Goal: Use online tool/utility

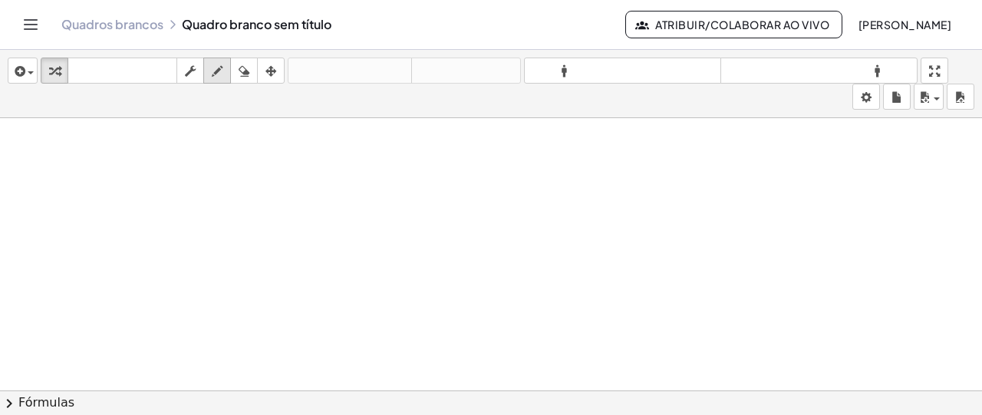
click at [216, 74] on icon "button" at bounding box center [217, 71] width 11 height 18
drag, startPoint x: 107, startPoint y: 140, endPoint x: 135, endPoint y: 176, distance: 45.3
drag, startPoint x: 145, startPoint y: 161, endPoint x: 157, endPoint y: 161, distance: 11.5
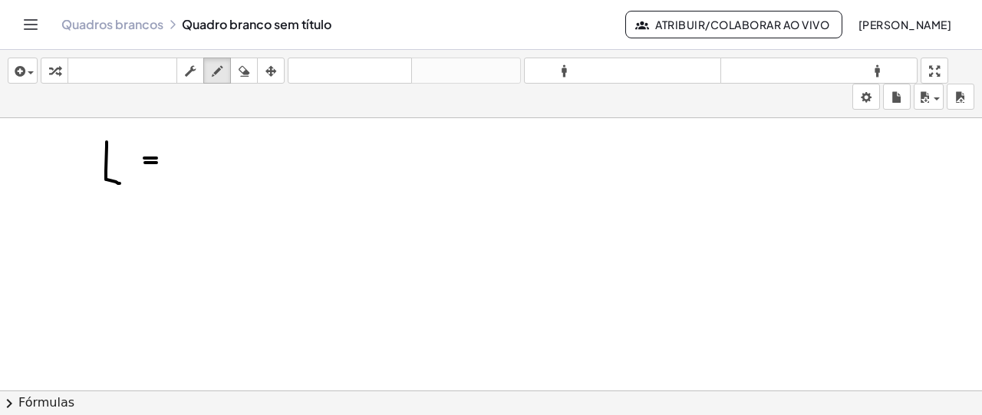
drag, startPoint x: 194, startPoint y: 149, endPoint x: 213, endPoint y: 176, distance: 33.0
drag, startPoint x: 231, startPoint y: 157, endPoint x: 171, endPoint y: 217, distance: 85.2
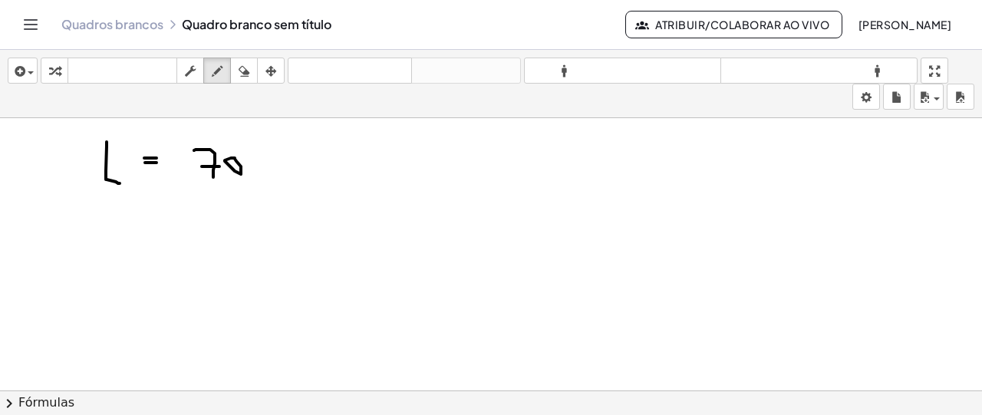
drag, startPoint x: 189, startPoint y: 197, endPoint x: 246, endPoint y: 199, distance: 56.8
drag, startPoint x: 210, startPoint y: 216, endPoint x: 213, endPoint y: 229, distance: 14.1
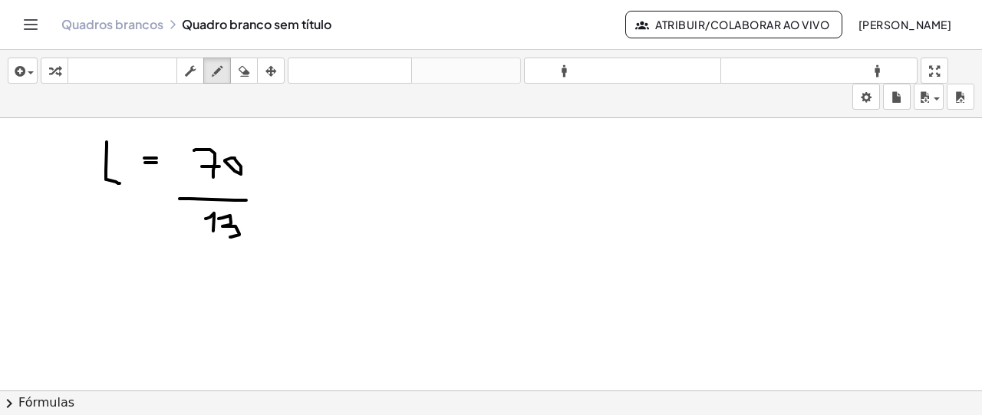
drag, startPoint x: 222, startPoint y: 216, endPoint x: 228, endPoint y: 234, distance: 18.4
drag, startPoint x: 281, startPoint y: 176, endPoint x: 293, endPoint y: 176, distance: 12.3
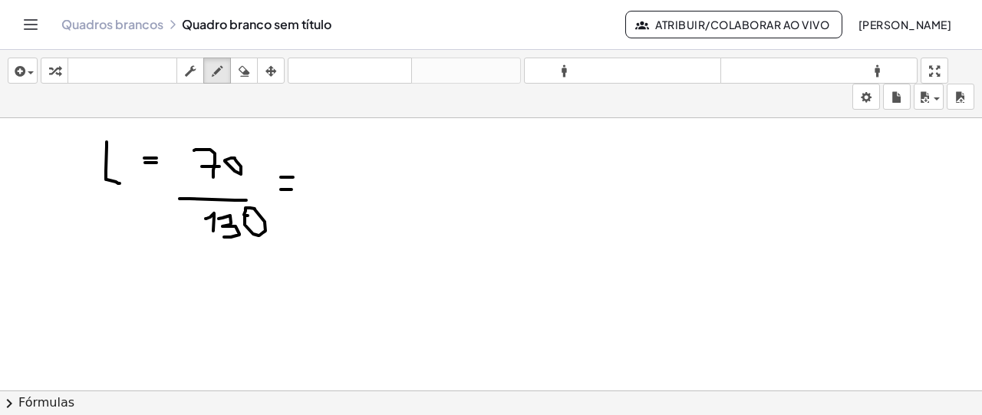
drag, startPoint x: 237, startPoint y: 151, endPoint x: 229, endPoint y: 173, distance: 23.1
drag, startPoint x: 255, startPoint y: 200, endPoint x: 251, endPoint y: 223, distance: 23.5
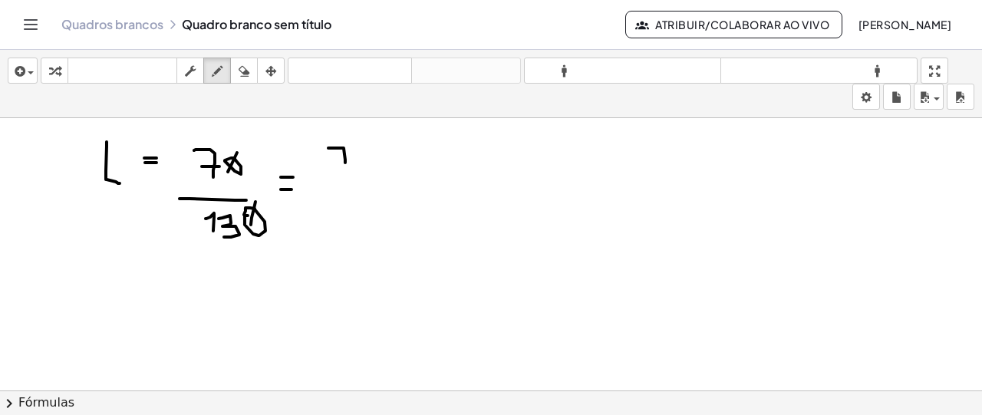
drag, startPoint x: 328, startPoint y: 147, endPoint x: 337, endPoint y: 171, distance: 26.0
drag, startPoint x: 333, startPoint y: 212, endPoint x: 336, endPoint y: 232, distance: 20.9
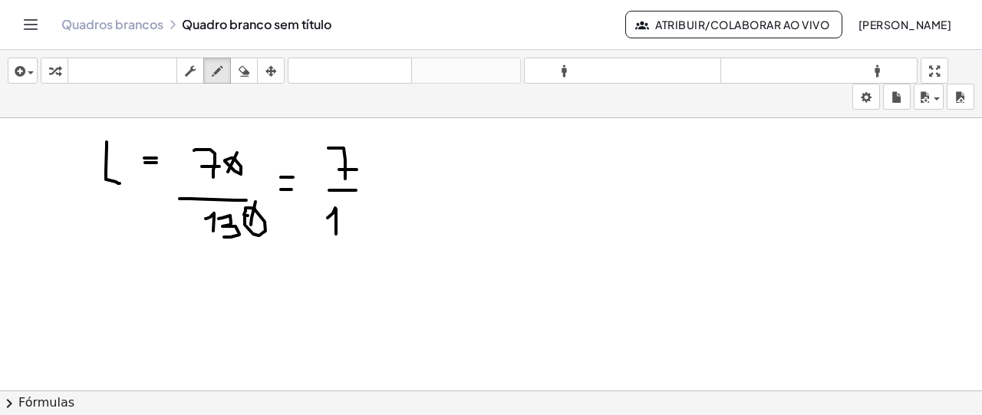
drag, startPoint x: 345, startPoint y: 211, endPoint x: 352, endPoint y: 231, distance: 21.1
drag, startPoint x: 124, startPoint y: 315, endPoint x: 123, endPoint y: 337, distance: 22.3
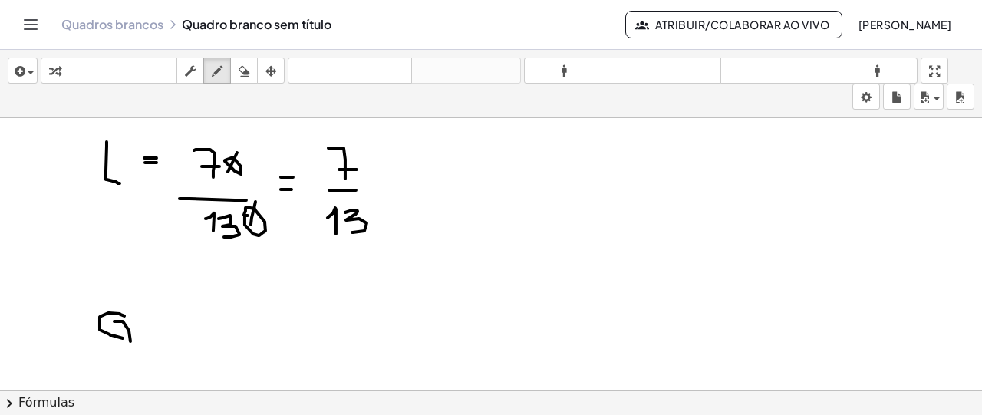
drag, startPoint x: 114, startPoint y: 320, endPoint x: 130, endPoint y: 340, distance: 25.6
drag, startPoint x: 183, startPoint y: 302, endPoint x: 206, endPoint y: 330, distance: 35.5
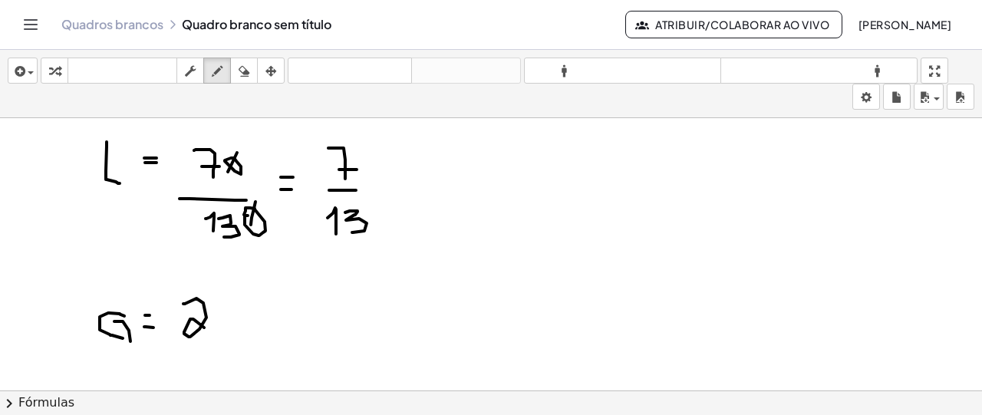
drag, startPoint x: 259, startPoint y: 298, endPoint x: 277, endPoint y: 318, distance: 26.1
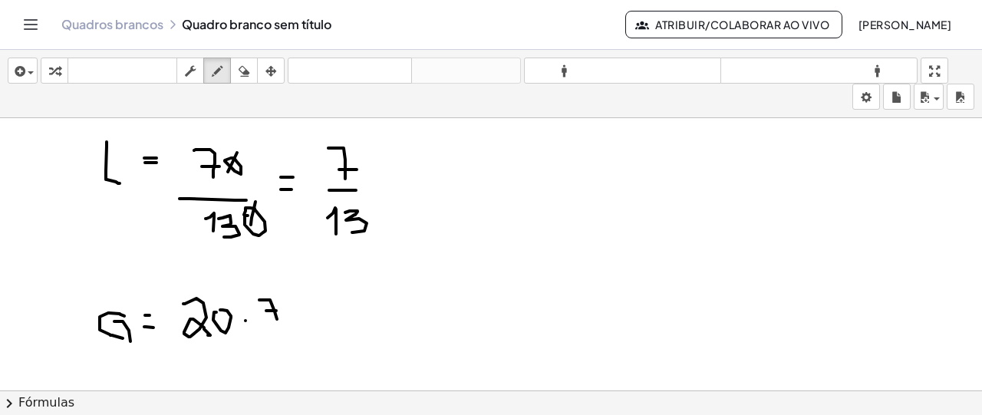
drag, startPoint x: 276, startPoint y: 309, endPoint x: 273, endPoint y: 320, distance: 11.2
drag, startPoint x: 264, startPoint y: 331, endPoint x: 284, endPoint y: 333, distance: 20.0
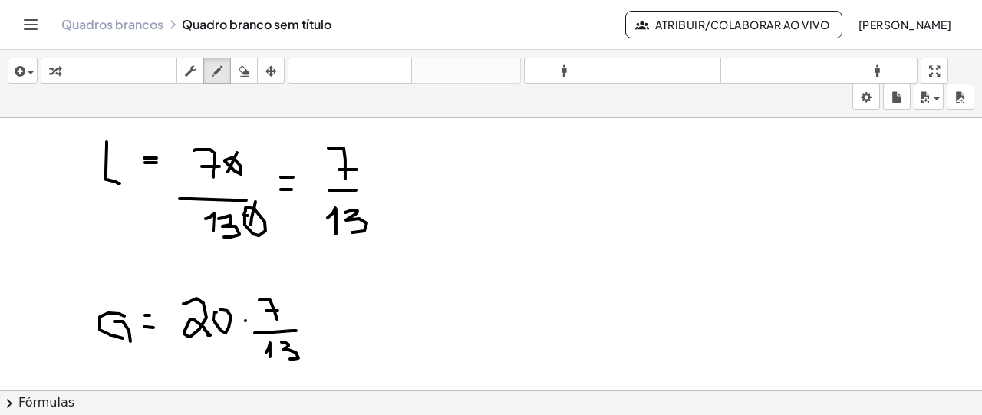
drag, startPoint x: 282, startPoint y: 341, endPoint x: 290, endPoint y: 357, distance: 18.9
drag, startPoint x: 321, startPoint y: 312, endPoint x: 337, endPoint y: 314, distance: 15.4
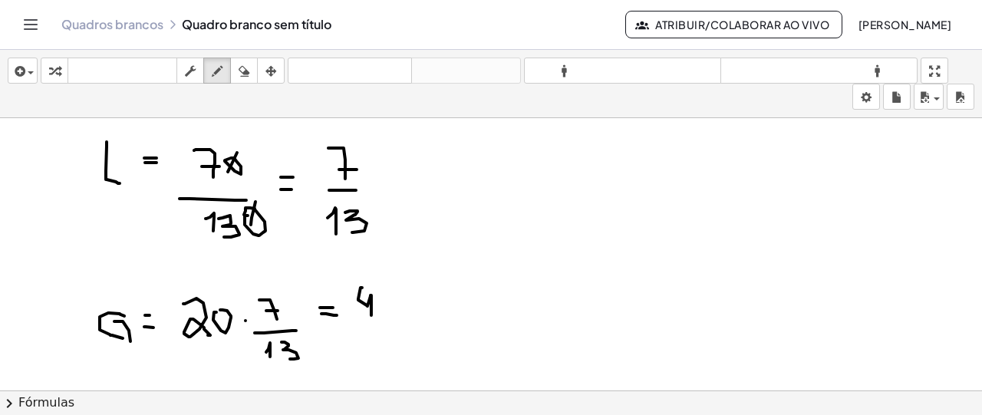
drag, startPoint x: 362, startPoint y: 286, endPoint x: 371, endPoint y: 315, distance: 29.8
drag, startPoint x: 384, startPoint y: 298, endPoint x: 392, endPoint y: 295, distance: 8.6
drag, startPoint x: 368, startPoint y: 327, endPoint x: 405, endPoint y: 327, distance: 36.8
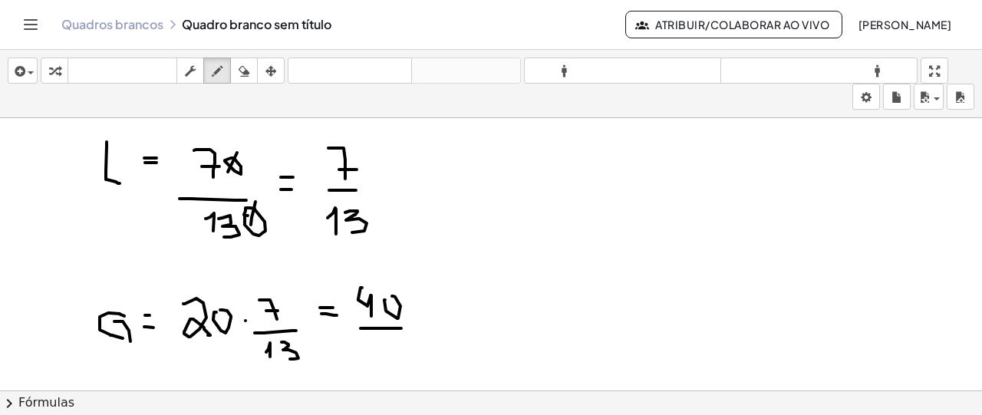
drag, startPoint x: 367, startPoint y: 349, endPoint x: 374, endPoint y: 362, distance: 15.1
drag, startPoint x: 387, startPoint y: 341, endPoint x: 393, endPoint y: 358, distance: 17.7
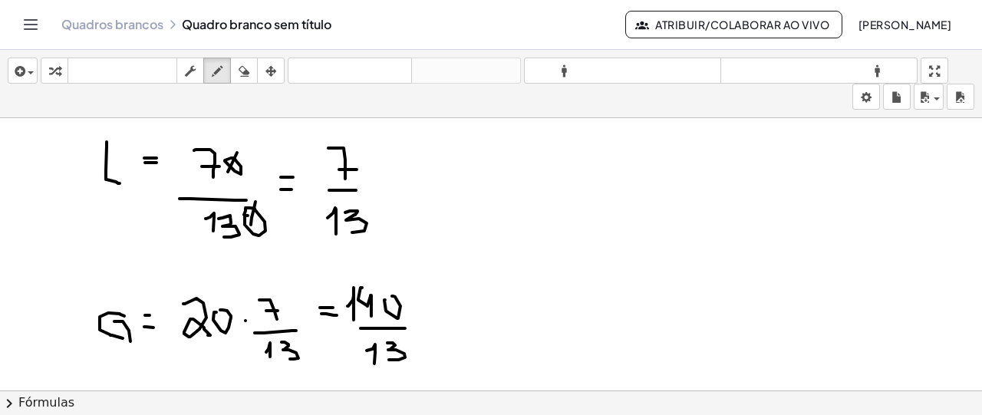
drag, startPoint x: 348, startPoint y: 305, endPoint x: 354, endPoint y: 318, distance: 15.1
drag, startPoint x: 549, startPoint y: 154, endPoint x: 566, endPoint y: 193, distance: 41.9
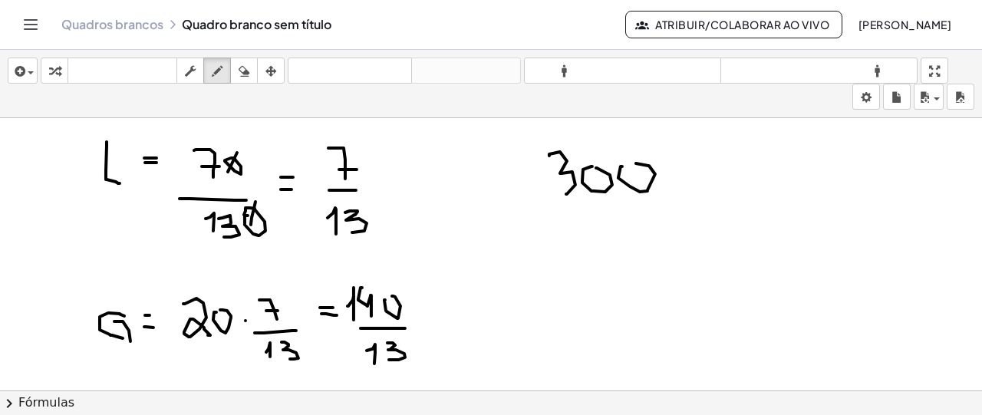
drag, startPoint x: 622, startPoint y: 165, endPoint x: 632, endPoint y: 162, distance: 10.4
drag, startPoint x: 708, startPoint y: 140, endPoint x: 718, endPoint y: 182, distance: 43.4
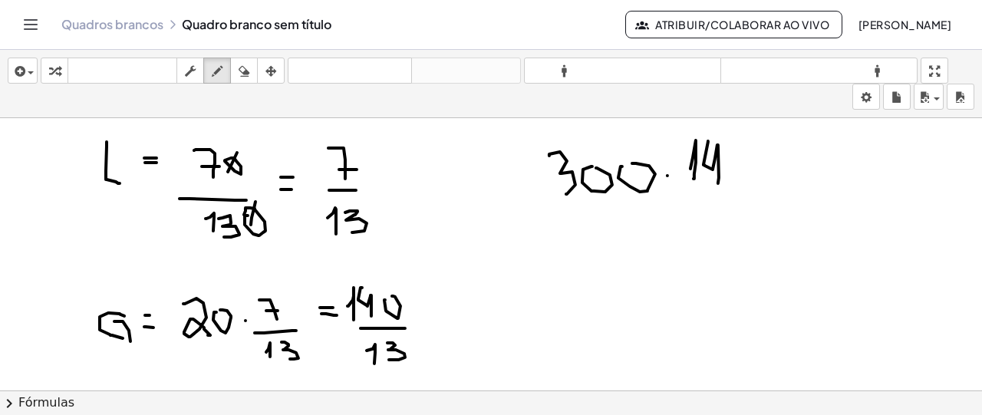
drag, startPoint x: 733, startPoint y: 150, endPoint x: 726, endPoint y: 191, distance: 41.2
drag, startPoint x: 709, startPoint y: 196, endPoint x: 742, endPoint y: 194, distance: 33.0
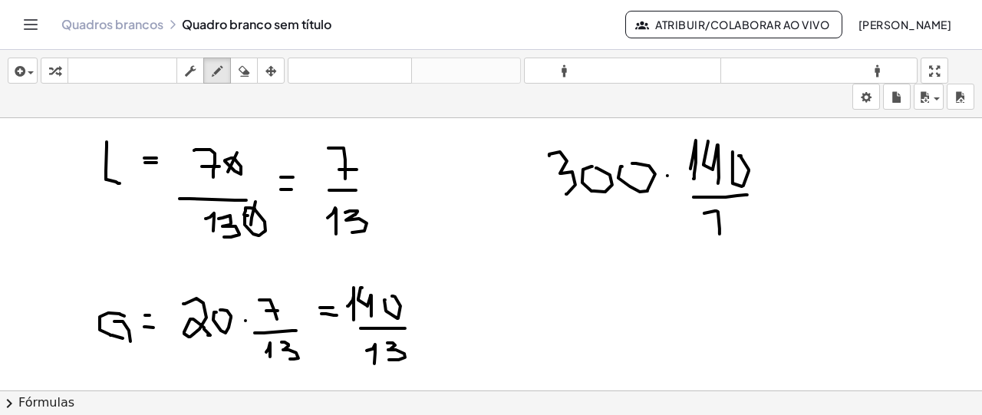
drag, startPoint x: 704, startPoint y: 212, endPoint x: 720, endPoint y: 232, distance: 25.8
drag, startPoint x: 553, startPoint y: 280, endPoint x: 566, endPoint y: 280, distance: 13.0
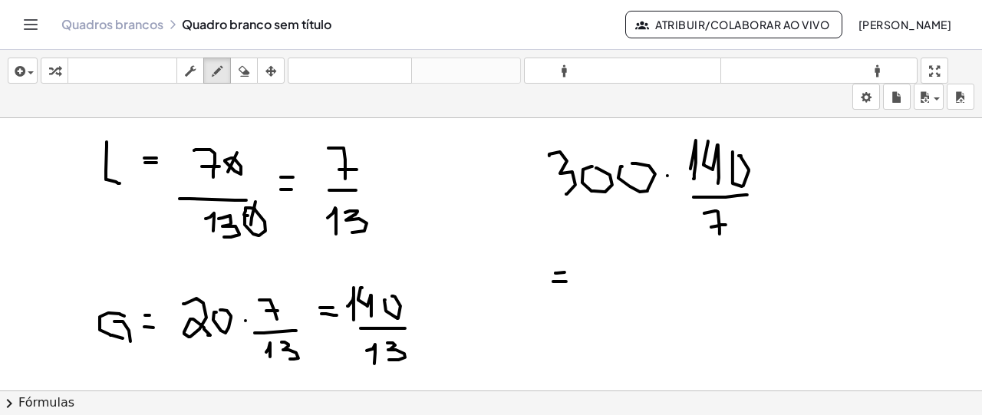
drag, startPoint x: 607, startPoint y: 259, endPoint x: 624, endPoint y: 286, distance: 32.1
drag, startPoint x: 639, startPoint y: 260, endPoint x: 661, endPoint y: 288, distance: 35.5
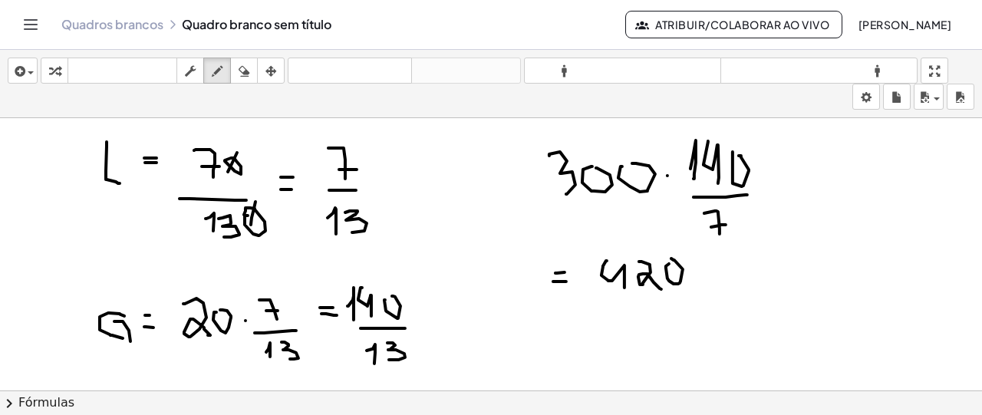
drag, startPoint x: 666, startPoint y: 266, endPoint x: 671, endPoint y: 257, distance: 10.7
click at [242, 77] on icon "button" at bounding box center [244, 71] width 11 height 18
drag, startPoint x: 783, startPoint y: 241, endPoint x: 724, endPoint y: 269, distance: 65.5
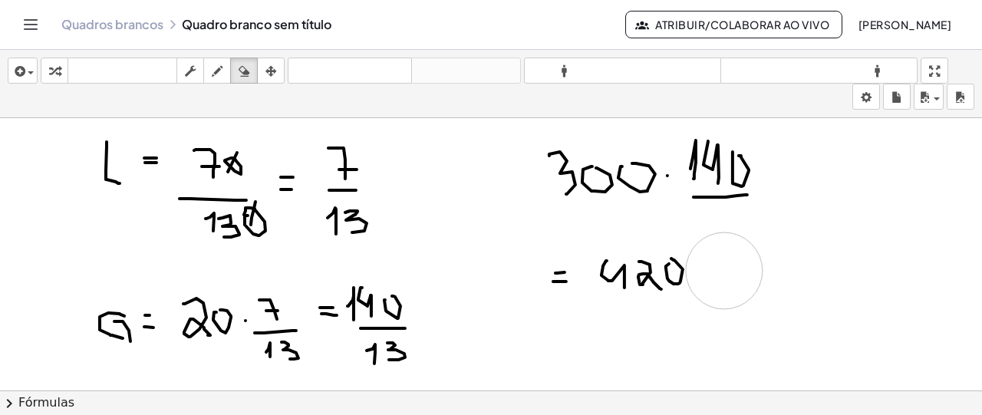
click at [215, 71] on icon "button" at bounding box center [217, 71] width 11 height 18
drag, startPoint x: 706, startPoint y: 222, endPoint x: 711, endPoint y: 230, distance: 10.0
drag, startPoint x: 721, startPoint y: 208, endPoint x: 735, endPoint y: 228, distance: 24.3
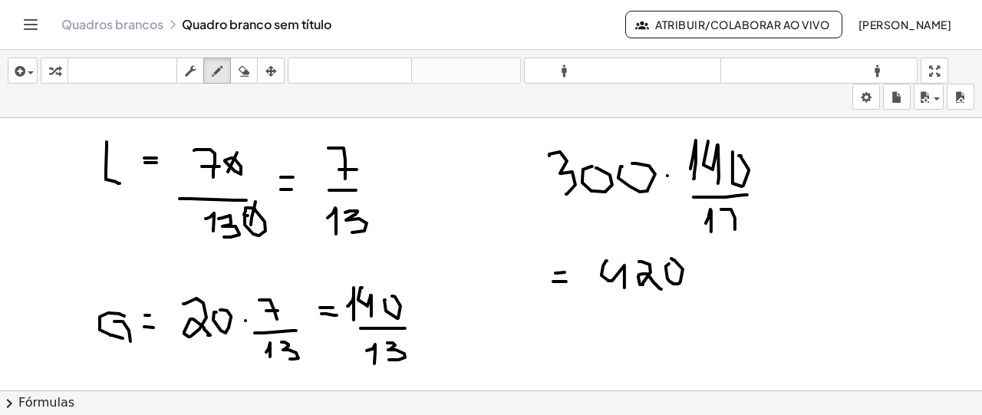
drag, startPoint x: 729, startPoint y: 219, endPoint x: 738, endPoint y: 217, distance: 9.3
drag, startPoint x: 687, startPoint y: 263, endPoint x: 698, endPoint y: 255, distance: 13.7
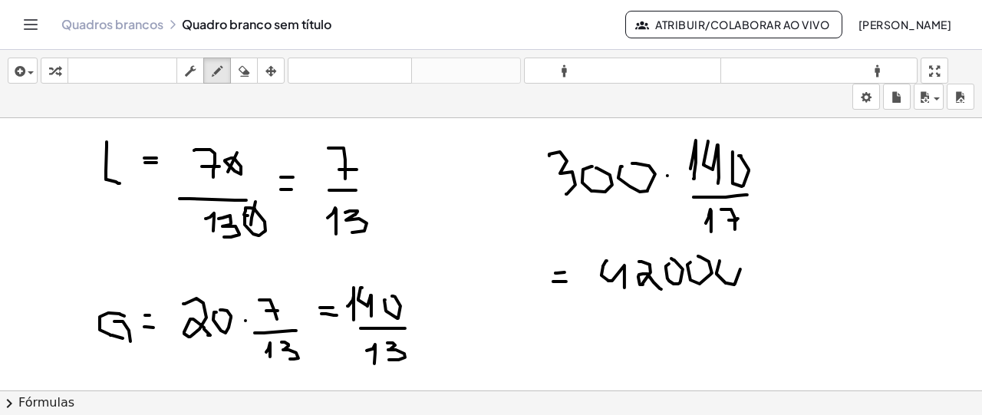
drag, startPoint x: 720, startPoint y: 259, endPoint x: 729, endPoint y: 253, distance: 11.1
drag, startPoint x: 616, startPoint y: 298, endPoint x: 737, endPoint y: 295, distance: 121.3
drag, startPoint x: 651, startPoint y: 316, endPoint x: 651, endPoint y: 352, distance: 36.1
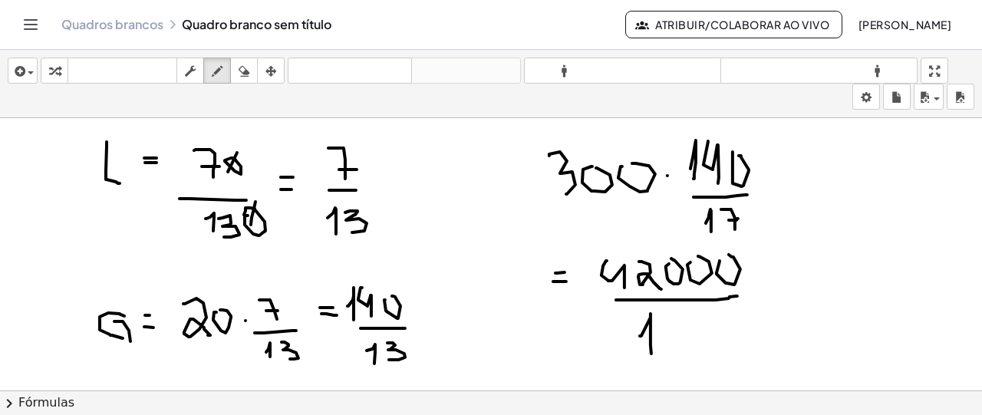
drag, startPoint x: 666, startPoint y: 317, endPoint x: 671, endPoint y: 339, distance: 22.9
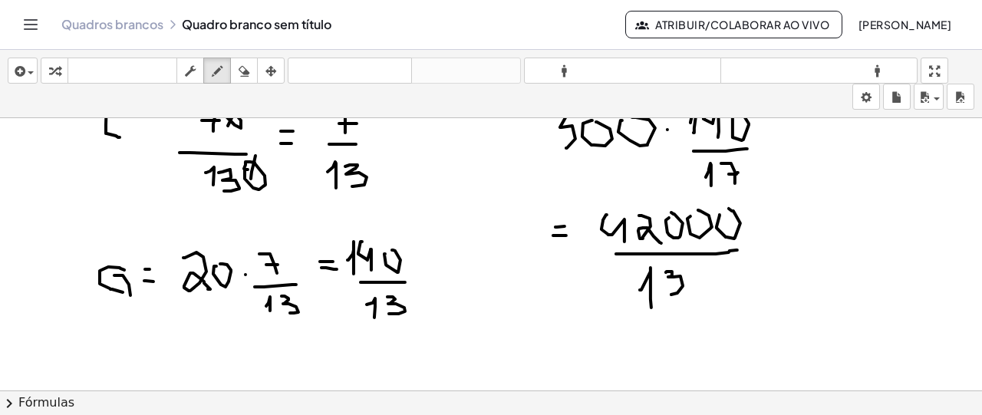
scroll to position [77, 0]
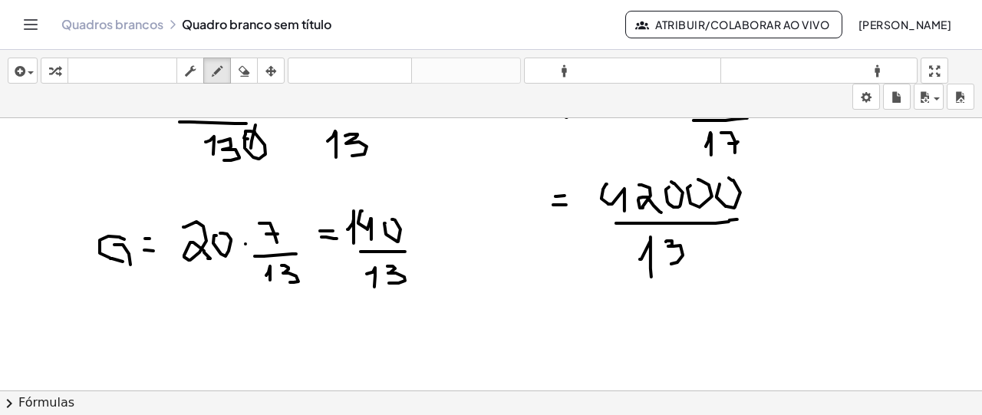
click at [574, 308] on div at bounding box center [491, 365] width 982 height 648
click at [581, 320] on div at bounding box center [491, 365] width 982 height 648
click at [234, 74] on div "button" at bounding box center [244, 70] width 20 height 18
drag, startPoint x: 588, startPoint y: 342, endPoint x: 566, endPoint y: 328, distance: 26.2
click at [566, 328] on div at bounding box center [491, 365] width 982 height 648
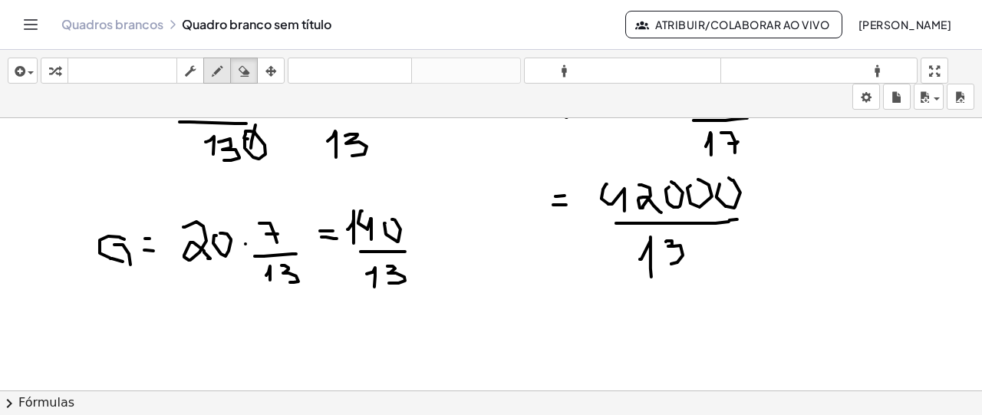
click at [221, 65] on icon "button" at bounding box center [217, 71] width 11 height 18
drag, startPoint x: 565, startPoint y: 315, endPoint x: 591, endPoint y: 316, distance: 26.9
click at [591, 316] on div at bounding box center [491, 365] width 982 height 648
drag, startPoint x: 578, startPoint y: 326, endPoint x: 598, endPoint y: 326, distance: 19.9
click at [598, 326] on div at bounding box center [491, 365] width 982 height 648
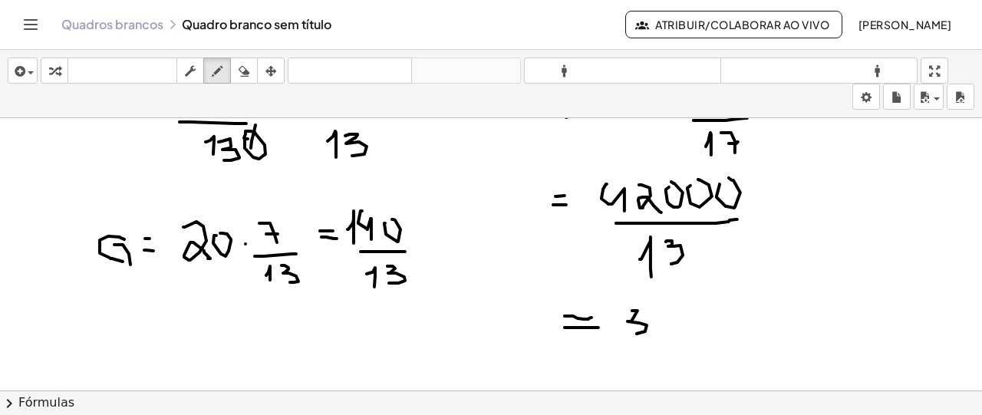
drag, startPoint x: 632, startPoint y: 309, endPoint x: 637, endPoint y: 332, distance: 23.5
click at [637, 332] on div at bounding box center [491, 365] width 982 height 648
drag, startPoint x: 655, startPoint y: 309, endPoint x: 680, endPoint y: 336, distance: 36.4
click at [680, 336] on div at bounding box center [491, 365] width 982 height 648
drag, startPoint x: 686, startPoint y: 306, endPoint x: 692, endPoint y: 344, distance: 38.8
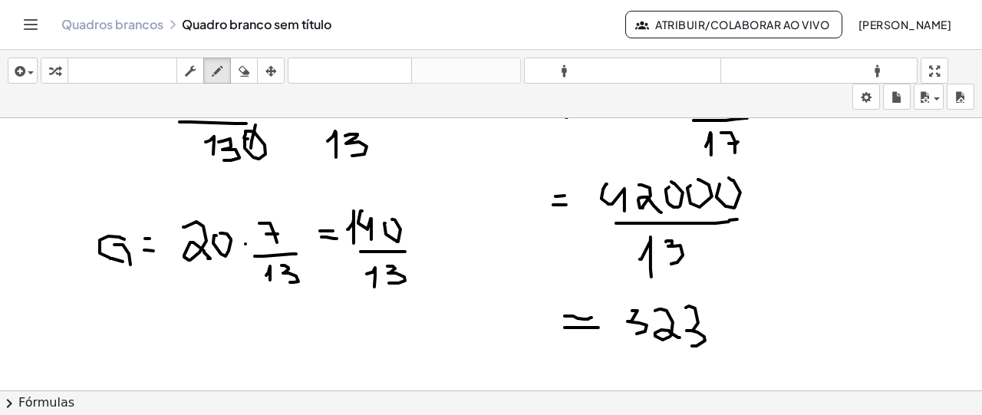
click at [692, 344] on div at bounding box center [491, 365] width 982 height 648
drag, startPoint x: 713, startPoint y: 314, endPoint x: 720, endPoint y: 305, distance: 11.5
click at [720, 305] on div at bounding box center [491, 365] width 982 height 648
drag, startPoint x: 737, startPoint y: 330, endPoint x: 732, endPoint y: 339, distance: 10.7
click at [732, 339] on div at bounding box center [491, 365] width 982 height 648
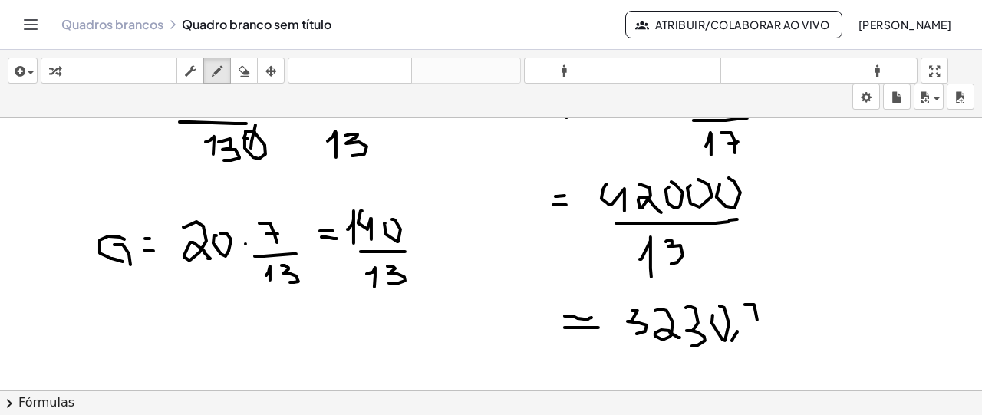
click at [758, 331] on div at bounding box center [491, 365] width 982 height 648
drag, startPoint x: 754, startPoint y: 312, endPoint x: 764, endPoint y: 312, distance: 10.0
click at [764, 312] on div at bounding box center [491, 365] width 982 height 648
drag, startPoint x: 775, startPoint y: 295, endPoint x: 778, endPoint y: 321, distance: 26.3
click at [778, 321] on div at bounding box center [491, 365] width 982 height 648
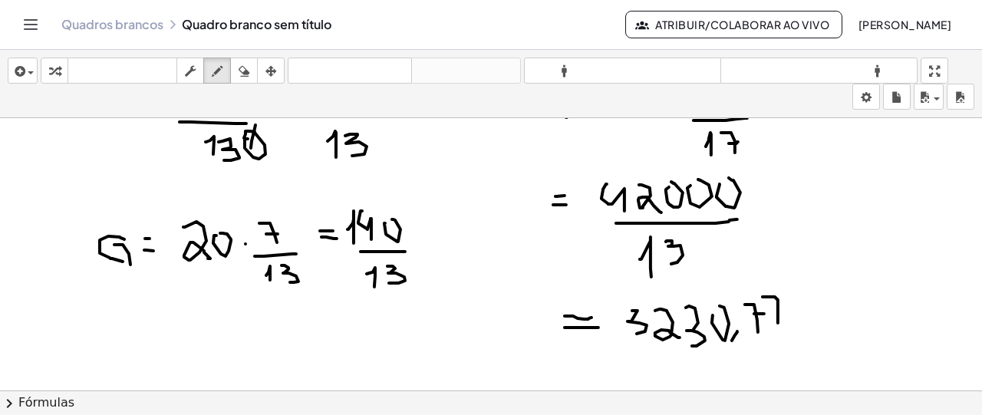
click at [781, 311] on div at bounding box center [491, 365] width 982 height 648
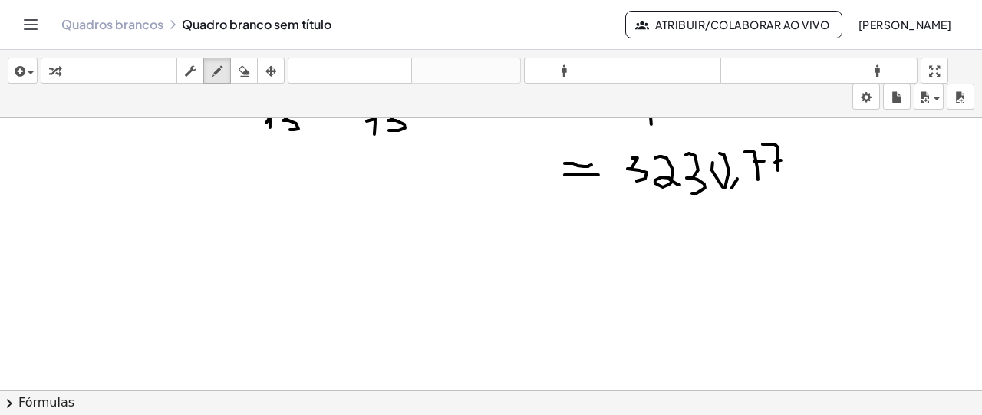
scroll to position [230, 0]
drag, startPoint x: 598, startPoint y: 255, endPoint x: 601, endPoint y: 272, distance: 17.3
click at [601, 272] on div at bounding box center [491, 212] width 982 height 648
drag, startPoint x: 598, startPoint y: 248, endPoint x: 598, endPoint y: 265, distance: 16.9
click at [598, 265] on div at bounding box center [491, 212] width 982 height 648
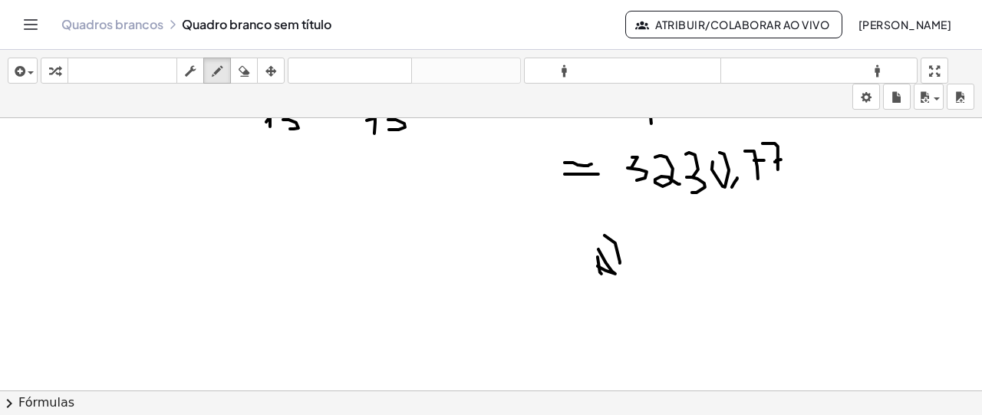
drag, startPoint x: 620, startPoint y: 260, endPoint x: 619, endPoint y: 269, distance: 9.2
click at [619, 269] on div at bounding box center [491, 212] width 982 height 648
drag, startPoint x: 658, startPoint y: 236, endPoint x: 670, endPoint y: 268, distance: 34.2
click at [670, 268] on div at bounding box center [491, 212] width 982 height 648
drag, startPoint x: 690, startPoint y: 238, endPoint x: 712, endPoint y: 262, distance: 32.0
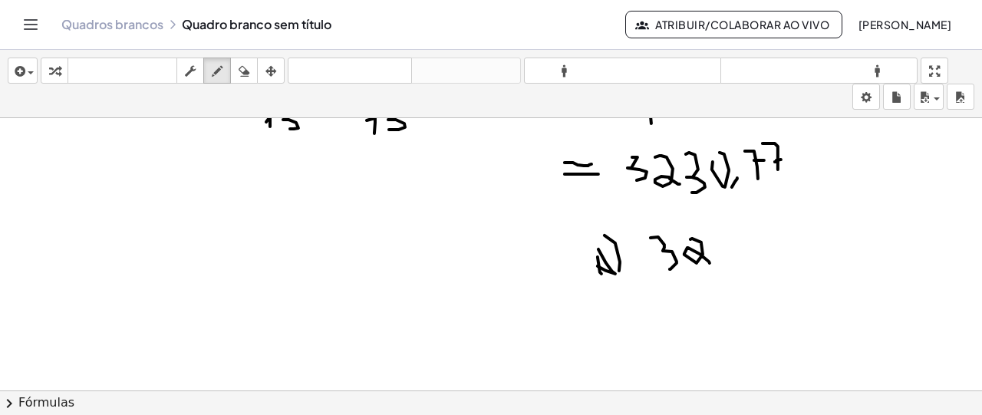
click at [712, 263] on div at bounding box center [491, 212] width 982 height 648
drag, startPoint x: 716, startPoint y: 231, endPoint x: 733, endPoint y: 246, distance: 23.4
click at [723, 259] on div at bounding box center [491, 212] width 982 height 648
drag, startPoint x: 741, startPoint y: 229, endPoint x: 747, endPoint y: 255, distance: 26.8
click at [747, 255] on div at bounding box center [491, 212] width 982 height 648
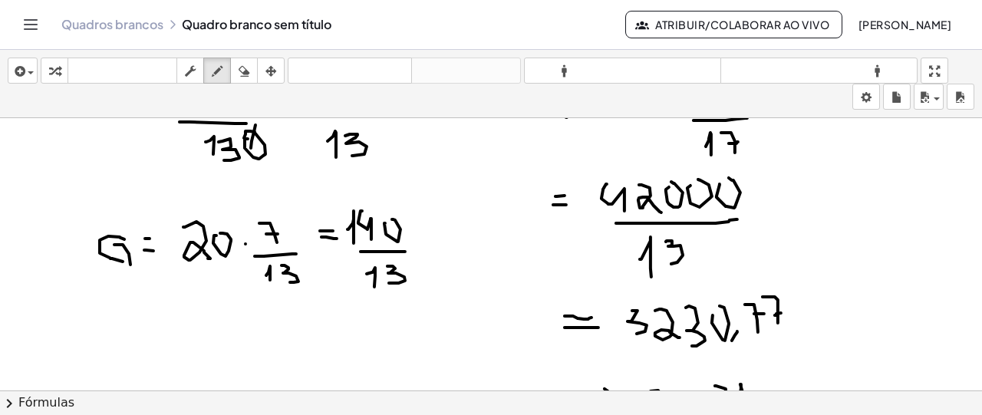
scroll to position [0, 0]
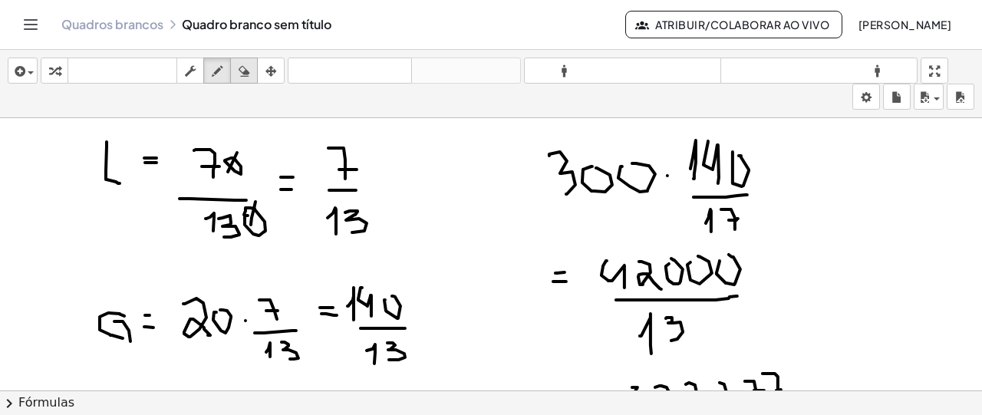
click at [250, 81] on button "apagar" at bounding box center [244, 71] width 28 height 26
drag, startPoint x: 777, startPoint y: 234, endPoint x: 753, endPoint y: 222, distance: 26.8
click at [225, 71] on div "button" at bounding box center [217, 70] width 20 height 18
drag, startPoint x: 752, startPoint y: 193, endPoint x: 720, endPoint y: 196, distance: 31.6
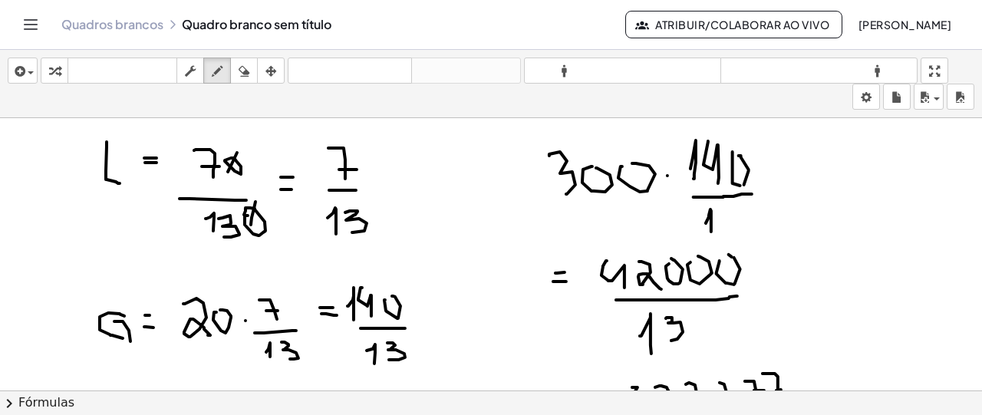
drag, startPoint x: 723, startPoint y: 209, endPoint x: 723, endPoint y: 222, distance: 13.0
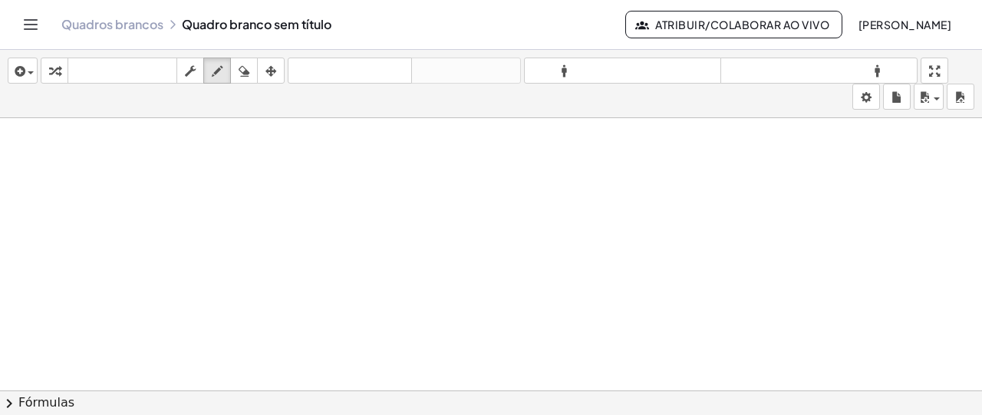
scroll to position [451, 0]
drag, startPoint x: 162, startPoint y: 202, endPoint x: 162, endPoint y: 220, distance: 18.4
click at [162, 220] on div at bounding box center [491, 78] width 982 height 822
click at [170, 226] on div at bounding box center [491, 78] width 982 height 822
drag, startPoint x: 189, startPoint y: 216, endPoint x: 190, endPoint y: 182, distance: 33.8
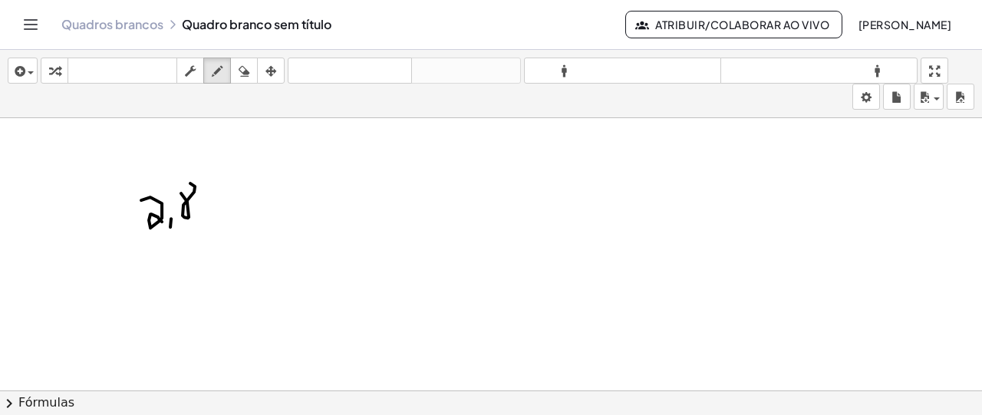
click at [190, 182] on div at bounding box center [491, 78] width 982 height 822
drag, startPoint x: 216, startPoint y: 219, endPoint x: 207, endPoint y: 196, distance: 24.1
click at [207, 196] on div at bounding box center [491, 78] width 982 height 822
drag, startPoint x: 227, startPoint y: 205, endPoint x: 239, endPoint y: 196, distance: 14.3
click at [239, 205] on div at bounding box center [491, 78] width 982 height 822
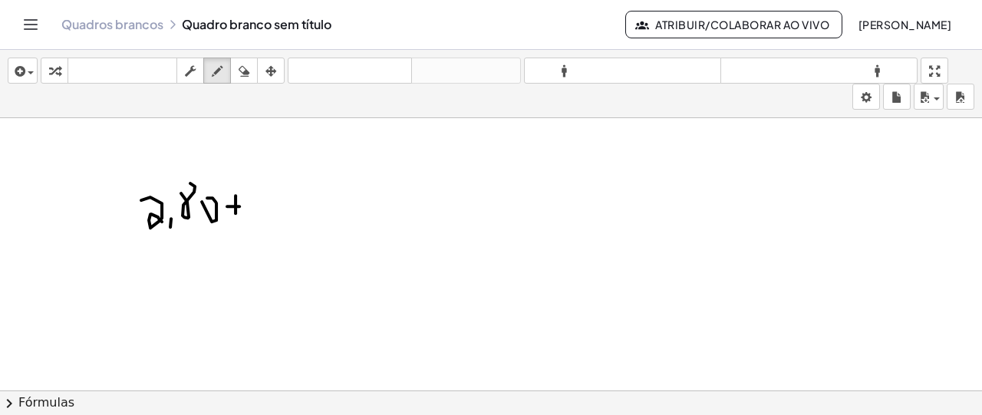
click at [236, 212] on div at bounding box center [491, 78] width 982 height 822
drag, startPoint x: 264, startPoint y: 189, endPoint x: 282, endPoint y: 218, distance: 33.4
click at [282, 219] on div at bounding box center [491, 78] width 982 height 822
drag, startPoint x: 294, startPoint y: 193, endPoint x: 306, endPoint y: 196, distance: 12.7
click at [296, 191] on div at bounding box center [491, 78] width 982 height 822
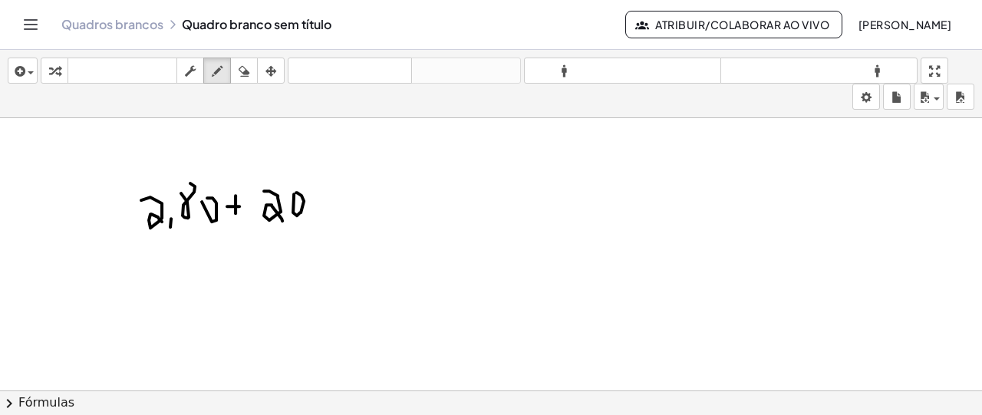
click at [311, 204] on div at bounding box center [491, 78] width 982 height 822
drag, startPoint x: 328, startPoint y: 203, endPoint x: 330, endPoint y: 186, distance: 16.2
click at [330, 190] on div at bounding box center [491, 78] width 982 height 822
drag, startPoint x: 330, startPoint y: 186, endPoint x: 331, endPoint y: 208, distance: 21.5
click at [331, 208] on div at bounding box center [491, 78] width 982 height 822
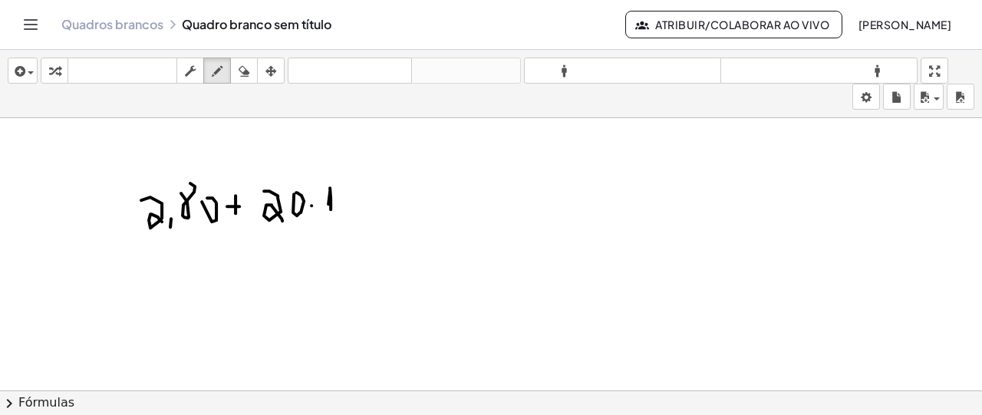
click at [338, 220] on div at bounding box center [491, 78] width 982 height 822
drag, startPoint x: 348, startPoint y: 180, endPoint x: 351, endPoint y: 214, distance: 33.8
click at [351, 214] on div at bounding box center [491, 78] width 982 height 822
click at [361, 192] on div at bounding box center [491, 78] width 982 height 822
drag, startPoint x: 376, startPoint y: 200, endPoint x: 389, endPoint y: 201, distance: 13.1
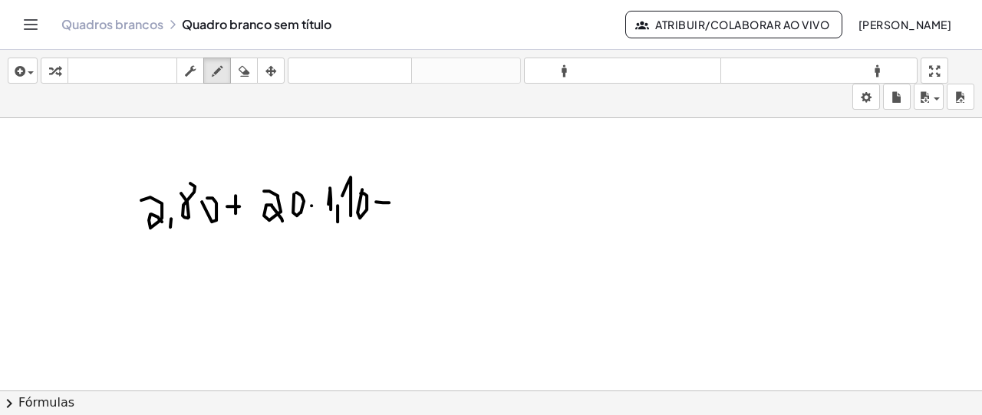
click at [389, 201] on div at bounding box center [491, 78] width 982 height 822
drag, startPoint x: 379, startPoint y: 191, endPoint x: 384, endPoint y: 212, distance: 21.4
click at [384, 212] on div at bounding box center [491, 78] width 982 height 822
drag, startPoint x: 412, startPoint y: 186, endPoint x: 411, endPoint y: 213, distance: 26.1
click at [411, 213] on div at bounding box center [491, 78] width 982 height 822
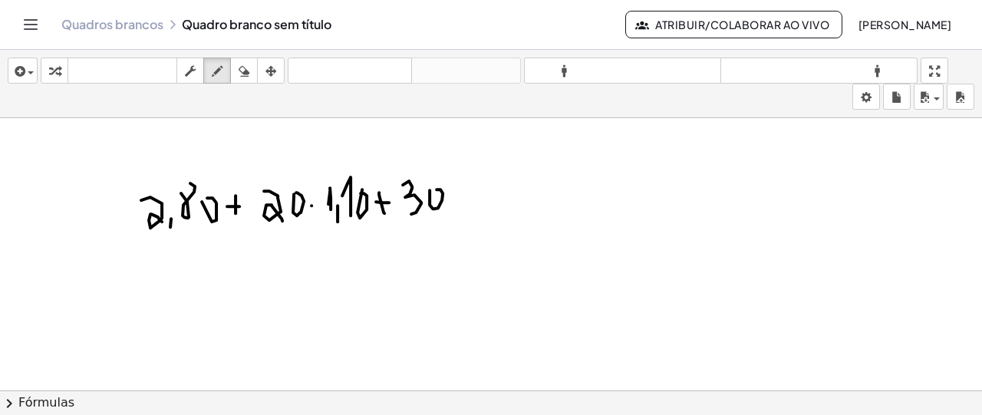
drag, startPoint x: 430, startPoint y: 203, endPoint x: 437, endPoint y: 188, distance: 16.8
click at [437, 188] on div at bounding box center [491, 78] width 982 height 822
click at [456, 195] on div at bounding box center [491, 78] width 982 height 822
click at [473, 180] on div at bounding box center [491, 78] width 982 height 822
click at [494, 200] on div at bounding box center [491, 78] width 982 height 822
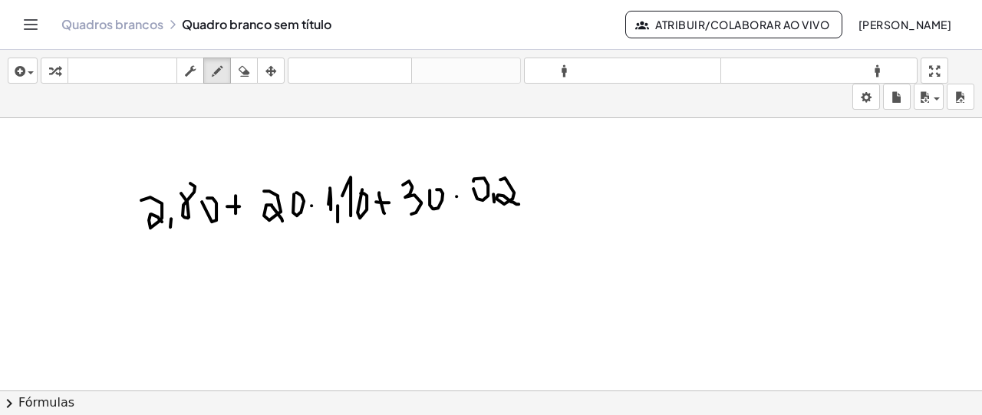
drag, startPoint x: 500, startPoint y: 178, endPoint x: 486, endPoint y: 231, distance: 54.7
click at [519, 203] on div at bounding box center [491, 78] width 982 height 822
drag, startPoint x: 161, startPoint y: 276, endPoint x: 187, endPoint y: 288, distance: 28.8
click at [181, 297] on div at bounding box center [491, 78] width 982 height 822
click at [192, 300] on div at bounding box center [491, 78] width 982 height 822
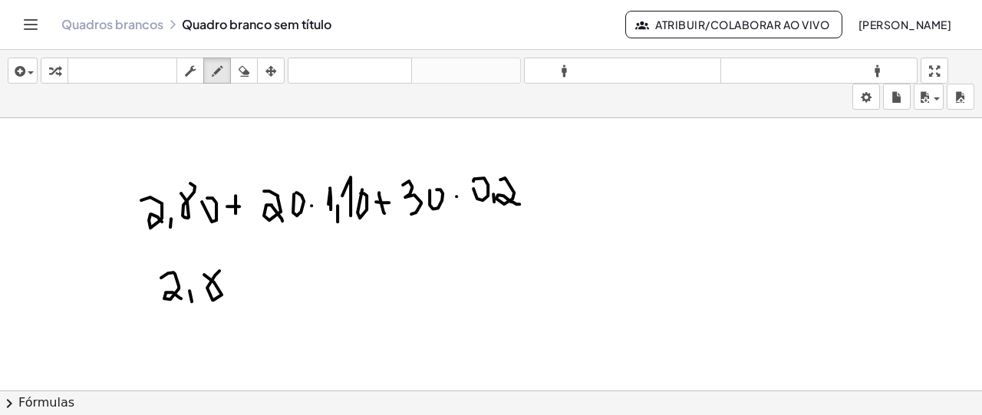
drag, startPoint x: 204, startPoint y: 273, endPoint x: 212, endPoint y: 269, distance: 8.6
click at [211, 268] on div at bounding box center [491, 78] width 982 height 822
drag, startPoint x: 234, startPoint y: 278, endPoint x: 272, endPoint y: 284, distance: 38.0
click at [232, 276] on div at bounding box center [491, 78] width 982 height 822
click at [268, 282] on div at bounding box center [491, 78] width 982 height 822
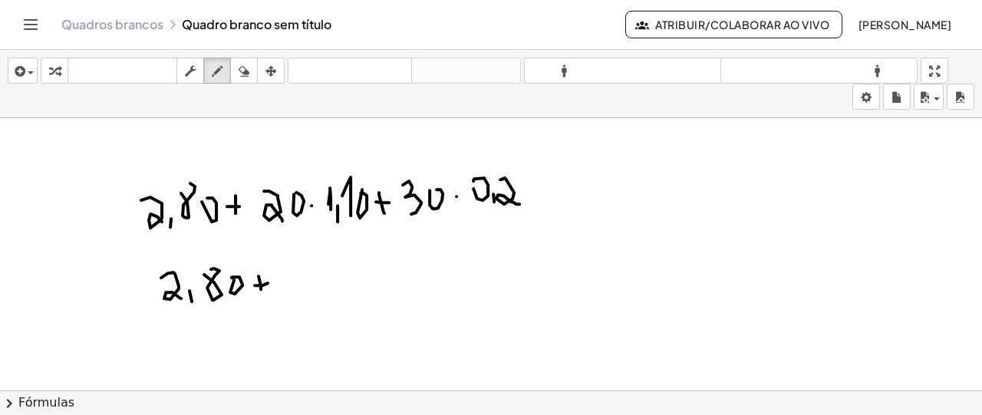
drag, startPoint x: 259, startPoint y: 275, endPoint x: 261, endPoint y: 288, distance: 13.2
click at [261, 288] on div at bounding box center [491, 78] width 982 height 822
drag, startPoint x: 284, startPoint y: 264, endPoint x: 298, endPoint y: 282, distance: 23.5
click at [299, 285] on div at bounding box center [491, 78] width 982 height 822
drag, startPoint x: 305, startPoint y: 260, endPoint x: 325, endPoint y: 285, distance: 31.8
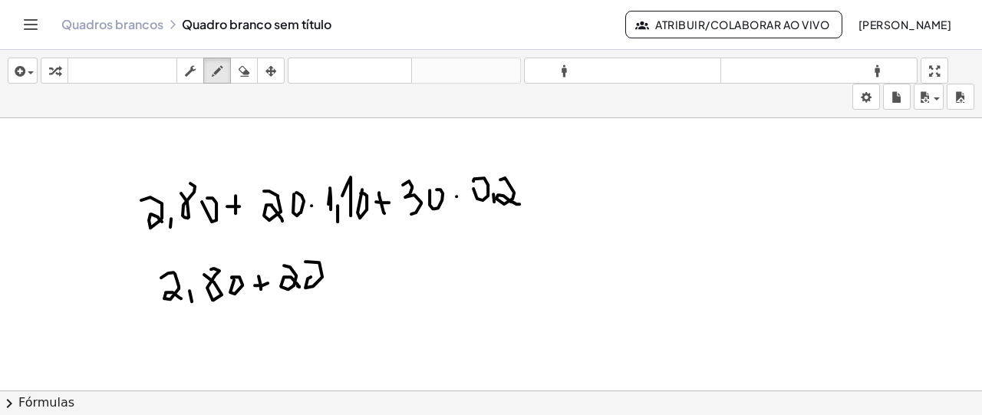
click at [325, 285] on div at bounding box center [491, 78] width 982 height 822
click at [350, 269] on div at bounding box center [491, 78] width 982 height 822
drag, startPoint x: 346, startPoint y: 260, endPoint x: 349, endPoint y: 275, distance: 15.6
click at [350, 277] on div at bounding box center [491, 78] width 982 height 822
drag, startPoint x: 369, startPoint y: 252, endPoint x: 362, endPoint y: 265, distance: 14.8
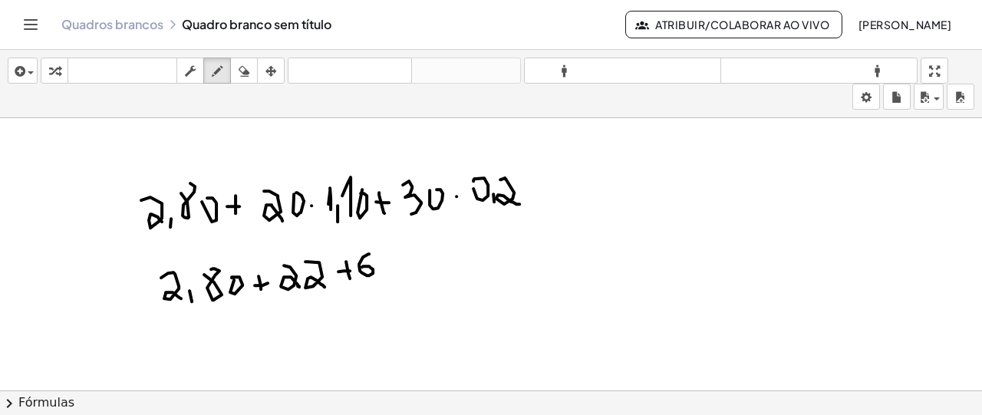
click at [362, 265] on div at bounding box center [491, 78] width 982 height 822
click at [126, 293] on div at bounding box center [491, 78] width 982 height 822
click at [129, 303] on div at bounding box center [491, 78] width 982 height 822
click at [141, 338] on div at bounding box center [491, 78] width 982 height 822
click at [139, 346] on div at bounding box center [491, 78] width 982 height 822
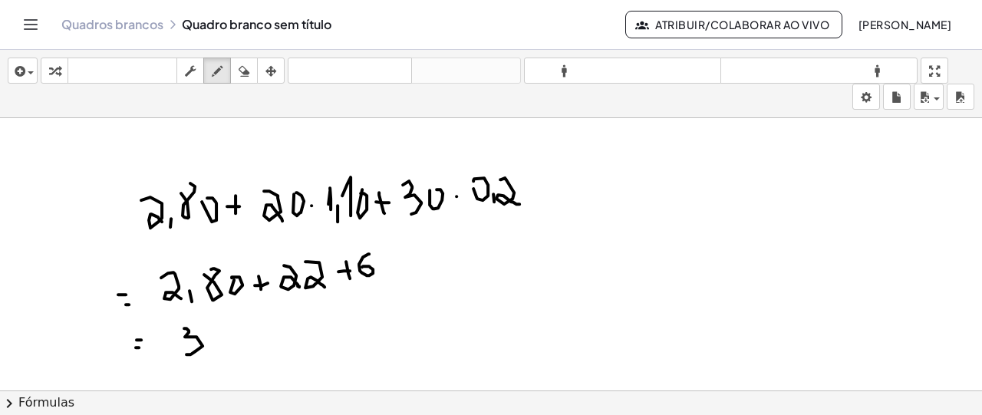
drag, startPoint x: 186, startPoint y: 327, endPoint x: 186, endPoint y: 353, distance: 26.1
click at [186, 353] on div at bounding box center [491, 78] width 982 height 822
drag, startPoint x: 207, startPoint y: 334, endPoint x: 222, endPoint y: 338, distance: 16.0
click at [206, 328] on div at bounding box center [491, 78] width 982 height 822
click at [230, 351] on div at bounding box center [491, 78] width 982 height 822
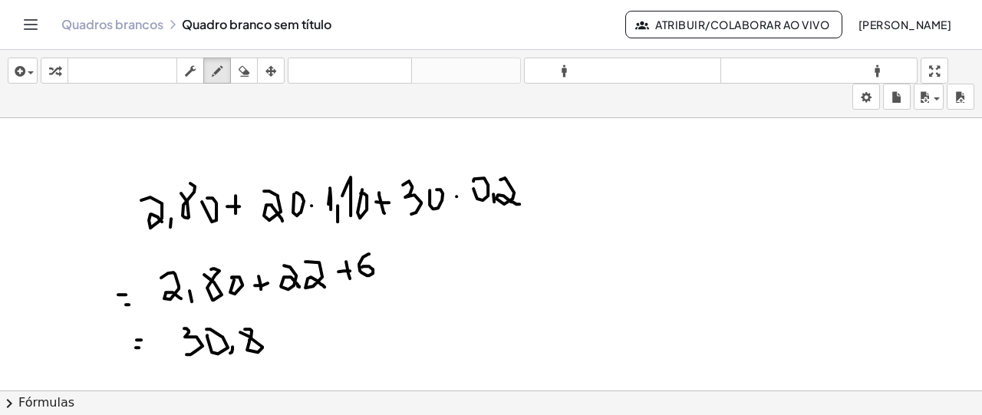
click at [245, 328] on div at bounding box center [491, 78] width 982 height 822
drag, startPoint x: 276, startPoint y: 343, endPoint x: 268, endPoint y: 328, distance: 17.5
click at [268, 328] on div at bounding box center [491, 78] width 982 height 822
drag, startPoint x: 528, startPoint y: 308, endPoint x: 523, endPoint y: 320, distance: 12.4
click at [523, 320] on div at bounding box center [491, 78] width 982 height 822
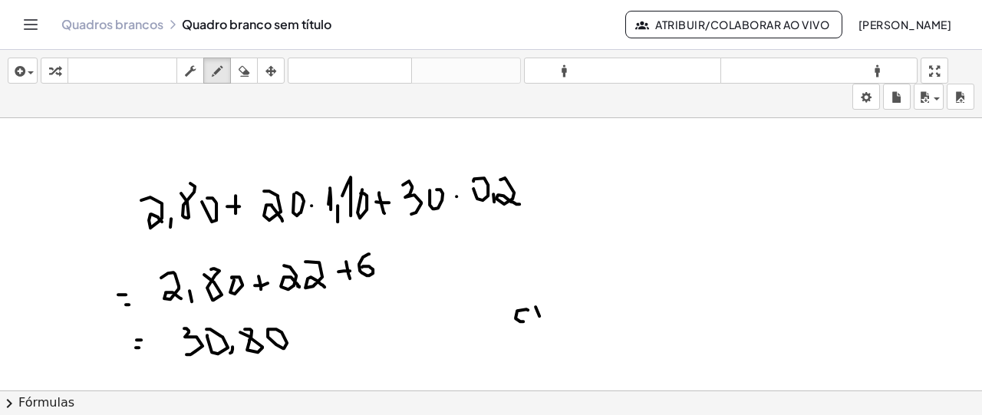
click at [535, 321] on div at bounding box center [491, 78] width 982 height 822
click at [562, 321] on div at bounding box center [491, 78] width 982 height 822
drag, startPoint x: 565, startPoint y: 294, endPoint x: 577, endPoint y: 318, distance: 26.8
click at [577, 318] on div at bounding box center [491, 78] width 982 height 822
drag, startPoint x: 585, startPoint y: 298, endPoint x: 582, endPoint y: 314, distance: 16.3
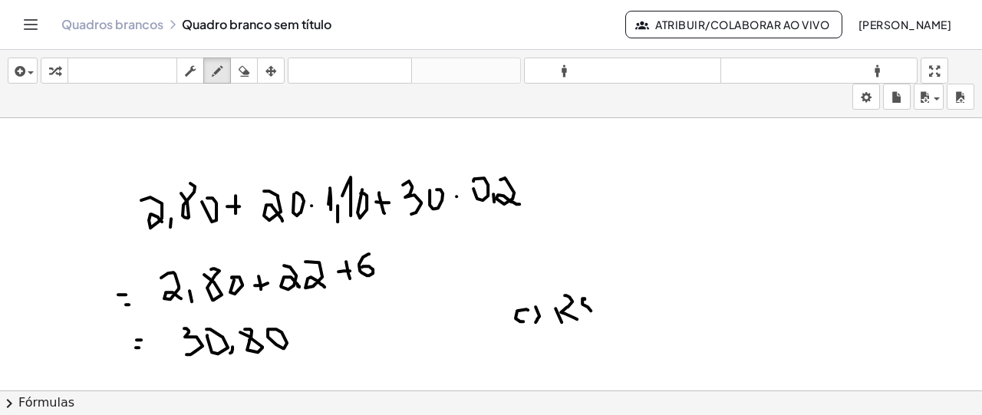
click at [582, 318] on div at bounding box center [491, 78] width 982 height 822
click at [588, 321] on div at bounding box center [491, 78] width 982 height 822
drag, startPoint x: 595, startPoint y: 295, endPoint x: 606, endPoint y: 315, distance: 23.3
click at [606, 315] on div at bounding box center [491, 78] width 982 height 822
click at [615, 292] on div at bounding box center [491, 78] width 982 height 822
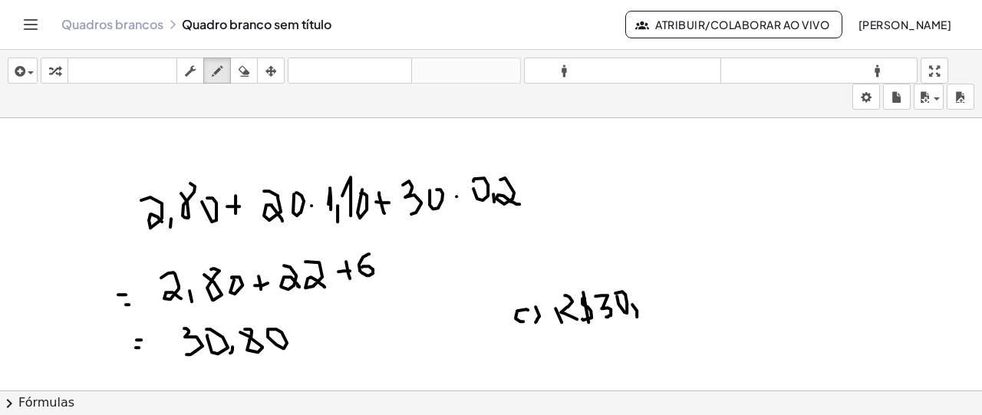
drag, startPoint x: 632, startPoint y: 303, endPoint x: 639, endPoint y: 292, distance: 12.8
click at [635, 314] on div at bounding box center [491, 78] width 982 height 822
drag, startPoint x: 641, startPoint y: 290, endPoint x: 639, endPoint y: 282, distance: 8.7
click at [639, 282] on div at bounding box center [491, 78] width 982 height 822
click at [654, 277] on div at bounding box center [491, 78] width 982 height 822
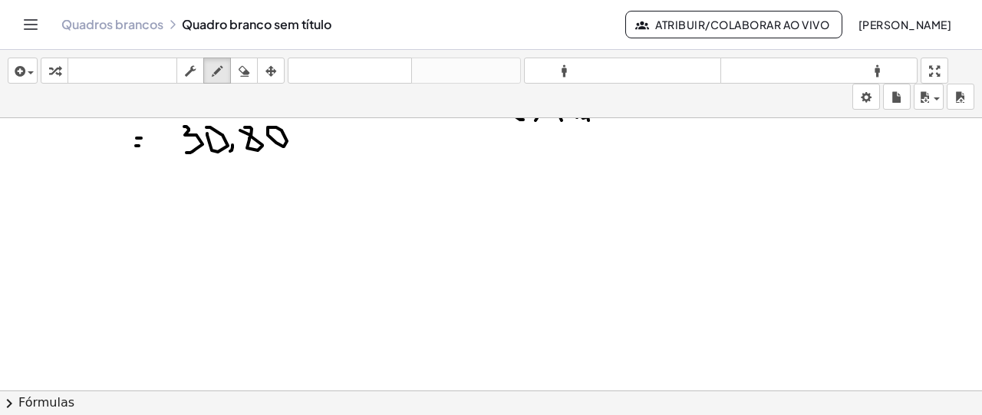
scroll to position [701, 0]
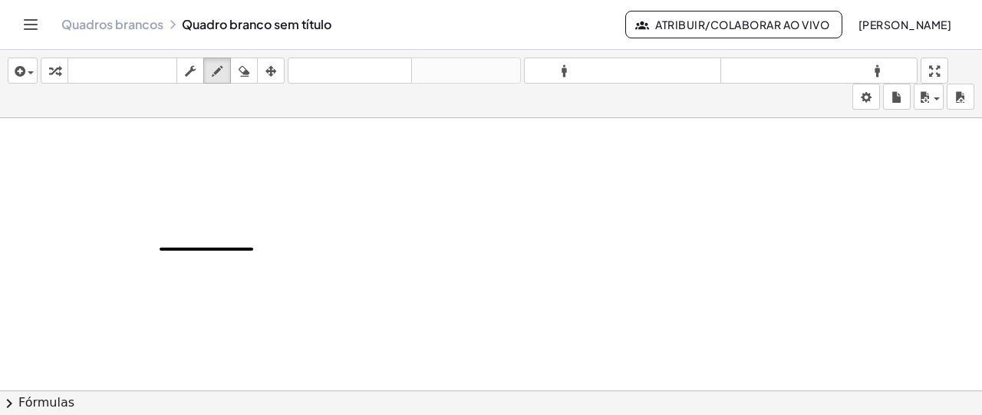
drag, startPoint x: 161, startPoint y: 247, endPoint x: 257, endPoint y: 247, distance: 95.9
drag, startPoint x: 193, startPoint y: 274, endPoint x: 195, endPoint y: 290, distance: 16.3
drag, startPoint x: 212, startPoint y: 268, endPoint x: 236, endPoint y: 286, distance: 30.7
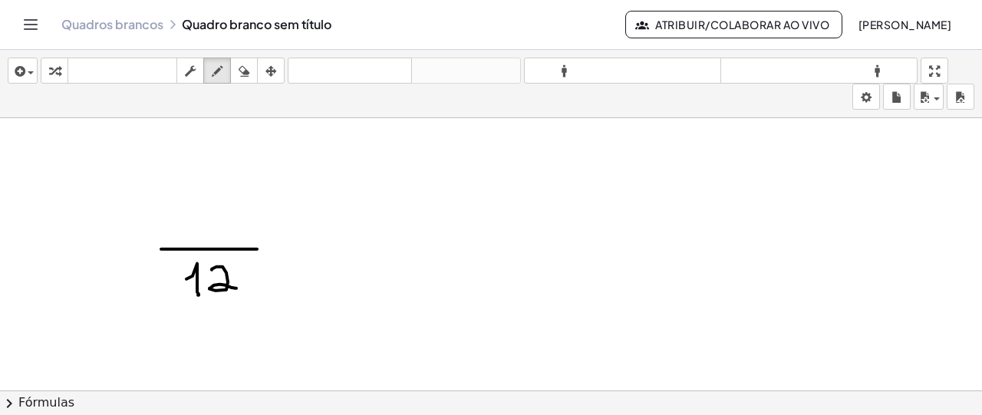
drag, startPoint x: 490, startPoint y: 153, endPoint x: 497, endPoint y: 169, distance: 16.8
drag, startPoint x: 480, startPoint y: 154, endPoint x: 493, endPoint y: 153, distance: 12.3
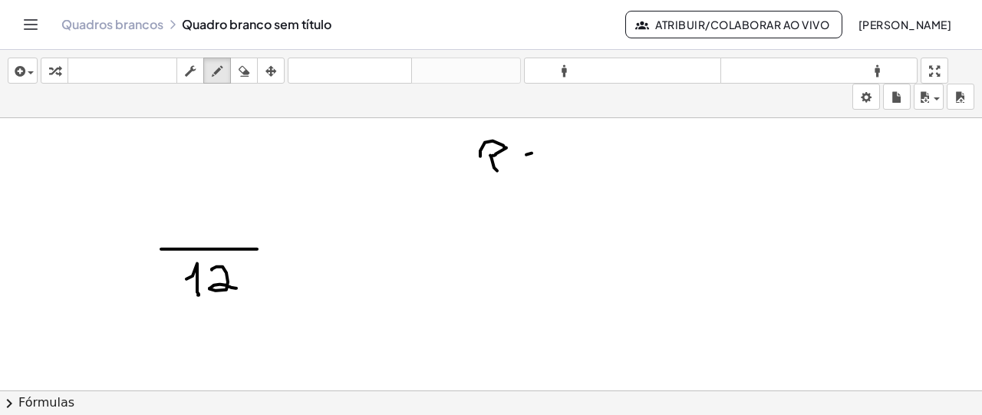
drag, startPoint x: 526, startPoint y: 153, endPoint x: 538, endPoint y: 151, distance: 11.6
drag, startPoint x: 529, startPoint y: 163, endPoint x: 545, endPoint y: 160, distance: 15.5
drag, startPoint x: 571, startPoint y: 147, endPoint x: 592, endPoint y: 178, distance: 38.1
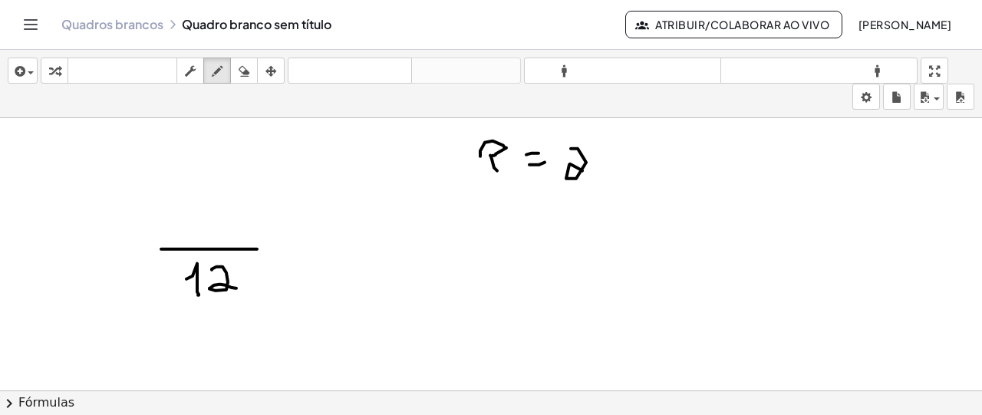
drag, startPoint x: 615, startPoint y: 151, endPoint x: 640, endPoint y: 176, distance: 34.7
drag, startPoint x: 647, startPoint y: 171, endPoint x: 657, endPoint y: 173, distance: 10.8
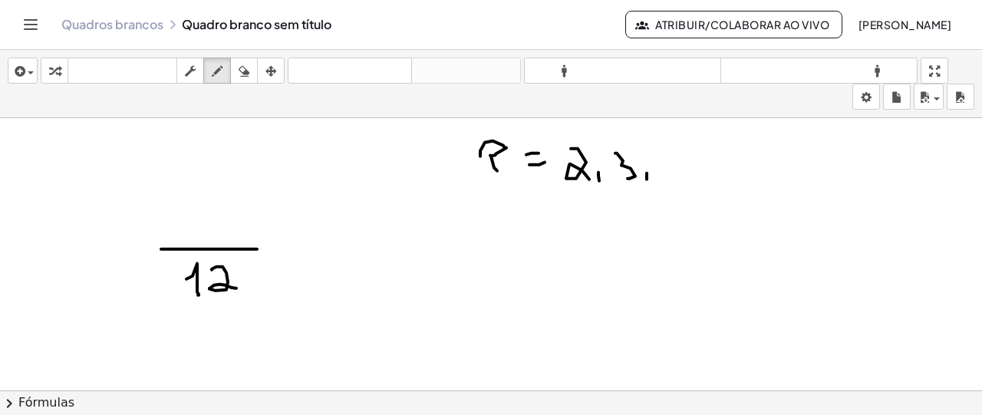
drag, startPoint x: 674, startPoint y: 151, endPoint x: 699, endPoint y: 170, distance: 31.3
drag, startPoint x: 703, startPoint y: 179, endPoint x: 713, endPoint y: 157, distance: 23.7
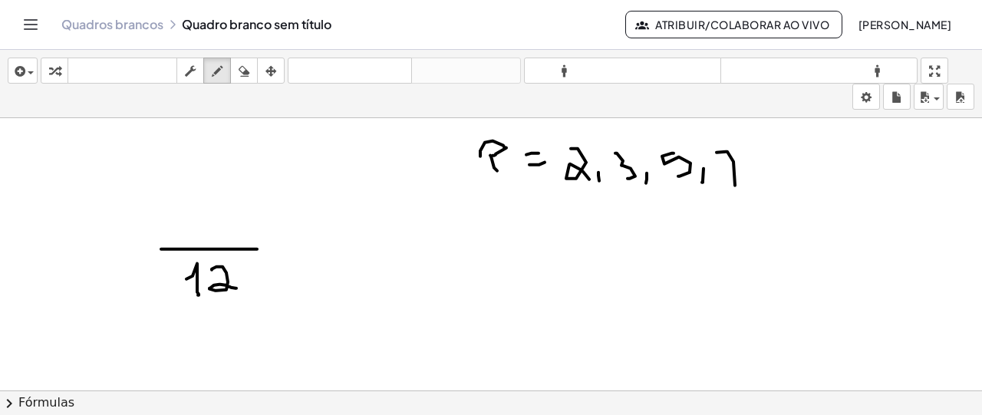
drag, startPoint x: 717, startPoint y: 150, endPoint x: 726, endPoint y: 171, distance: 22.7
drag, startPoint x: 726, startPoint y: 171, endPoint x: 742, endPoint y: 171, distance: 16.1
drag, startPoint x: 755, startPoint y: 183, endPoint x: 752, endPoint y: 176, distance: 8.3
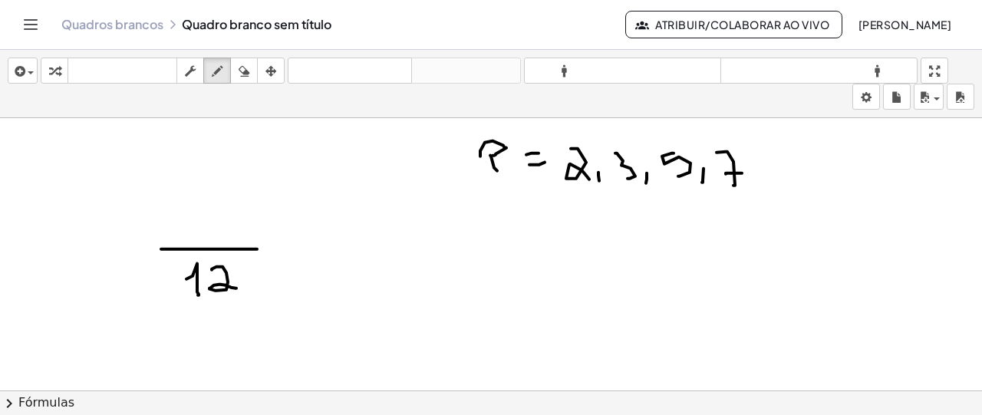
drag, startPoint x: 772, startPoint y: 153, endPoint x: 773, endPoint y: 178, distance: 24.6
drag, startPoint x: 787, startPoint y: 155, endPoint x: 792, endPoint y: 170, distance: 15.3
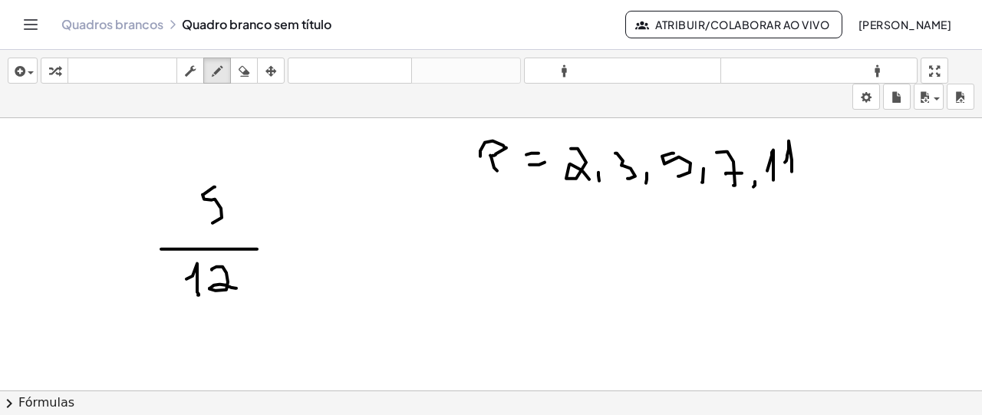
drag, startPoint x: 217, startPoint y: 183, endPoint x: 229, endPoint y: 185, distance: 12.4
drag, startPoint x: 288, startPoint y: 209, endPoint x: 306, endPoint y: 208, distance: 17.7
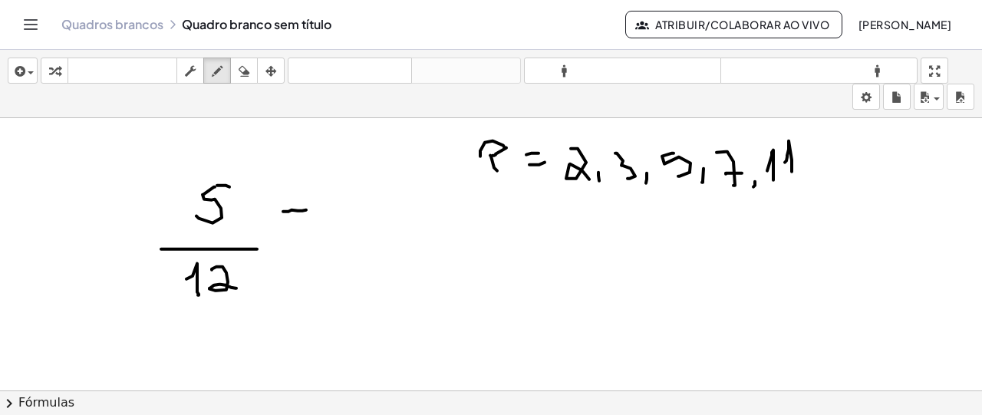
drag, startPoint x: 359, startPoint y: 209, endPoint x: 370, endPoint y: 223, distance: 17.5
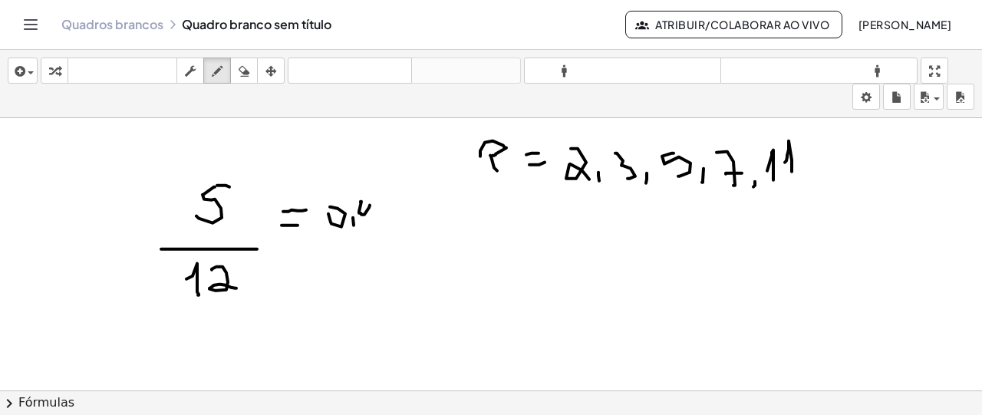
drag, startPoint x: 384, startPoint y: 209, endPoint x: 385, endPoint y: 226, distance: 17.7
drag, startPoint x: 414, startPoint y: 199, endPoint x: 407, endPoint y: 216, distance: 18.9
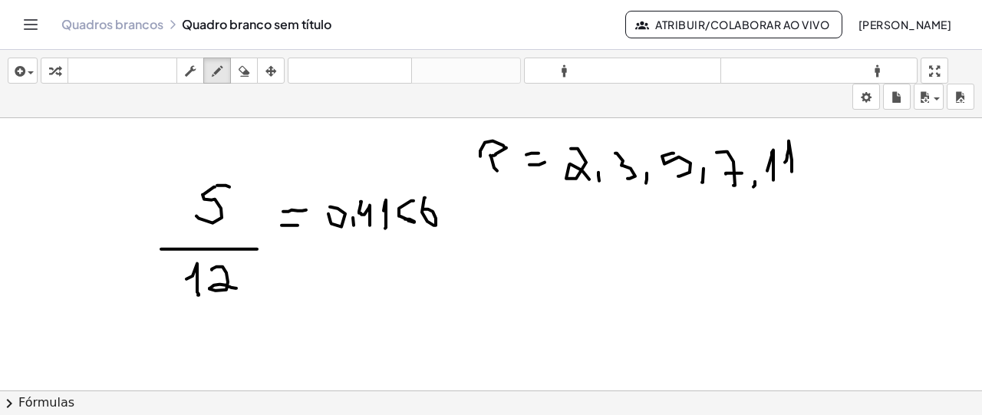
drag, startPoint x: 425, startPoint y: 196, endPoint x: 423, endPoint y: 207, distance: 11.7
drag, startPoint x: 400, startPoint y: 211, endPoint x: 411, endPoint y: 218, distance: 13.4
drag, startPoint x: 350, startPoint y: 285, endPoint x: 367, endPoint y: 320, distance: 38.8
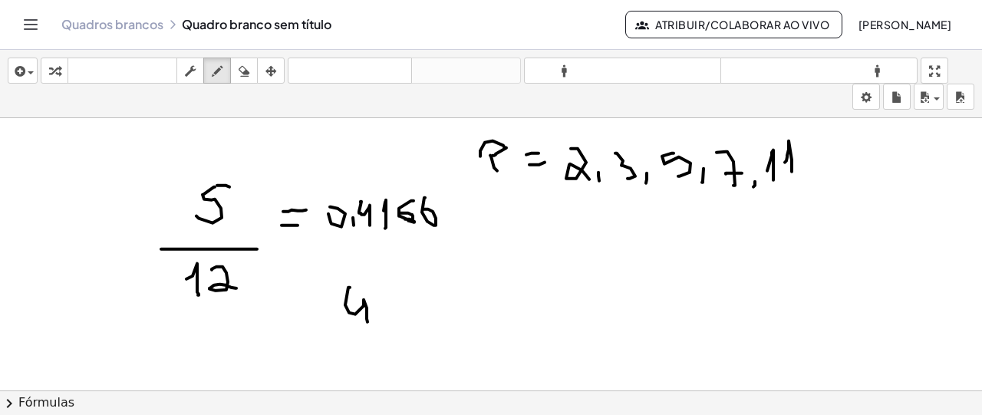
drag, startPoint x: 379, startPoint y: 305, endPoint x: 381, endPoint y: 321, distance: 16.9
drag, startPoint x: 397, startPoint y: 309, endPoint x: 397, endPoint y: 320, distance: 10.7
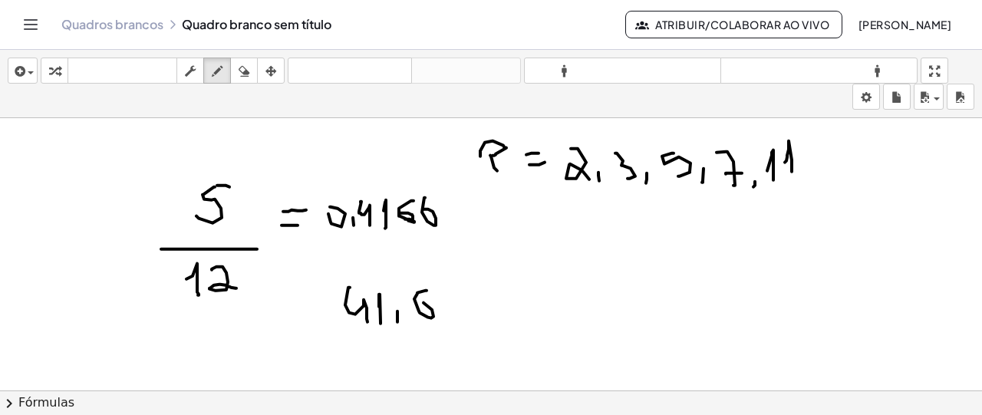
drag, startPoint x: 427, startPoint y: 288, endPoint x: 420, endPoint y: 300, distance: 13.0
drag, startPoint x: 438, startPoint y: 289, endPoint x: 453, endPoint y: 314, distance: 28.9
drag, startPoint x: 446, startPoint y: 305, endPoint x: 457, endPoint y: 303, distance: 10.8
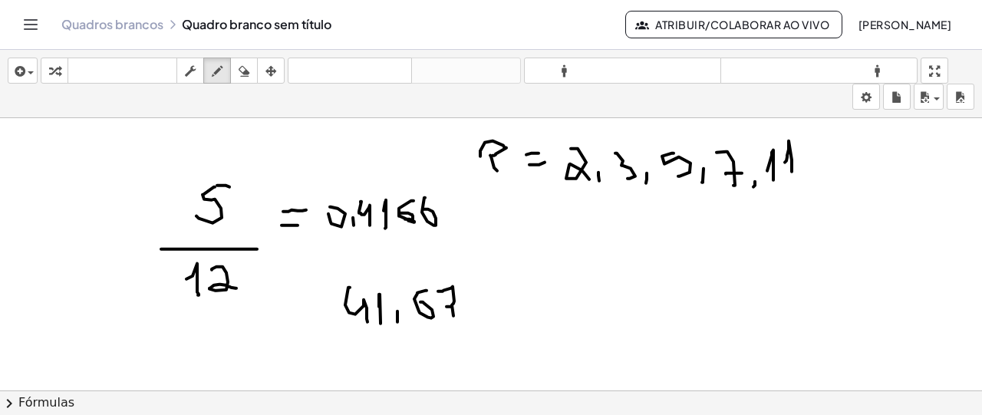
drag, startPoint x: 483, startPoint y: 277, endPoint x: 464, endPoint y: 293, distance: 25.0
drag, startPoint x: 468, startPoint y: 286, endPoint x: 483, endPoint y: 295, distance: 17.2
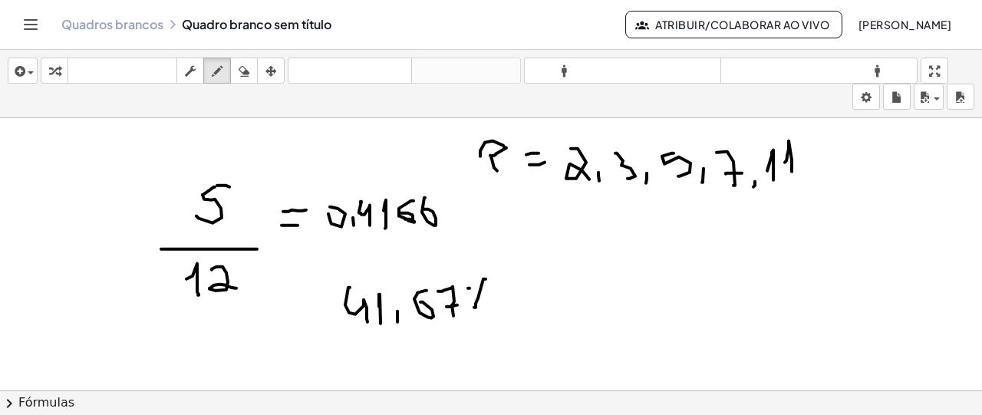
drag, startPoint x: 555, startPoint y: 297, endPoint x: 556, endPoint y: 308, distance: 10.8
drag, startPoint x: 559, startPoint y: 289, endPoint x: 565, endPoint y: 312, distance: 23.6
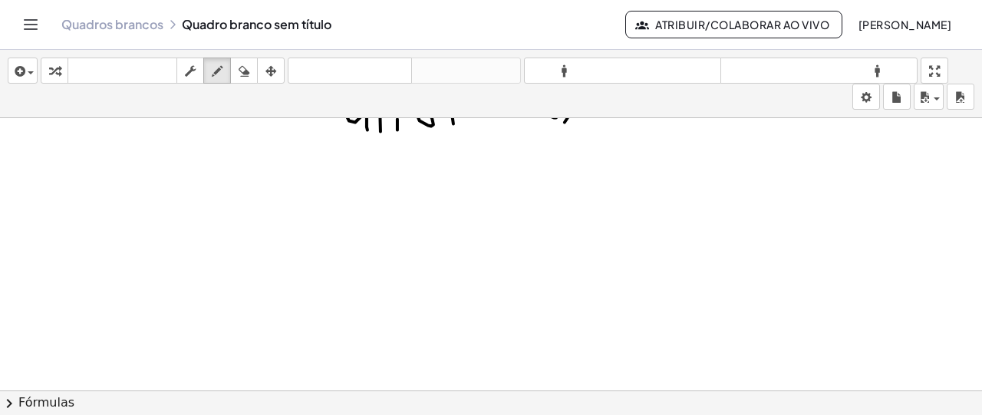
scroll to position [976, 0]
drag, startPoint x: 79, startPoint y: 173, endPoint x: 89, endPoint y: 191, distance: 20.3
drag, startPoint x: 86, startPoint y: 190, endPoint x: 98, endPoint y: 177, distance: 17.9
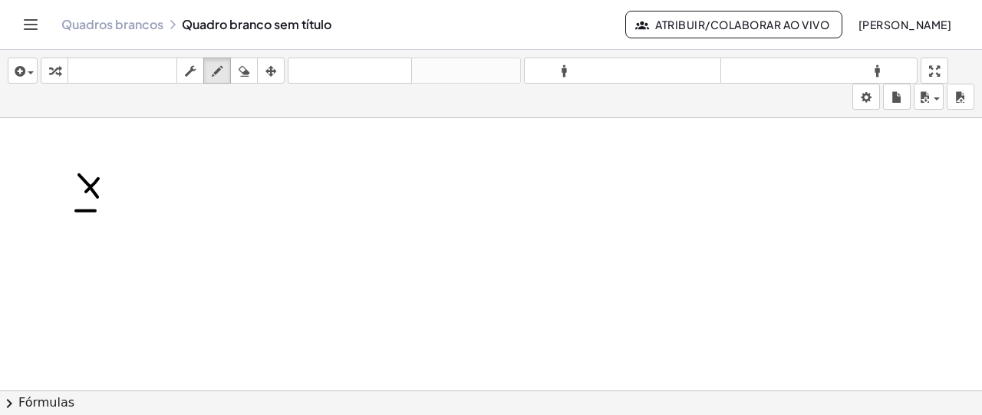
drag, startPoint x: 180, startPoint y: 176, endPoint x: 192, endPoint y: 176, distance: 12.3
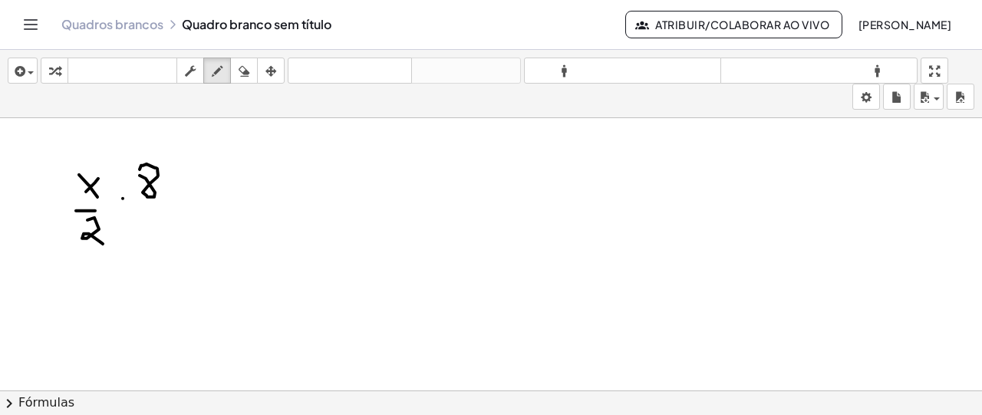
drag, startPoint x: 226, startPoint y: 160, endPoint x: 229, endPoint y: 185, distance: 24.7
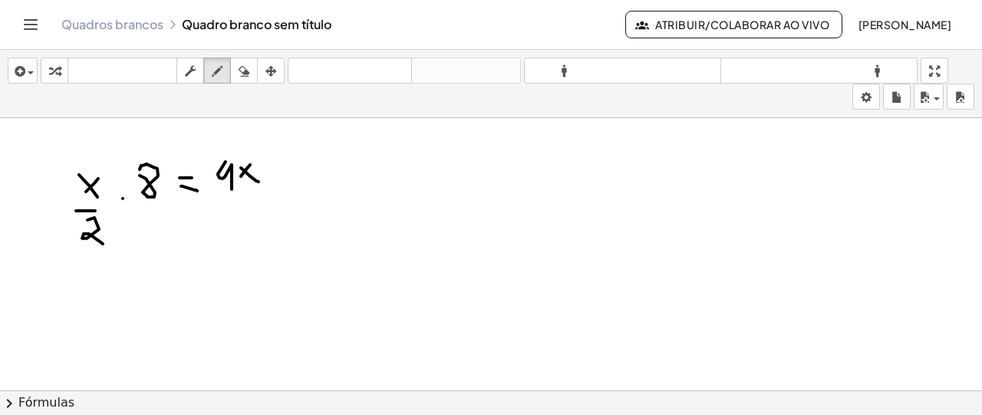
drag, startPoint x: 250, startPoint y: 163, endPoint x: 241, endPoint y: 175, distance: 14.7
drag, startPoint x: 448, startPoint y: 153, endPoint x: 466, endPoint y: 173, distance: 26.6
click at [245, 74] on icon "button" at bounding box center [244, 71] width 11 height 18
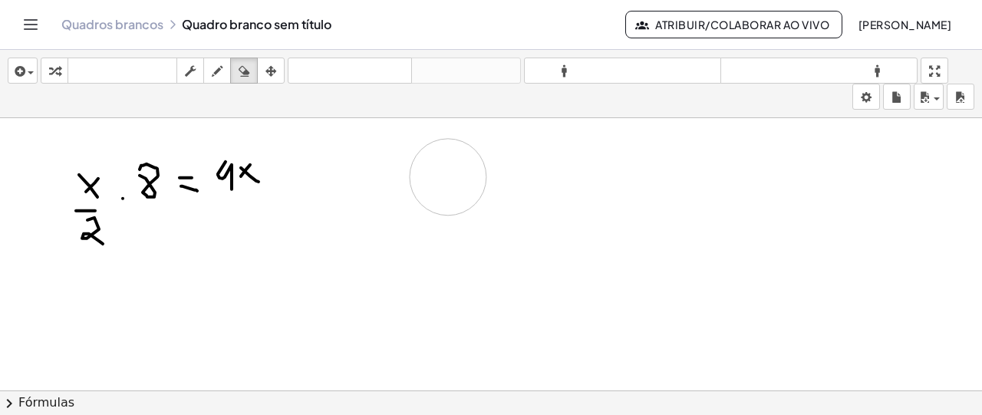
click at [227, 74] on div "button" at bounding box center [217, 70] width 20 height 18
drag, startPoint x: 492, startPoint y: 137, endPoint x: 489, endPoint y: 163, distance: 26.3
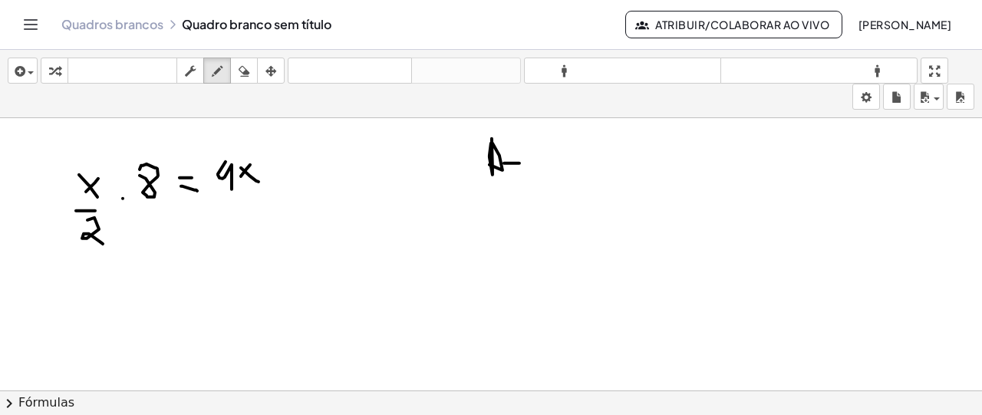
drag, startPoint x: 512, startPoint y: 163, endPoint x: 514, endPoint y: 174, distance: 11.0
drag, startPoint x: 535, startPoint y: 163, endPoint x: 546, endPoint y: 165, distance: 11.6
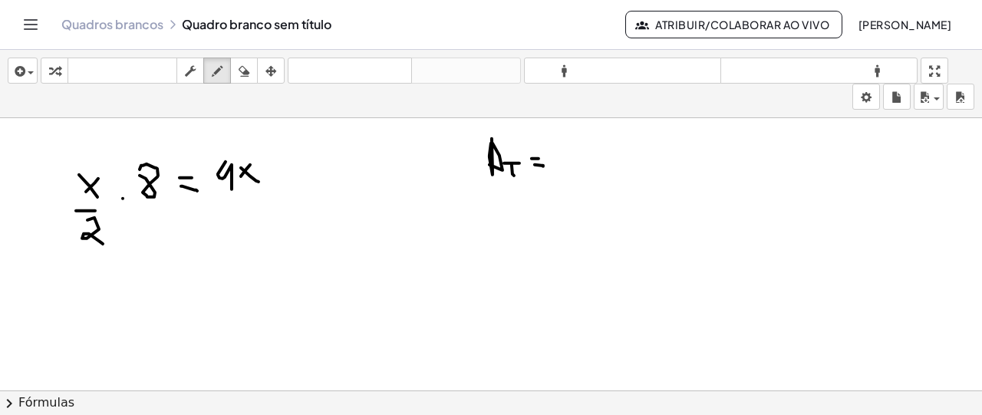
drag, startPoint x: 555, startPoint y: 153, endPoint x: 591, endPoint y: 175, distance: 42.4
drag, startPoint x: 573, startPoint y: 173, endPoint x: 584, endPoint y: 151, distance: 24.0
drag, startPoint x: 593, startPoint y: 134, endPoint x: 611, endPoint y: 142, distance: 19.2
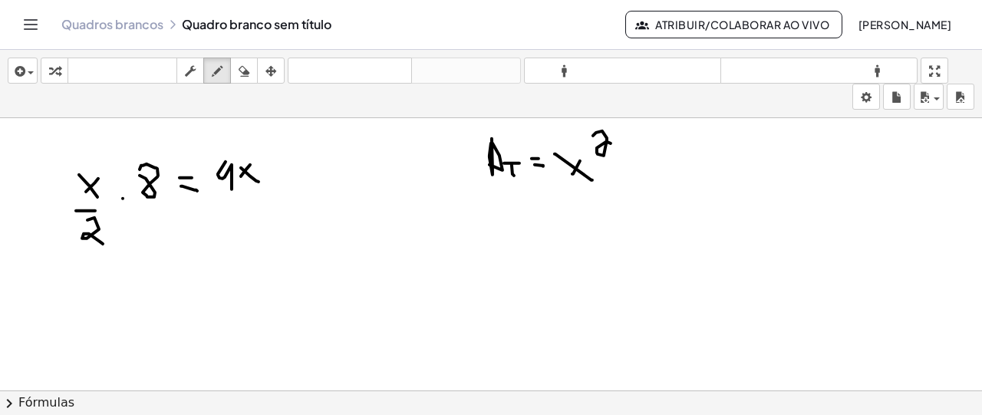
drag, startPoint x: 17, startPoint y: 182, endPoint x: 13, endPoint y: 190, distance: 9.3
drag, startPoint x: 15, startPoint y: 182, endPoint x: 14, endPoint y: 196, distance: 14.6
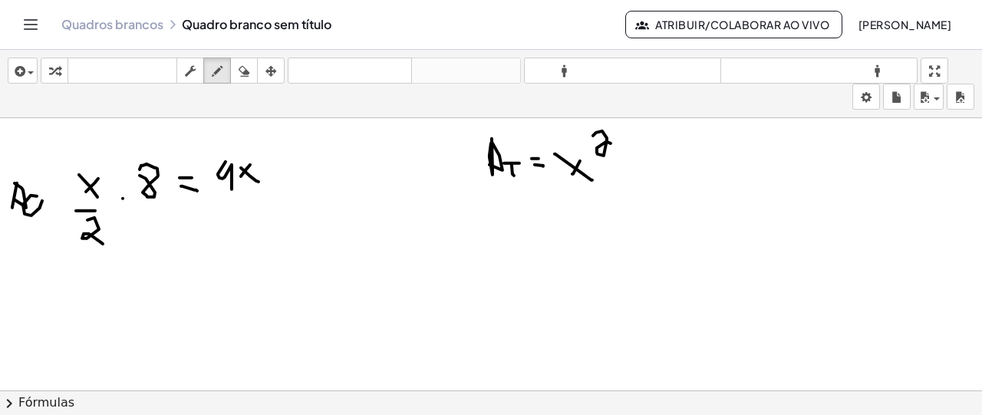
drag, startPoint x: 29, startPoint y: 205, endPoint x: 37, endPoint y: 213, distance: 10.8
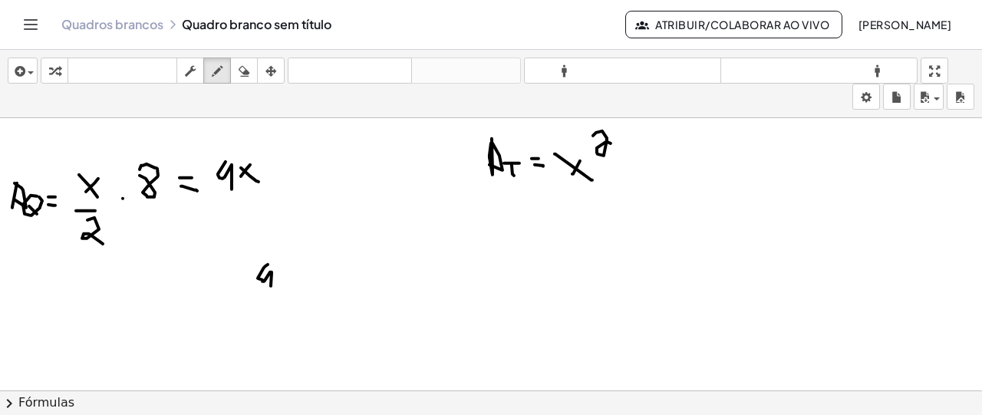
drag, startPoint x: 268, startPoint y: 263, endPoint x: 271, endPoint y: 285, distance: 21.7
drag, startPoint x: 276, startPoint y: 268, endPoint x: 288, endPoint y: 273, distance: 13.4
drag, startPoint x: 286, startPoint y: 266, endPoint x: 278, endPoint y: 274, distance: 11.4
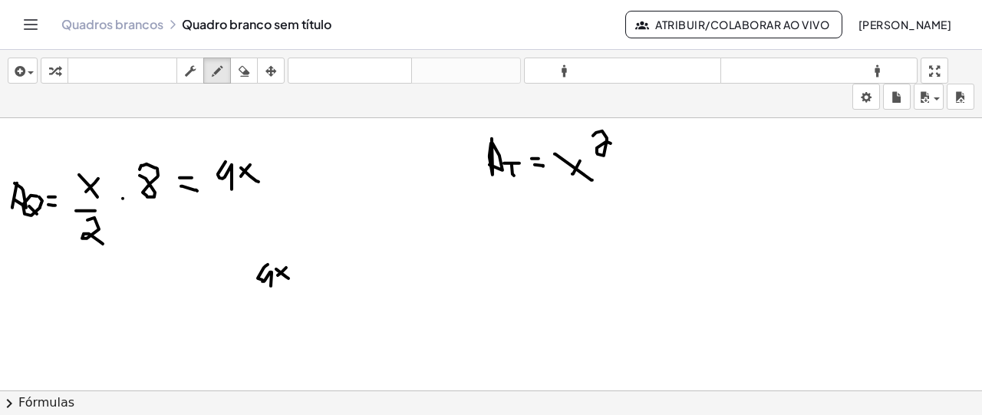
drag, startPoint x: 299, startPoint y: 273, endPoint x: 308, endPoint y: 275, distance: 9.5
drag, startPoint x: 328, startPoint y: 269, endPoint x: 331, endPoint y: 278, distance: 9.7
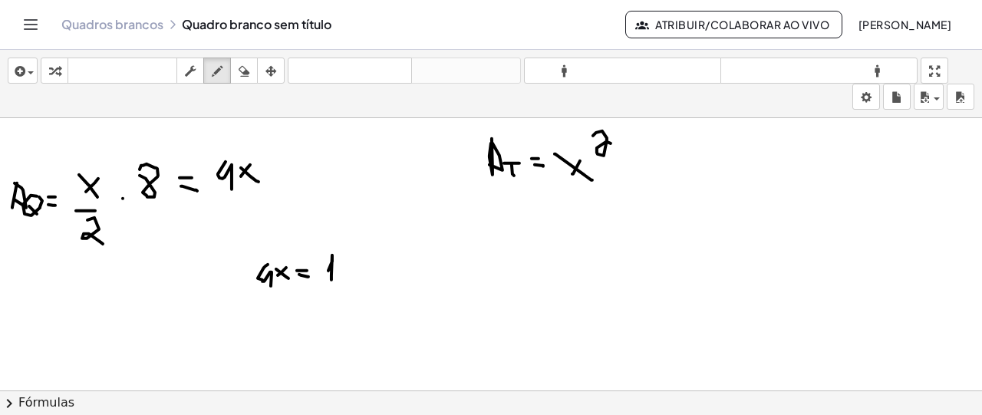
drag, startPoint x: 337, startPoint y: 286, endPoint x: 341, endPoint y: 308, distance: 21.8
click at [242, 79] on icon "button" at bounding box center [244, 71] width 11 height 18
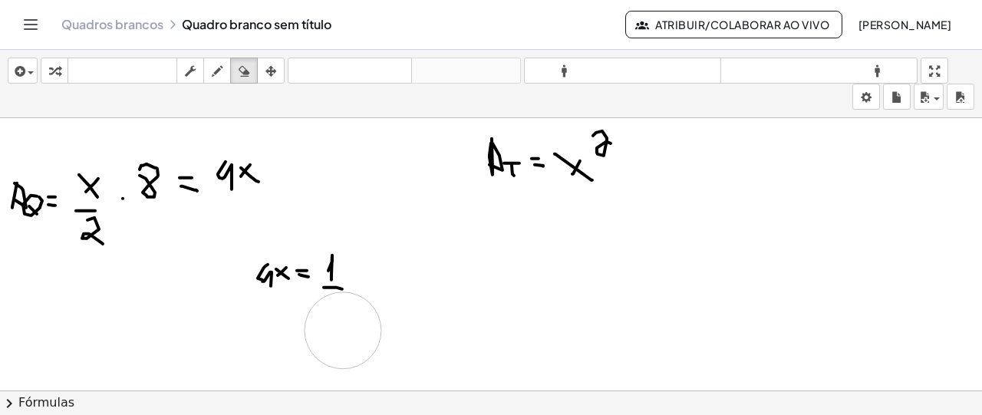
click at [215, 68] on icon "button" at bounding box center [217, 71] width 11 height 18
drag, startPoint x: 328, startPoint y: 296, endPoint x: 325, endPoint y: 311, distance: 15.1
drag, startPoint x: 348, startPoint y: 272, endPoint x: 364, endPoint y: 282, distance: 19.2
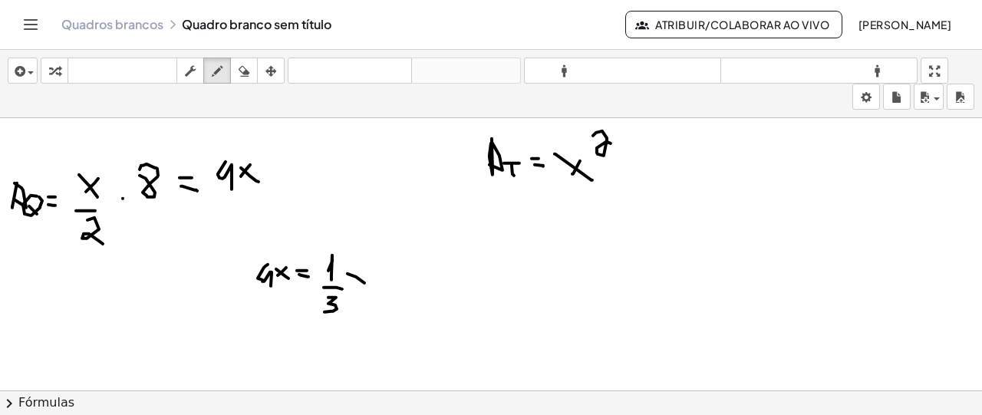
drag, startPoint x: 363, startPoint y: 263, endPoint x: 351, endPoint y: 283, distance: 23.0
drag, startPoint x: 383, startPoint y: 245, endPoint x: 394, endPoint y: 261, distance: 19.2
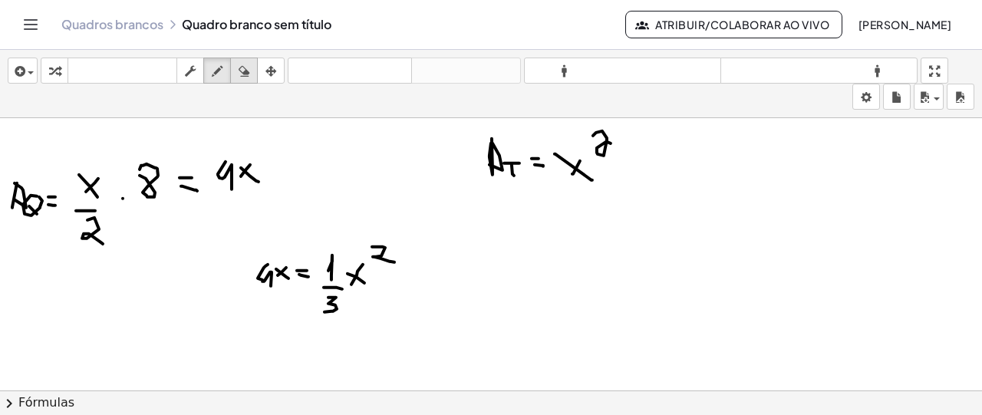
click at [245, 64] on icon "button" at bounding box center [244, 71] width 11 height 18
drag, startPoint x: 391, startPoint y: 205, endPoint x: 378, endPoint y: 214, distance: 16.0
click at [219, 71] on icon "button" at bounding box center [217, 71] width 11 height 18
drag, startPoint x: 371, startPoint y: 238, endPoint x: 394, endPoint y: 251, distance: 27.1
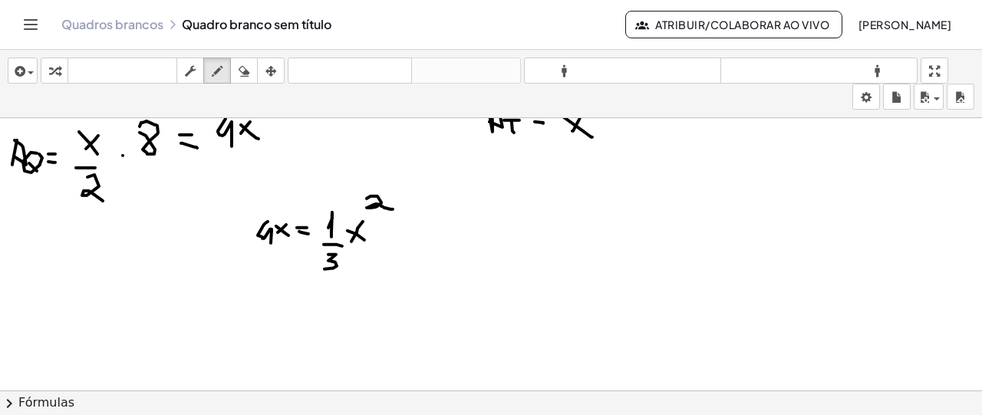
scroll to position [1053, 0]
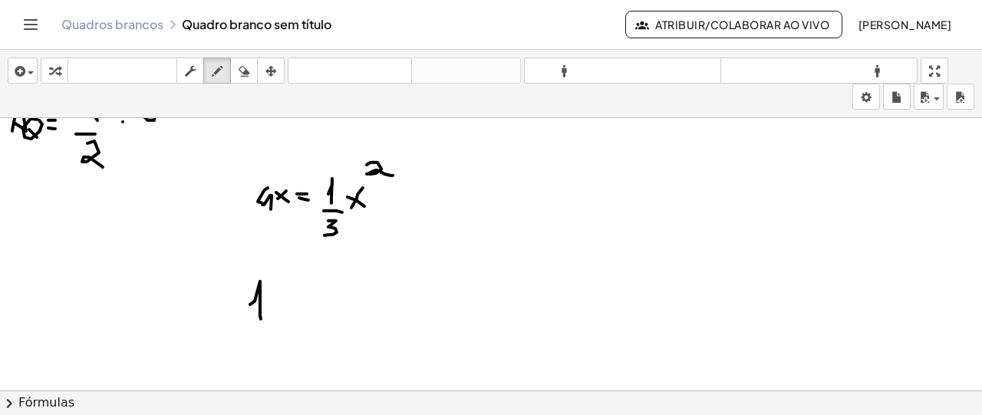
drag, startPoint x: 250, startPoint y: 303, endPoint x: 261, endPoint y: 318, distance: 18.1
drag, startPoint x: 272, startPoint y: 287, endPoint x: 299, endPoint y: 306, distance: 33.6
drag, startPoint x: 306, startPoint y: 294, endPoint x: 318, endPoint y: 291, distance: 12.7
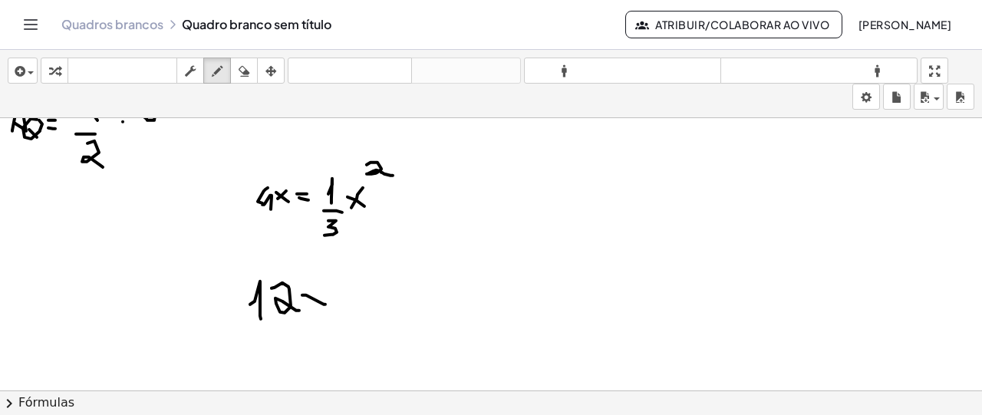
drag, startPoint x: 316, startPoint y: 288, endPoint x: 311, endPoint y: 277, distance: 11.7
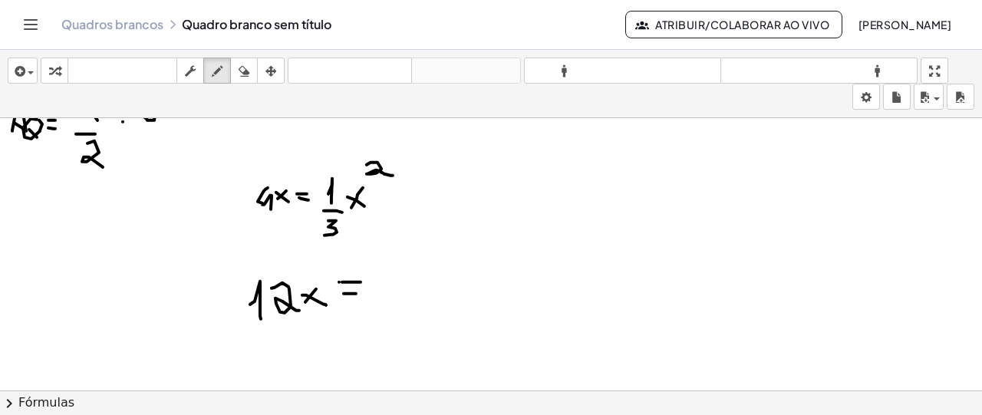
drag, startPoint x: 376, startPoint y: 277, endPoint x: 393, endPoint y: 286, distance: 19.2
drag, startPoint x: 385, startPoint y: 270, endPoint x: 379, endPoint y: 295, distance: 26.0
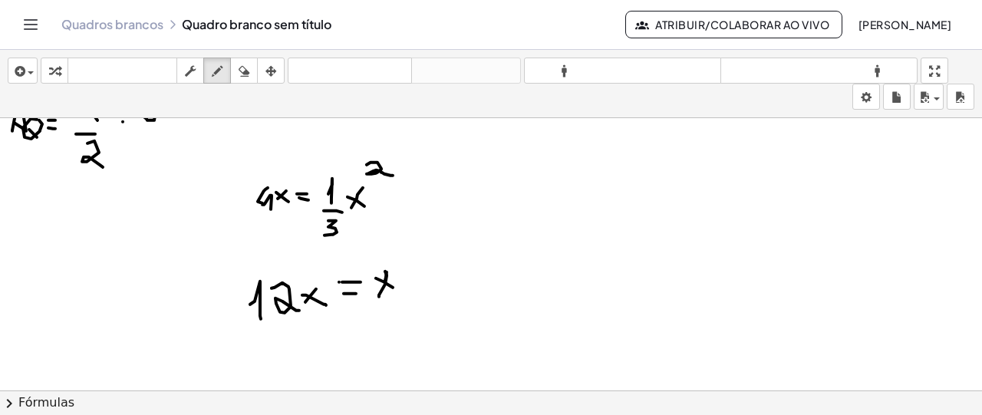
drag, startPoint x: 400, startPoint y: 259, endPoint x: 427, endPoint y: 274, distance: 30.3
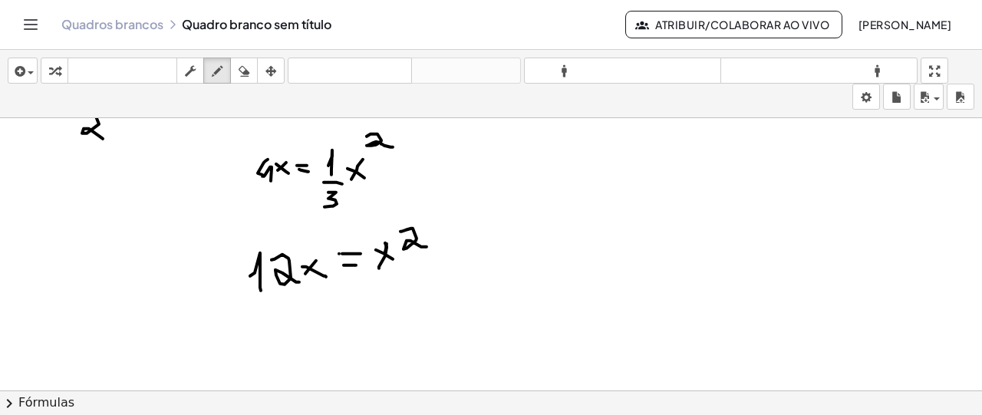
scroll to position [1096, 0]
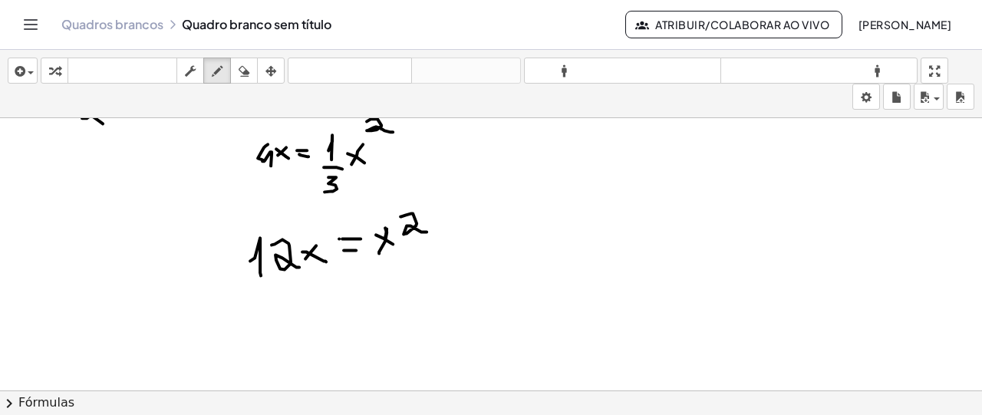
drag, startPoint x: 276, startPoint y: 308, endPoint x: 300, endPoint y: 325, distance: 29.2
drag, startPoint x: 291, startPoint y: 304, endPoint x: 281, endPoint y: 317, distance: 16.4
drag, startPoint x: 307, startPoint y: 292, endPoint x: 328, endPoint y: 313, distance: 29.8
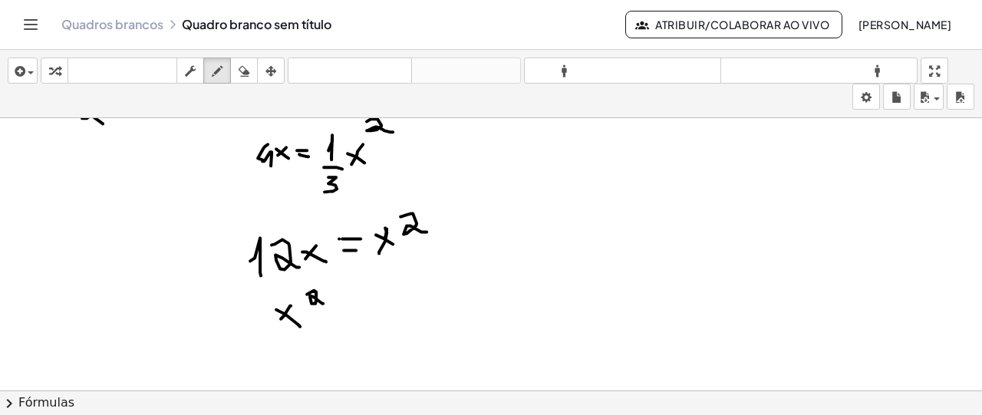
drag, startPoint x: 337, startPoint y: 312, endPoint x: 355, endPoint y: 312, distance: 18.4
drag, startPoint x: 366, startPoint y: 298, endPoint x: 366, endPoint y: 321, distance: 23.0
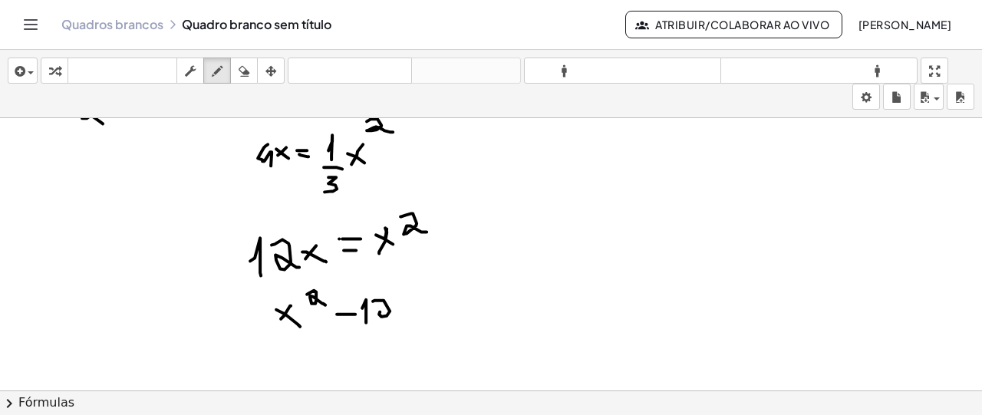
drag, startPoint x: 373, startPoint y: 299, endPoint x: 394, endPoint y: 317, distance: 27.2
drag, startPoint x: 398, startPoint y: 303, endPoint x: 411, endPoint y: 306, distance: 13.4
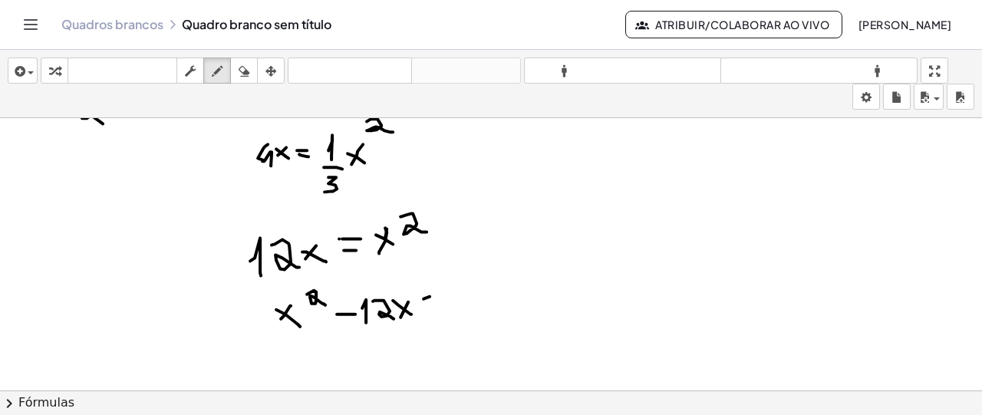
drag, startPoint x: 282, startPoint y: 352, endPoint x: 302, endPoint y: 369, distance: 26.7
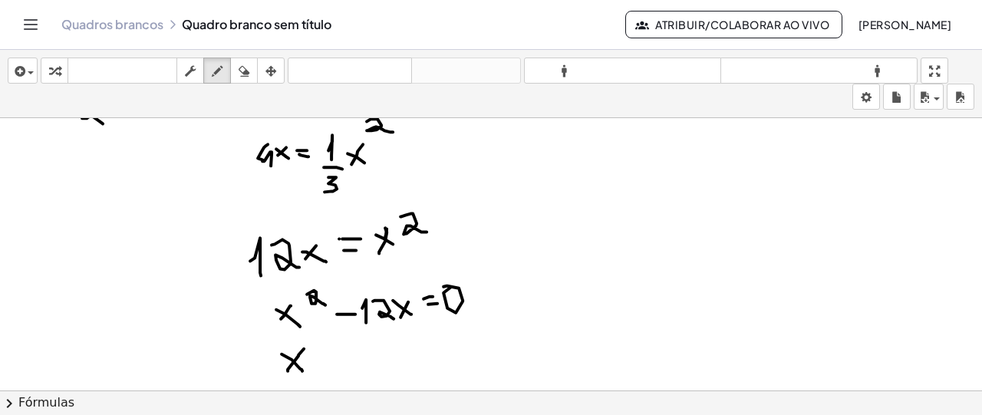
drag, startPoint x: 304, startPoint y: 347, endPoint x: 288, endPoint y: 369, distance: 27.5
drag, startPoint x: 326, startPoint y: 335, endPoint x: 330, endPoint y: 366, distance: 30.9
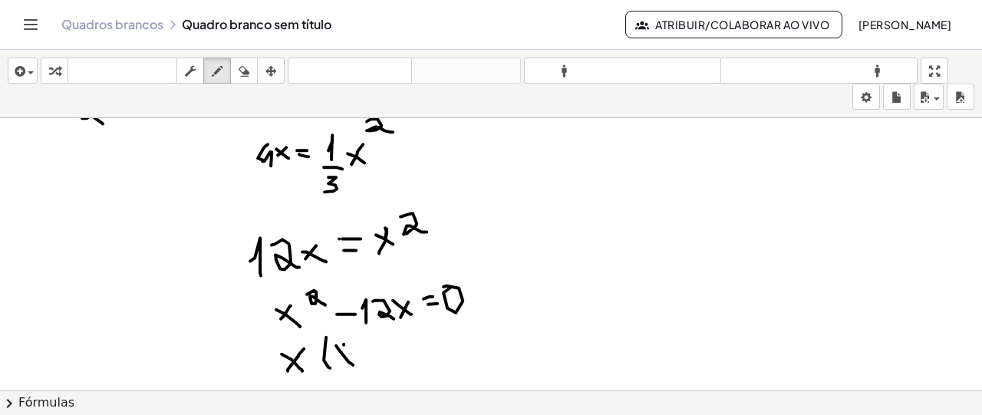
drag, startPoint x: 344, startPoint y: 342, endPoint x: 335, endPoint y: 354, distance: 14.9
drag
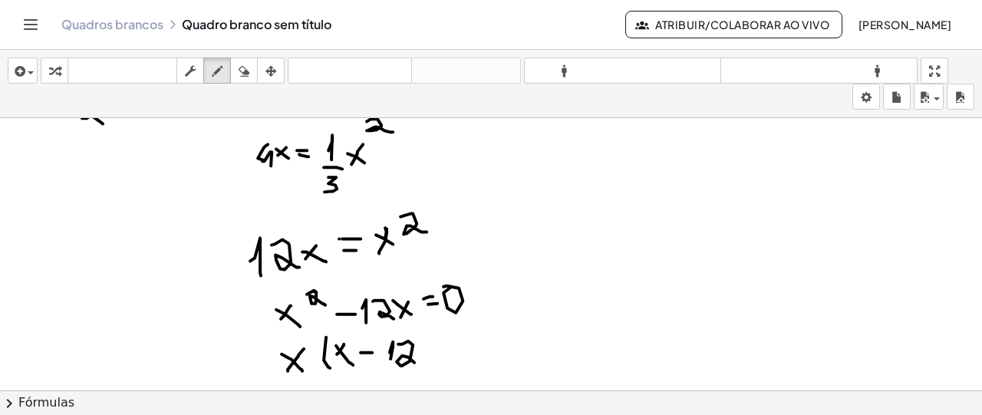
drag, startPoint x: 408, startPoint y: 339, endPoint x: 414, endPoint y: 361, distance: 22.3
drag, startPoint x: 433, startPoint y: 344, endPoint x: 429, endPoint y: 358, distance: 15.1
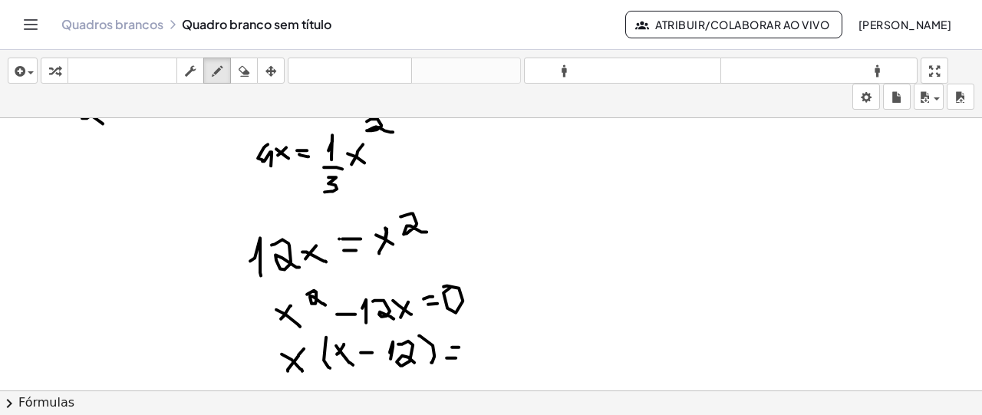
drag, startPoint x: 446, startPoint y: 356, endPoint x: 463, endPoint y: 356, distance: 16.1
drag, startPoint x: 485, startPoint y: 335, endPoint x: 457, endPoint y: 329, distance: 28.3
drag, startPoint x: 574, startPoint y: 146, endPoint x: 582, endPoint y: 153, distance: 10.9
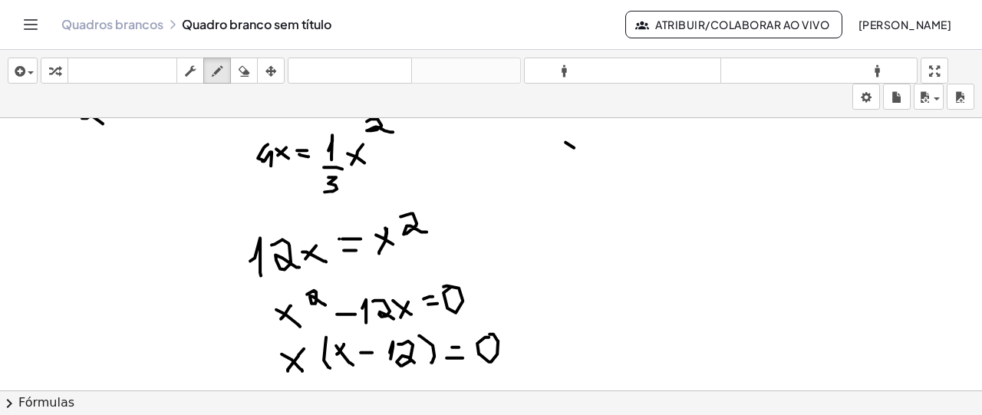
drag, startPoint x: 580, startPoint y: 137, endPoint x: 568, endPoint y: 156, distance: 22.8
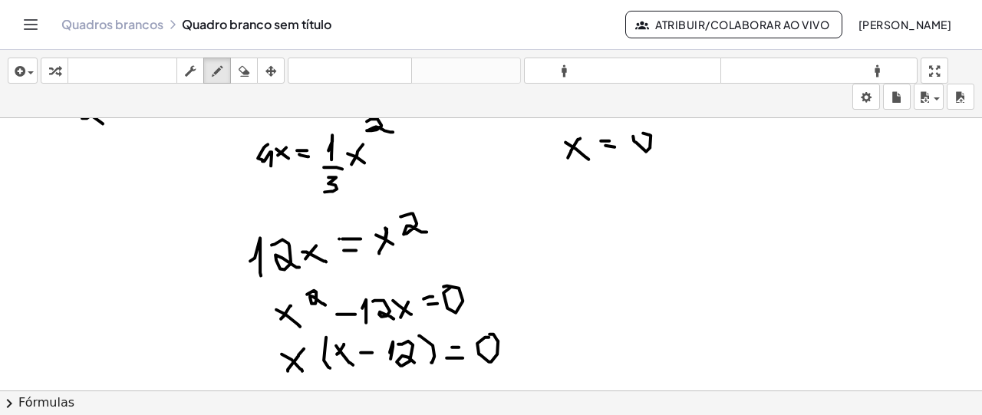
drag, startPoint x: 633, startPoint y: 134, endPoint x: 712, endPoint y: 157, distance: 82.3
drag, startPoint x: 724, startPoint y: 149, endPoint x: 726, endPoint y: 133, distance: 16.2
drag, startPoint x: 739, startPoint y: 142, endPoint x: 750, endPoint y: 131, distance: 15.7
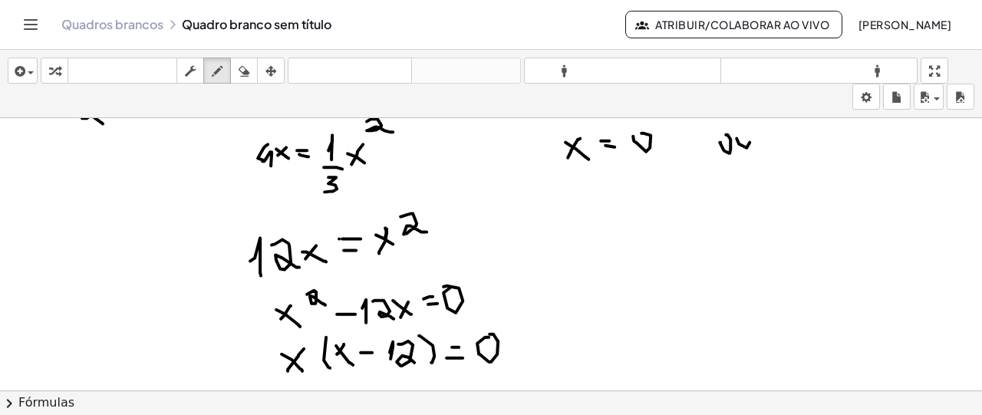
drag, startPoint x: 789, startPoint y: 137, endPoint x: 805, endPoint y: 154, distance: 23.9
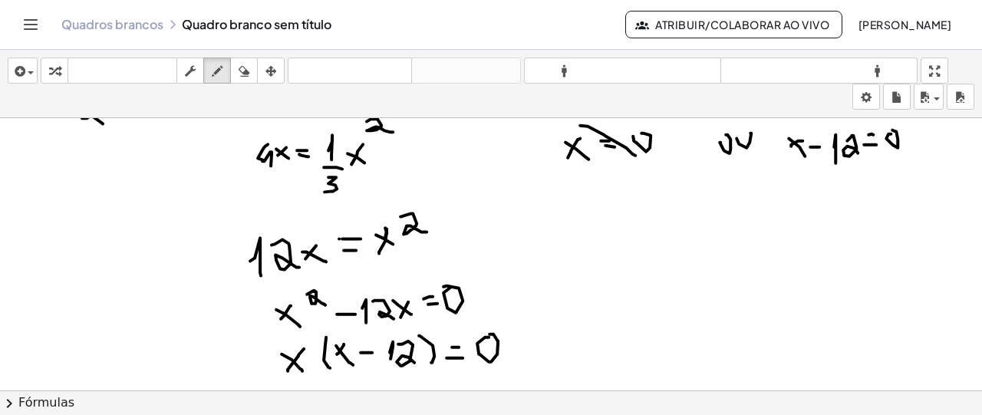
drag, startPoint x: 626, startPoint y: 146, endPoint x: 637, endPoint y: 154, distance: 13.7
drag, startPoint x: 638, startPoint y: 122, endPoint x: 583, endPoint y: 157, distance: 65.1
drag, startPoint x: 776, startPoint y: 130, endPoint x: 776, endPoint y: 147, distance: 16.1
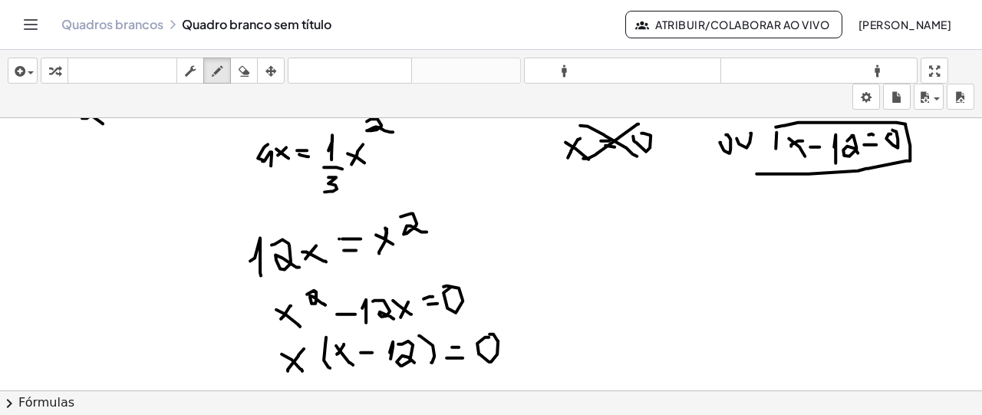
drag, startPoint x: 776, startPoint y: 125, endPoint x: 762, endPoint y: 172, distance: 48.8
drag, startPoint x: 775, startPoint y: 156, endPoint x: 773, endPoint y: 167, distance: 11.7
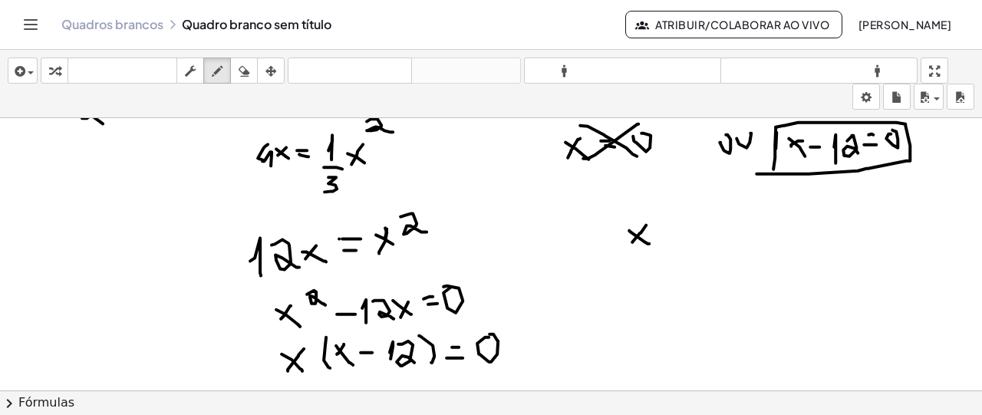
drag, startPoint x: 646, startPoint y: 223, endPoint x: 694, endPoint y: 209, distance: 50.3
drag, startPoint x: 667, startPoint y: 226, endPoint x: 679, endPoint y: 226, distance: 11.5
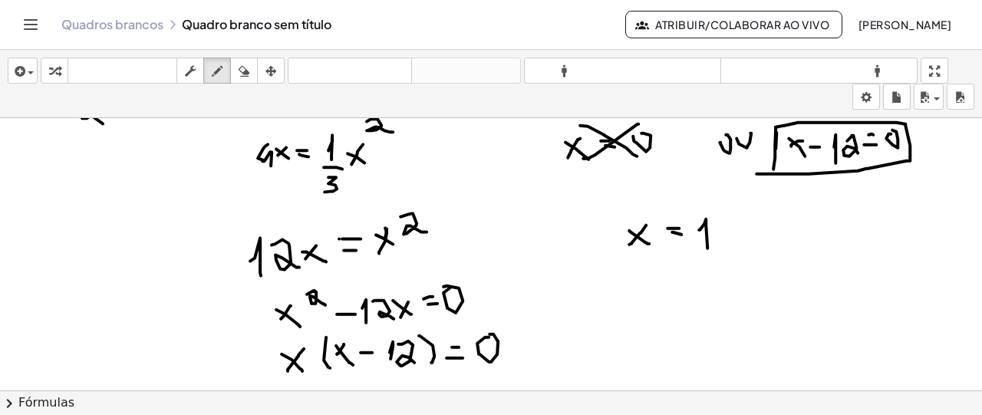
drag, startPoint x: 704, startPoint y: 222, endPoint x: 707, endPoint y: 246, distance: 24.7
drag, startPoint x: 718, startPoint y: 219, endPoint x: 747, endPoint y: 233, distance: 32.6
drag, startPoint x: 614, startPoint y: 341, endPoint x: 616, endPoint y: 329, distance: 11.7
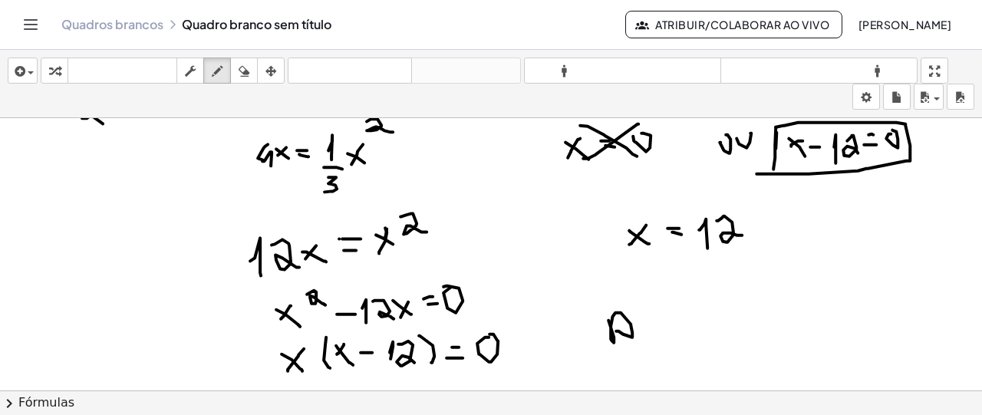
drag, startPoint x: 640, startPoint y: 318, endPoint x: 647, endPoint y: 328, distance: 12.0
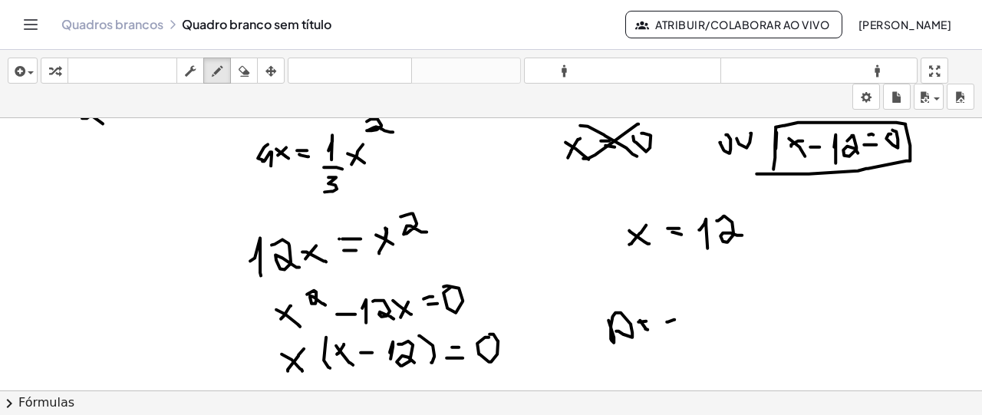
drag, startPoint x: 698, startPoint y: 326, endPoint x: 702, endPoint y: 317, distance: 10.0
drag, startPoint x: 720, startPoint y: 285, endPoint x: 730, endPoint y: 298, distance: 16.6
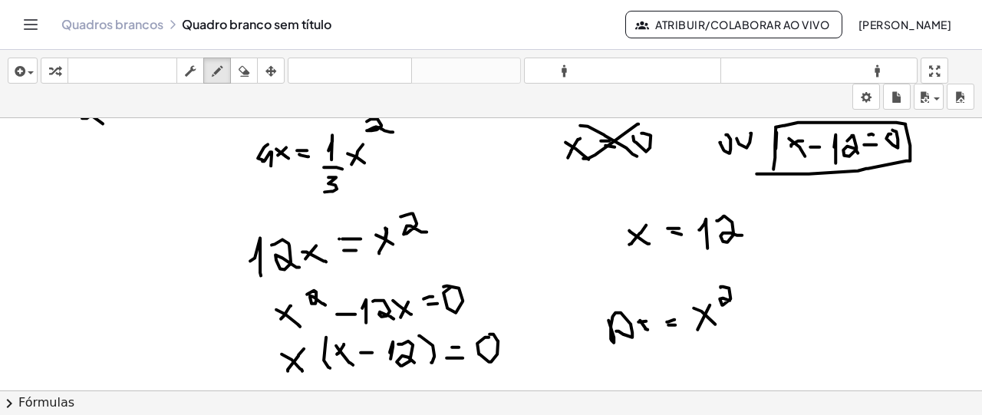
drag, startPoint x: 680, startPoint y: 357, endPoint x: 672, endPoint y: 366, distance: 12.0
drag, startPoint x: 706, startPoint y: 351, endPoint x: 707, endPoint y: 369, distance: 18.4
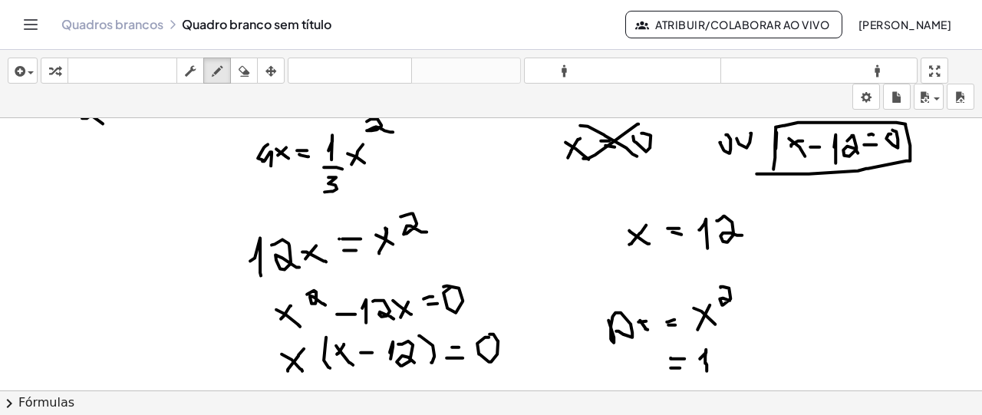
drag, startPoint x: 713, startPoint y: 349, endPoint x: 735, endPoint y: 344, distance: 22.0
drag, startPoint x: 729, startPoint y: 336, endPoint x: 737, endPoint y: 346, distance: 13.1
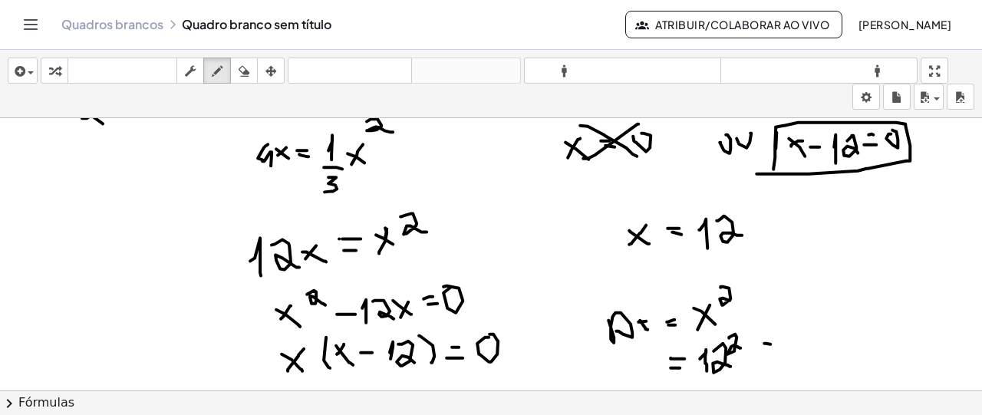
drag, startPoint x: 807, startPoint y: 344, endPoint x: 822, endPoint y: 357, distance: 20.1
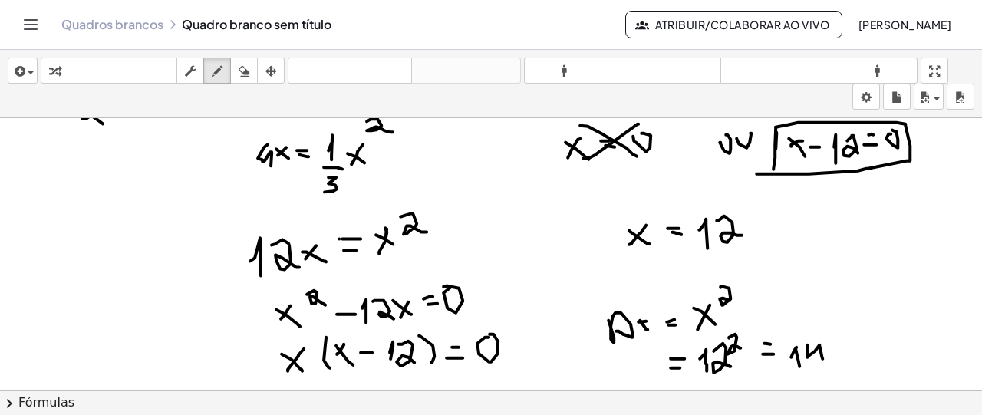
drag, startPoint x: 832, startPoint y: 344, endPoint x: 848, endPoint y: 355, distance: 19.4
drag, startPoint x: 856, startPoint y: 344, endPoint x: 893, endPoint y: 338, distance: 37.3
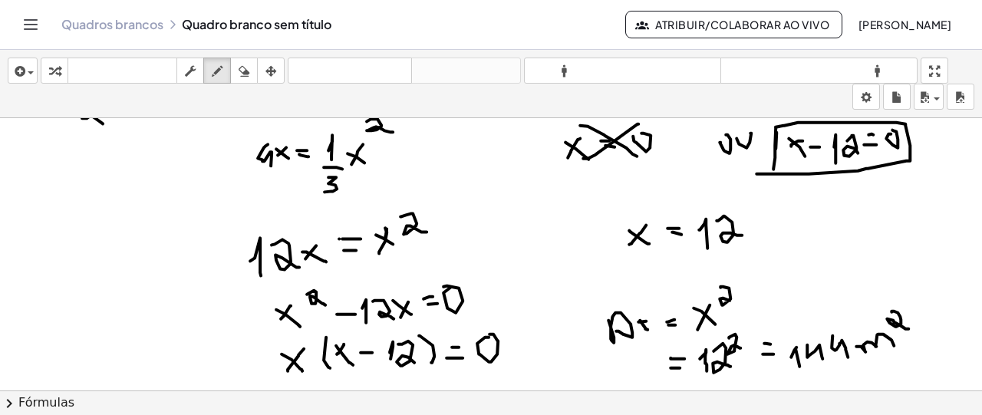
drag, startPoint x: 891, startPoint y: 310, endPoint x: 908, endPoint y: 327, distance: 23.9
drag, startPoint x: 925, startPoint y: 376, endPoint x: 924, endPoint y: 356, distance: 20.0
drag, startPoint x: 924, startPoint y: 356, endPoint x: 927, endPoint y: 348, distance: 8.7
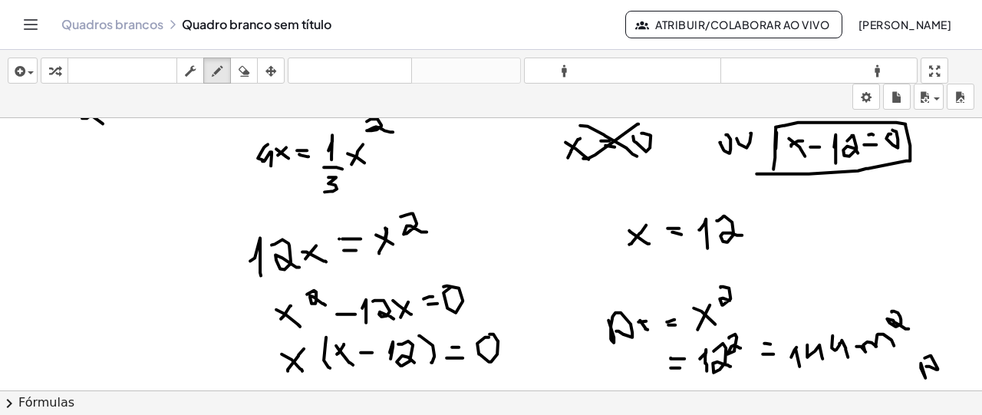
drag, startPoint x: 930, startPoint y: 337, endPoint x: 950, endPoint y: 366, distance: 35.3
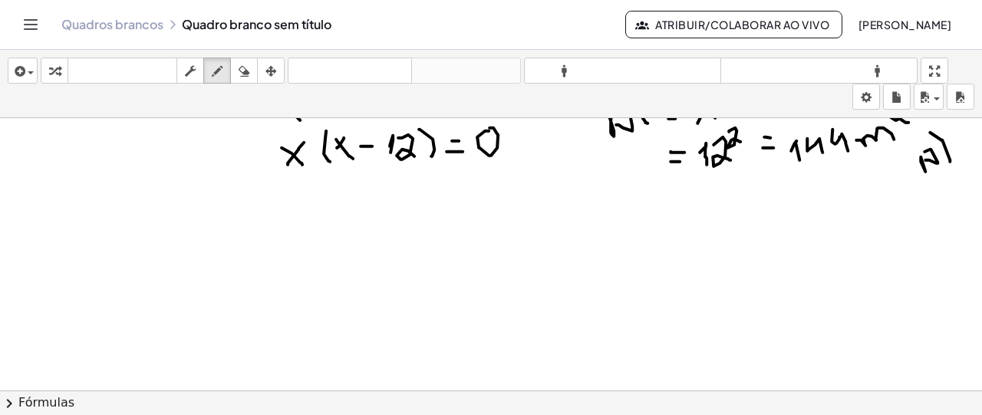
scroll to position [1326, 0]
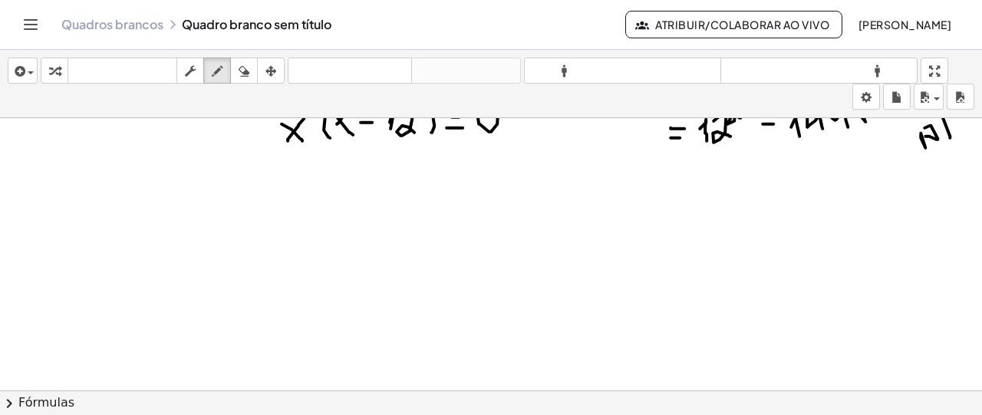
drag, startPoint x: 68, startPoint y: 262, endPoint x: 91, endPoint y: 301, distance: 44.3
drag, startPoint x: 87, startPoint y: 263, endPoint x: 71, endPoint y: 283, distance: 25.6
drag, startPoint x: 105, startPoint y: 245, endPoint x: 129, endPoint y: 269, distance: 34.2
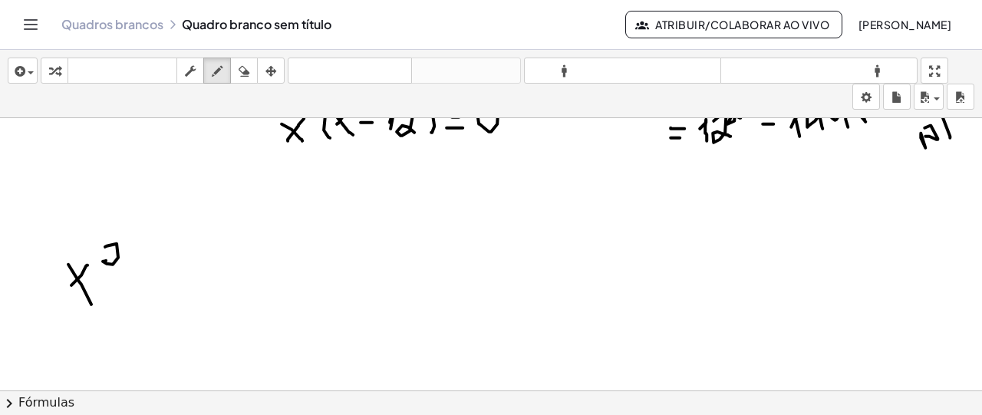
drag, startPoint x: 158, startPoint y: 278, endPoint x: 180, endPoint y: 278, distance: 22.2
drag, startPoint x: 189, startPoint y: 278, endPoint x: 195, endPoint y: 308, distance: 30.5
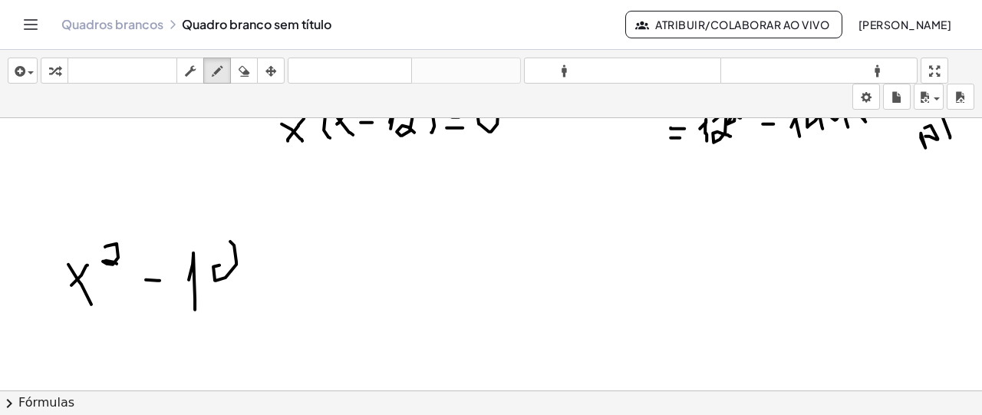
drag, startPoint x: 234, startPoint y: 243, endPoint x: 232, endPoint y: 147, distance: 96.7
click at [244, 74] on icon "button" at bounding box center [244, 71] width 11 height 18
drag, startPoint x: 230, startPoint y: 248, endPoint x: 218, endPoint y: 290, distance: 43.9
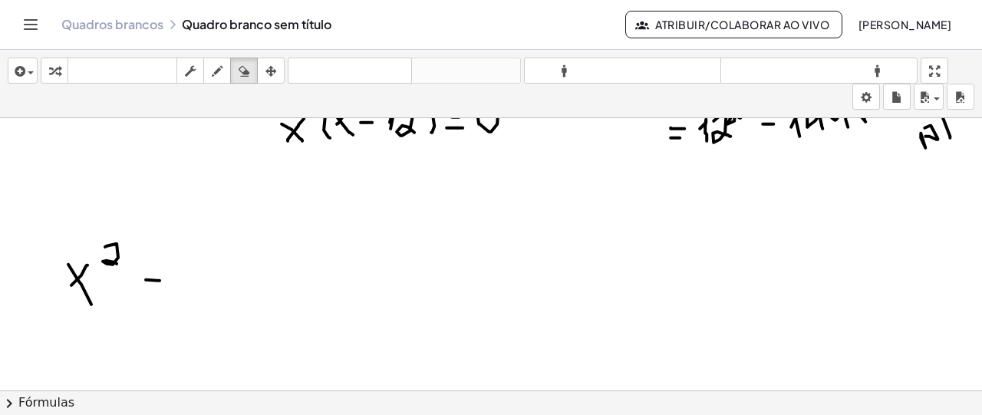
click at [213, 70] on icon "button" at bounding box center [217, 71] width 11 height 18
drag, startPoint x: 186, startPoint y: 246, endPoint x: 186, endPoint y: 295, distance: 49.1
drag, startPoint x: 221, startPoint y: 280, endPoint x: 219, endPoint y: 231, distance: 49.2
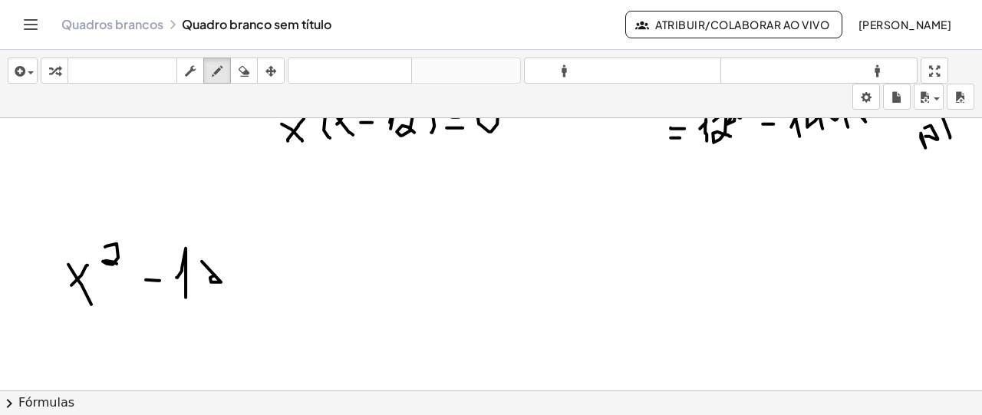
click at [239, 71] on icon "button" at bounding box center [244, 71] width 11 height 18
drag, startPoint x: 245, startPoint y: 277, endPoint x: 210, endPoint y: 159, distance: 123.3
click at [216, 76] on icon "button" at bounding box center [217, 71] width 11 height 18
drag, startPoint x: 206, startPoint y: 255, endPoint x: 220, endPoint y: 284, distance: 31.9
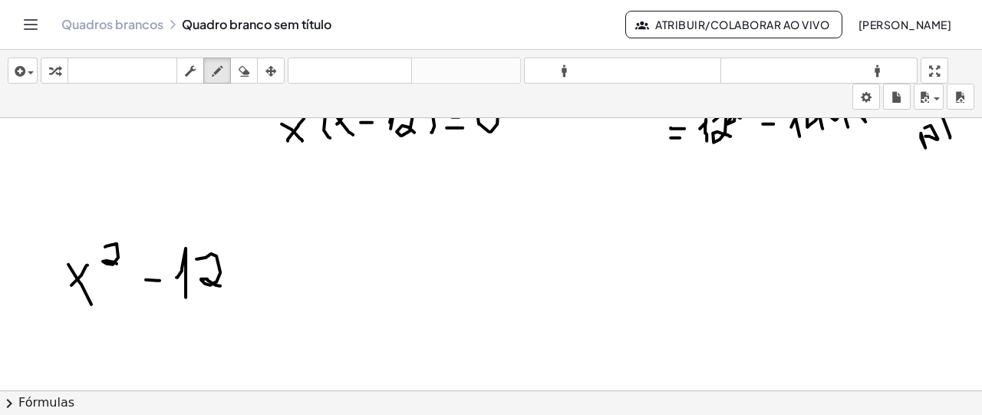
drag, startPoint x: 232, startPoint y: 251, endPoint x: 254, endPoint y: 268, distance: 27.9
drag, startPoint x: 252, startPoint y: 247, endPoint x: 245, endPoint y: 265, distance: 19.4
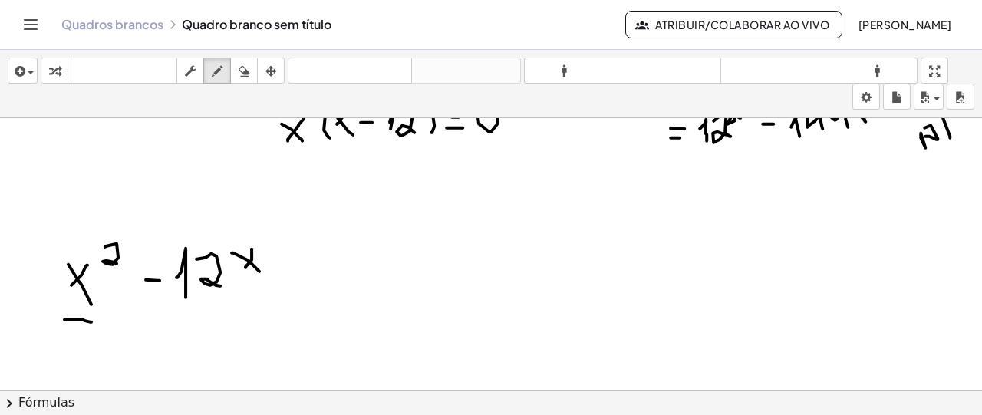
drag, startPoint x: 64, startPoint y: 318, endPoint x: 91, endPoint y: 320, distance: 26.9
drag, startPoint x: 190, startPoint y: 301, endPoint x: 265, endPoint y: 298, distance: 74.5
drag, startPoint x: 318, startPoint y: 272, endPoint x: 331, endPoint y: 272, distance: 13.8
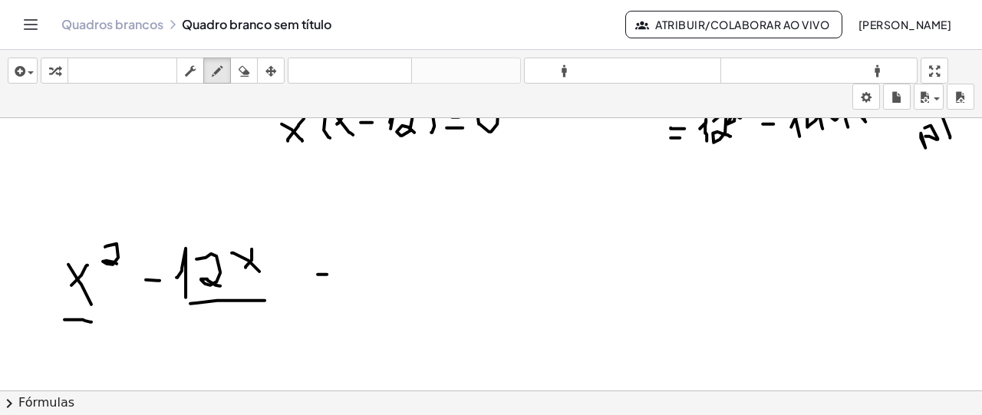
drag, startPoint x: 319, startPoint y: 284, endPoint x: 331, endPoint y: 284, distance: 12.3
drag, startPoint x: 365, startPoint y: 263, endPoint x: 387, endPoint y: 275, distance: 25.4
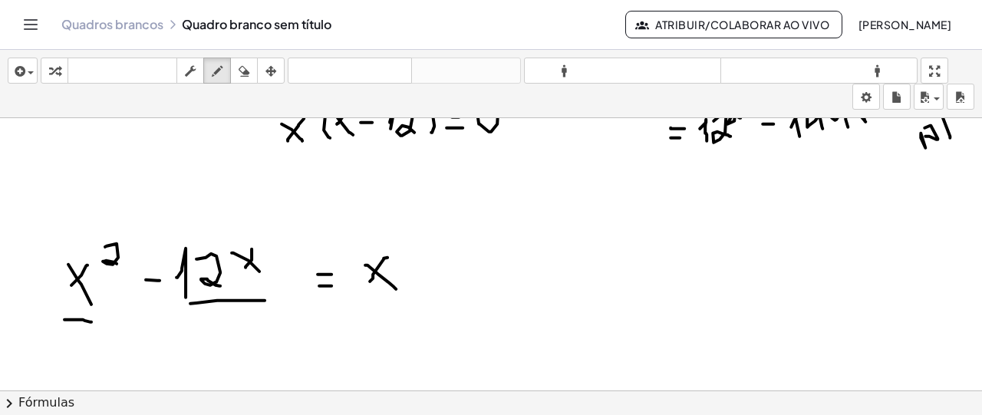
drag, startPoint x: 387, startPoint y: 255, endPoint x: 370, endPoint y: 279, distance: 29.6
drag, startPoint x: 425, startPoint y: 237, endPoint x: 427, endPoint y: 295, distance: 58.3
drag, startPoint x: 431, startPoint y: 257, endPoint x: 454, endPoint y: 270, distance: 26.5
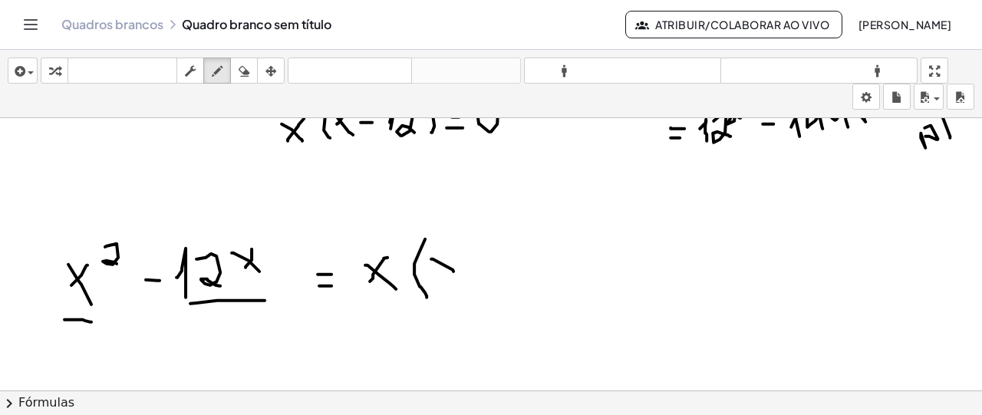
drag, startPoint x: 450, startPoint y: 245, endPoint x: 443, endPoint y: 269, distance: 24.6
drag, startPoint x: 470, startPoint y: 262, endPoint x: 482, endPoint y: 262, distance: 12.3
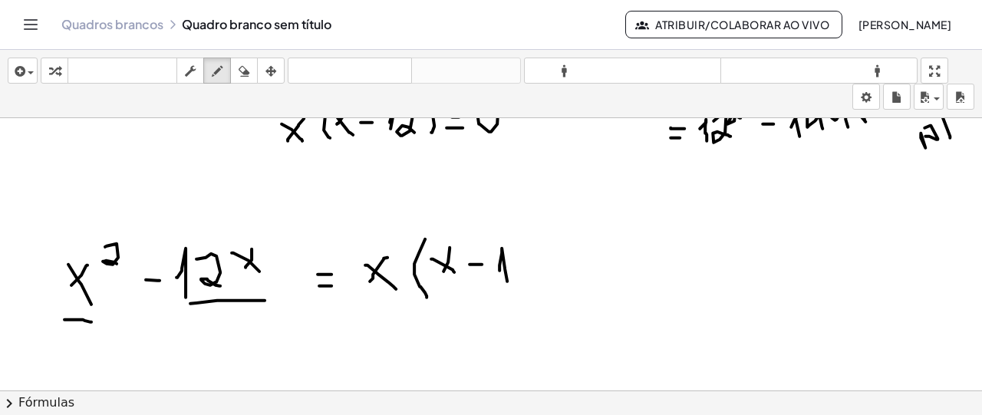
drag, startPoint x: 499, startPoint y: 269, endPoint x: 507, endPoint y: 285, distance: 18.5
drag, startPoint x: 519, startPoint y: 255, endPoint x: 551, endPoint y: 242, distance: 35.1
drag, startPoint x: 562, startPoint y: 249, endPoint x: 562, endPoint y: 283, distance: 34.5
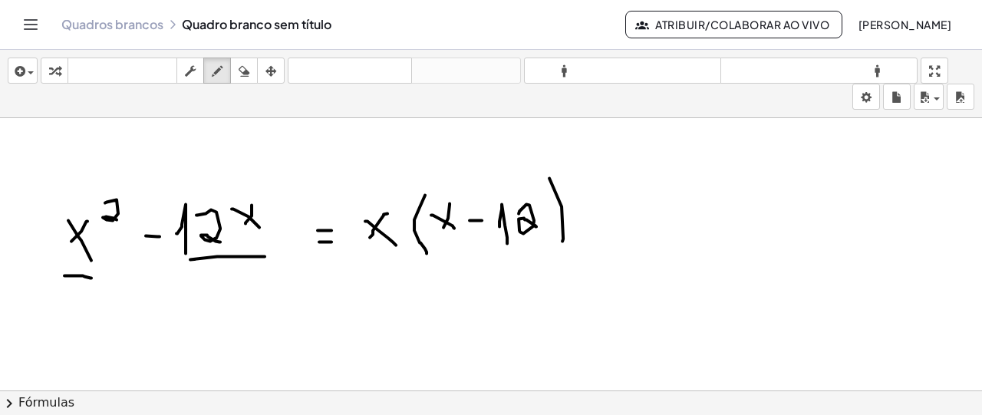
scroll to position [1447, 0]
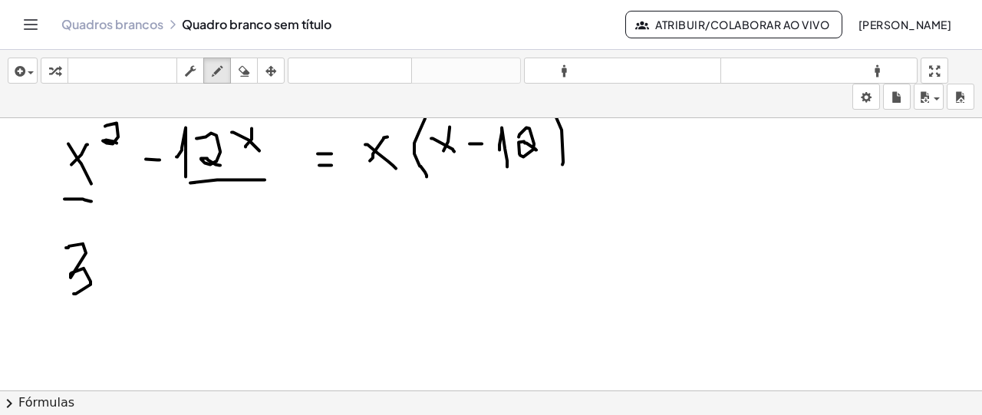
drag, startPoint x: 68, startPoint y: 245, endPoint x: 74, endPoint y: 292, distance: 46.3
drag, startPoint x: 123, startPoint y: 283, endPoint x: 126, endPoint y: 249, distance: 33.9
drag, startPoint x: 126, startPoint y: 249, endPoint x: 117, endPoint y: 275, distance: 27.4
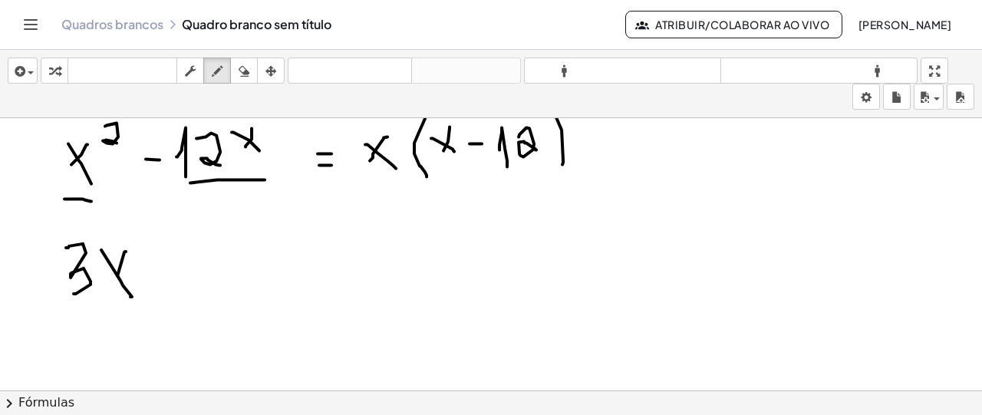
drag, startPoint x: 162, startPoint y: 271, endPoint x: 164, endPoint y: 256, distance: 14.8
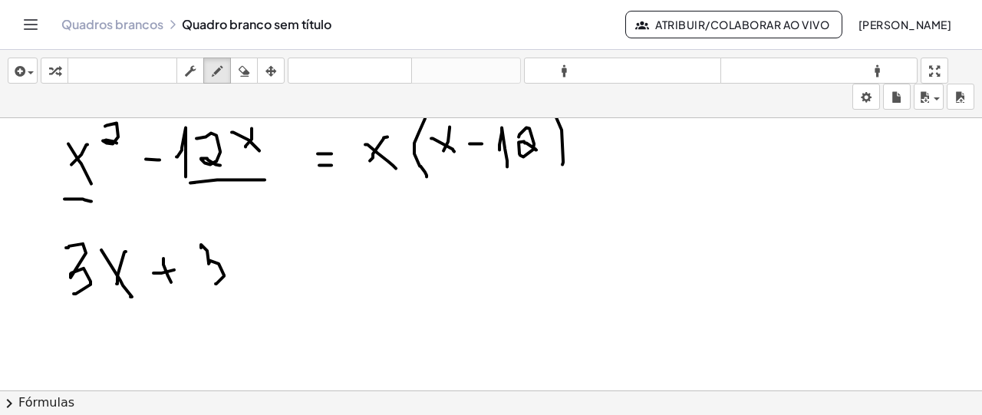
drag, startPoint x: 201, startPoint y: 245, endPoint x: 245, endPoint y: 234, distance: 45.0
drag, startPoint x: 252, startPoint y: 231, endPoint x: 249, endPoint y: 272, distance: 41.6
drag, startPoint x: 237, startPoint y: 249, endPoint x: 252, endPoint y: 255, distance: 15.8
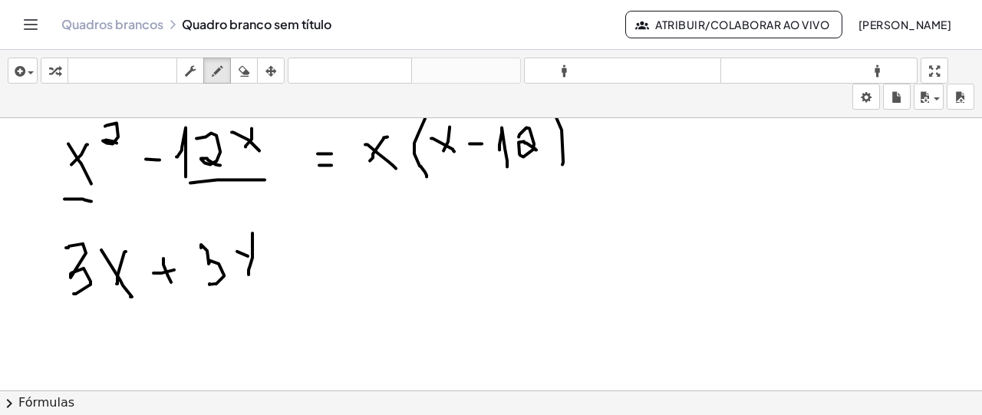
drag, startPoint x: 318, startPoint y: 259, endPoint x: 336, endPoint y: 259, distance: 17.7
drag, startPoint x: 77, startPoint y: 308, endPoint x: 130, endPoint y: 308, distance: 53.7
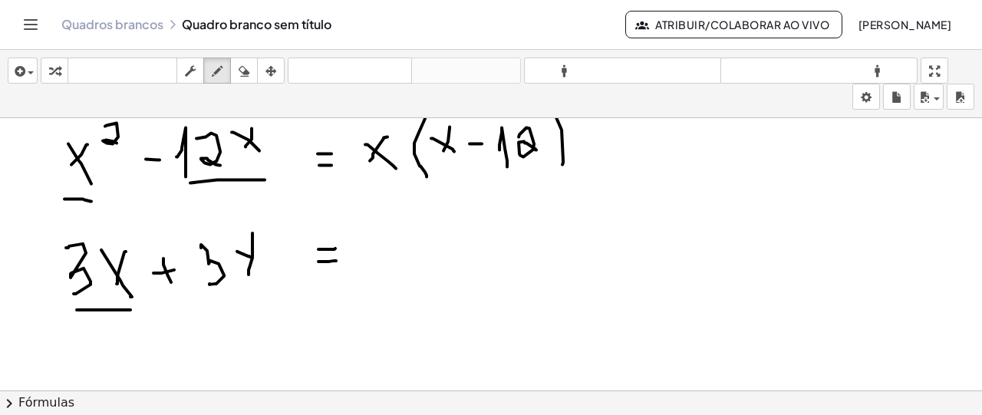
drag, startPoint x: 213, startPoint y: 293, endPoint x: 247, endPoint y: 293, distance: 33.8
drag, startPoint x: 371, startPoint y: 229, endPoint x: 380, endPoint y: 269, distance: 40.9
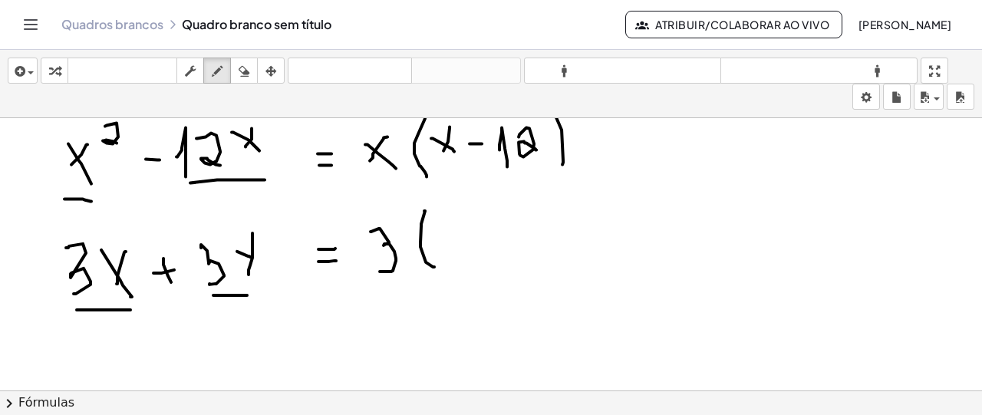
drag, startPoint x: 424, startPoint y: 209, endPoint x: 433, endPoint y: 266, distance: 58.3
drag, startPoint x: 443, startPoint y: 237, endPoint x: 454, endPoint y: 248, distance: 15.7
drag, startPoint x: 451, startPoint y: 226, endPoint x: 435, endPoint y: 246, distance: 26.2
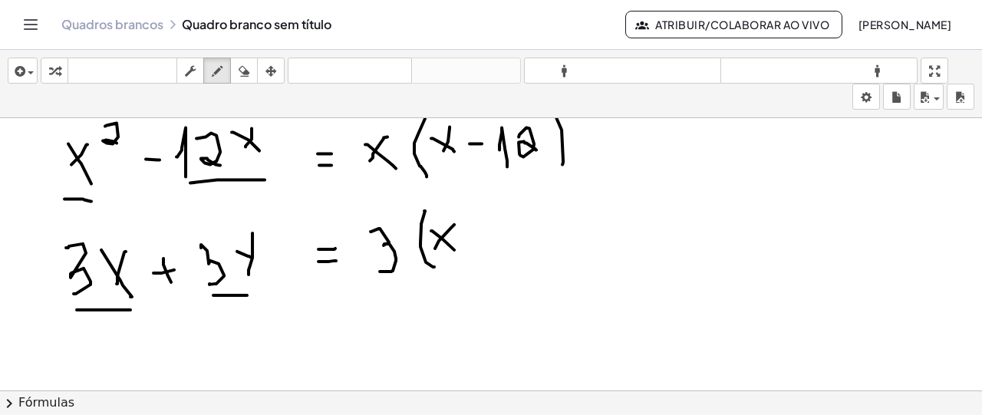
drag, startPoint x: 481, startPoint y: 226, endPoint x: 479, endPoint y: 249, distance: 23.1
drag, startPoint x: 519, startPoint y: 212, endPoint x: 517, endPoint y: 243, distance: 31.5
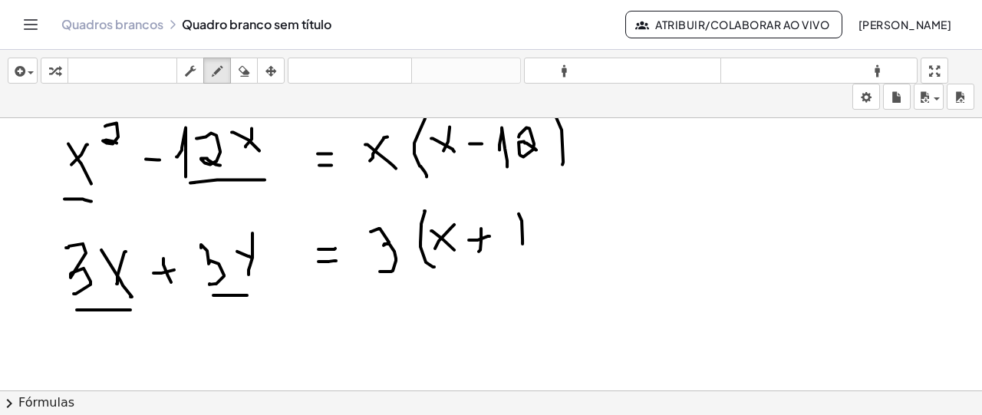
drag, startPoint x: 512, startPoint y: 225, endPoint x: 523, endPoint y: 231, distance: 13.0
drag, startPoint x: 528, startPoint y: 197, endPoint x: 555, endPoint y: 252, distance: 61.8
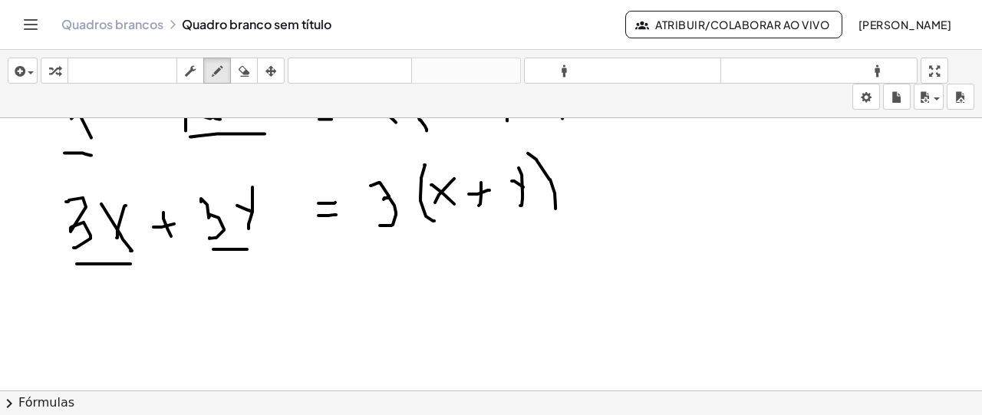
scroll to position [1524, 0]
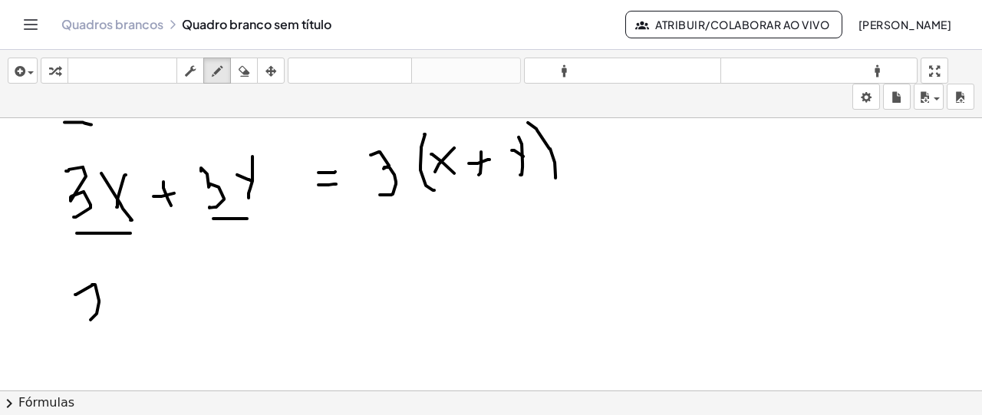
drag, startPoint x: 75, startPoint y: 292, endPoint x: 86, endPoint y: 308, distance: 18.7
drag, startPoint x: 86, startPoint y: 308, endPoint x: 103, endPoint y: 315, distance: 18.5
drag, startPoint x: 110, startPoint y: 289, endPoint x: 127, endPoint y: 309, distance: 26.1
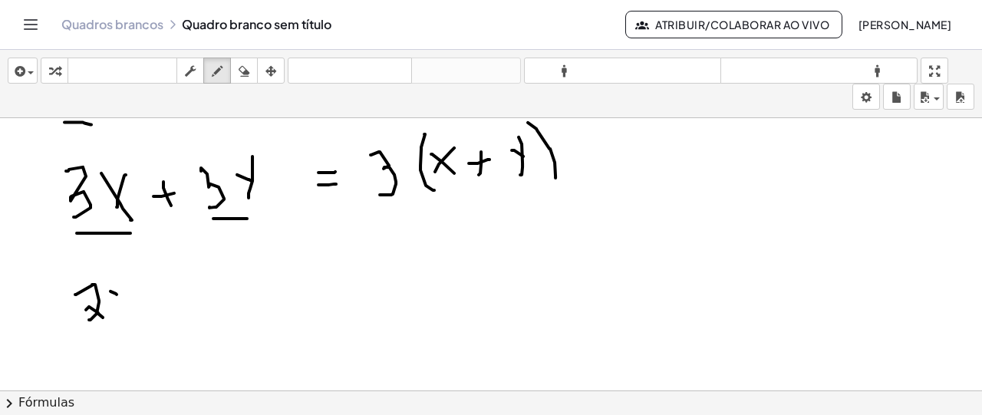
drag, startPoint x: 129, startPoint y: 284, endPoint x: 114, endPoint y: 303, distance: 24.6
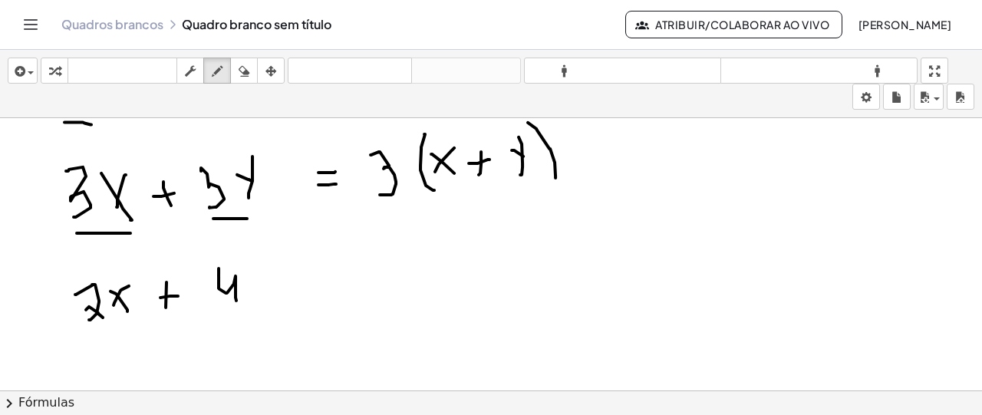
drag, startPoint x: 219, startPoint y: 266, endPoint x: 236, endPoint y: 298, distance: 36.7
drag, startPoint x: 252, startPoint y: 282, endPoint x: 263, endPoint y: 296, distance: 17.5
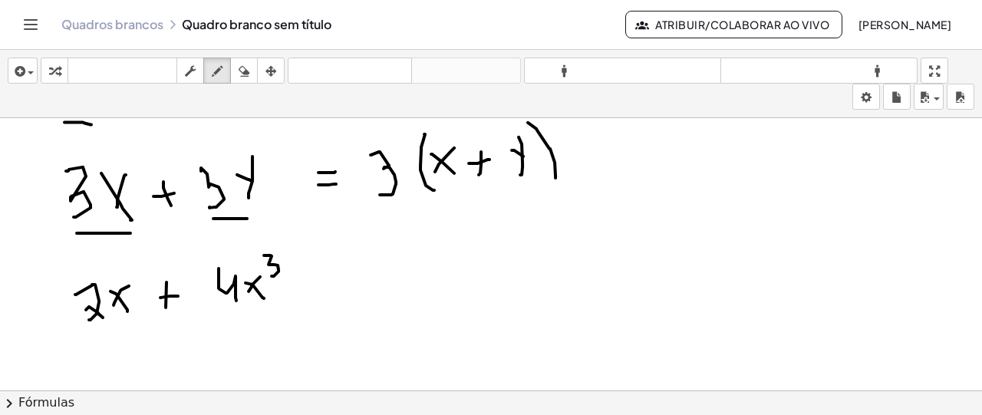
drag, startPoint x: 264, startPoint y: 253, endPoint x: 272, endPoint y: 274, distance: 22.1
drag, startPoint x: 319, startPoint y: 275, endPoint x: 334, endPoint y: 274, distance: 14.6
drag, startPoint x: 319, startPoint y: 288, endPoint x: 337, endPoint y: 288, distance: 17.6
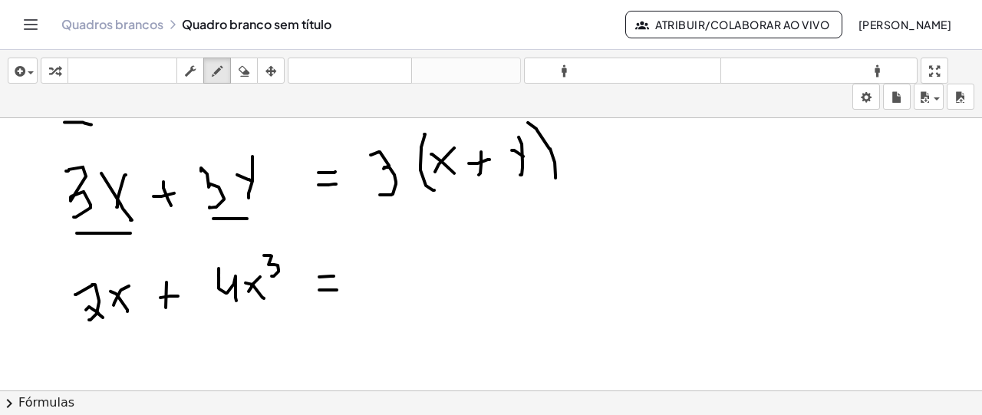
drag, startPoint x: 107, startPoint y: 335, endPoint x: 146, endPoint y: 329, distance: 39.6
drag, startPoint x: 224, startPoint y: 311, endPoint x: 275, endPoint y: 311, distance: 50.6
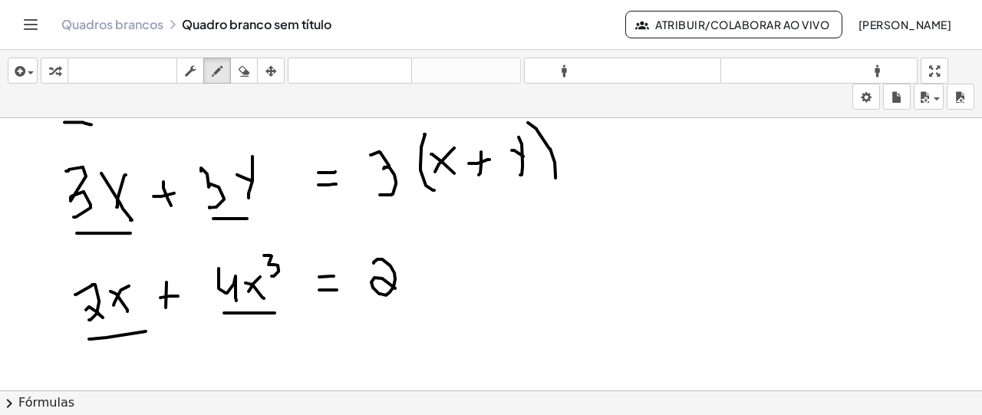
drag, startPoint x: 374, startPoint y: 261, endPoint x: 402, endPoint y: 291, distance: 41.2
drag, startPoint x: 402, startPoint y: 260, endPoint x: 428, endPoint y: 287, distance: 37.4
drag, startPoint x: 427, startPoint y: 248, endPoint x: 411, endPoint y: 282, distance: 37.4
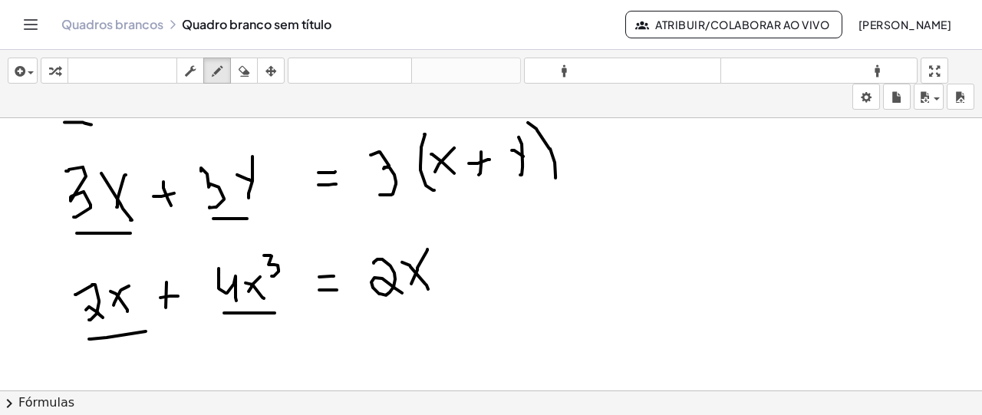
drag, startPoint x: 459, startPoint y: 237, endPoint x: 459, endPoint y: 295, distance: 58.3
drag, startPoint x: 470, startPoint y: 267, endPoint x: 488, endPoint y: 282, distance: 24.0
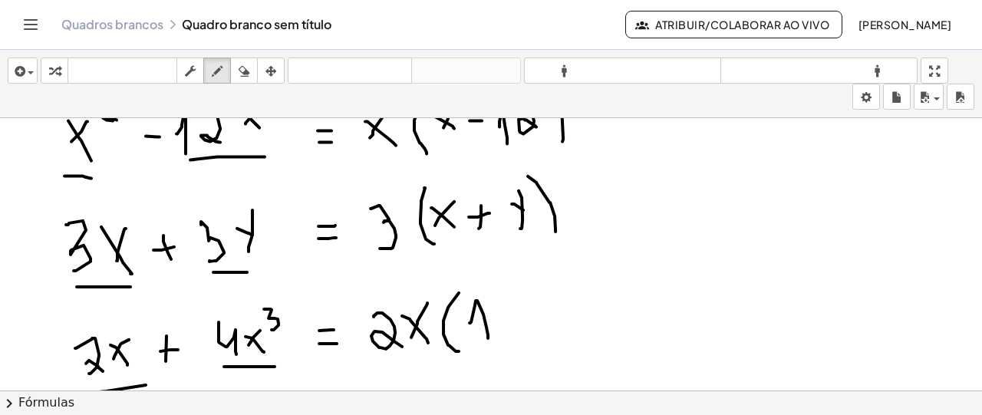
scroll to position [1447, 0]
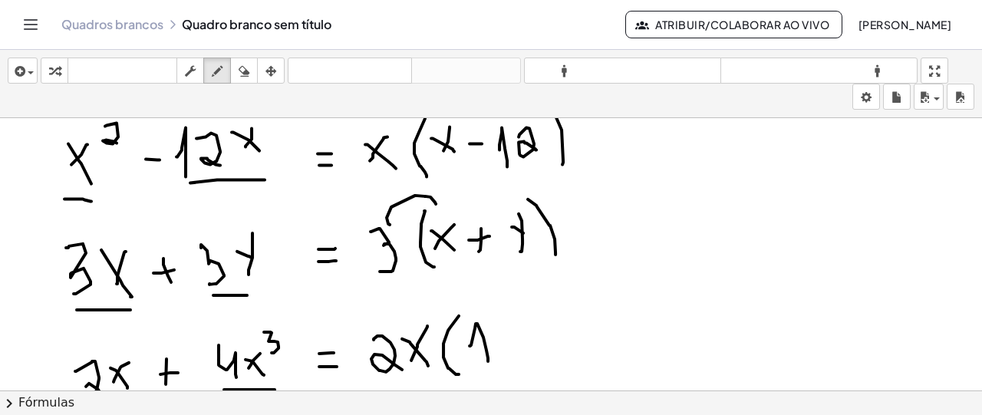
drag, startPoint x: 390, startPoint y: 222, endPoint x: 444, endPoint y: 217, distance: 54.7
drag, startPoint x: 387, startPoint y: 219, endPoint x: 384, endPoint y: 351, distance: 132.0
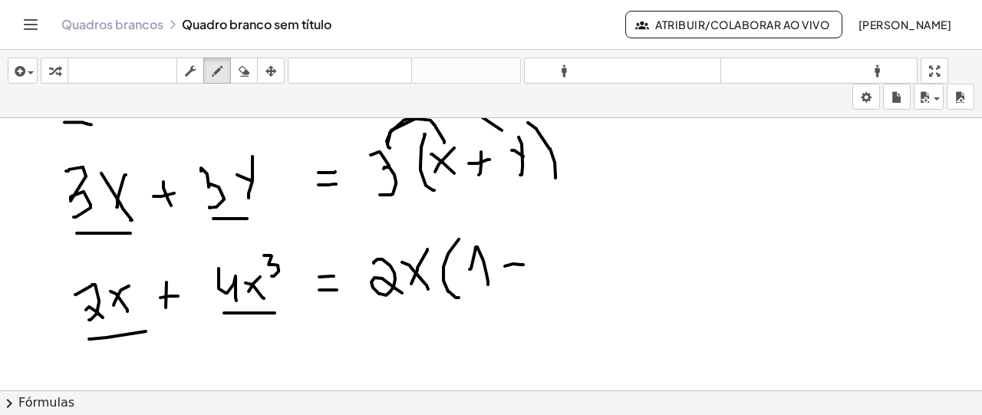
drag, startPoint x: 505, startPoint y: 264, endPoint x: 523, endPoint y: 262, distance: 18.5
drag, startPoint x: 516, startPoint y: 253, endPoint x: 516, endPoint y: 267, distance: 13.8
drag, startPoint x: 537, startPoint y: 252, endPoint x: 563, endPoint y: 267, distance: 30.3
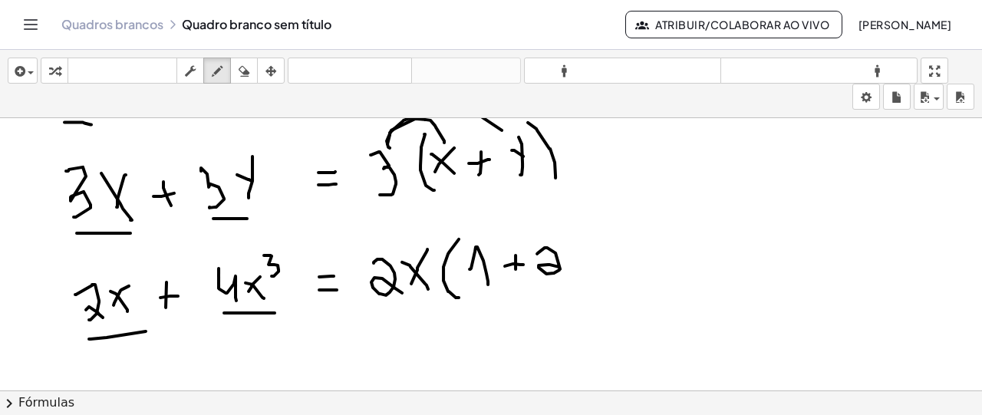
drag, startPoint x: 566, startPoint y: 252, endPoint x: 590, endPoint y: 267, distance: 28.3
drag, startPoint x: 591, startPoint y: 226, endPoint x: 607, endPoint y: 237, distance: 19.4
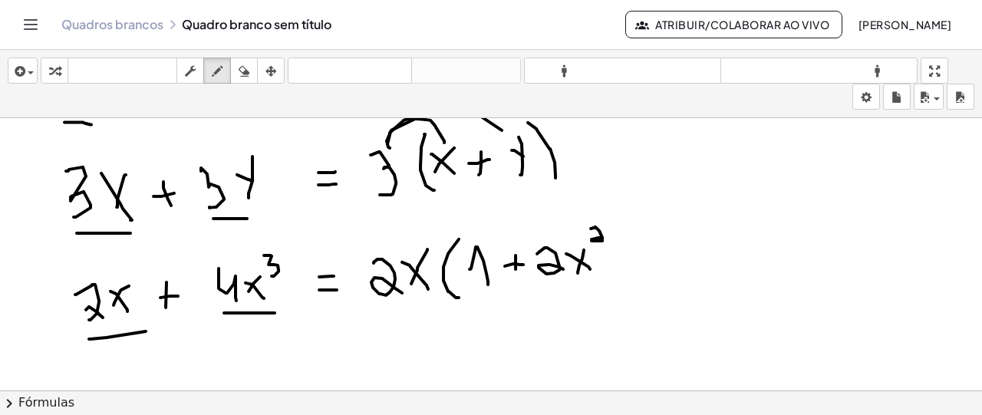
drag, startPoint x: 609, startPoint y: 211, endPoint x: 522, endPoint y: 282, distance: 112.3
drag, startPoint x: 405, startPoint y: 245, endPoint x: 472, endPoint y: 234, distance: 67.6
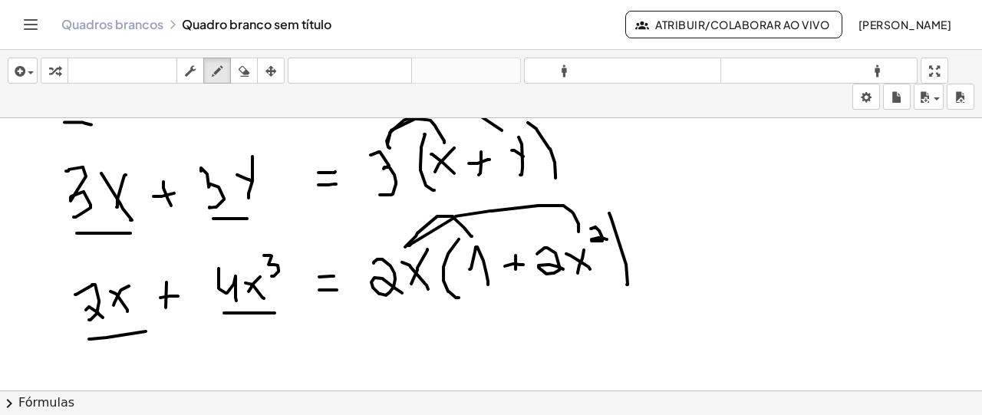
drag, startPoint x: 407, startPoint y: 243, endPoint x: 578, endPoint y: 232, distance: 171.4
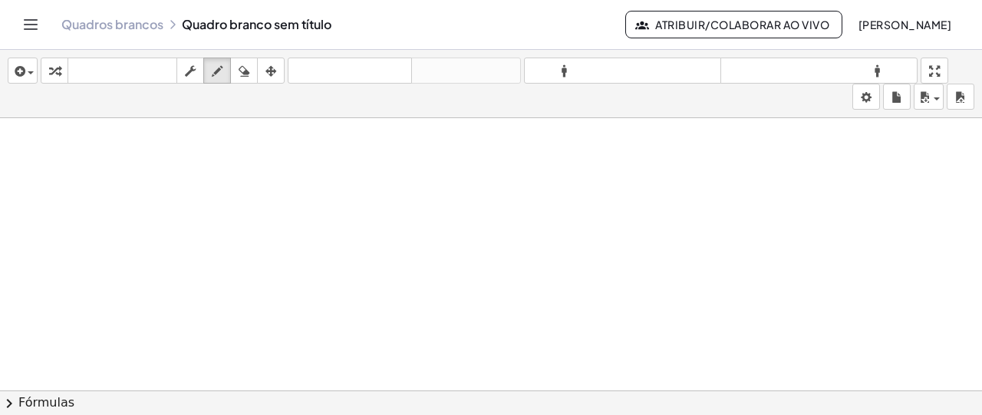
scroll to position [1798, 0]
drag, startPoint x: 38, startPoint y: 182, endPoint x: 40, endPoint y: 159, distance: 23.1
drag, startPoint x: 52, startPoint y: 186, endPoint x: 51, endPoint y: 199, distance: 12.4
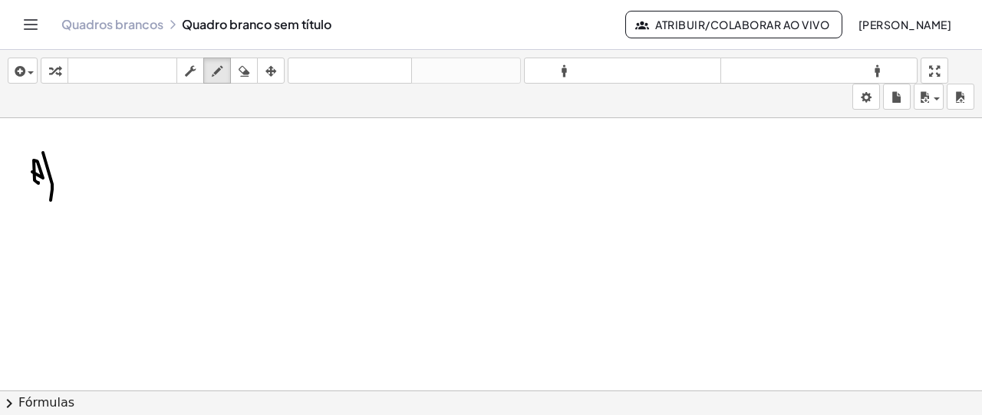
drag, startPoint x: 94, startPoint y: 145, endPoint x: 87, endPoint y: 180, distance: 35.2
drag, startPoint x: 112, startPoint y: 159, endPoint x: 116, endPoint y: 174, distance: 15.8
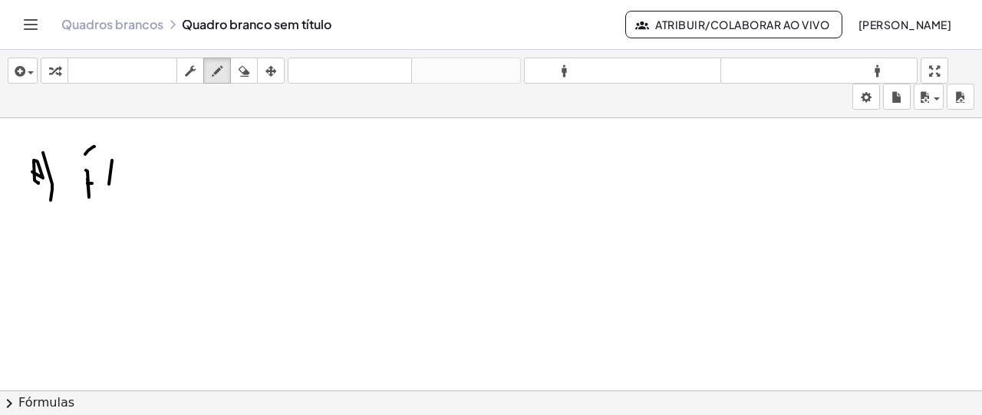
drag, startPoint x: 126, startPoint y: 176, endPoint x: 124, endPoint y: 183, distance: 7.8
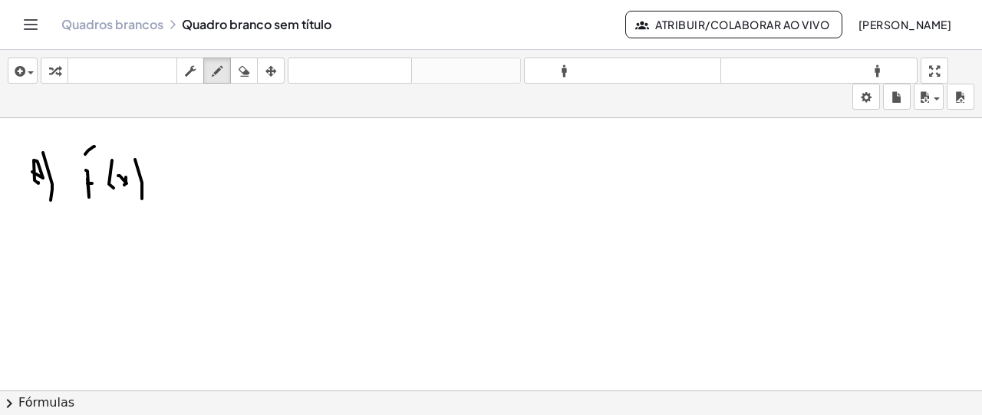
drag, startPoint x: 152, startPoint y: 175, endPoint x: 163, endPoint y: 175, distance: 10.7
drag, startPoint x: 198, startPoint y: 168, endPoint x: 210, endPoint y: 179, distance: 16.3
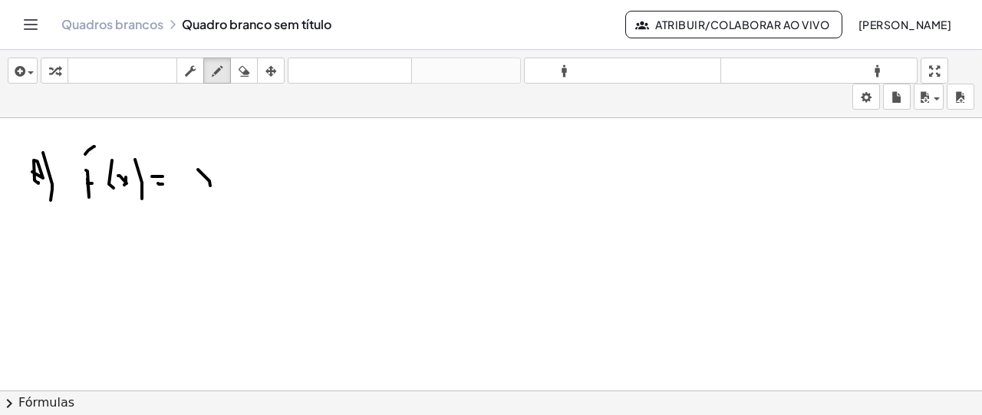
drag, startPoint x: 210, startPoint y: 168, endPoint x: 190, endPoint y: 197, distance: 35.3
drag, startPoint x: 222, startPoint y: 149, endPoint x: 222, endPoint y: 165, distance: 16.1
drag, startPoint x: 222, startPoint y: 165, endPoint x: 232, endPoint y: 170, distance: 11.0
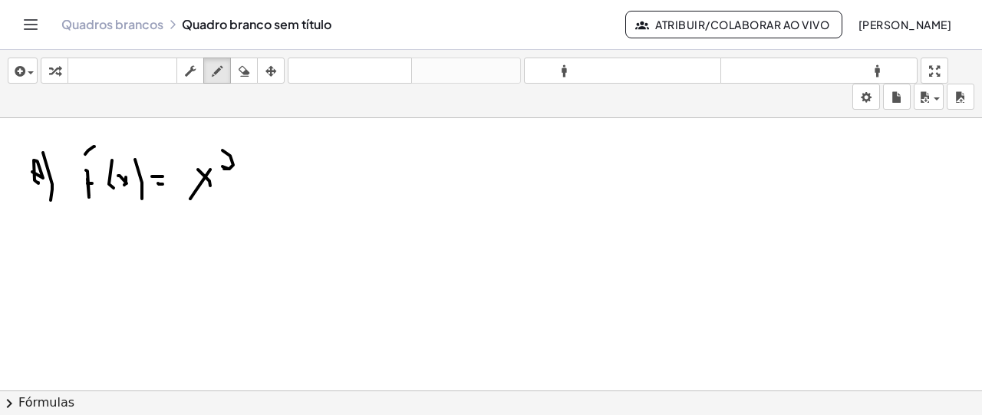
drag, startPoint x: 249, startPoint y: 174, endPoint x: 259, endPoint y: 174, distance: 10.0
drag, startPoint x: 256, startPoint y: 168, endPoint x: 259, endPoint y: 177, distance: 9.7
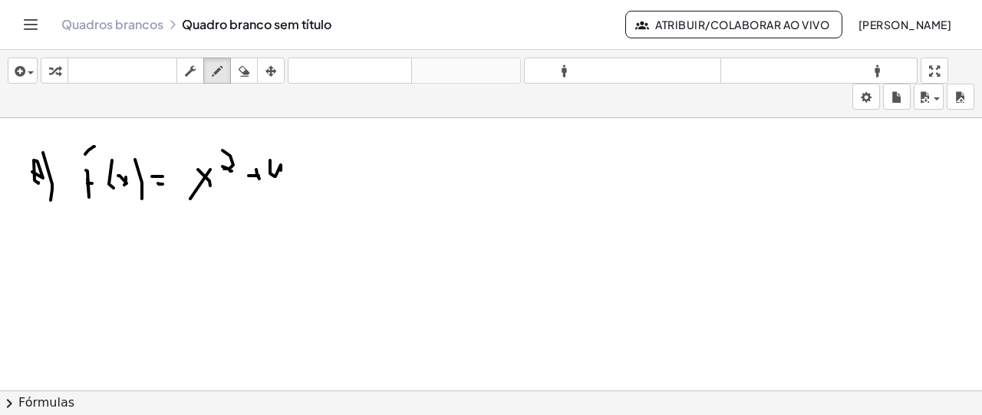
drag, startPoint x: 270, startPoint y: 159, endPoint x: 281, endPoint y: 183, distance: 26.8
drag, startPoint x: 288, startPoint y: 165, endPoint x: 305, endPoint y: 177, distance: 20.9
drag, startPoint x: 298, startPoint y: 161, endPoint x: 295, endPoint y: 180, distance: 19.6
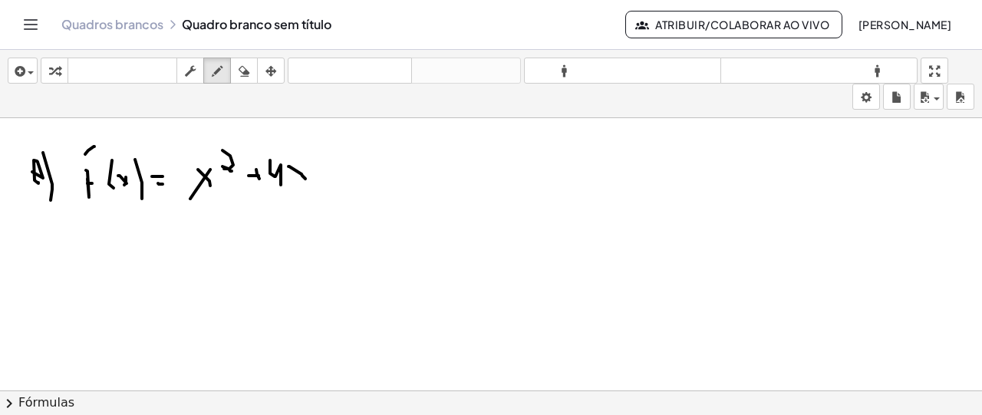
drag, startPoint x: 314, startPoint y: 161, endPoint x: 314, endPoint y: 173, distance: 12.3
drag, startPoint x: 327, startPoint y: 153, endPoint x: 302, endPoint y: 197, distance: 50.8
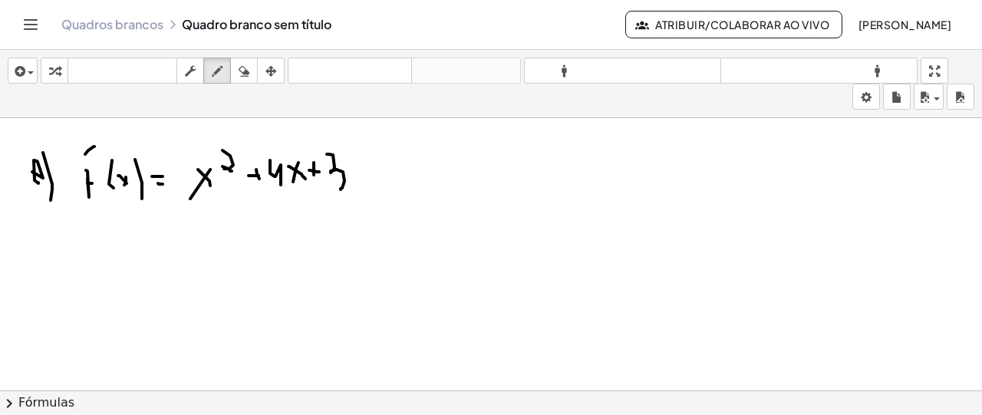
drag, startPoint x: 84, startPoint y: 252, endPoint x: 91, endPoint y: 246, distance: 9.8
drag, startPoint x: 82, startPoint y: 256, endPoint x: 100, endPoint y: 253, distance: 18.7
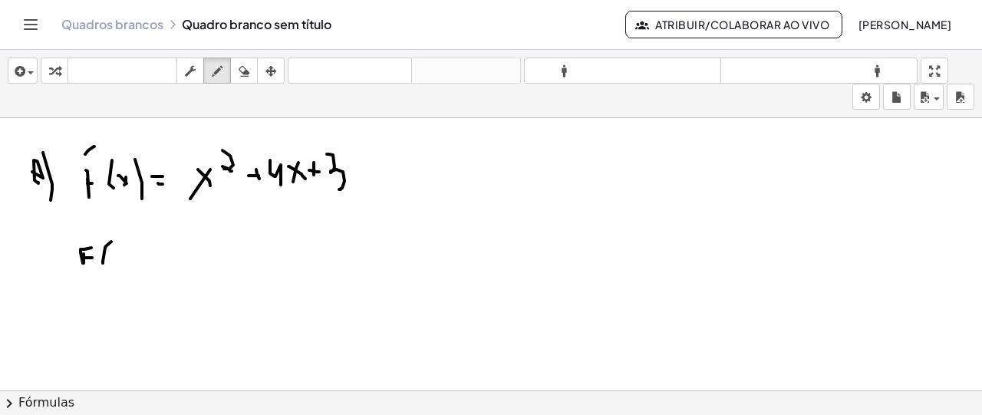
drag, startPoint x: 111, startPoint y: 240, endPoint x: 110, endPoint y: 262, distance: 22.3
drag, startPoint x: 114, startPoint y: 253, endPoint x: 126, endPoint y: 245, distance: 14.9
drag, startPoint x: 129, startPoint y: 236, endPoint x: 140, endPoint y: 255, distance: 21.3
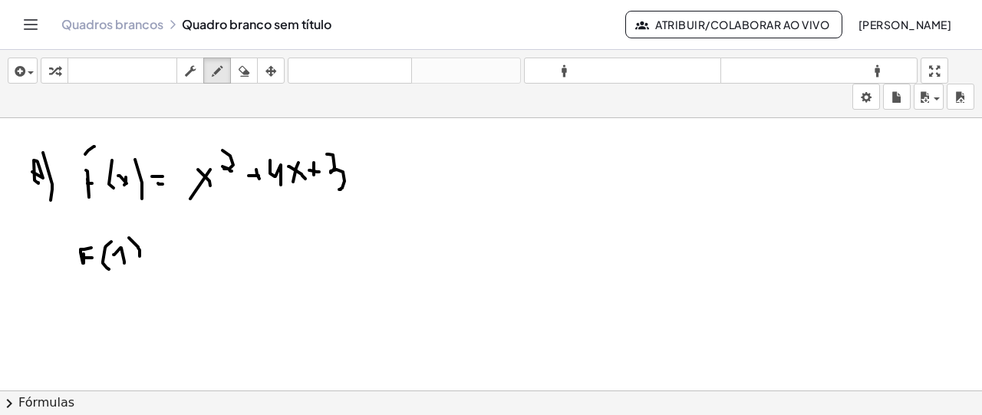
drag, startPoint x: 154, startPoint y: 256, endPoint x: 184, endPoint y: 253, distance: 30.1
drag, startPoint x: 184, startPoint y: 249, endPoint x: 192, endPoint y: 234, distance: 16.5
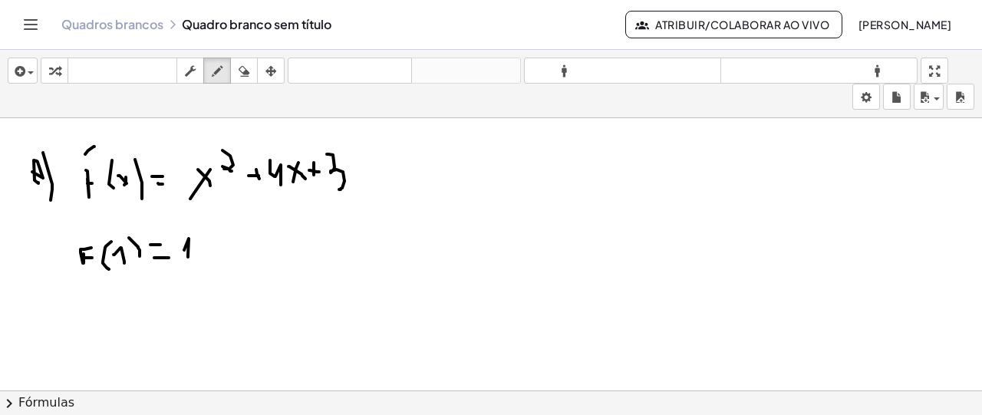
drag, startPoint x: 192, startPoint y: 223, endPoint x: 206, endPoint y: 232, distance: 17.2
drag, startPoint x: 227, startPoint y: 245, endPoint x: 232, endPoint y: 237, distance: 9.6
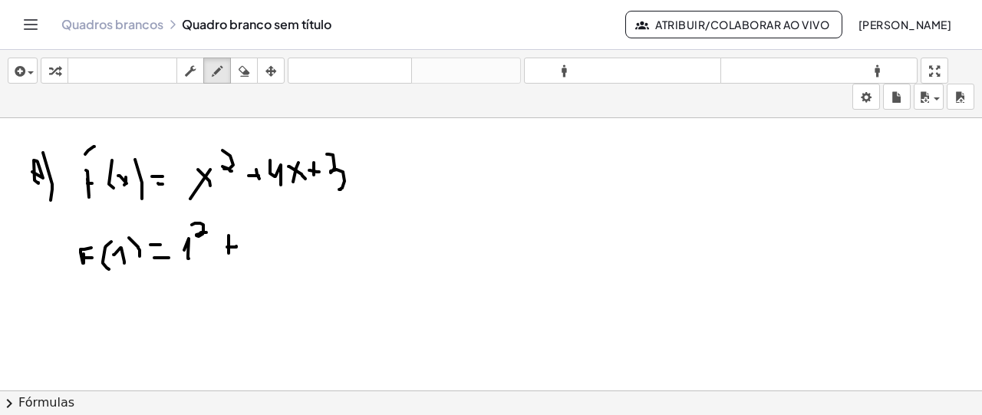
drag, startPoint x: 229, startPoint y: 234, endPoint x: 229, endPoint y: 252, distance: 17.6
drag, startPoint x: 253, startPoint y: 225, endPoint x: 264, endPoint y: 249, distance: 26.1
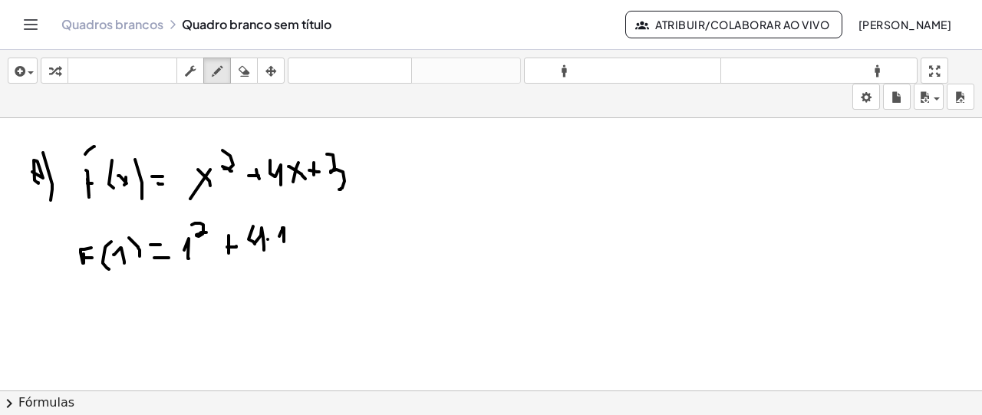
drag, startPoint x: 301, startPoint y: 222, endPoint x: 301, endPoint y: 237, distance: 15.3
drag, startPoint x: 312, startPoint y: 218, endPoint x: 215, endPoint y: 281, distance: 116.0
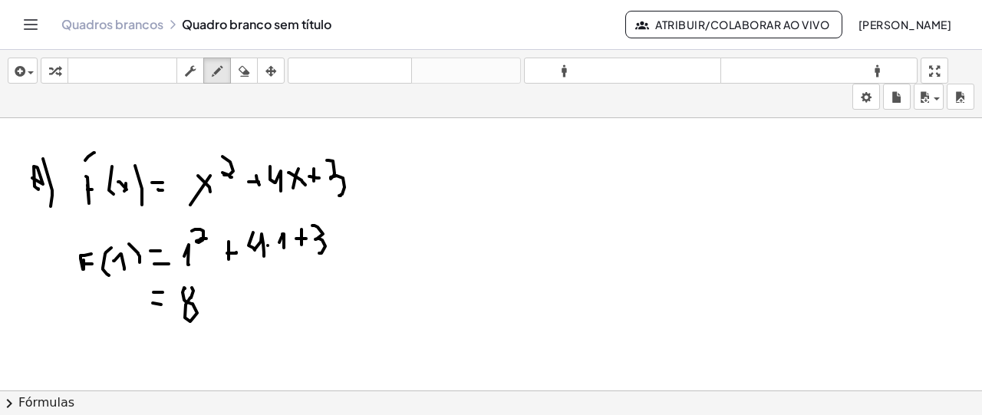
click at [365, 217] on div "inserir selecione uma: Expressão matemática Função Texto Vídeo do Youtube Gráfi…" at bounding box center [491, 232] width 982 height 365
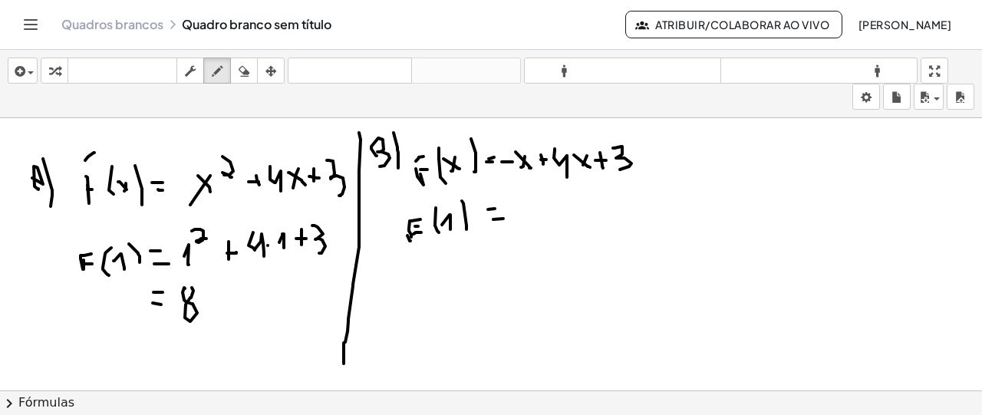
drag, startPoint x: 527, startPoint y: 217, endPoint x: 541, endPoint y: 216, distance: 13.9
drag, startPoint x: 551, startPoint y: 216, endPoint x: 567, endPoint y: 225, distance: 18.6
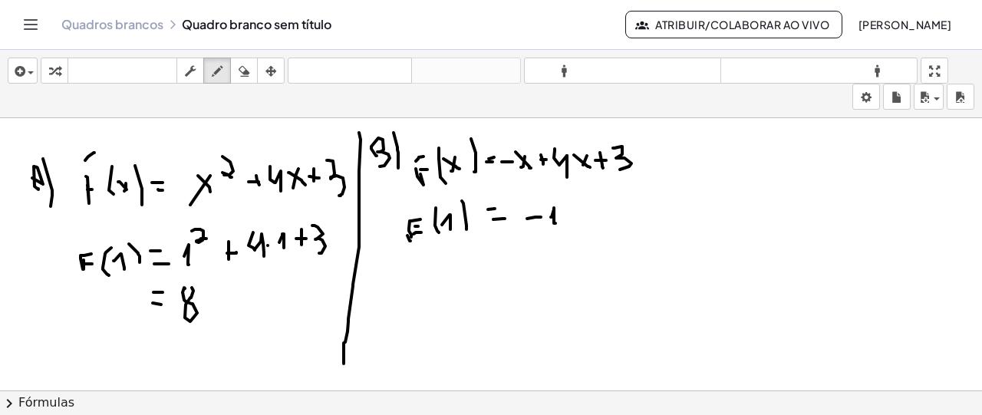
drag, startPoint x: 575, startPoint y: 206, endPoint x: 579, endPoint y: 218, distance: 12.1
drag, startPoint x: 595, startPoint y: 196, endPoint x: 607, endPoint y: 226, distance: 33.1
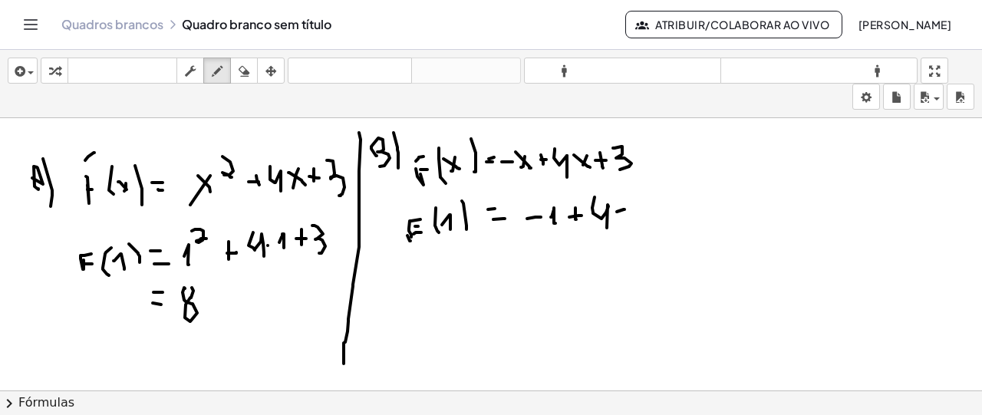
drag, startPoint x: 618, startPoint y: 200, endPoint x: 623, endPoint y: 214, distance: 14.6
drag, startPoint x: 635, startPoint y: 194, endPoint x: 637, endPoint y: 214, distance: 20.0
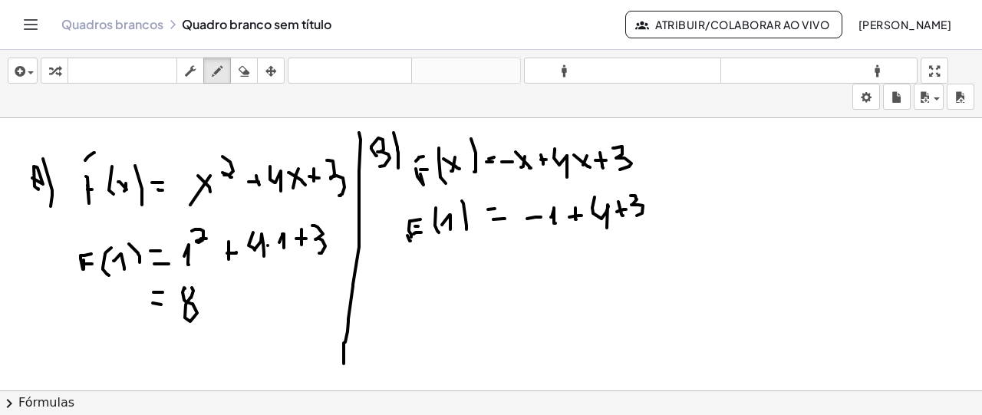
drag, startPoint x: 509, startPoint y: 249, endPoint x: 508, endPoint y: 262, distance: 12.4
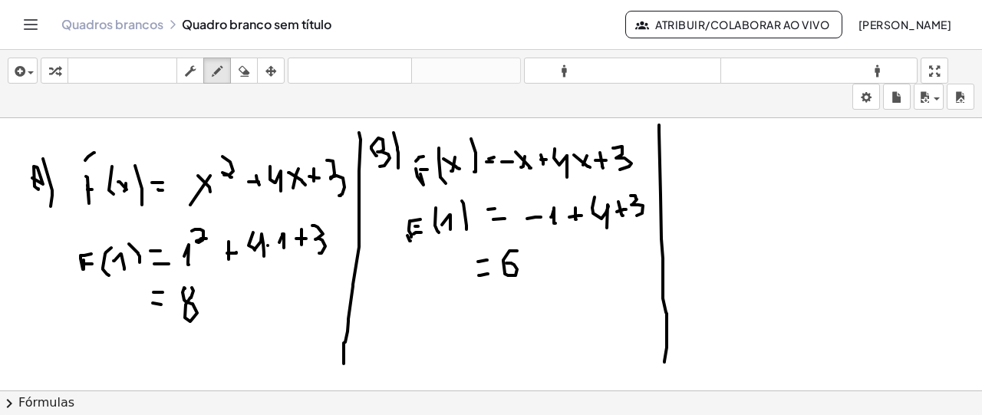
drag, startPoint x: 659, startPoint y: 124, endPoint x: 664, endPoint y: 361, distance: 237.1
drag, startPoint x: 681, startPoint y: 137, endPoint x: 684, endPoint y: 151, distance: 14.1
drag, startPoint x: 687, startPoint y: 125, endPoint x: 688, endPoint y: 153, distance: 27.6
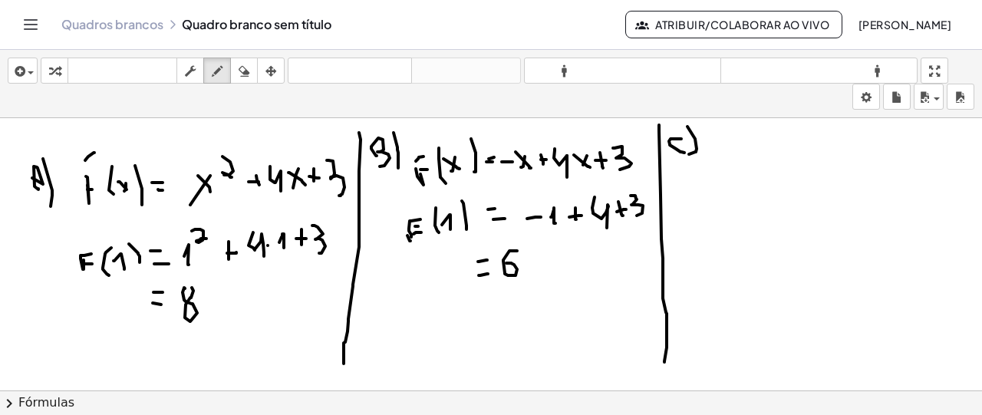
drag, startPoint x: 726, startPoint y: 154, endPoint x: 732, endPoint y: 137, distance: 18.7
drag, startPoint x: 749, startPoint y: 153, endPoint x: 759, endPoint y: 149, distance: 11.4
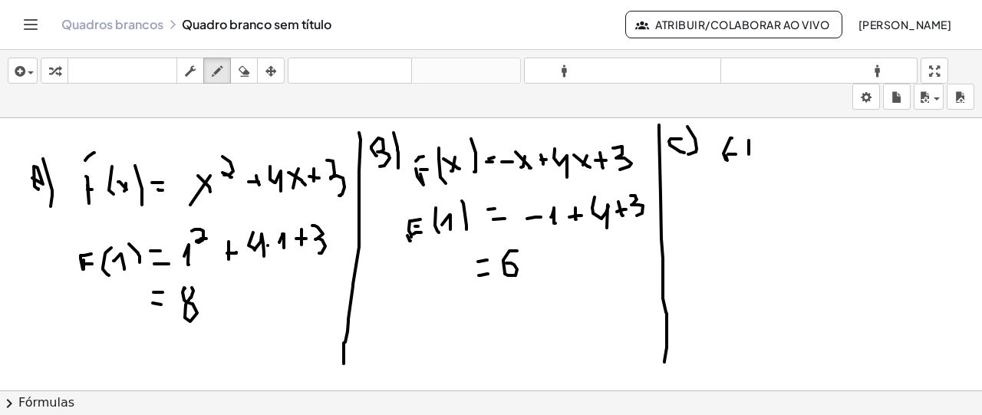
drag, startPoint x: 759, startPoint y: 149, endPoint x: 769, endPoint y: 148, distance: 10.0
drag, startPoint x: 767, startPoint y: 141, endPoint x: 767, endPoint y: 153, distance: 11.5
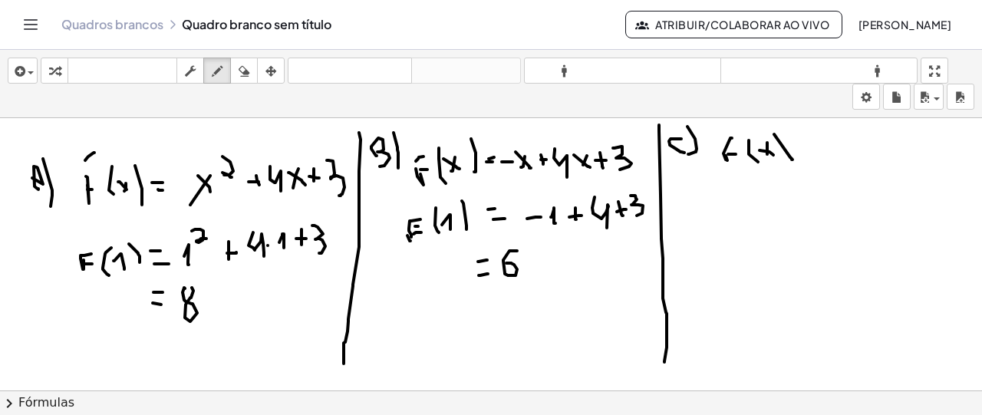
drag, startPoint x: 774, startPoint y: 133, endPoint x: 790, endPoint y: 163, distance: 34.0
drag, startPoint x: 833, startPoint y: 134, endPoint x: 840, endPoint y: 147, distance: 14.8
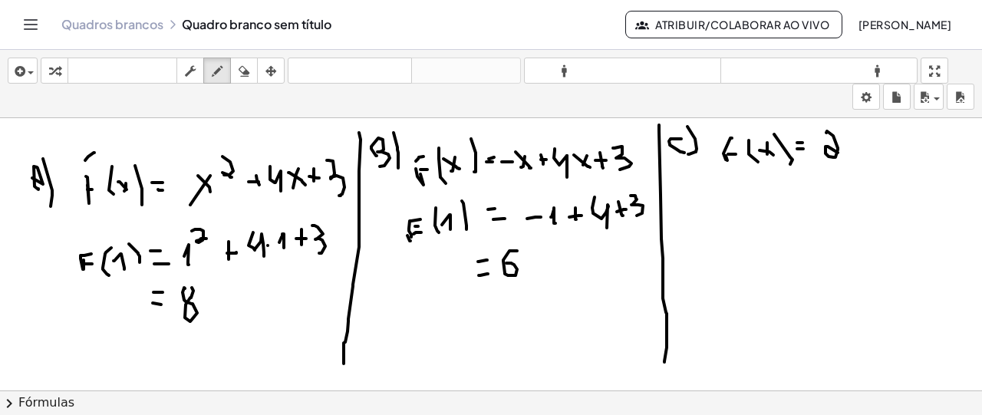
drag, startPoint x: 842, startPoint y: 136, endPoint x: 851, endPoint y: 135, distance: 9.2
drag, startPoint x: 851, startPoint y: 135, endPoint x: 845, endPoint y: 144, distance: 10.7
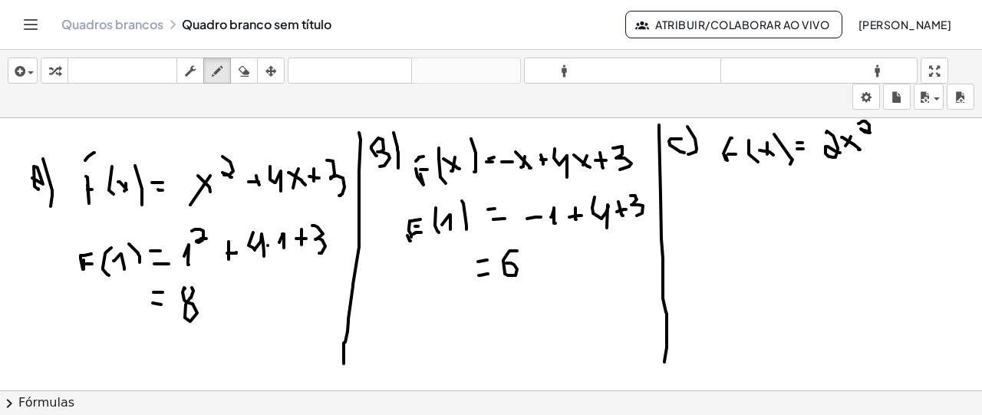
drag, startPoint x: 858, startPoint y: 122, endPoint x: 870, endPoint y: 131, distance: 14.7
drag, startPoint x: 881, startPoint y: 148, endPoint x: 883, endPoint y: 159, distance: 11.0
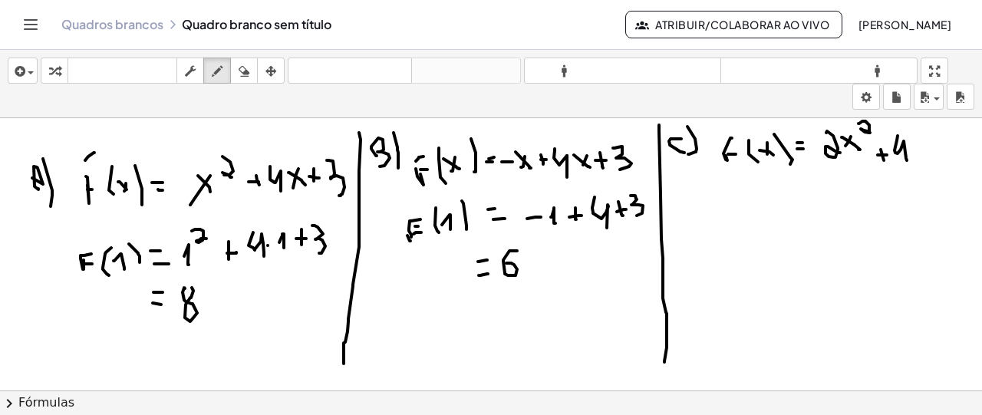
drag, startPoint x: 898, startPoint y: 134, endPoint x: 907, endPoint y: 159, distance: 26.2
drag, startPoint x: 910, startPoint y: 146, endPoint x: 920, endPoint y: 154, distance: 13.1
drag, startPoint x: 919, startPoint y: 140, endPoint x: 921, endPoint y: 152, distance: 11.6
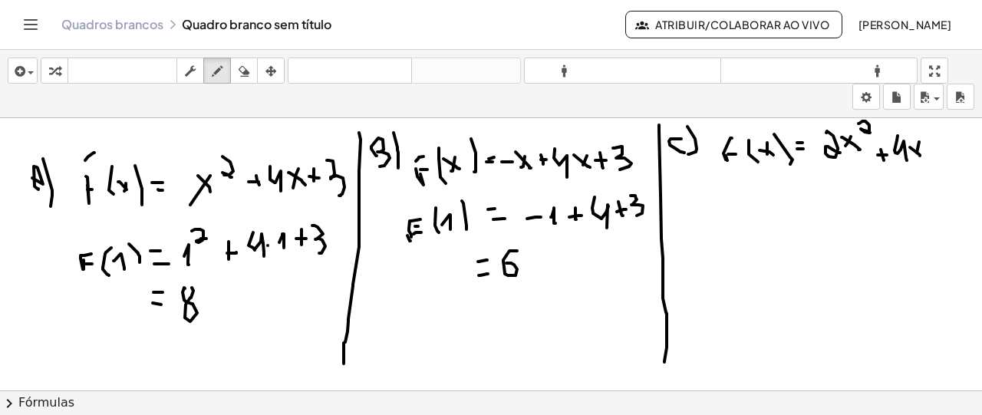
drag, startPoint x: 925, startPoint y: 146, endPoint x: 932, endPoint y: 139, distance: 9.8
drag, startPoint x: 933, startPoint y: 139, endPoint x: 933, endPoint y: 156, distance: 16.9
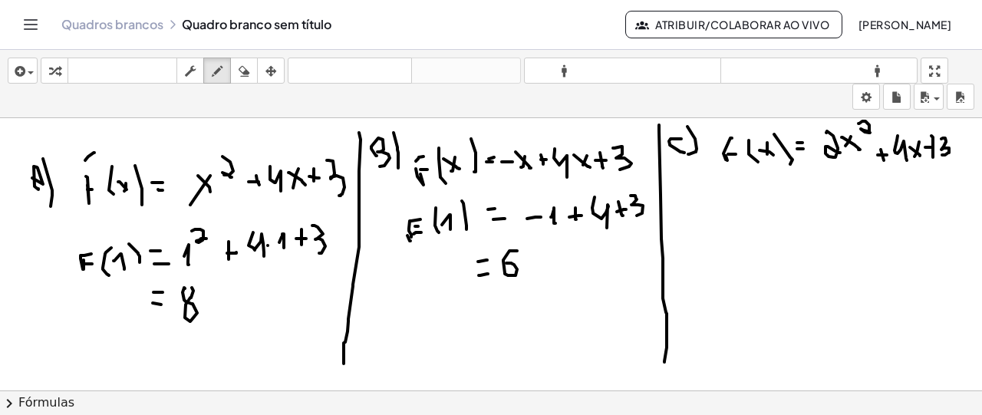
drag, startPoint x: 943, startPoint y: 137, endPoint x: 942, endPoint y: 153, distance: 16.9
drag, startPoint x: 781, startPoint y: 206, endPoint x: 792, endPoint y: 206, distance: 10.7
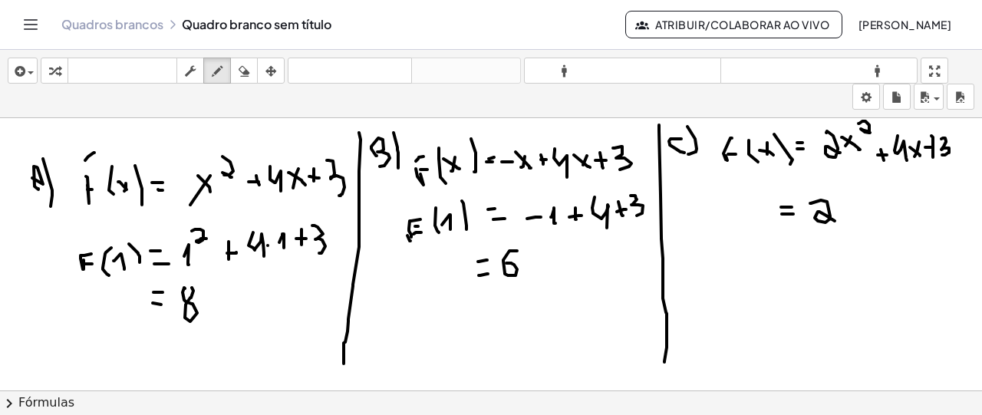
drag, startPoint x: 810, startPoint y: 202, endPoint x: 836, endPoint y: 219, distance: 31.5
drag, startPoint x: 852, startPoint y: 202, endPoint x: 854, endPoint y: 212, distance: 10.1
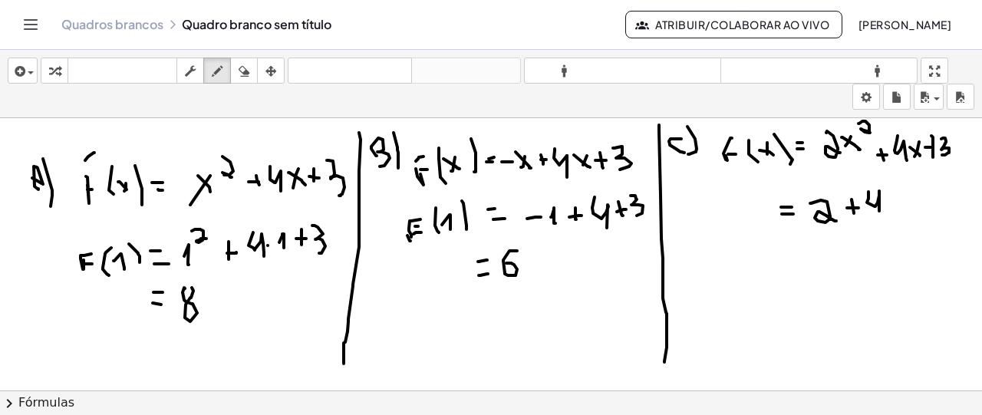
drag, startPoint x: 868, startPoint y: 190, endPoint x: 879, endPoint y: 209, distance: 22.0
drag, startPoint x: 891, startPoint y: 203, endPoint x: 901, endPoint y: 200, distance: 10.2
drag, startPoint x: 892, startPoint y: 189, endPoint x: 896, endPoint y: 208, distance: 18.8
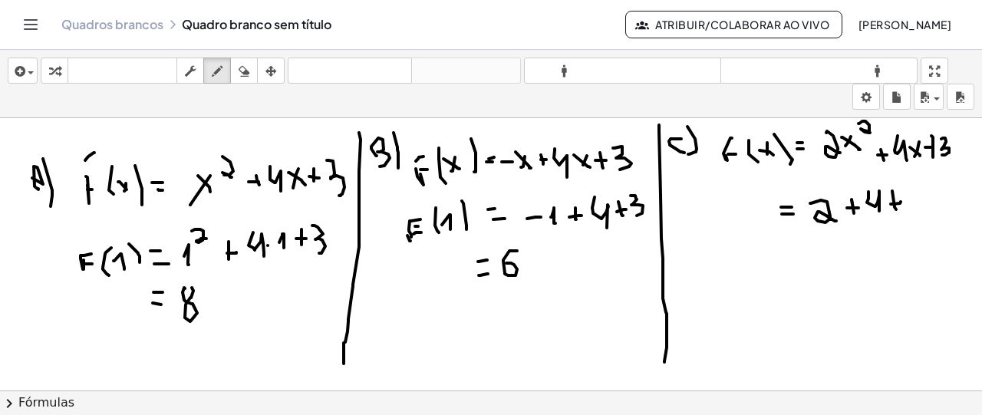
drag, startPoint x: 911, startPoint y: 192, endPoint x: 916, endPoint y: 216, distance: 25.0
drag, startPoint x: 784, startPoint y: 255, endPoint x: 873, endPoint y: 219, distance: 96.3
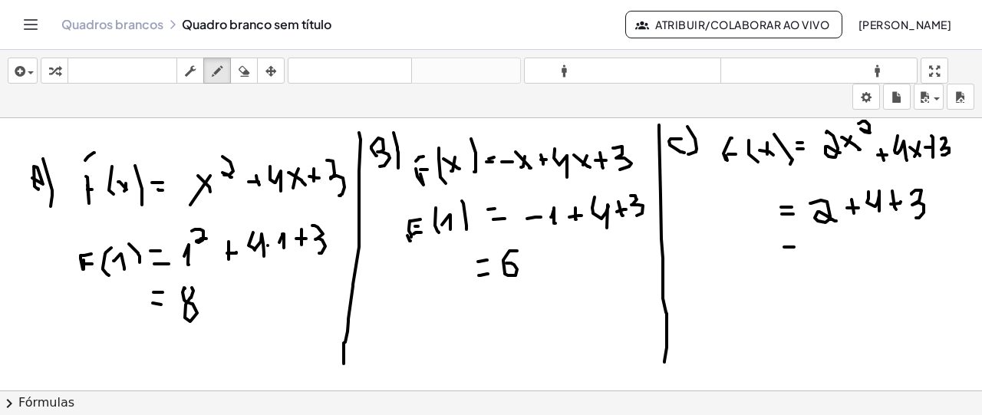
drag, startPoint x: 822, startPoint y: 236, endPoint x: 829, endPoint y: 229, distance: 9.2
drag, startPoint x: 824, startPoint y: 229, endPoint x: 832, endPoint y: 240, distance: 13.2
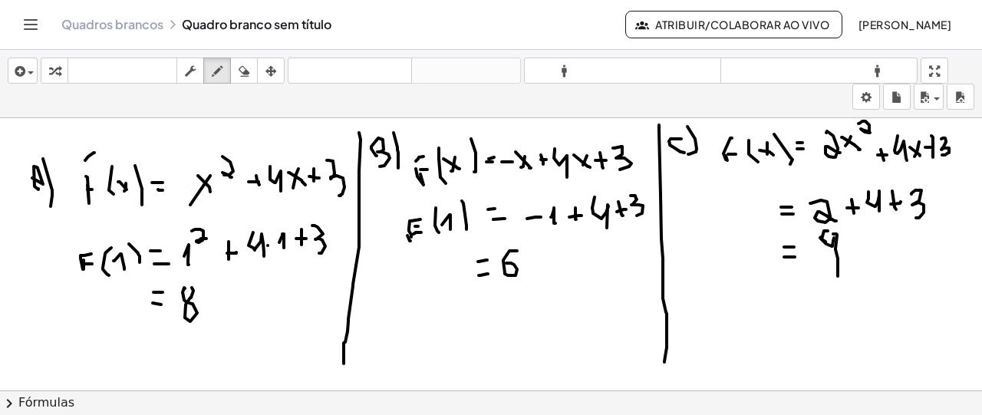
drag, startPoint x: 837, startPoint y: 233, endPoint x: 838, endPoint y: 275, distance: 41.4
click at [249, 74] on icon "button" at bounding box center [244, 71] width 11 height 18
drag, startPoint x: 842, startPoint y: 298, endPoint x: 835, endPoint y: 262, distance: 37.6
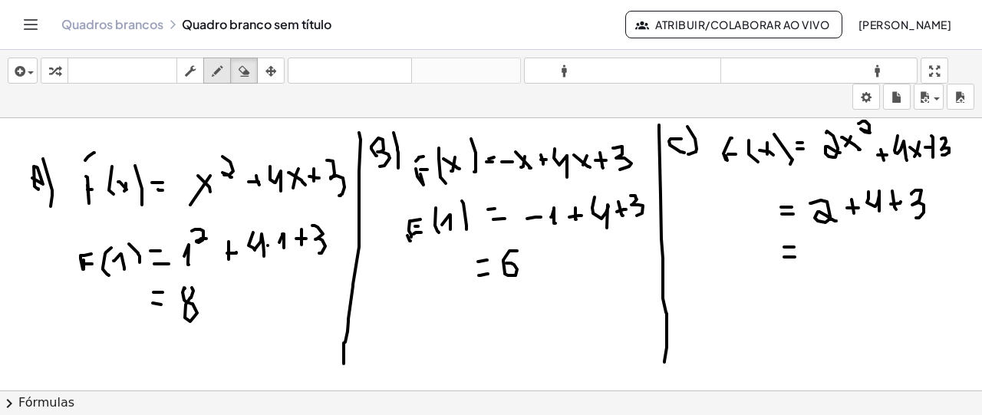
click at [216, 76] on icon "button" at bounding box center [217, 71] width 11 height 18
drag, startPoint x: 835, startPoint y: 239, endPoint x: 841, endPoint y: 268, distance: 29.6
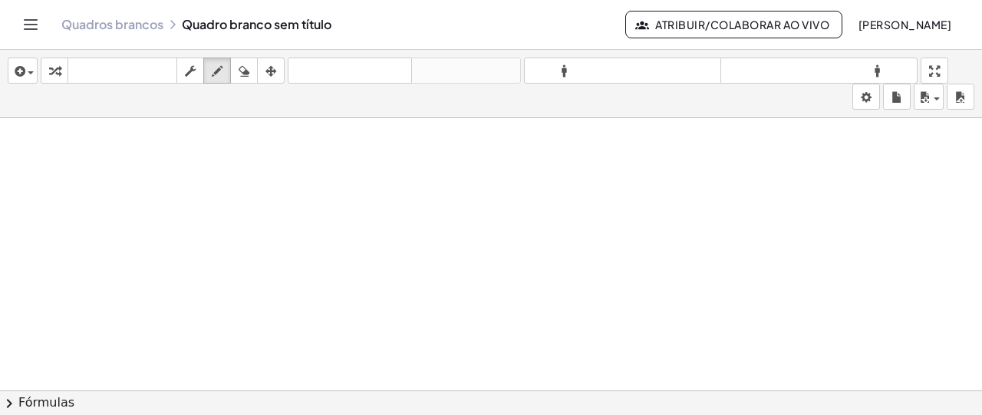
scroll to position [1995, 0]
drag, startPoint x: 64, startPoint y: 225, endPoint x: 63, endPoint y: 233, distance: 8.5
drag, startPoint x: 65, startPoint y: 221, endPoint x: 73, endPoint y: 223, distance: 8.0
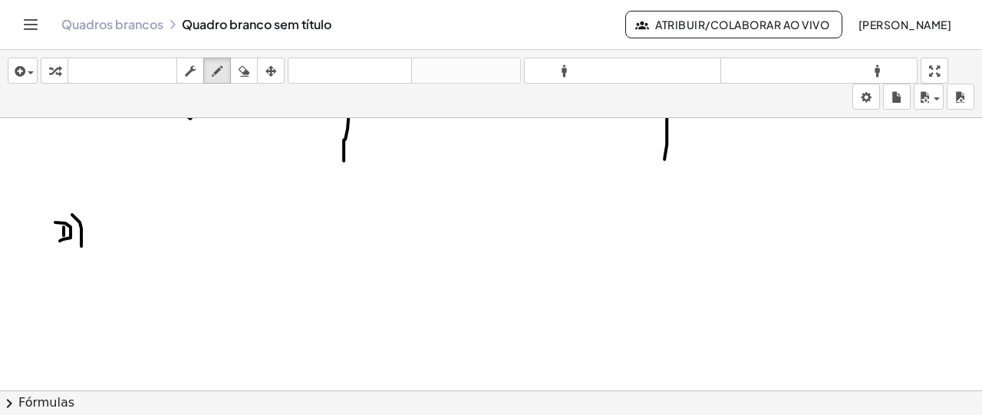
drag, startPoint x: 81, startPoint y: 223, endPoint x: 81, endPoint y: 244, distance: 20.7
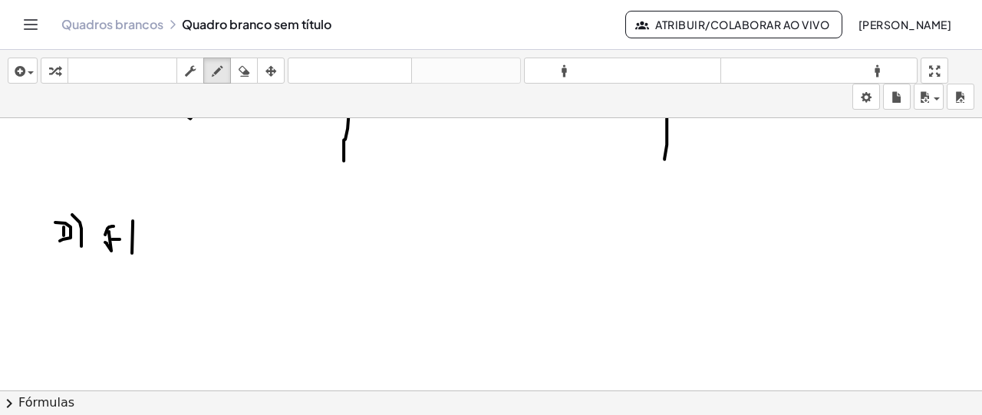
drag, startPoint x: 133, startPoint y: 219, endPoint x: 135, endPoint y: 254, distance: 35.4
drag, startPoint x: 140, startPoint y: 232, endPoint x: 149, endPoint y: 237, distance: 10.3
drag, startPoint x: 148, startPoint y: 228, endPoint x: 146, endPoint y: 236, distance: 8.7
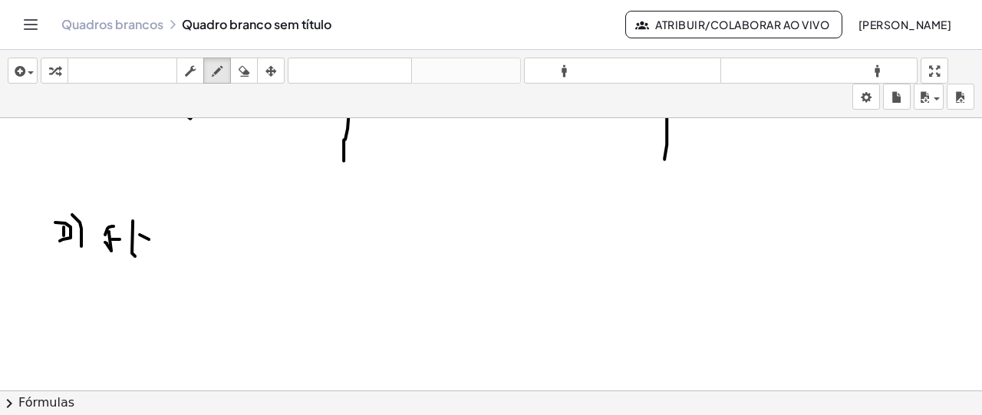
drag, startPoint x: 153, startPoint y: 220, endPoint x: 161, endPoint y: 249, distance: 30.3
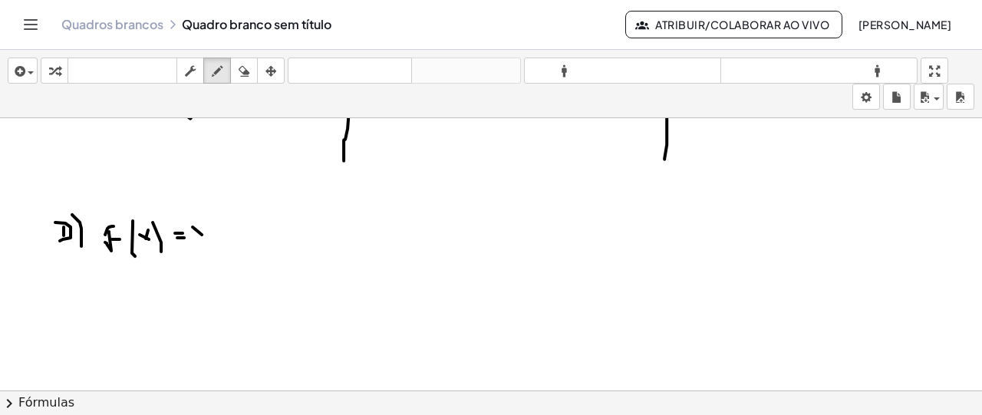
drag, startPoint x: 205, startPoint y: 225, endPoint x: 195, endPoint y: 234, distance: 13.6
drag, startPoint x: 215, startPoint y: 206, endPoint x: 226, endPoint y: 214, distance: 13.2
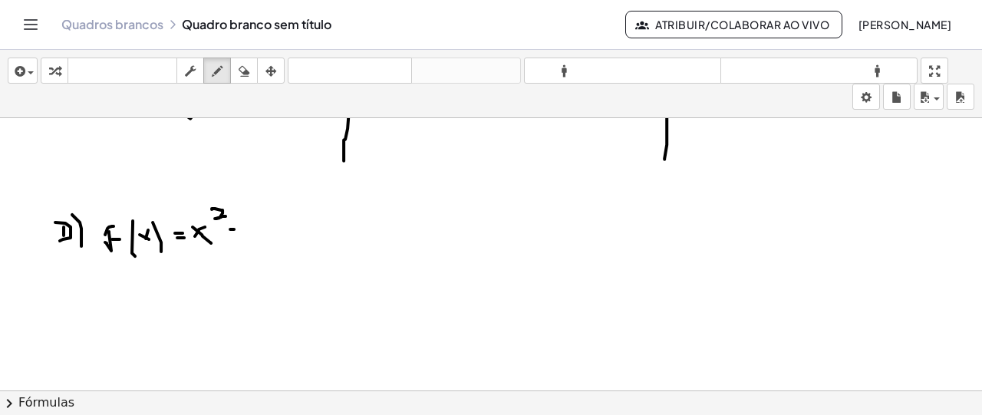
drag, startPoint x: 235, startPoint y: 222, endPoint x: 243, endPoint y: 229, distance: 11.4
drag, startPoint x: 258, startPoint y: 221, endPoint x: 265, endPoint y: 239, distance: 18.9
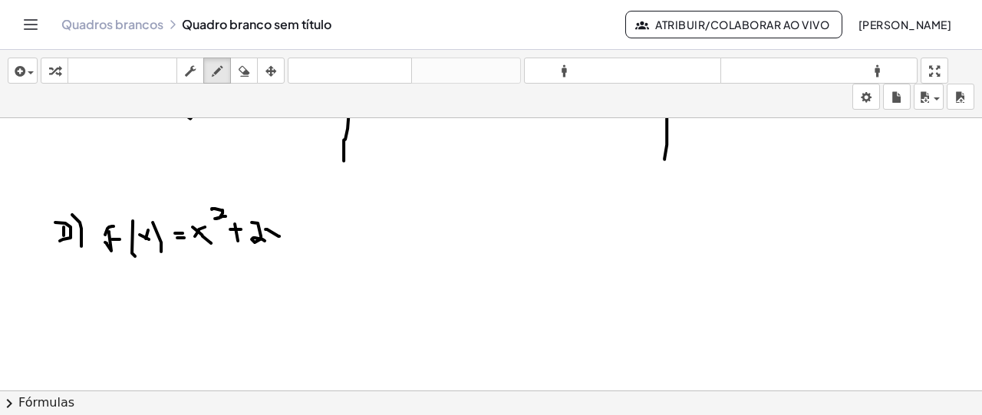
drag, startPoint x: 291, startPoint y: 222, endPoint x: 292, endPoint y: 236, distance: 14.6
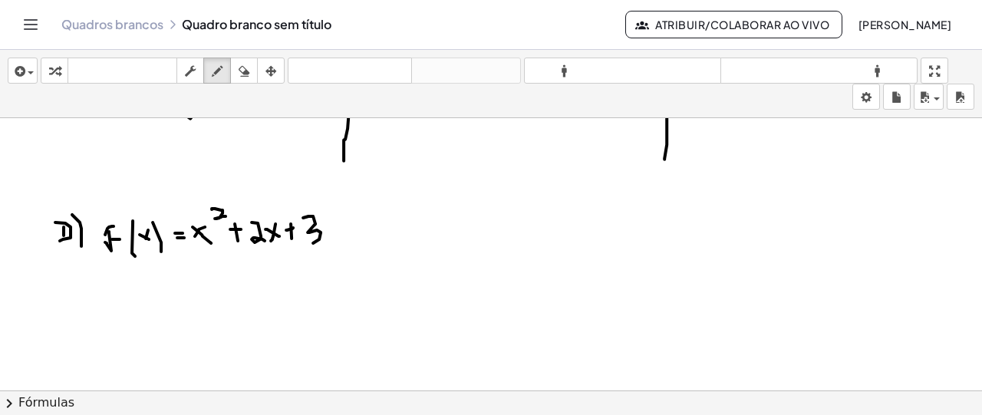
drag, startPoint x: 303, startPoint y: 216, endPoint x: 258, endPoint y: 277, distance: 76.3
drag, startPoint x: 172, startPoint y: 308, endPoint x: 186, endPoint y: 301, distance: 15.1
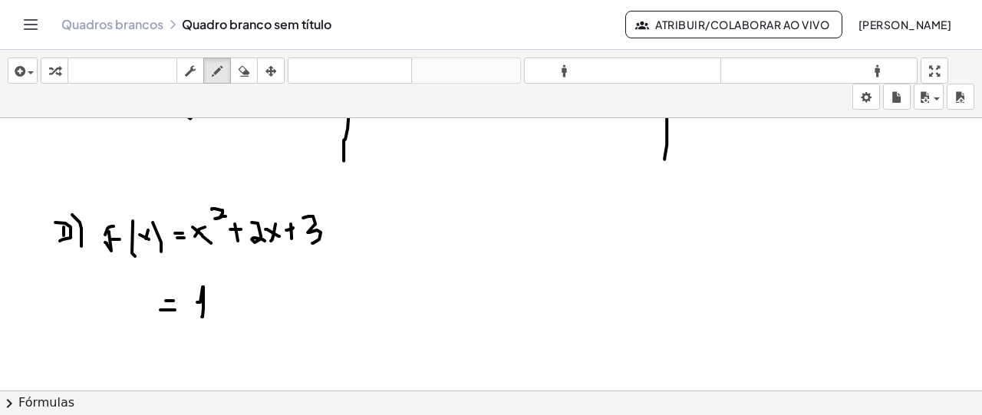
drag, startPoint x: 197, startPoint y: 300, endPoint x: 202, endPoint y: 315, distance: 15.3
drag, startPoint x: 227, startPoint y: 301, endPoint x: 239, endPoint y: 301, distance: 12.3
drag, startPoint x: 232, startPoint y: 292, endPoint x: 233, endPoint y: 303, distance: 10.8
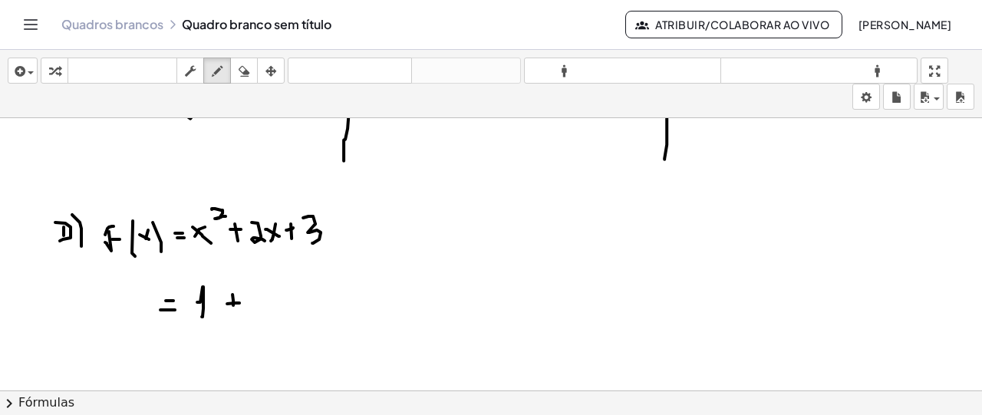
click at [250, 87] on div "inserir selecione uma: Expressão matemática Função Texto Vídeo do Youtube Gráfi…" at bounding box center [491, 84] width 982 height 68
click at [244, 74] on icon "button" at bounding box center [244, 71] width 11 height 18
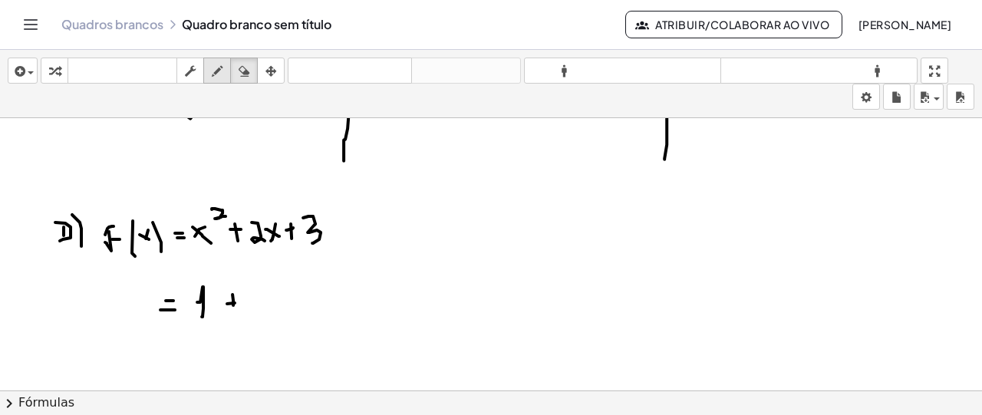
click at [216, 70] on icon "button" at bounding box center [217, 71] width 11 height 18
drag, startPoint x: 263, startPoint y: 285, endPoint x: 270, endPoint y: 303, distance: 18.9
drag, startPoint x: 288, startPoint y: 293, endPoint x: 282, endPoint y: 287, distance: 8.7
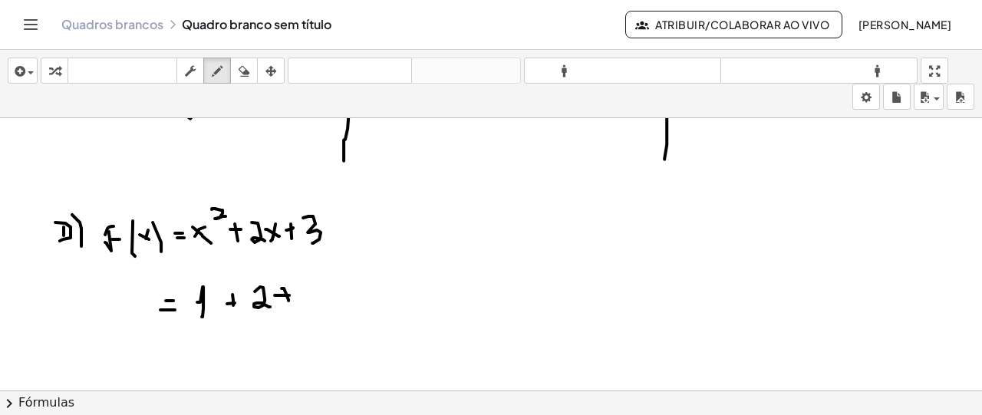
drag, startPoint x: 284, startPoint y: 286, endPoint x: 289, endPoint y: 300, distance: 14.8
drag, startPoint x: 301, startPoint y: 279, endPoint x: 241, endPoint y: 320, distance: 73.0
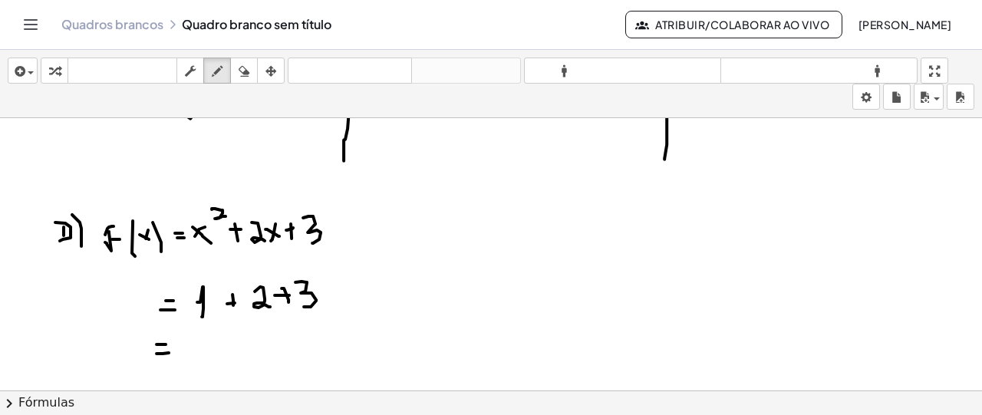
drag, startPoint x: 163, startPoint y: 351, endPoint x: 183, endPoint y: 340, distance: 23.0
drag, startPoint x: 197, startPoint y: 329, endPoint x: 190, endPoint y: 344, distance: 16.8
drag, startPoint x: 388, startPoint y: 183, endPoint x: 405, endPoint y: 382, distance: 199.4
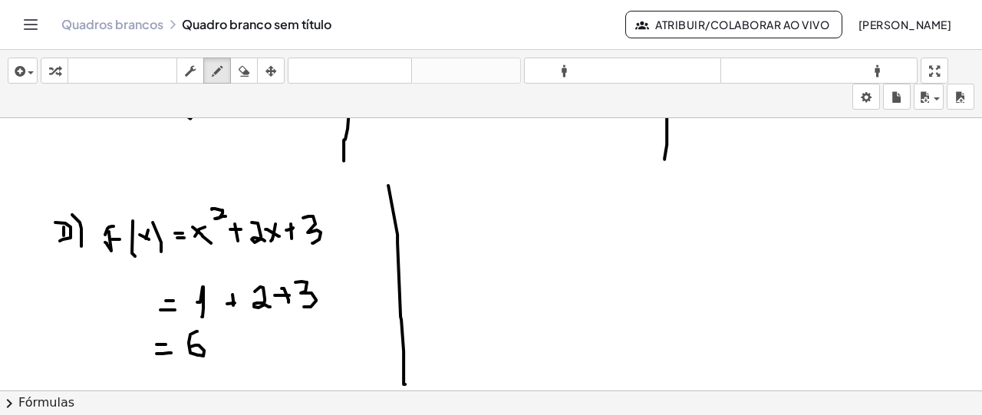
drag, startPoint x: 419, startPoint y: 206, endPoint x: 427, endPoint y: 222, distance: 17.8
drag, startPoint x: 423, startPoint y: 204, endPoint x: 434, endPoint y: 204, distance: 10.7
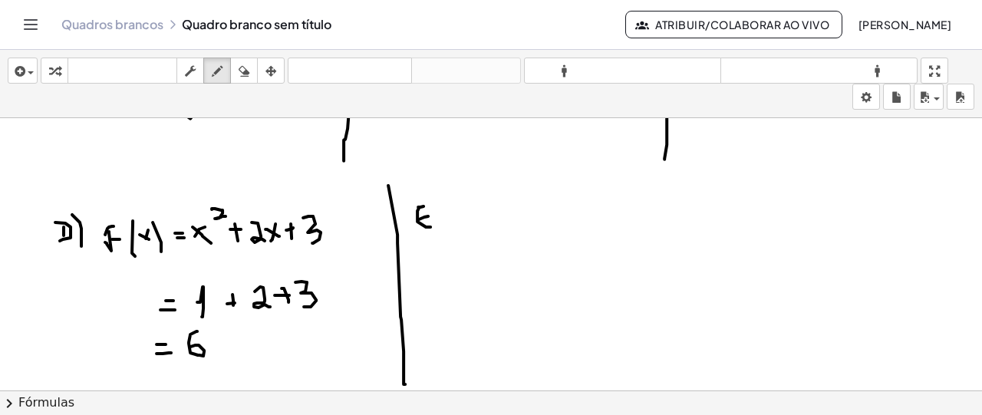
drag, startPoint x: 437, startPoint y: 197, endPoint x: 443, endPoint y: 239, distance: 42.0
drag, startPoint x: 483, startPoint y: 240, endPoint x: 481, endPoint y: 222, distance: 17.8
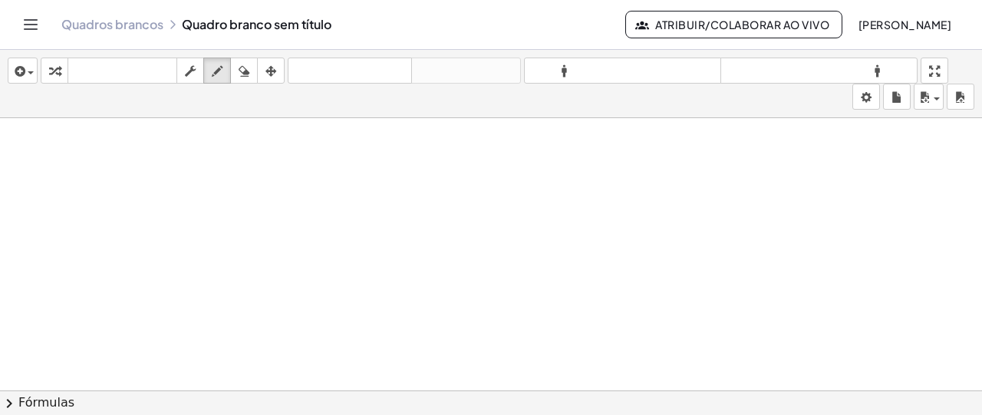
scroll to position [2346, 0]
drag, startPoint x: 45, startPoint y: 179, endPoint x: 67, endPoint y: 171, distance: 22.8
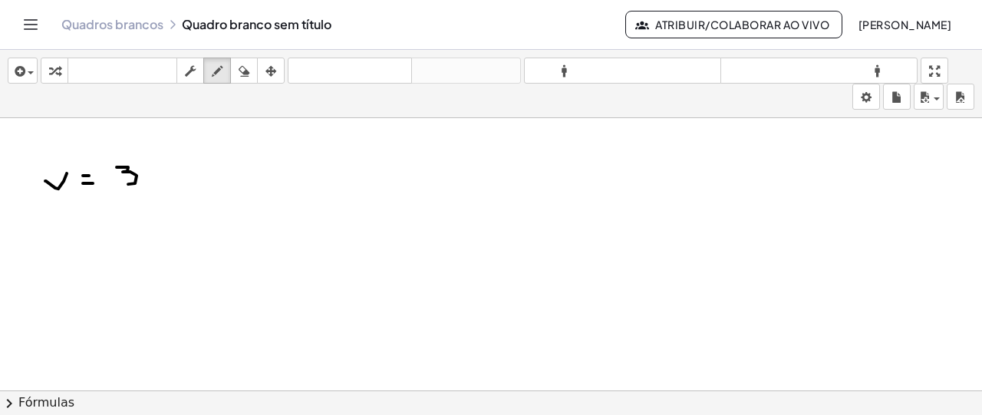
drag, startPoint x: 124, startPoint y: 165, endPoint x: 139, endPoint y: 170, distance: 15.3
drag, startPoint x: 193, startPoint y: 151, endPoint x: 188, endPoint y: 185, distance: 34.2
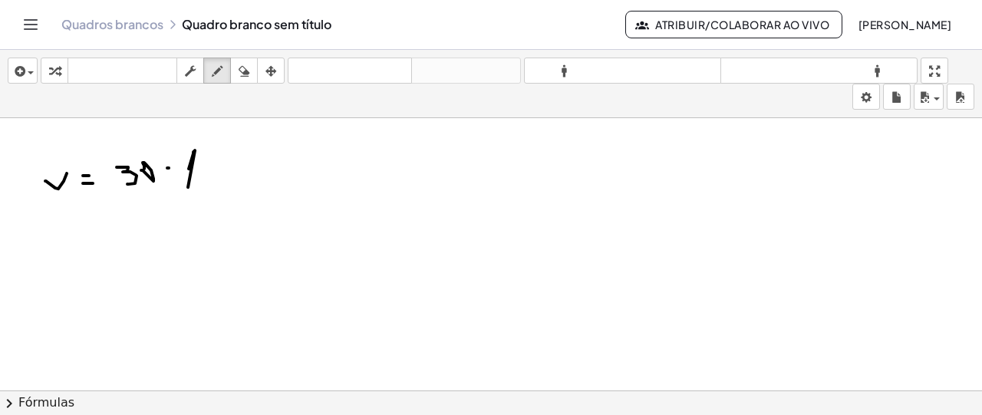
drag, startPoint x: 207, startPoint y: 169, endPoint x: 206, endPoint y: 183, distance: 13.9
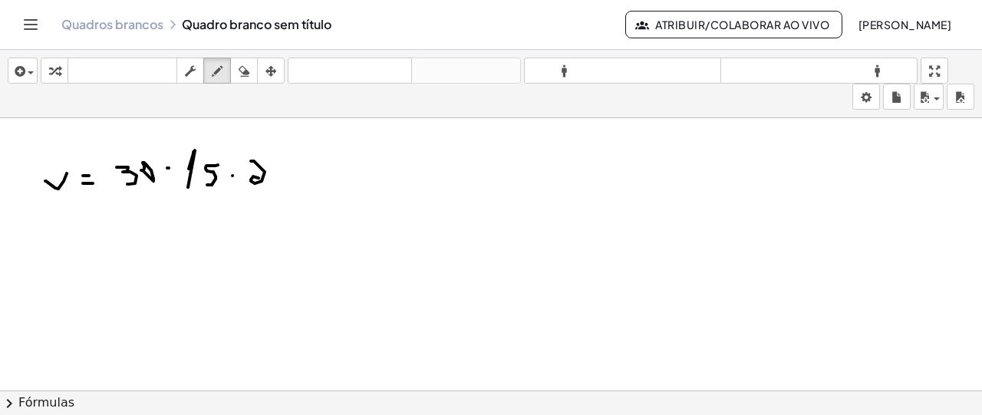
drag, startPoint x: 252, startPoint y: 159, endPoint x: 265, endPoint y: 177, distance: 22.6
drag, startPoint x: 87, startPoint y: 223, endPoint x: 85, endPoint y: 232, distance: 9.5
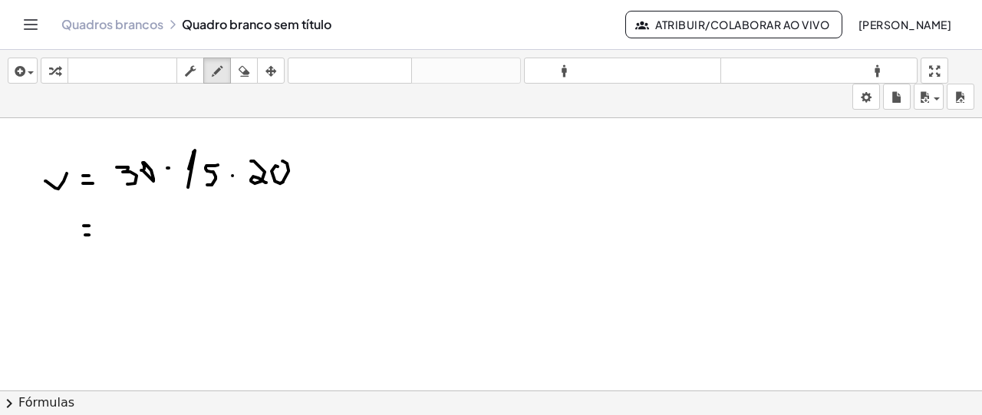
drag, startPoint x: 85, startPoint y: 232, endPoint x: 106, endPoint y: 234, distance: 20.8
drag, startPoint x: 130, startPoint y: 214, endPoint x: 137, endPoint y: 237, distance: 23.8
drag, startPoint x: 155, startPoint y: 219, endPoint x: 164, endPoint y: 217, distance: 9.5
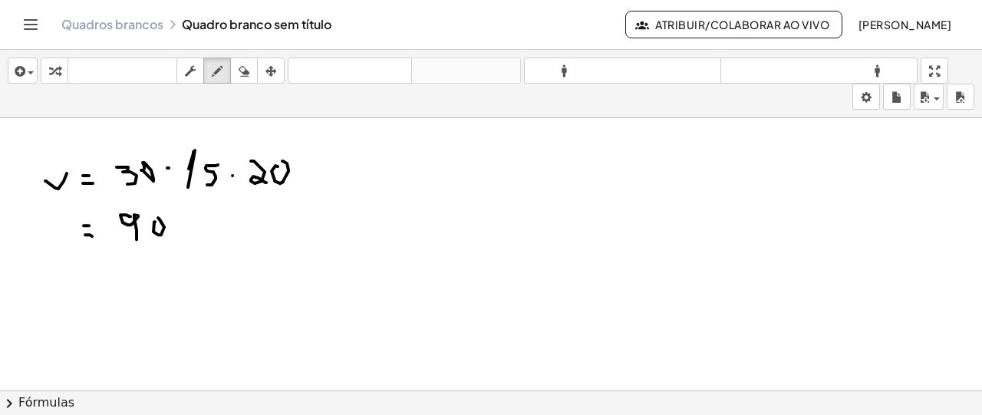
drag, startPoint x: 249, startPoint y: 225, endPoint x: 265, endPoint y: 235, distance: 19.6
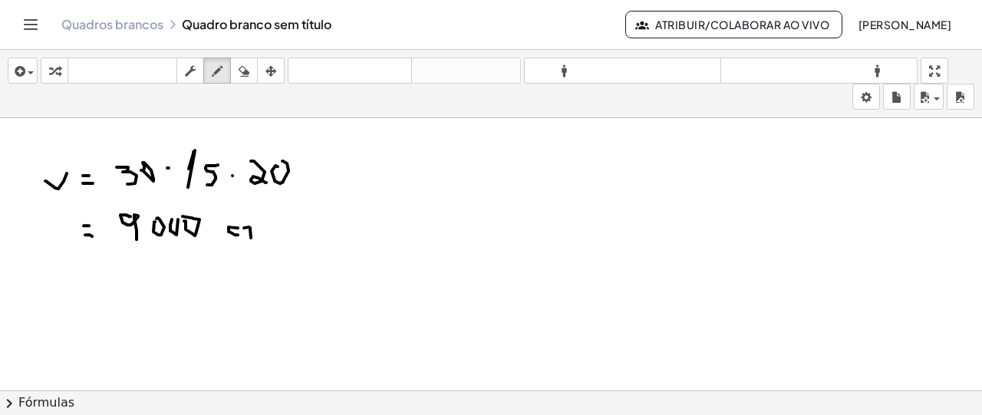
drag, startPoint x: 265, startPoint y: 235, endPoint x: 275, endPoint y: 232, distance: 9.7
drag, startPoint x: 277, startPoint y: 214, endPoint x: 282, endPoint y: 229, distance: 16.3
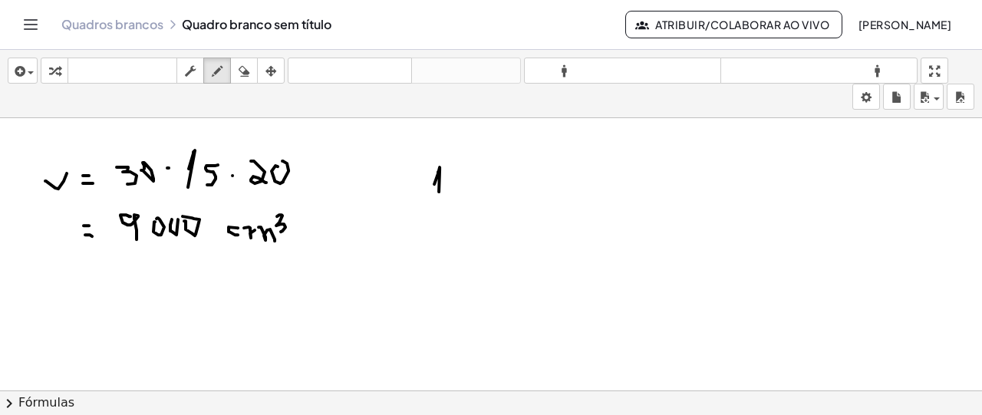
drag, startPoint x: 434, startPoint y: 182, endPoint x: 439, endPoint y: 189, distance: 8.9
drag, startPoint x: 465, startPoint y: 186, endPoint x: 470, endPoint y: 170, distance: 16.8
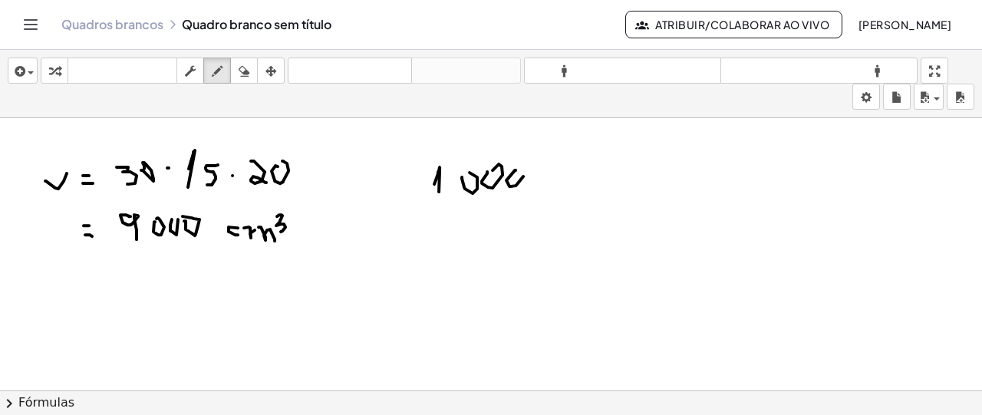
drag, startPoint x: 544, startPoint y: 173, endPoint x: 549, endPoint y: 185, distance: 13.4
drag, startPoint x: 550, startPoint y: 181, endPoint x: 580, endPoint y: 157, distance: 38.7
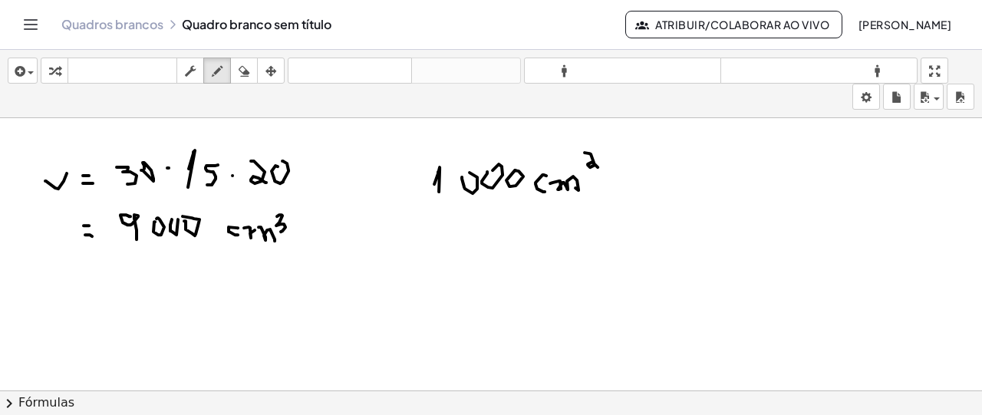
drag, startPoint x: 585, startPoint y: 150, endPoint x: 596, endPoint y: 174, distance: 26.4
drag, startPoint x: 666, startPoint y: 159, endPoint x: 667, endPoint y: 178, distance: 19.2
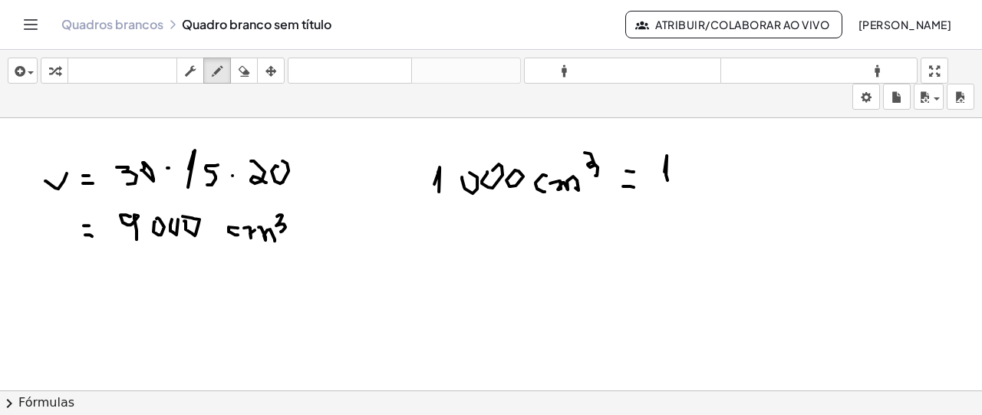
drag, startPoint x: 690, startPoint y: 153, endPoint x: 697, endPoint y: 173, distance: 20.9
drag, startPoint x: 437, startPoint y: 223, endPoint x: 446, endPoint y: 240, distance: 19.2
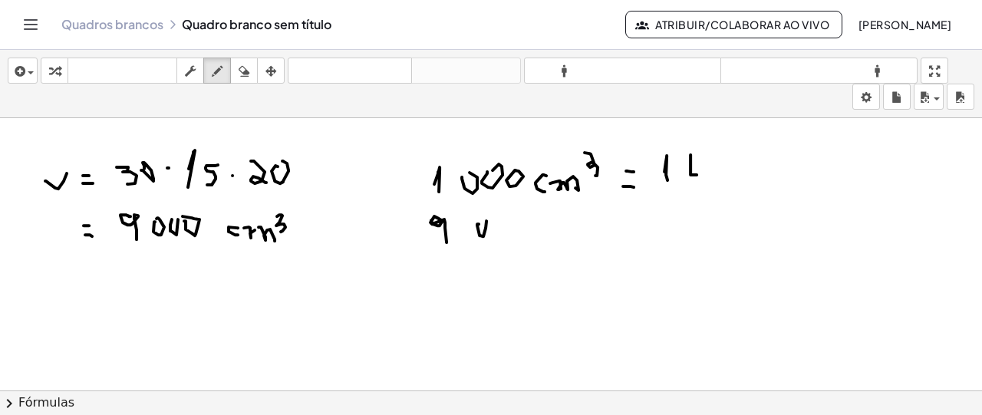
drag, startPoint x: 479, startPoint y: 222, endPoint x: 486, endPoint y: 219, distance: 8.3
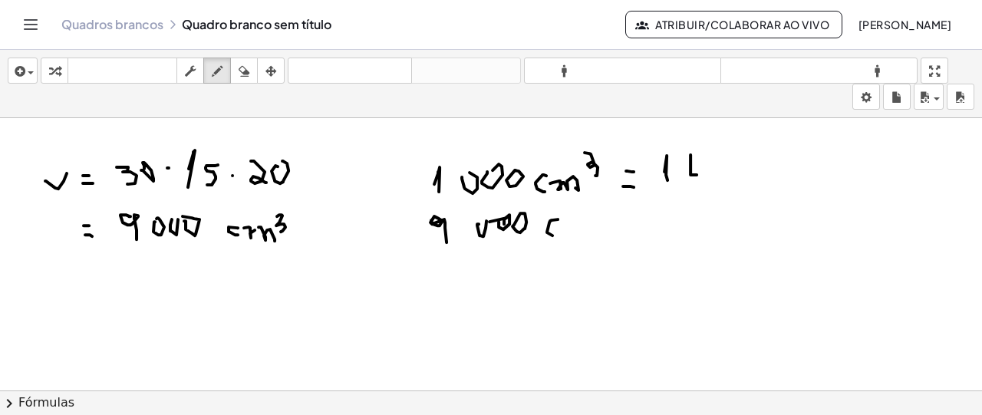
drag, startPoint x: 558, startPoint y: 217, endPoint x: 552, endPoint y: 233, distance: 17.0
drag, startPoint x: 565, startPoint y: 223, endPoint x: 586, endPoint y: 223, distance: 21.5
drag, startPoint x: 594, startPoint y: 208, endPoint x: 629, endPoint y: 225, distance: 39.1
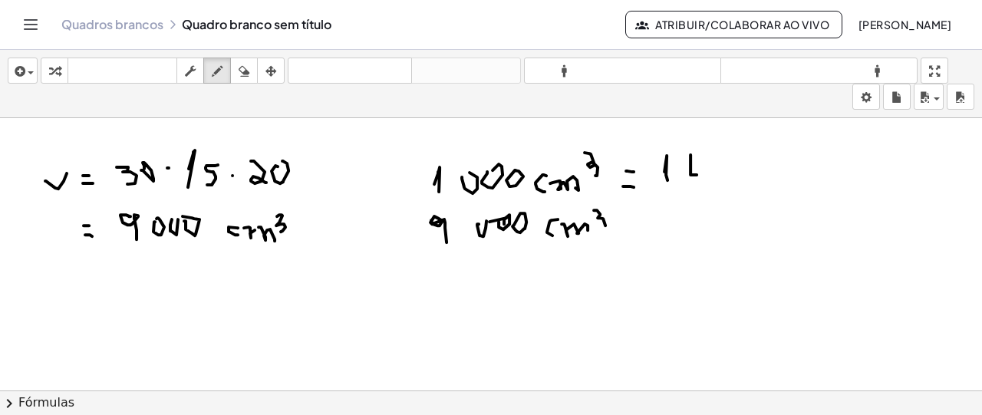
drag, startPoint x: 628, startPoint y: 229, endPoint x: 637, endPoint y: 229, distance: 9.2
drag, startPoint x: 673, startPoint y: 219, endPoint x: 681, endPoint y: 239, distance: 21.7
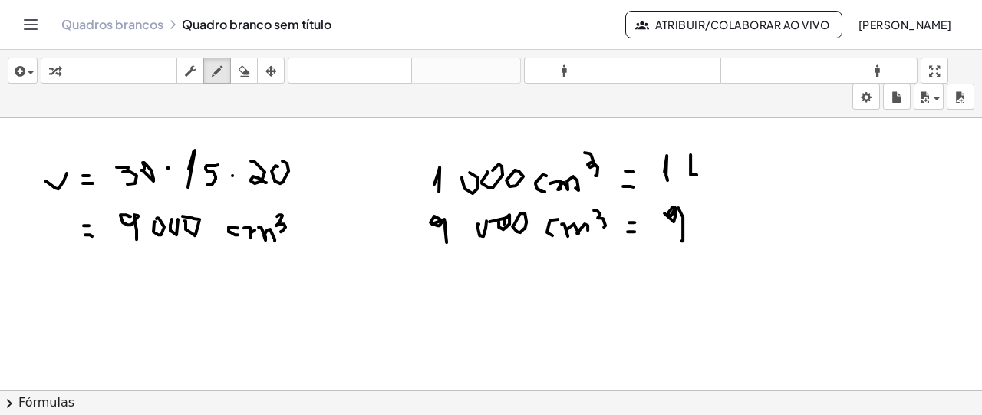
drag, startPoint x: 706, startPoint y: 204, endPoint x: 720, endPoint y: 227, distance: 26.8
click at [239, 73] on icon "button" at bounding box center [244, 71] width 11 height 18
drag, startPoint x: 694, startPoint y: 269, endPoint x: 677, endPoint y: 225, distance: 47.6
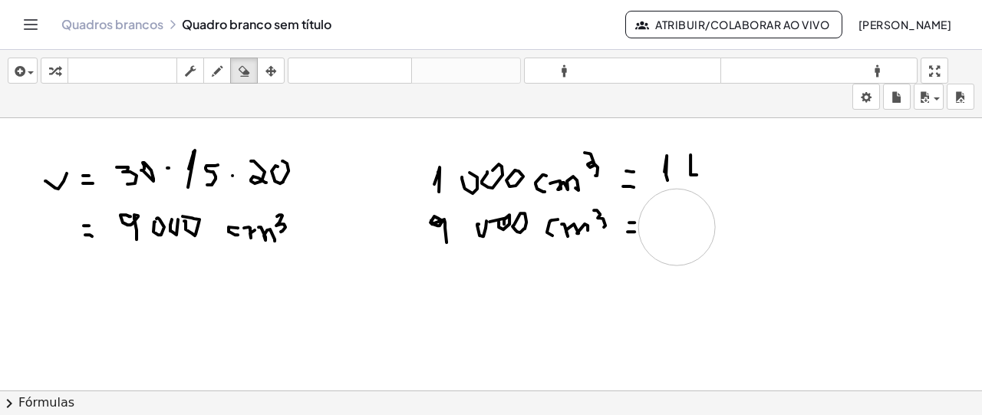
click at [213, 74] on icon "button" at bounding box center [217, 71] width 11 height 18
drag, startPoint x: 678, startPoint y: 222, endPoint x: 681, endPoint y: 241, distance: 19.4
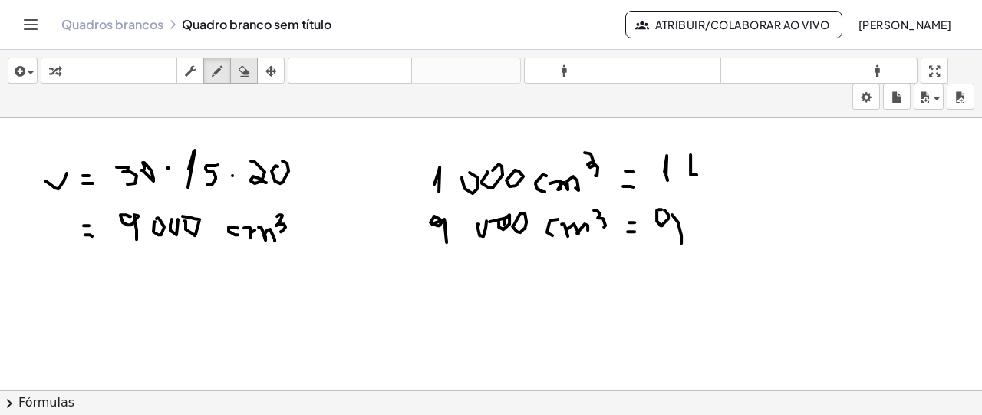
click at [250, 75] on div "button" at bounding box center [244, 70] width 20 height 18
drag, startPoint x: 681, startPoint y: 240, endPoint x: 692, endPoint y: 262, distance: 24.7
click at [215, 67] on icon "button" at bounding box center [217, 71] width 11 height 18
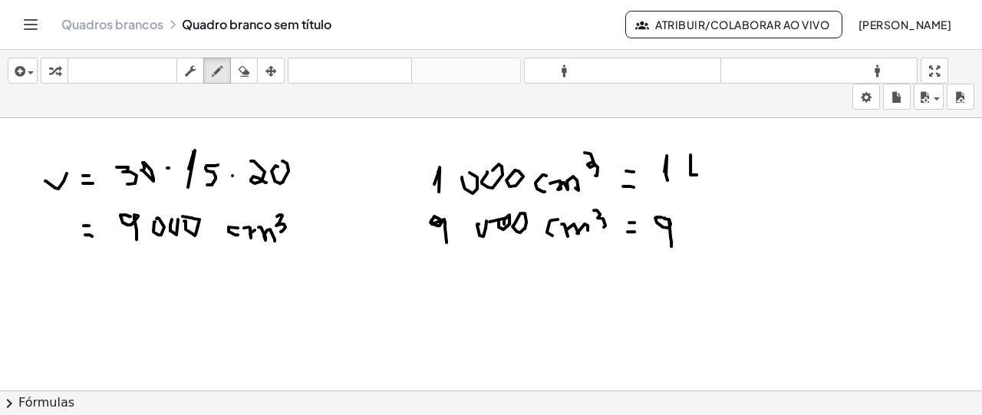
drag, startPoint x: 669, startPoint y: 217, endPoint x: 671, endPoint y: 244, distance: 26.9
drag, startPoint x: 688, startPoint y: 220, endPoint x: 704, endPoint y: 245, distance: 30.0
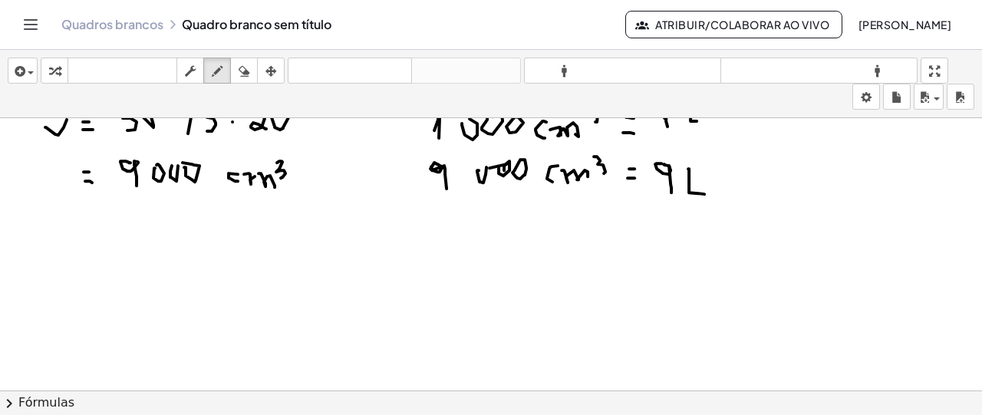
scroll to position [2423, 0]
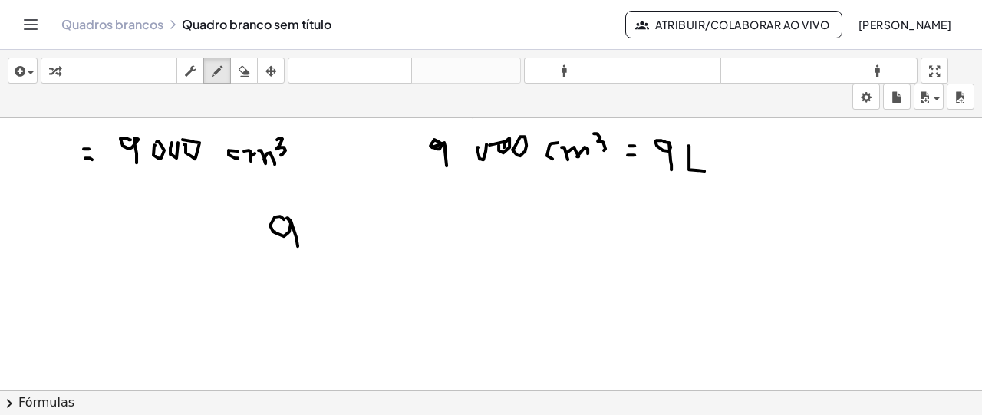
drag, startPoint x: 284, startPoint y: 217, endPoint x: 298, endPoint y: 244, distance: 30.2
drag, startPoint x: 282, startPoint y: 280, endPoint x: 304, endPoint y: 309, distance: 36.2
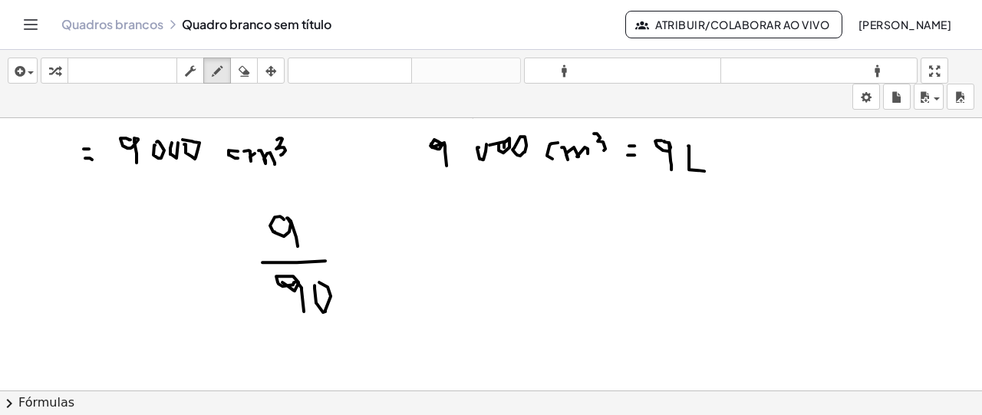
drag, startPoint x: 315, startPoint y: 283, endPoint x: 342, endPoint y: 257, distance: 38.0
drag, startPoint x: 351, startPoint y: 239, endPoint x: 363, endPoint y: 239, distance: 12.3
drag, startPoint x: 354, startPoint y: 249, endPoint x: 370, endPoint y: 249, distance: 15.3
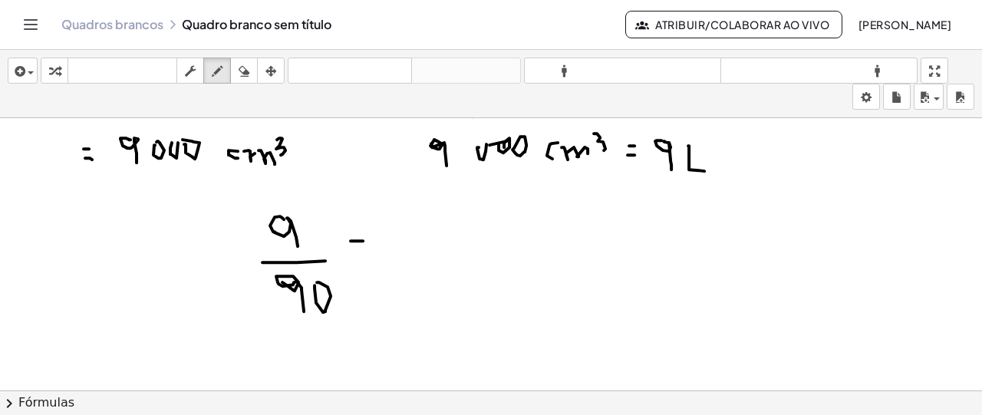
drag, startPoint x: 400, startPoint y: 242, endPoint x: 410, endPoint y: 276, distance: 35.7
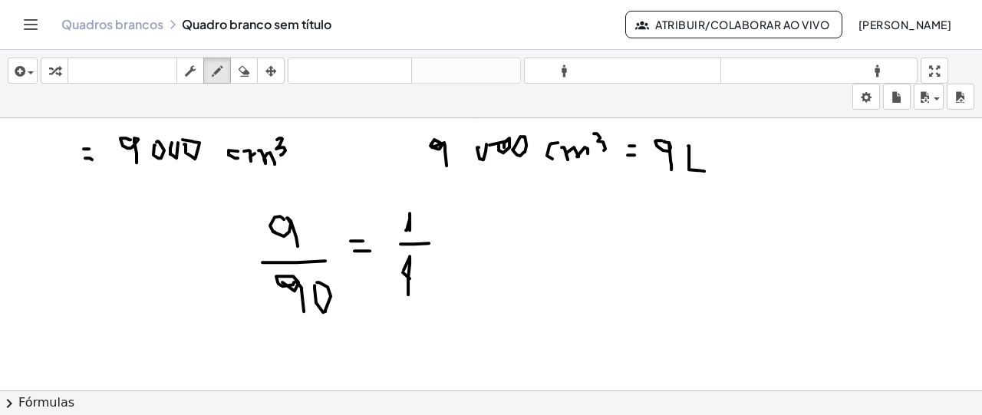
drag, startPoint x: 410, startPoint y: 255, endPoint x: 408, endPoint y: 292, distance: 37.6
click at [236, 74] on div "button" at bounding box center [244, 70] width 20 height 18
drag, startPoint x: 419, startPoint y: 318, endPoint x: 416, endPoint y: 291, distance: 27.0
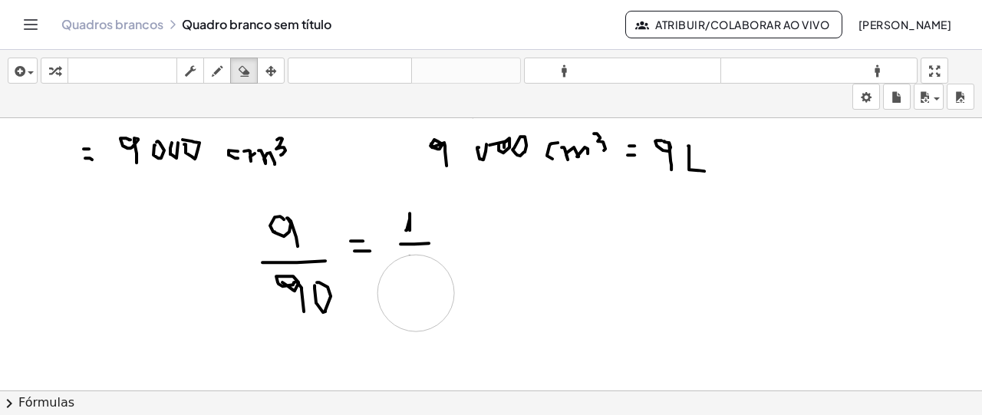
click at [222, 77] on icon "button" at bounding box center [217, 71] width 11 height 18
drag, startPoint x: 401, startPoint y: 268, endPoint x: 407, endPoint y: 291, distance: 23.6
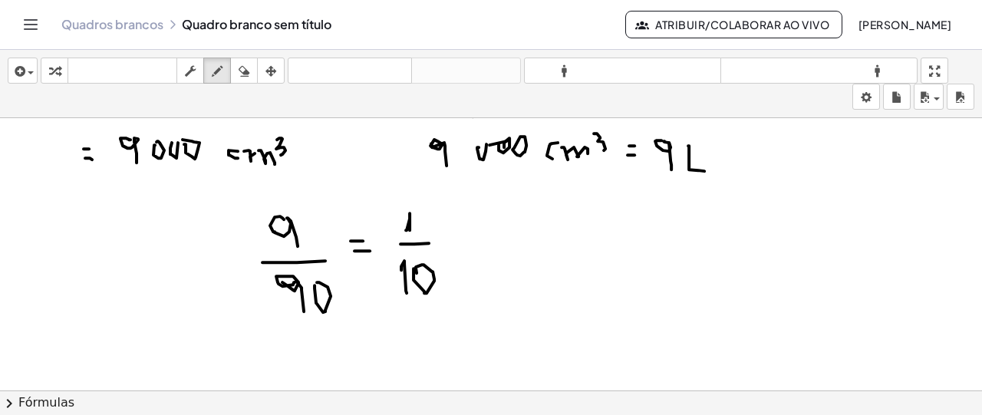
drag, startPoint x: 457, startPoint y: 234, endPoint x: 466, endPoint y: 237, distance: 9.7
drag, startPoint x: 486, startPoint y: 219, endPoint x: 497, endPoint y: 213, distance: 12.7
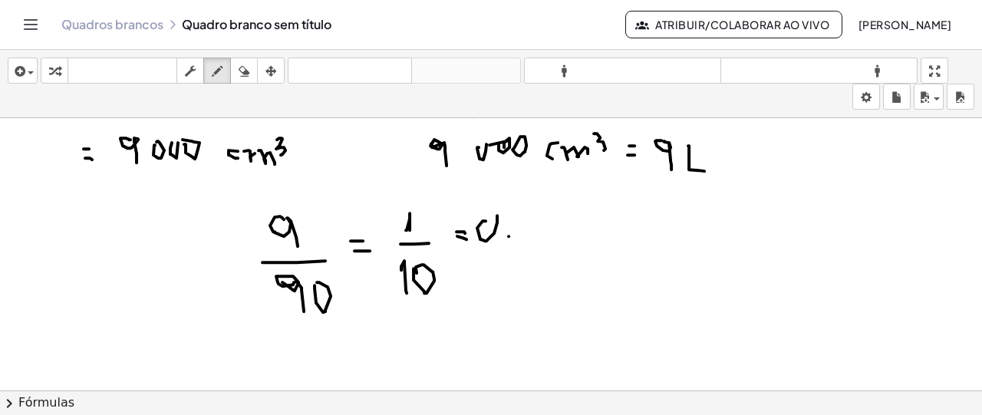
drag, startPoint x: 525, startPoint y: 210, endPoint x: 531, endPoint y: 236, distance: 26.0
drag, startPoint x: 496, startPoint y: 214, endPoint x: 486, endPoint y: 216, distance: 9.3
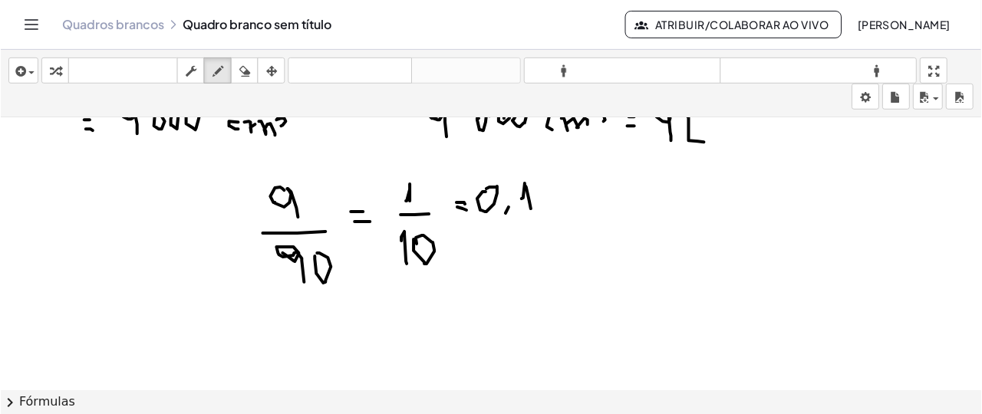
scroll to position [2467, 0]
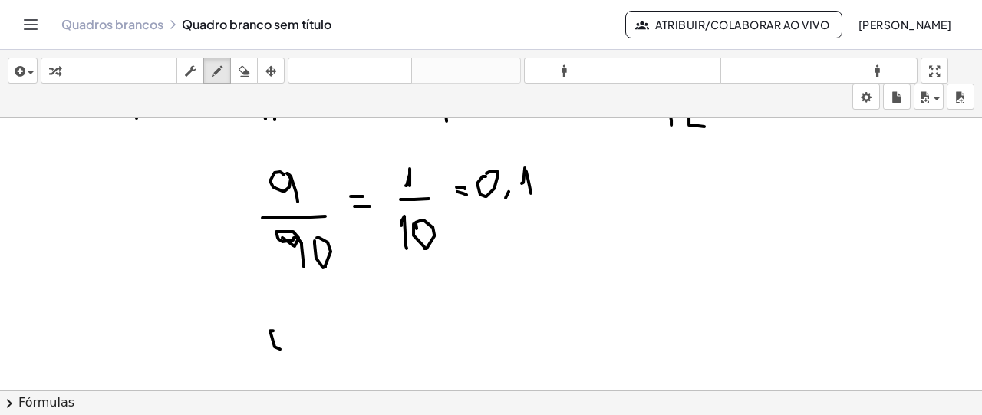
drag, startPoint x: 273, startPoint y: 329, endPoint x: 287, endPoint y: 325, distance: 14.3
drag, startPoint x: 281, startPoint y: 320, endPoint x: 295, endPoint y: 335, distance: 20.6
drag, startPoint x: 301, startPoint y: 338, endPoint x: 313, endPoint y: 339, distance: 12.3
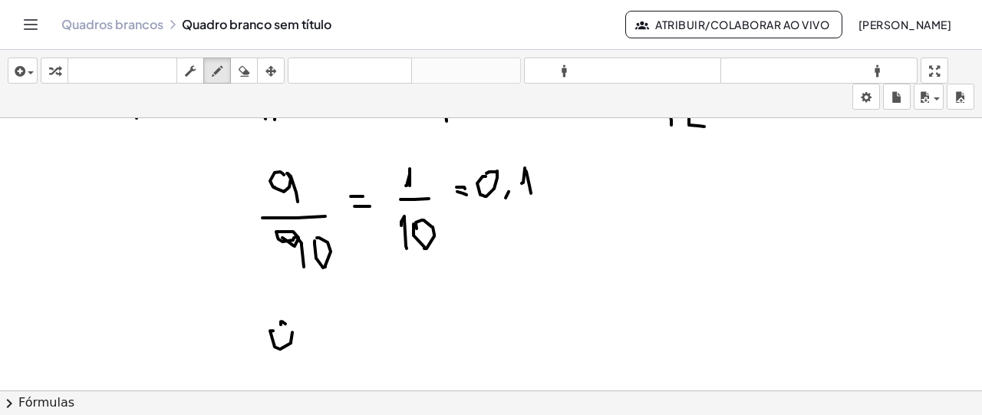
drag, startPoint x: 322, startPoint y: 311, endPoint x: 327, endPoint y: 341, distance: 31.0
drag, startPoint x: 383, startPoint y: 313, endPoint x: 381, endPoint y: 326, distance: 13.1
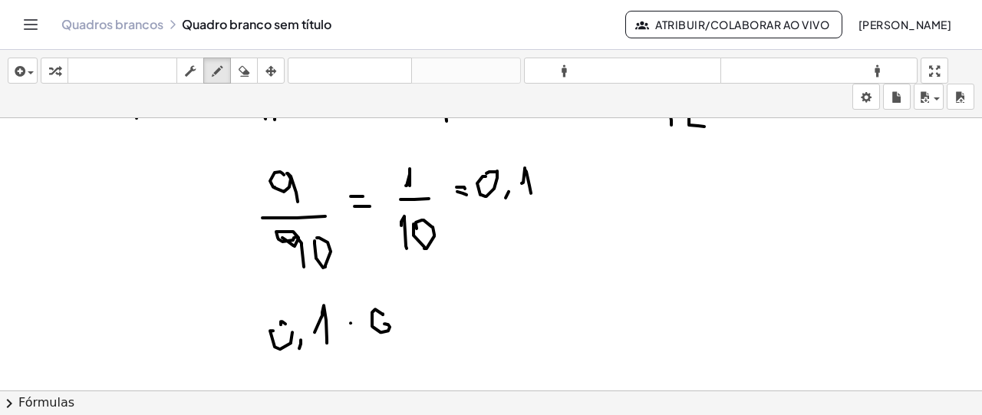
drag, startPoint x: 503, startPoint y: 298, endPoint x: 497, endPoint y: 321, distance: 23.8
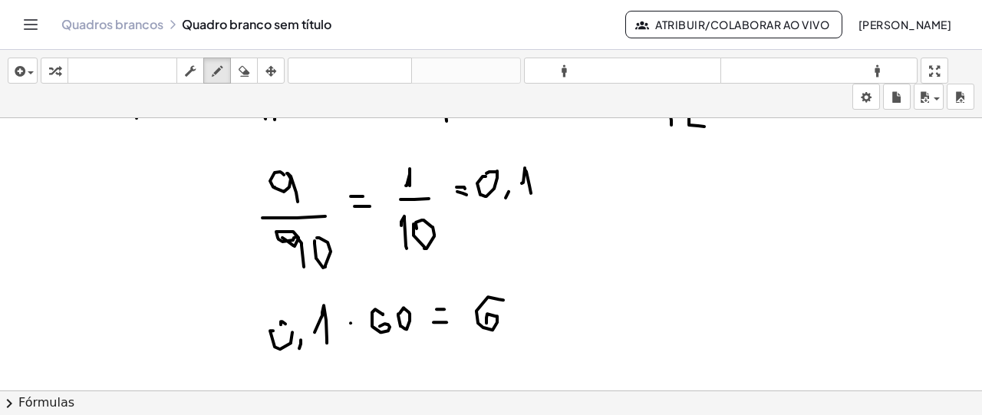
drag, startPoint x: 522, startPoint y: 318, endPoint x: 534, endPoint y: 311, distance: 14.1
click at [253, 70] on div "button" at bounding box center [244, 70] width 20 height 18
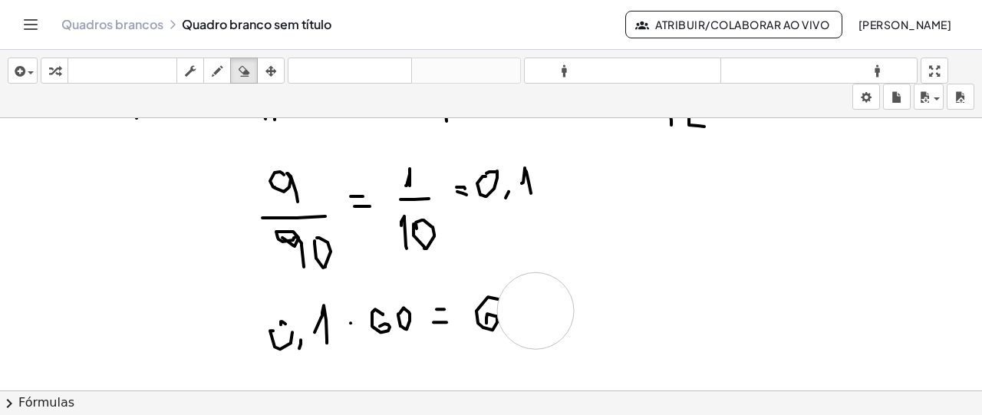
click at [226, 65] on div "button" at bounding box center [217, 70] width 20 height 18
drag, startPoint x: 496, startPoint y: 314, endPoint x: 495, endPoint y: 321, distance: 7.7
drag, startPoint x: 510, startPoint y: 317, endPoint x: 546, endPoint y: 324, distance: 36.7
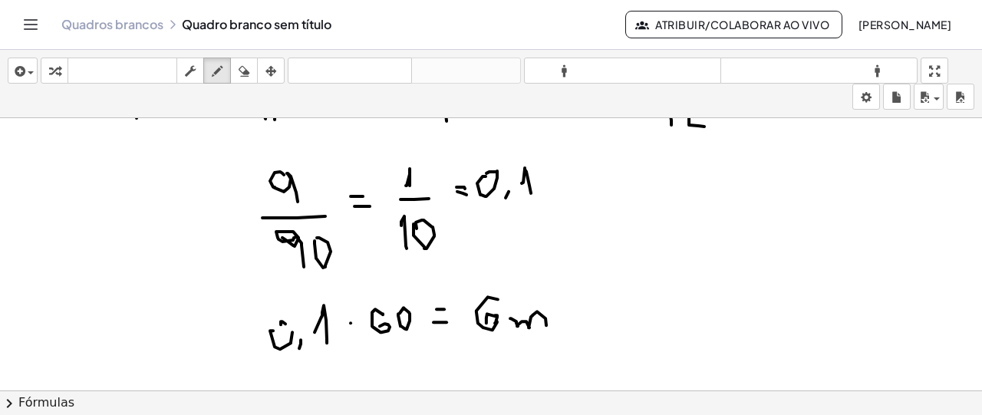
drag, startPoint x: 559, startPoint y: 315, endPoint x: 578, endPoint y: 323, distance: 19.9
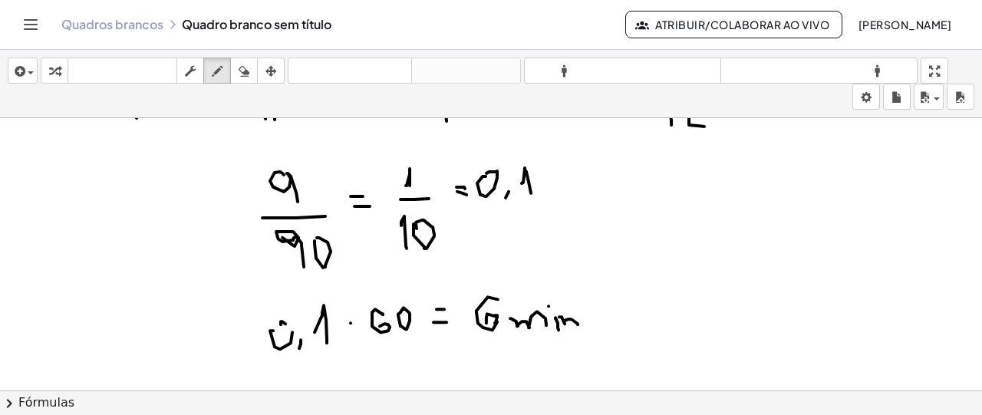
drag, startPoint x: 555, startPoint y: 316, endPoint x: 558, endPoint y: 328, distance: 12.7
drag, startPoint x: 671, startPoint y: 303, endPoint x: 671, endPoint y: 321, distance: 18.4
drag, startPoint x: 678, startPoint y: 285, endPoint x: 686, endPoint y: 334, distance: 48.9
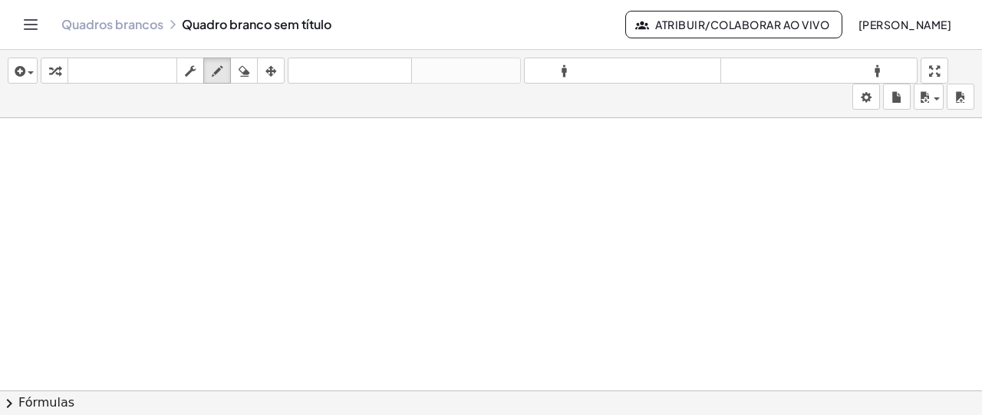
scroll to position [2741, 0]
drag, startPoint x: 87, startPoint y: 185, endPoint x: 97, endPoint y: 195, distance: 14.1
drag, startPoint x: 105, startPoint y: 191, endPoint x: 111, endPoint y: 185, distance: 8.7
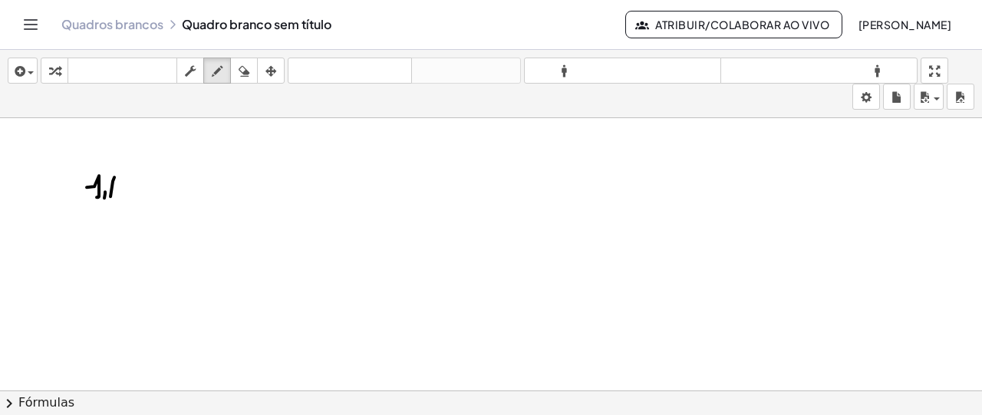
drag, startPoint x: 114, startPoint y: 175, endPoint x: 121, endPoint y: 180, distance: 8.7
drag, startPoint x: 121, startPoint y: 180, endPoint x: 123, endPoint y: 206, distance: 25.4
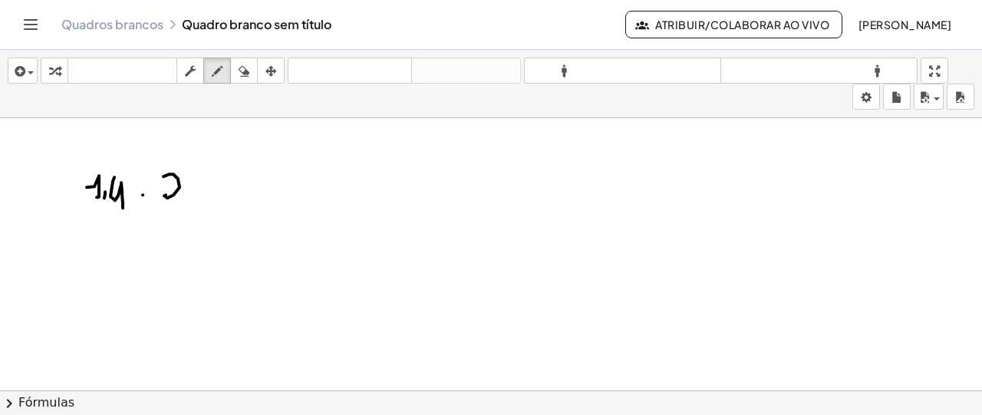
drag, startPoint x: 167, startPoint y: 173, endPoint x: 180, endPoint y: 200, distance: 30.2
drag, startPoint x: 187, startPoint y: 191, endPoint x: 189, endPoint y: 202, distance: 10.8
drag, startPoint x: 199, startPoint y: 175, endPoint x: 209, endPoint y: 213, distance: 38.9
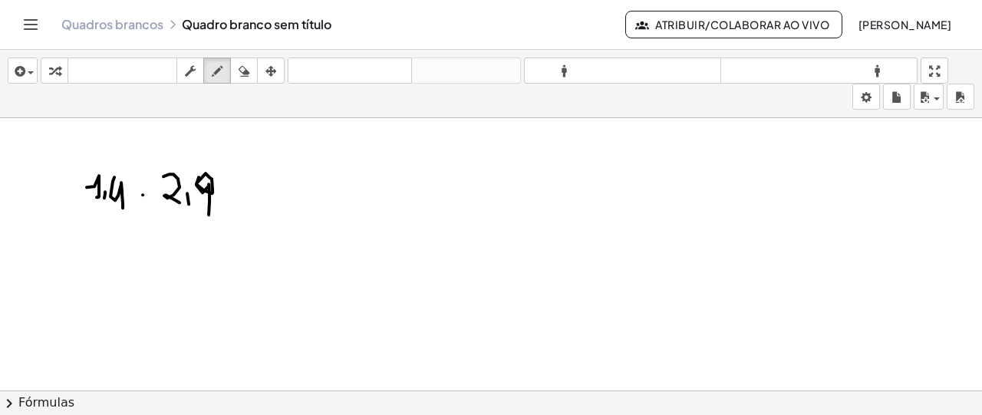
click at [241, 78] on icon "button" at bounding box center [244, 71] width 11 height 18
drag, startPoint x: 89, startPoint y: 152, endPoint x: 98, endPoint y: 194, distance: 43.2
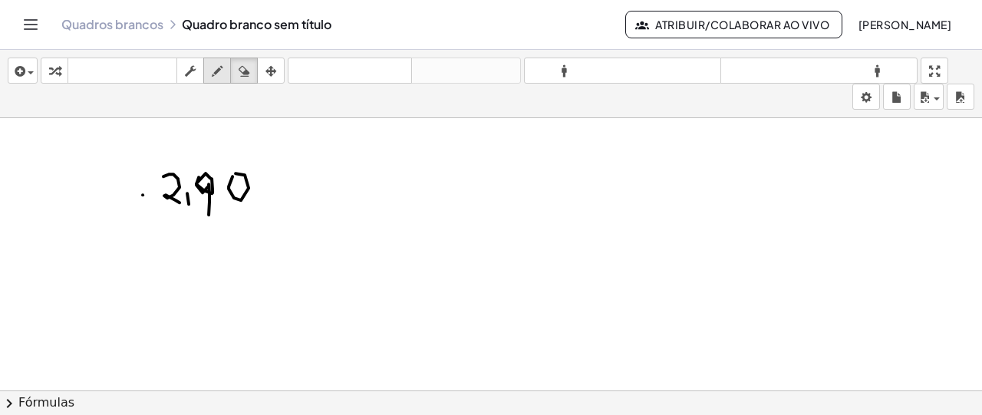
click at [207, 71] on div "button" at bounding box center [217, 70] width 20 height 18
drag, startPoint x: 64, startPoint y: 194, endPoint x: 74, endPoint y: 217, distance: 25.1
drag, startPoint x: 82, startPoint y: 203, endPoint x: 84, endPoint y: 214, distance: 11.6
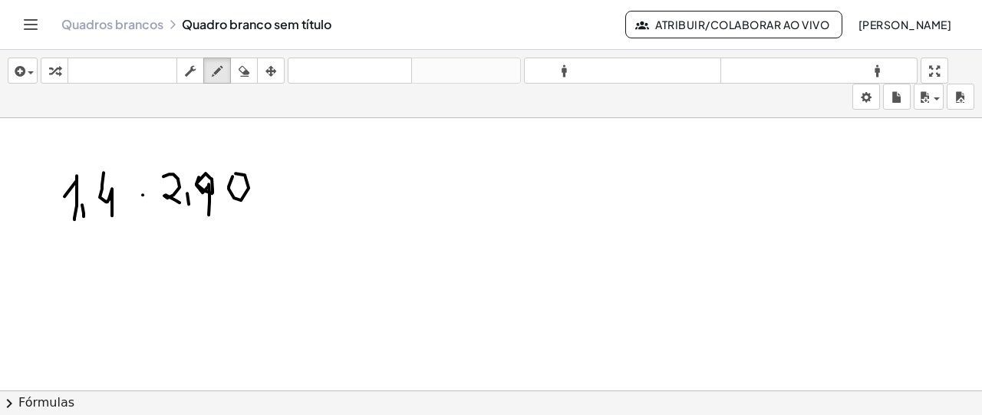
drag, startPoint x: 104, startPoint y: 170, endPoint x: 112, endPoint y: 213, distance: 43.8
drag, startPoint x: 87, startPoint y: 265, endPoint x: 104, endPoint y: 298, distance: 36.4
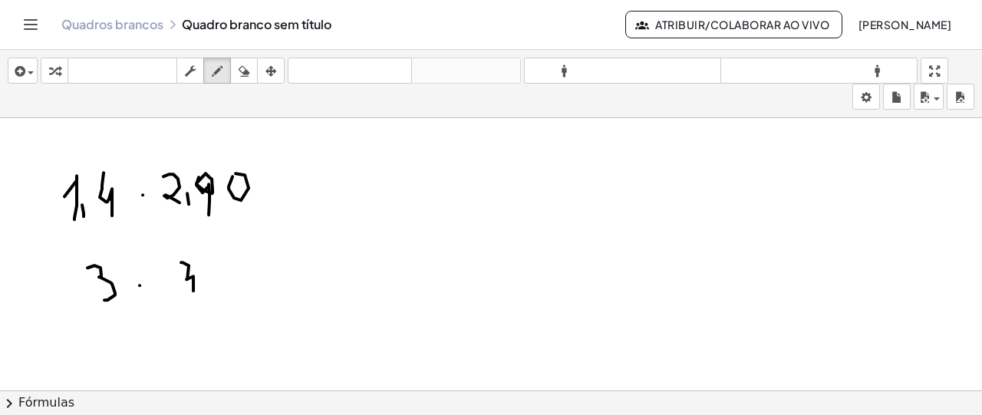
drag, startPoint x: 181, startPoint y: 260, endPoint x: 186, endPoint y: 289, distance: 29.6
drag, startPoint x: 213, startPoint y: 260, endPoint x: 227, endPoint y: 292, distance: 34.4
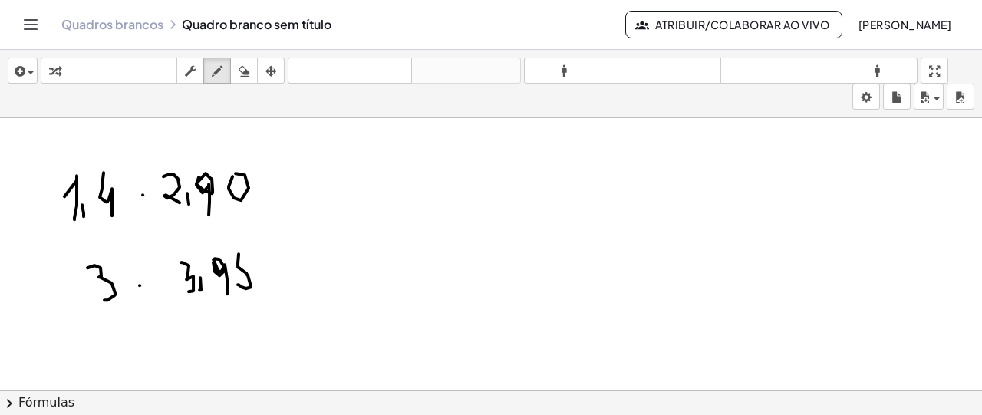
drag, startPoint x: 239, startPoint y: 252, endPoint x: 238, endPoint y: 282, distance: 30.7
drag, startPoint x: 243, startPoint y: 252, endPoint x: 258, endPoint y: 251, distance: 14.6
drag, startPoint x: 68, startPoint y: 328, endPoint x: 65, endPoint y: 350, distance: 21.6
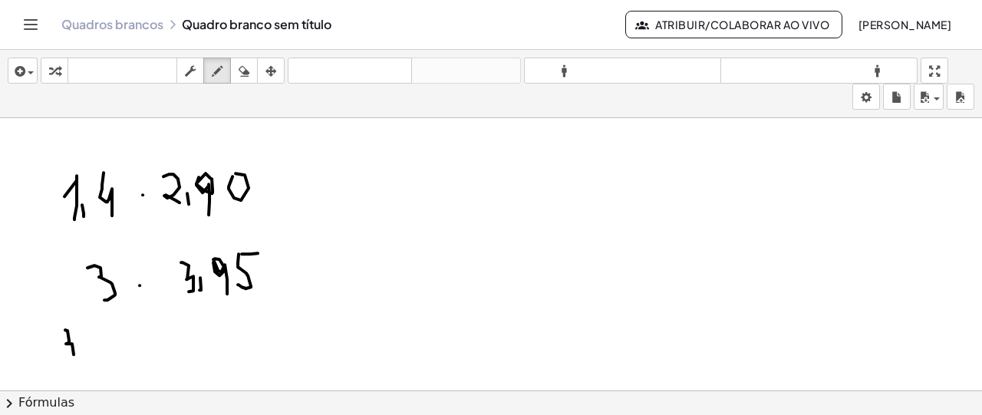
drag, startPoint x: 83, startPoint y: 341, endPoint x: 83, endPoint y: 364, distance: 23.0
drag, startPoint x: 104, startPoint y: 334, endPoint x: 113, endPoint y: 344, distance: 13.7
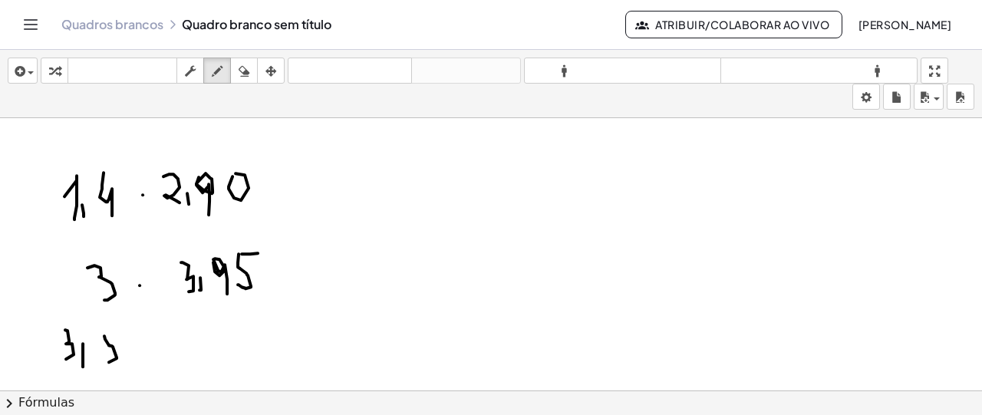
drag, startPoint x: 113, startPoint y: 344, endPoint x: 103, endPoint y: 345, distance: 10.0
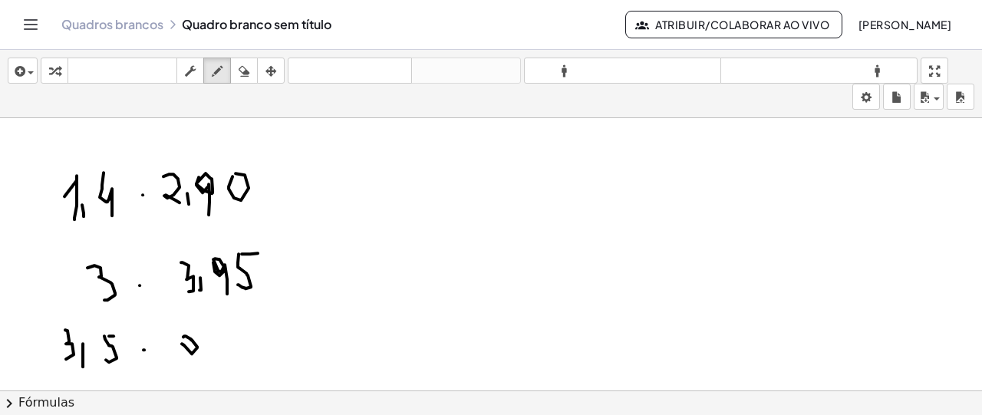
drag, startPoint x: 207, startPoint y: 332, endPoint x: 213, endPoint y: 321, distance: 12.4
drag, startPoint x: 226, startPoint y: 323, endPoint x: 235, endPoint y: 329, distance: 11.1
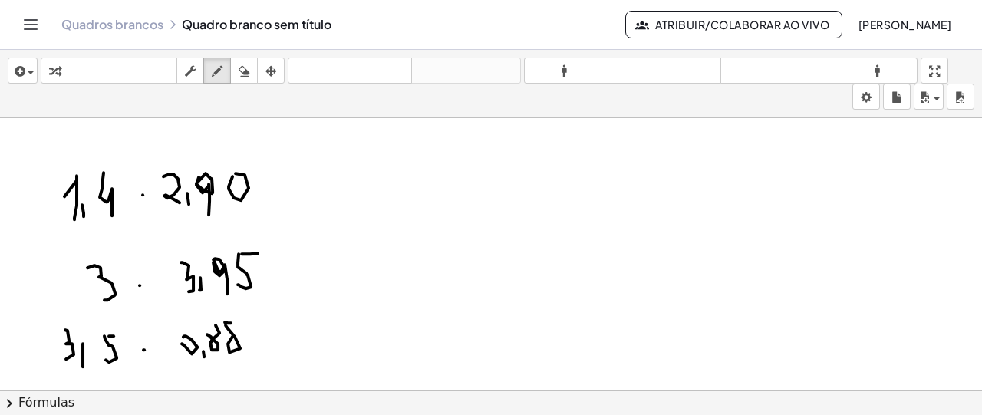
drag, startPoint x: 236, startPoint y: 317, endPoint x: 232, endPoint y: 334, distance: 17.2
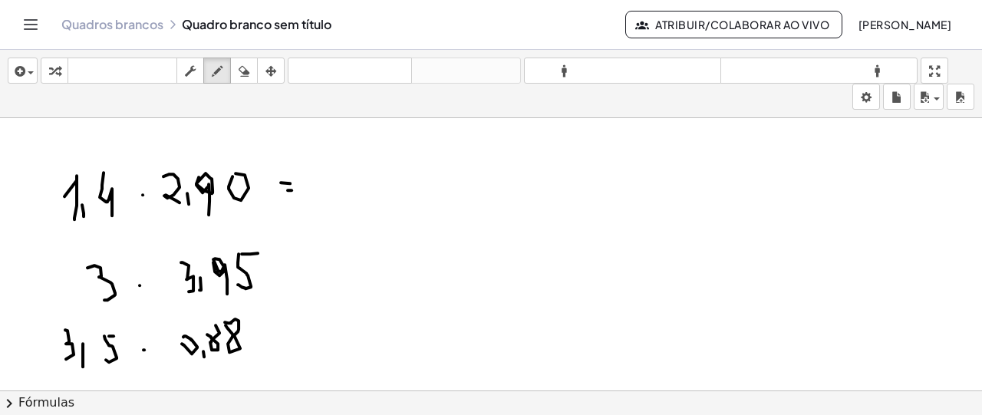
drag, startPoint x: 283, startPoint y: 331, endPoint x: 293, endPoint y: 329, distance: 10.1
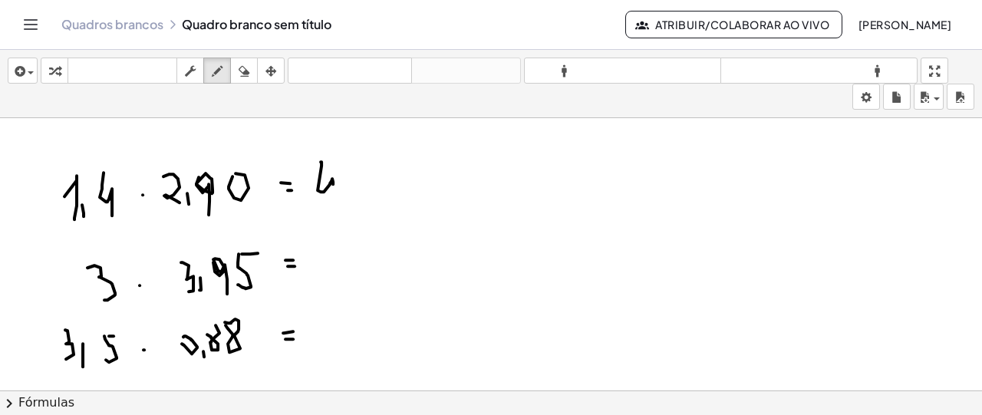
drag, startPoint x: 321, startPoint y: 160, endPoint x: 335, endPoint y: 198, distance: 41.0
drag, startPoint x: 388, startPoint y: 161, endPoint x: 387, endPoint y: 185, distance: 23.8
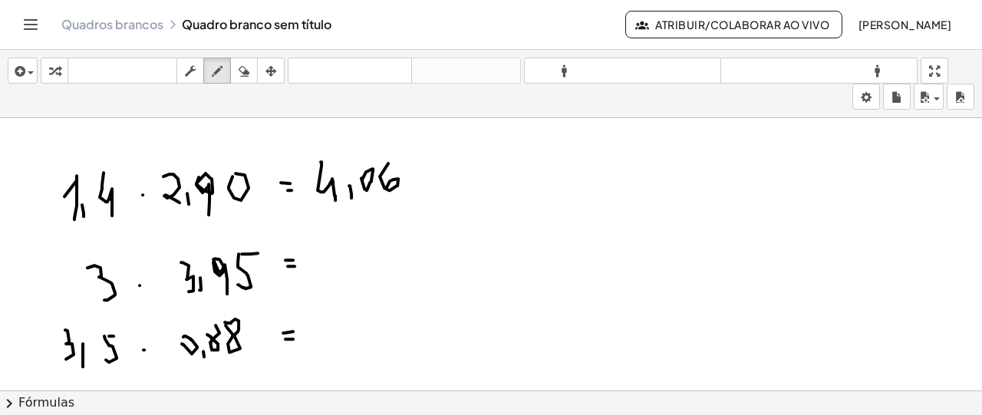
drag, startPoint x: 316, startPoint y: 257, endPoint x: 321, endPoint y: 270, distance: 13.8
drag, startPoint x: 341, startPoint y: 246, endPoint x: 341, endPoint y: 277, distance: 30.7
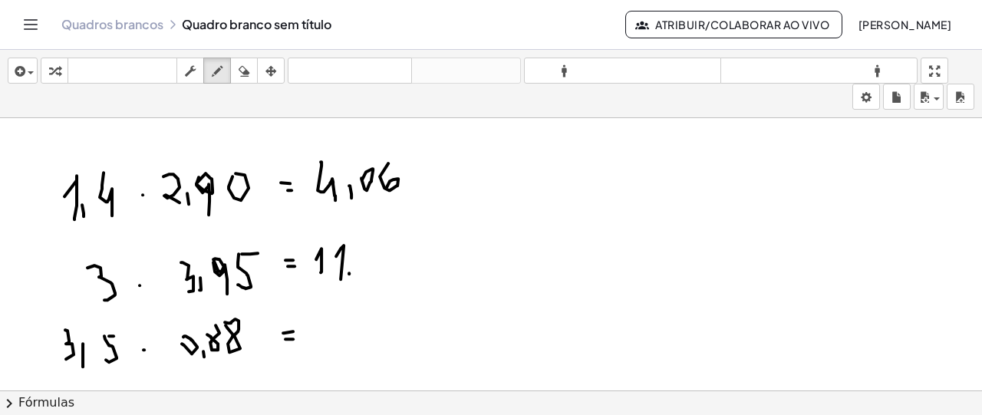
drag, startPoint x: 349, startPoint y: 271, endPoint x: 348, endPoint y: 285, distance: 13.8
drag, startPoint x: 364, startPoint y: 252, endPoint x: 364, endPoint y: 243, distance: 8.5
drag, startPoint x: 399, startPoint y: 242, endPoint x: 388, endPoint y: 269, distance: 28.2
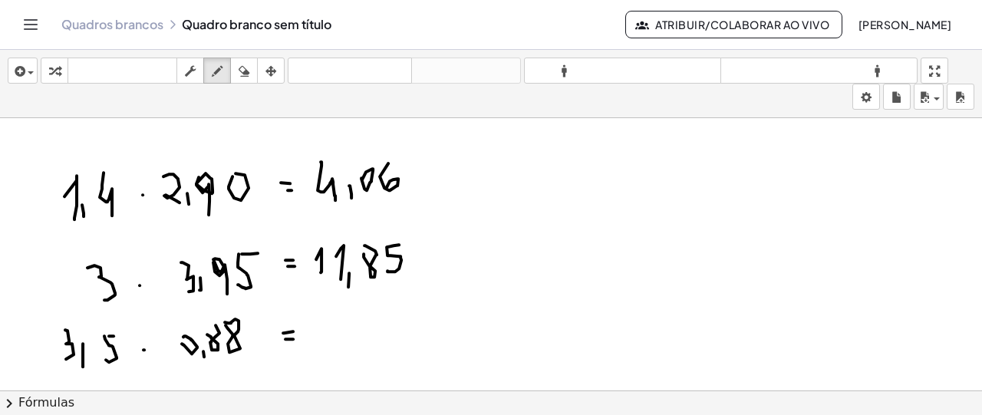
drag, startPoint x: 308, startPoint y: 323, endPoint x: 324, endPoint y: 359, distance: 39.2
drag, startPoint x: 344, startPoint y: 352, endPoint x: 356, endPoint y: 340, distance: 17.4
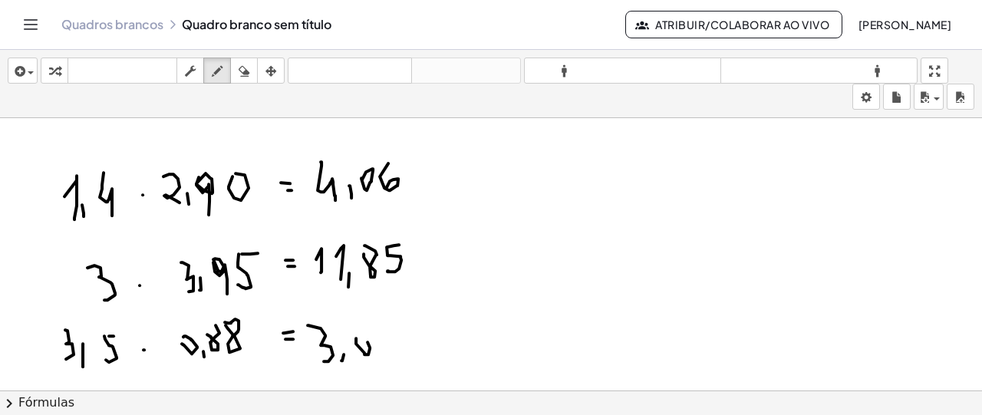
drag, startPoint x: 425, startPoint y: 155, endPoint x: 458, endPoint y: 274, distance: 123.4
drag, startPoint x: 453, startPoint y: 339, endPoint x: 466, endPoint y: 258, distance: 82.2
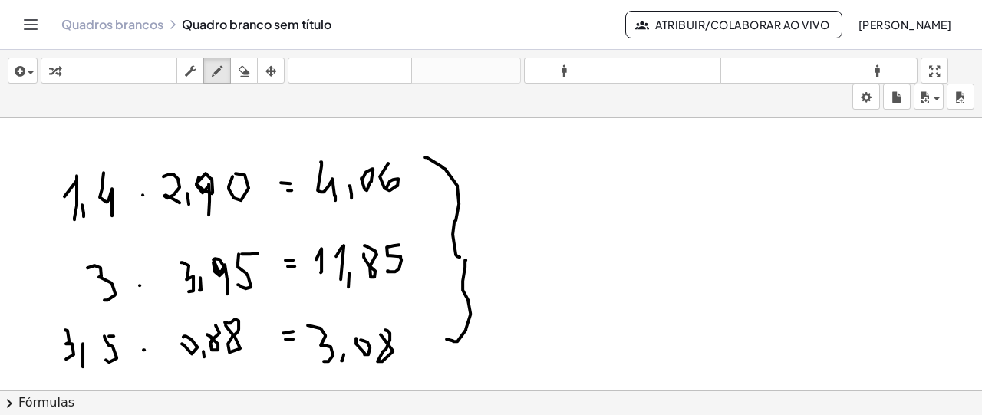
drag, startPoint x: 505, startPoint y: 217, endPoint x: 495, endPoint y: 233, distance: 18.9
drag, startPoint x: 502, startPoint y: 217, endPoint x: 518, endPoint y: 244, distance: 31.3
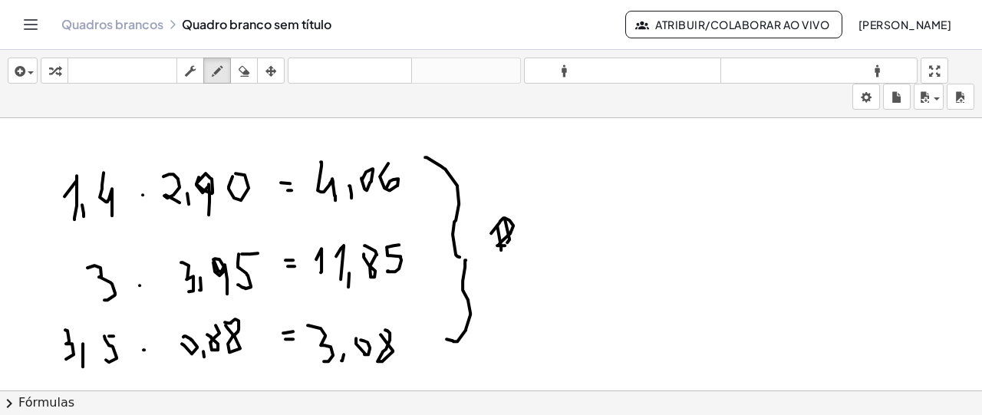
click at [246, 76] on icon "button" at bounding box center [244, 71] width 11 height 18
click at [226, 67] on div "button" at bounding box center [217, 70] width 20 height 18
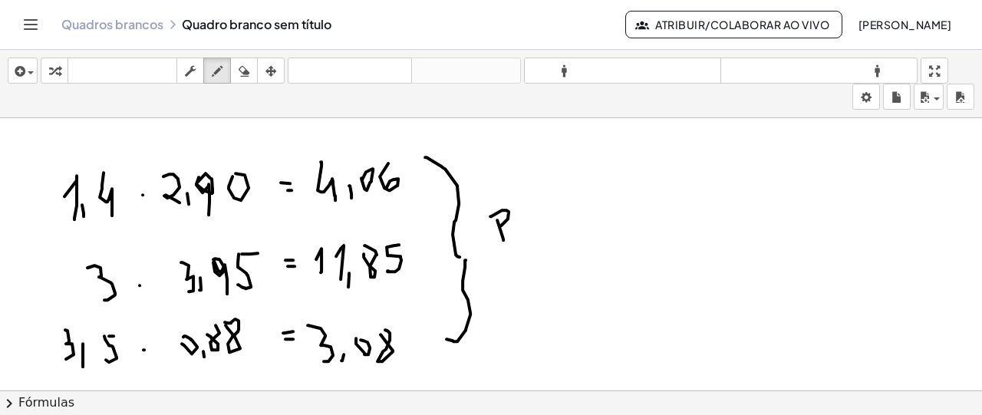
drag, startPoint x: 502, startPoint y: 208, endPoint x: 517, endPoint y: 235, distance: 30.6
drag, startPoint x: 522, startPoint y: 206, endPoint x: 525, endPoint y: 230, distance: 24.7
drag, startPoint x: 531, startPoint y: 209, endPoint x: 535, endPoint y: 232, distance: 23.3
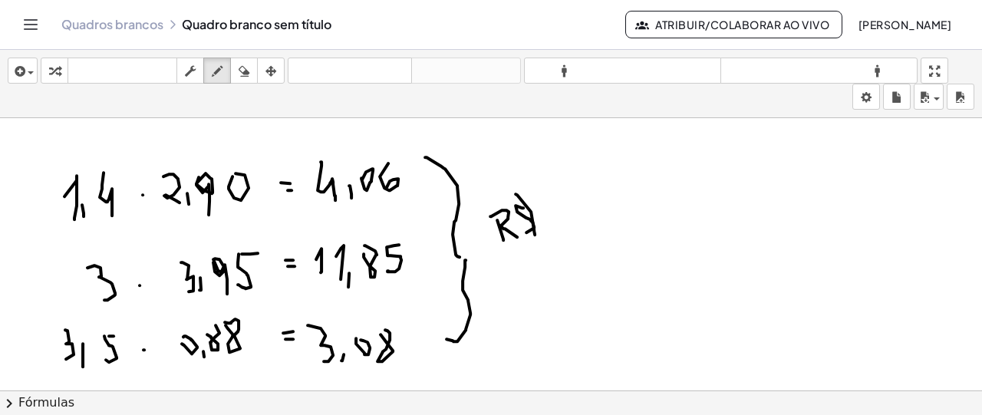
drag, startPoint x: 549, startPoint y: 213, endPoint x: 552, endPoint y: 237, distance: 24.7
drag, startPoint x: 561, startPoint y: 196, endPoint x: 565, endPoint y: 188, distance: 9.3
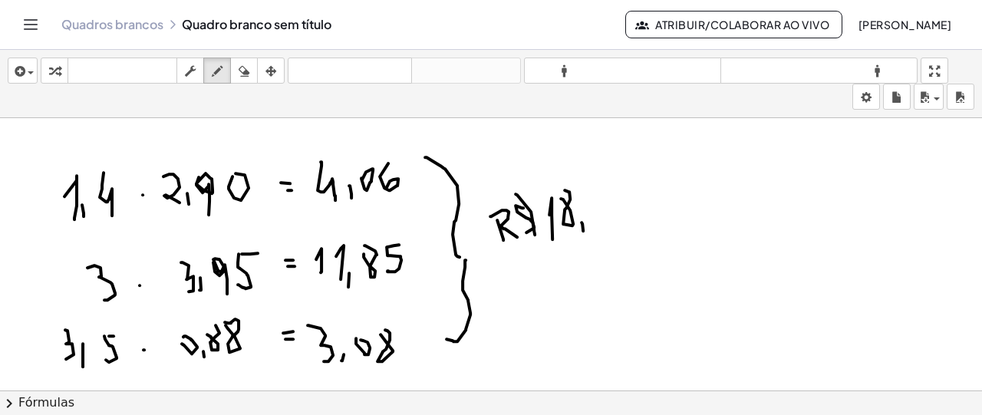
drag, startPoint x: 586, startPoint y: 191, endPoint x: 605, endPoint y: 186, distance: 19.0
drag, startPoint x: 605, startPoint y: 186, endPoint x: 623, endPoint y: 173, distance: 22.6
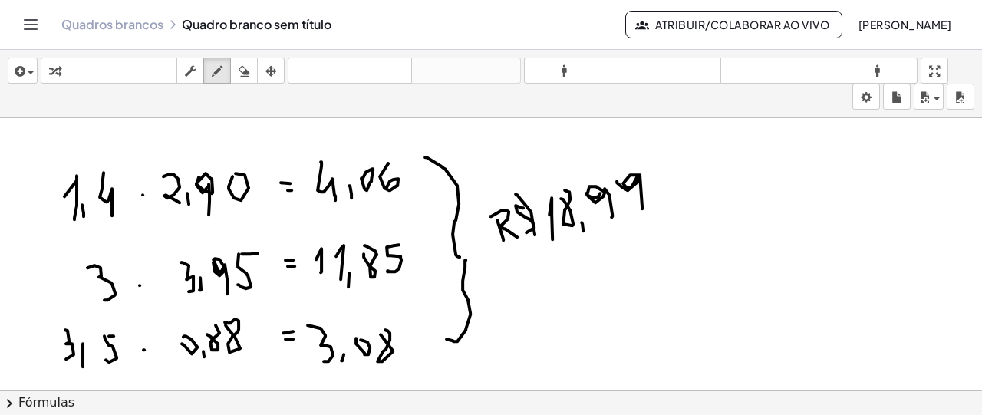
drag, startPoint x: 617, startPoint y: 179, endPoint x: 643, endPoint y: 209, distance: 40.3
drag, startPoint x: 688, startPoint y: 263, endPoint x: 684, endPoint y: 282, distance: 18.8
click at [251, 70] on div "button" at bounding box center [244, 70] width 20 height 18
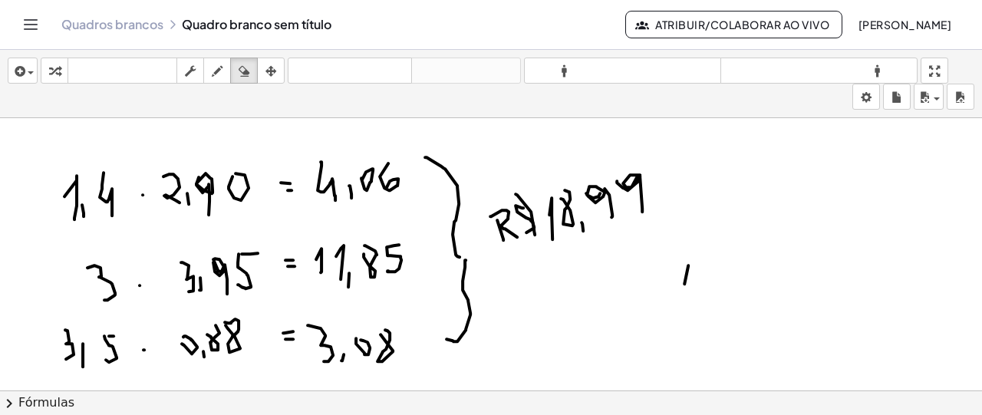
click at [226, 71] on div "button" at bounding box center [217, 70] width 20 height 18
drag, startPoint x: 657, startPoint y: 280, endPoint x: 653, endPoint y: 297, distance: 17.3
drag, startPoint x: 657, startPoint y: 269, endPoint x: 674, endPoint y: 314, distance: 47.6
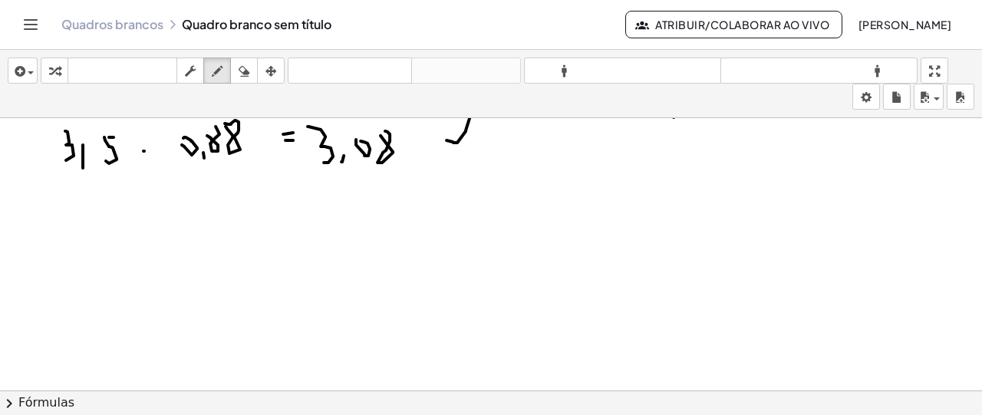
scroll to position [3015, 0]
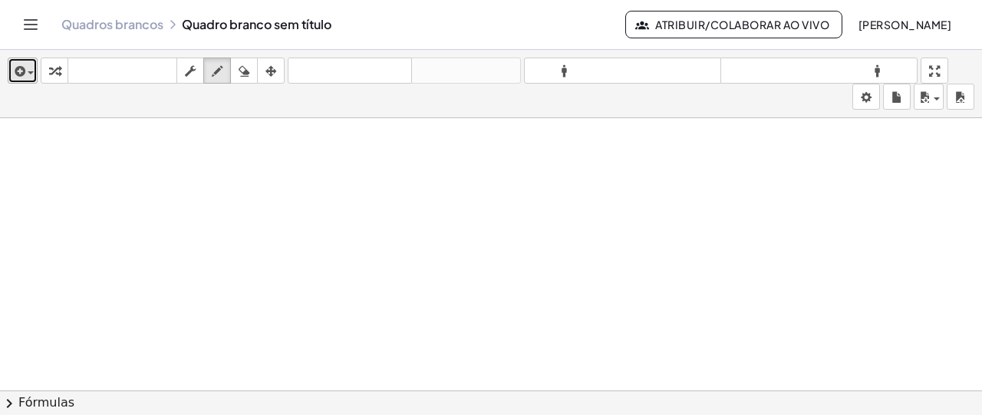
click at [32, 75] on div "button" at bounding box center [23, 70] width 22 height 18
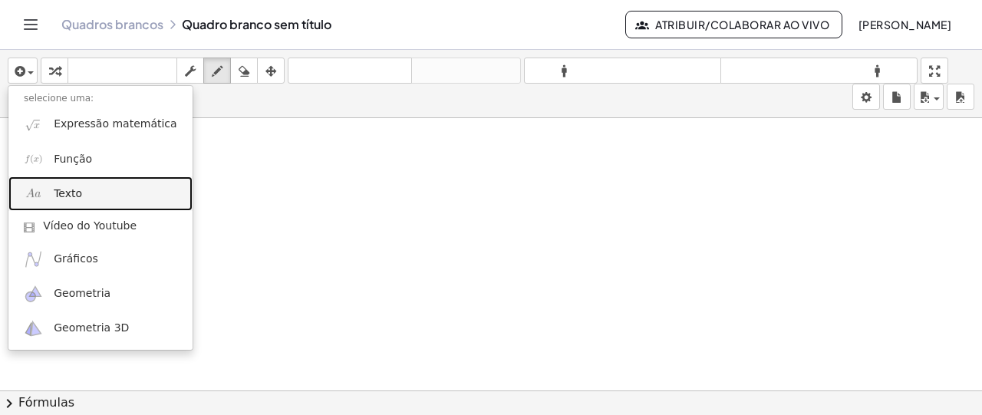
click at [65, 194] on font "Texto" at bounding box center [68, 193] width 28 height 12
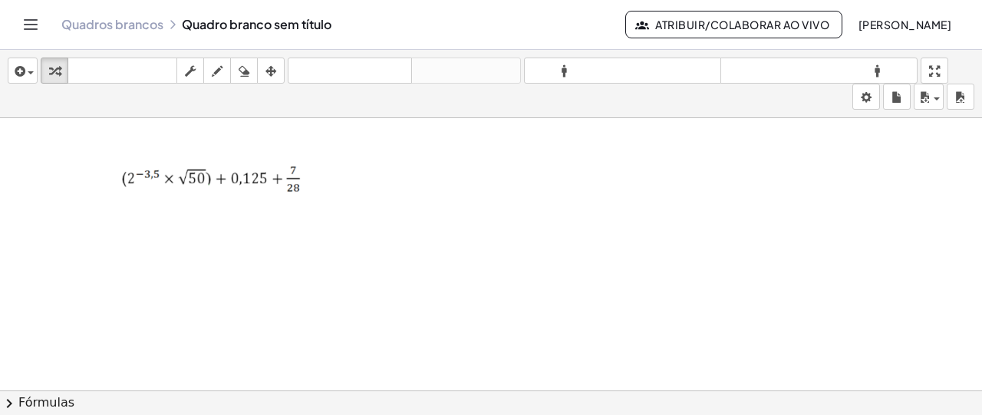
click at [212, 74] on icon "button" at bounding box center [217, 71] width 11 height 18
drag, startPoint x: 53, startPoint y: 255, endPoint x: 69, endPoint y: 275, distance: 25.6
drag, startPoint x: 66, startPoint y: 236, endPoint x: 75, endPoint y: 226, distance: 13.6
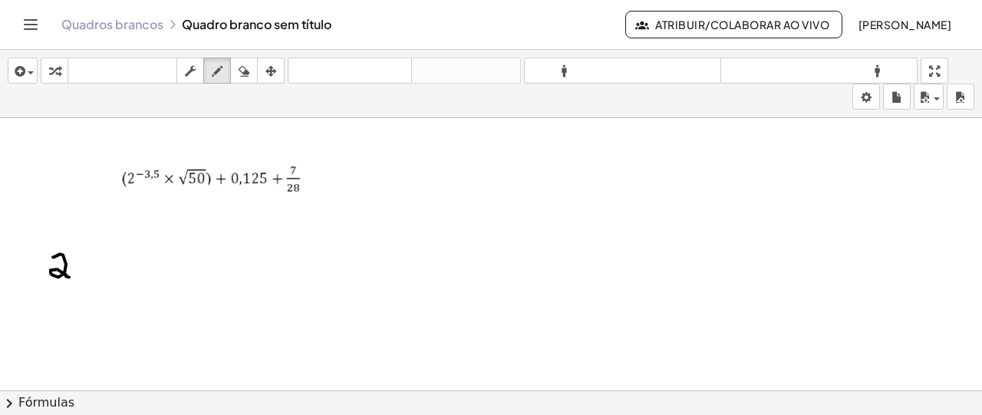
drag, startPoint x: 77, startPoint y: 226, endPoint x: 81, endPoint y: 243, distance: 17.3
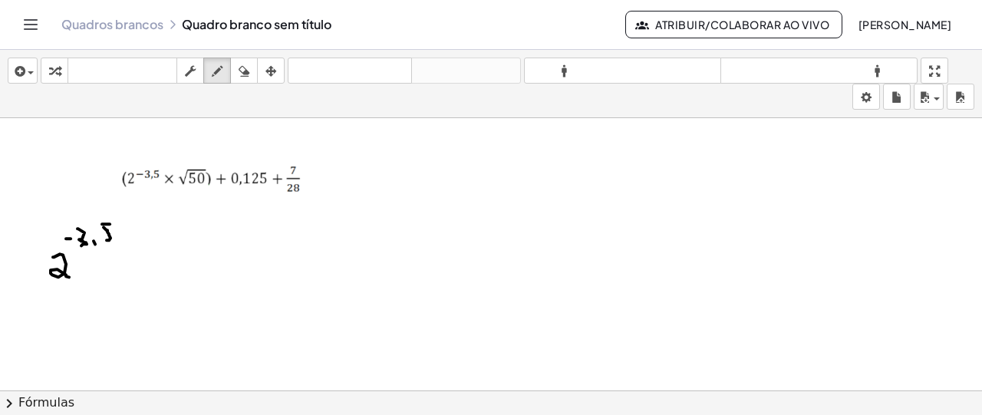
drag, startPoint x: 153, startPoint y: 265, endPoint x: 169, endPoint y: 265, distance: 15.3
drag, startPoint x: 216, startPoint y: 246, endPoint x: 236, endPoint y: 266, distance: 27.7
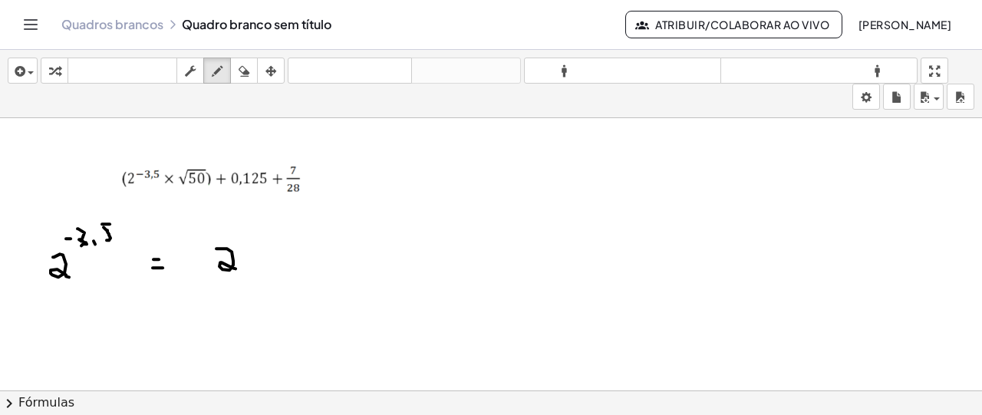
drag, startPoint x: 245, startPoint y: 210, endPoint x: 253, endPoint y: 219, distance: 11.9
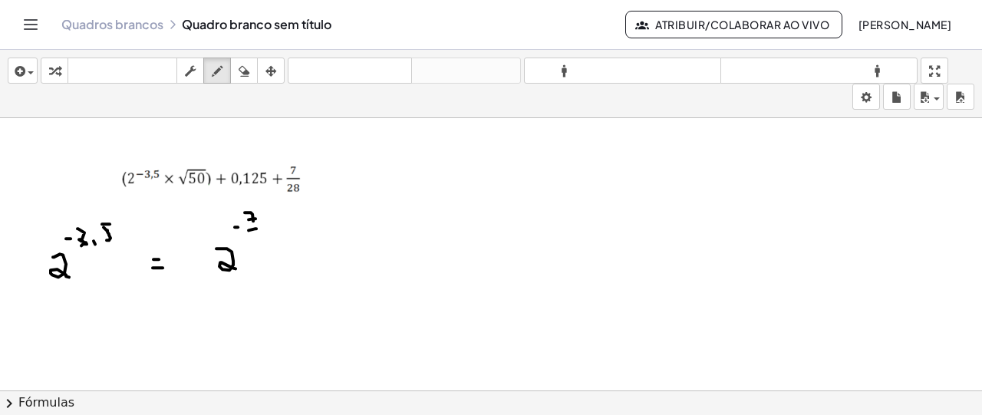
drag, startPoint x: 259, startPoint y: 232, endPoint x: 272, endPoint y: 244, distance: 17.4
drag, startPoint x: 305, startPoint y: 255, endPoint x: 318, endPoint y: 255, distance: 12.3
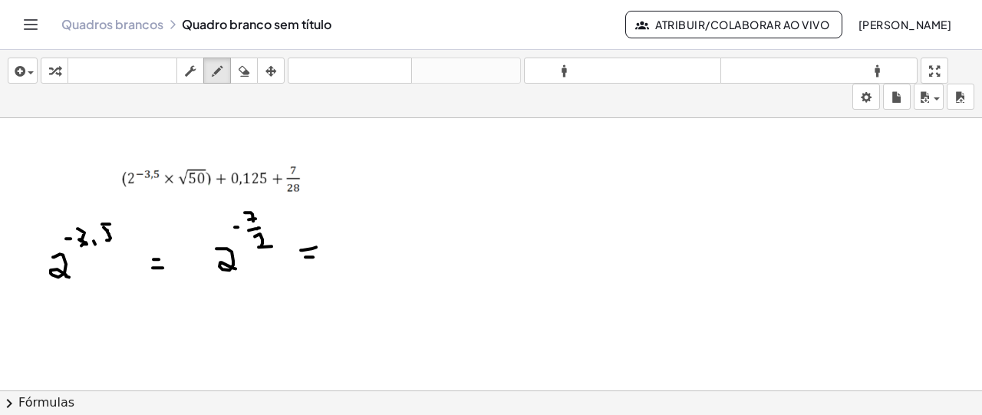
drag, startPoint x: 383, startPoint y: 220, endPoint x: 412, endPoint y: 225, distance: 29.5
drag, startPoint x: 396, startPoint y: 236, endPoint x: 407, endPoint y: 252, distance: 19.8
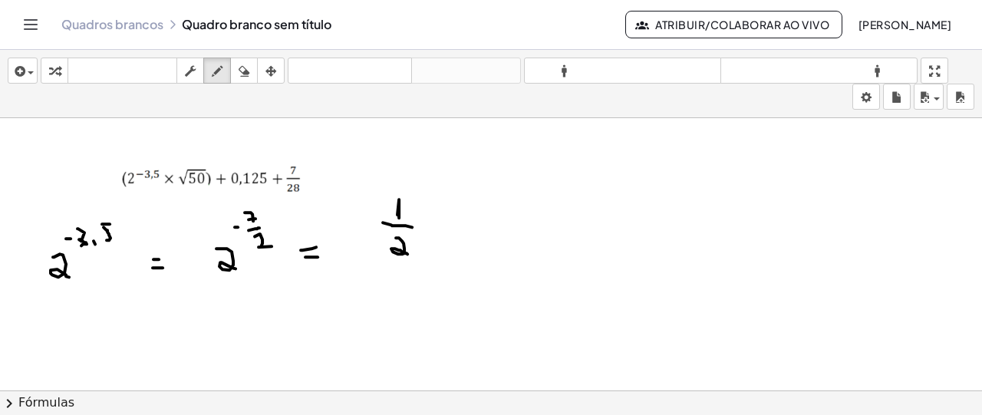
click at [242, 64] on icon "button" at bounding box center [244, 71] width 11 height 18
drag, startPoint x: 386, startPoint y: 186, endPoint x: 219, endPoint y: 95, distance: 189.9
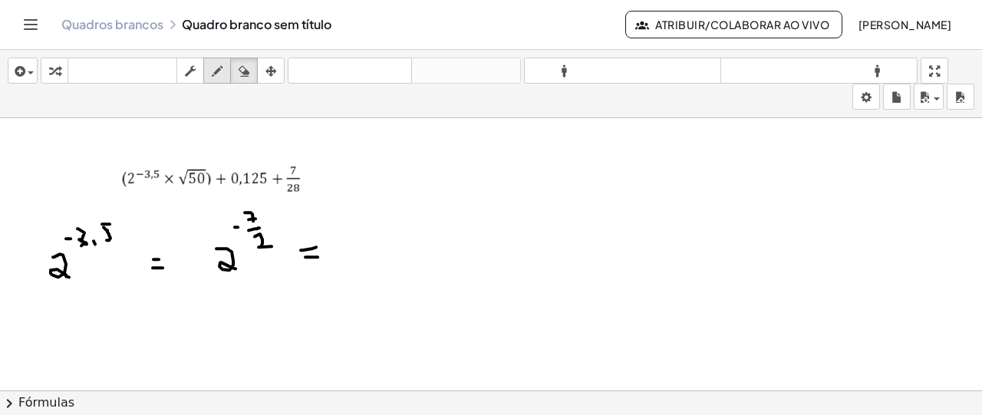
click at [211, 78] on div "button" at bounding box center [217, 70] width 20 height 18
drag, startPoint x: 409, startPoint y: 184, endPoint x: 412, endPoint y: 212, distance: 27.8
drag, startPoint x: 374, startPoint y: 223, endPoint x: 458, endPoint y: 225, distance: 83.6
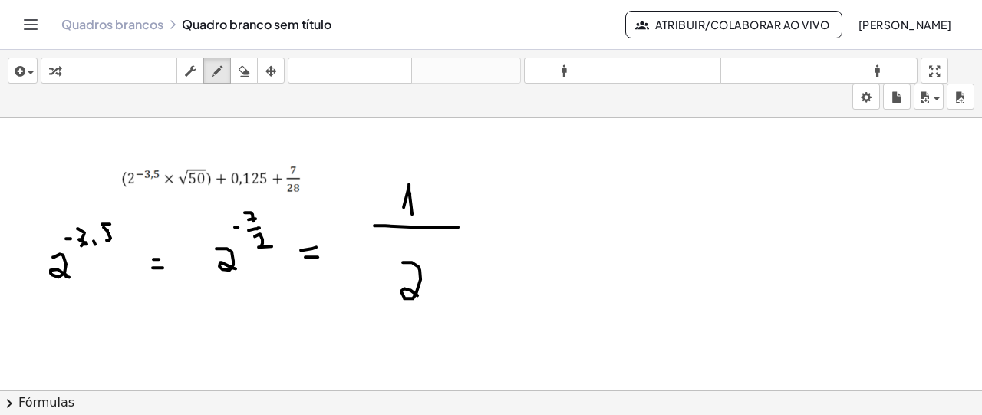
drag, startPoint x: 403, startPoint y: 260, endPoint x: 433, endPoint y: 300, distance: 50.3
drag, startPoint x: 425, startPoint y: 247, endPoint x: 435, endPoint y: 255, distance: 13.1
drag, startPoint x: 429, startPoint y: 255, endPoint x: 440, endPoint y: 251, distance: 11.7
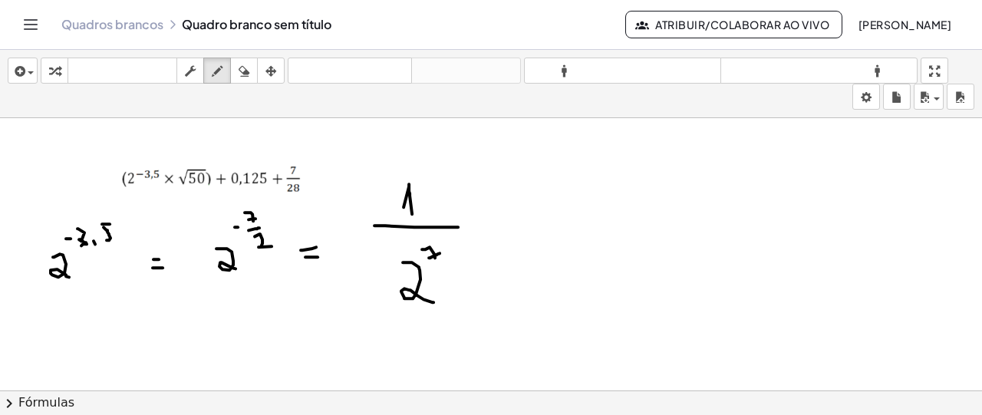
drag, startPoint x: 435, startPoint y: 263, endPoint x: 444, endPoint y: 257, distance: 11.1
drag, startPoint x: 443, startPoint y: 264, endPoint x: 458, endPoint y: 262, distance: 14.8
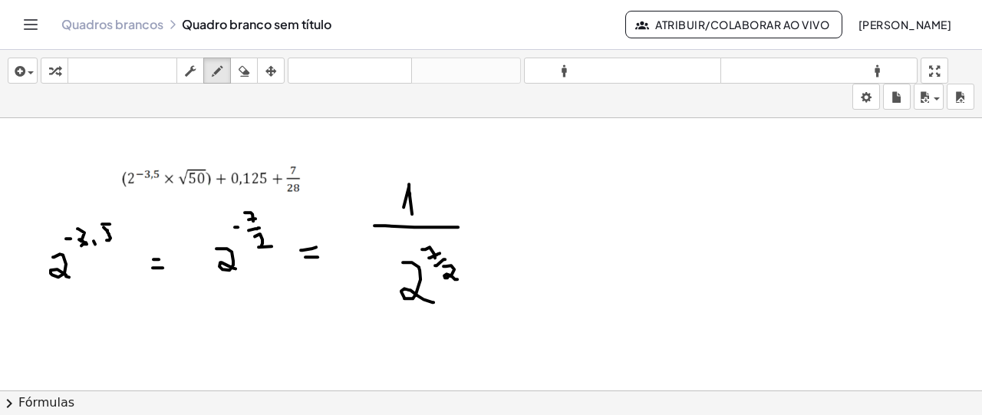
drag, startPoint x: 485, startPoint y: 220, endPoint x: 497, endPoint y: 220, distance: 12.3
drag, startPoint x: 586, startPoint y: 177, endPoint x: 591, endPoint y: 198, distance: 21.4
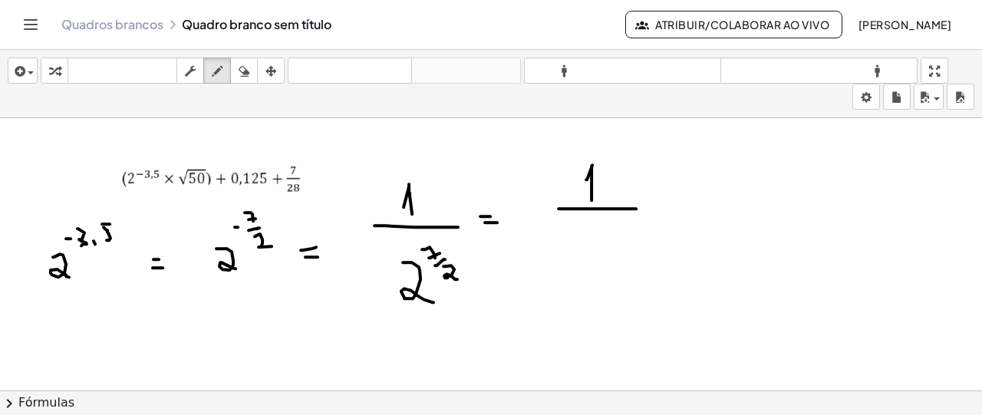
drag, startPoint x: 560, startPoint y: 206, endPoint x: 636, endPoint y: 206, distance: 75.9
drag, startPoint x: 580, startPoint y: 262, endPoint x: 608, endPoint y: 260, distance: 27.7
drag, startPoint x: 606, startPoint y: 251, endPoint x: 619, endPoint y: 259, distance: 15.1
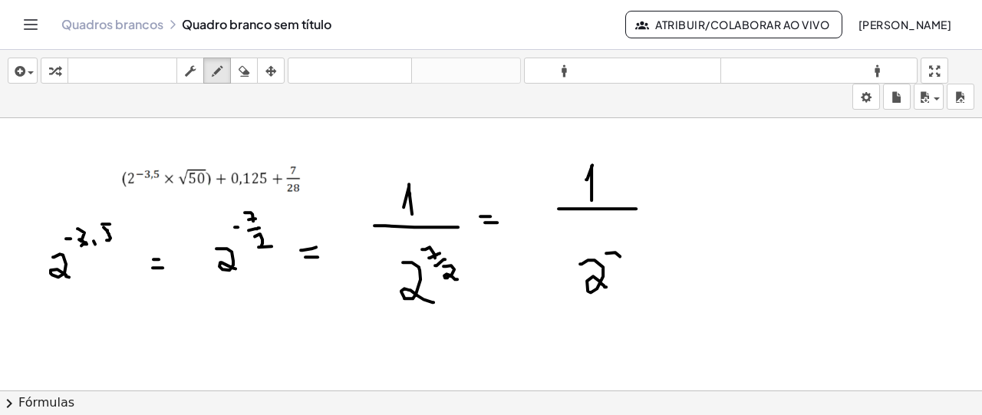
drag, startPoint x: 572, startPoint y: 256, endPoint x: 557, endPoint y: 278, distance: 27.0
drag, startPoint x: 551, startPoint y: 272, endPoint x: 565, endPoint y: 268, distance: 14.6
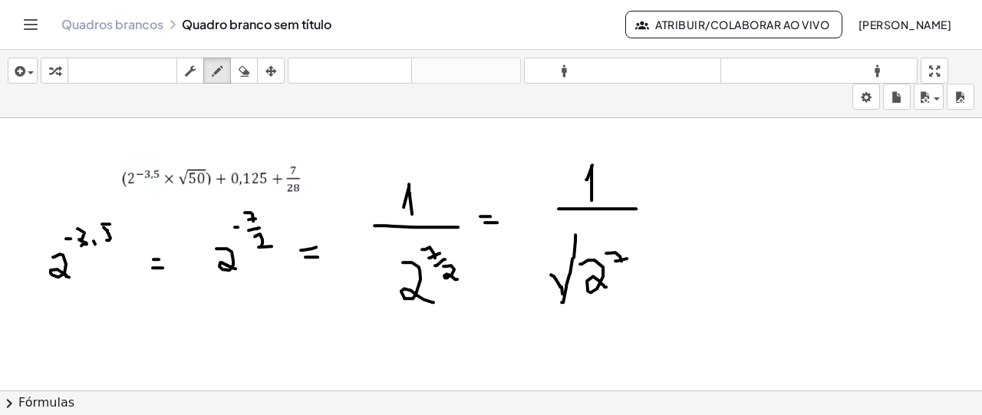
drag, startPoint x: 576, startPoint y: 233, endPoint x: 641, endPoint y: 237, distance: 65.3
drag, startPoint x: 555, startPoint y: 251, endPoint x: 564, endPoint y: 259, distance: 12.0
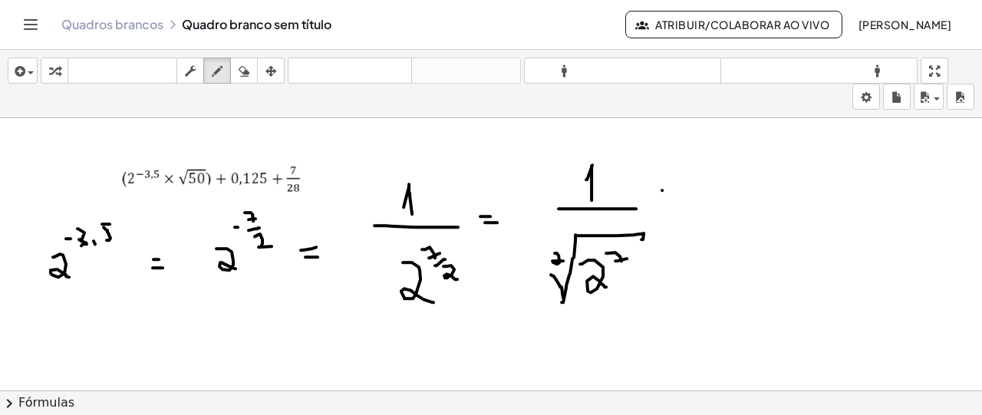
drag, startPoint x: 661, startPoint y: 196, endPoint x: 671, endPoint y: 196, distance: 9.2
drag, startPoint x: 769, startPoint y: 149, endPoint x: 773, endPoint y: 179, distance: 30.3
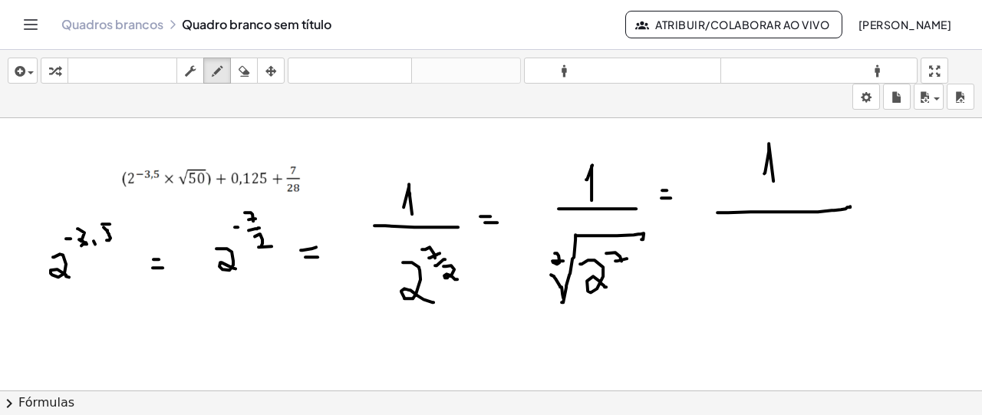
drag, startPoint x: 750, startPoint y: 209, endPoint x: 850, endPoint y: 204, distance: 99.9
drag, startPoint x: 769, startPoint y: 248, endPoint x: 769, endPoint y: 282, distance: 33.8
drag, startPoint x: 778, startPoint y: 256, endPoint x: 796, endPoint y: 272, distance: 24.0
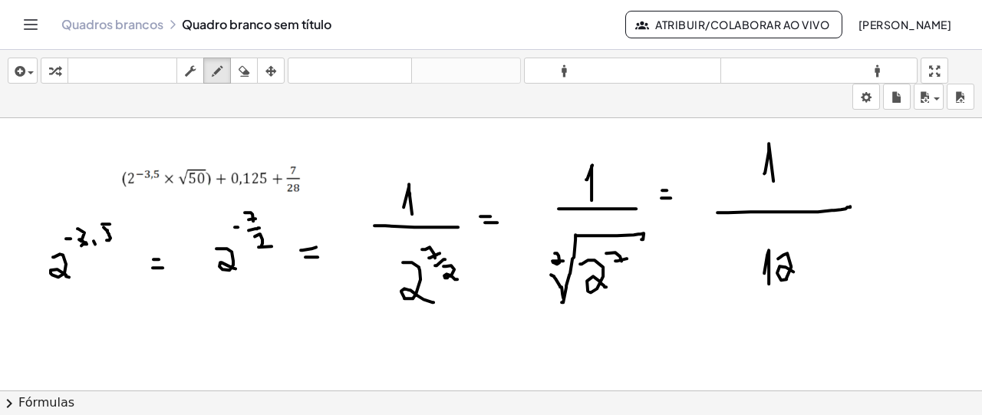
drag, startPoint x: 798, startPoint y: 248, endPoint x: 802, endPoint y: 238, distance: 11.0
drag, startPoint x: 750, startPoint y: 231, endPoint x: 724, endPoint y: 271, distance: 47.7
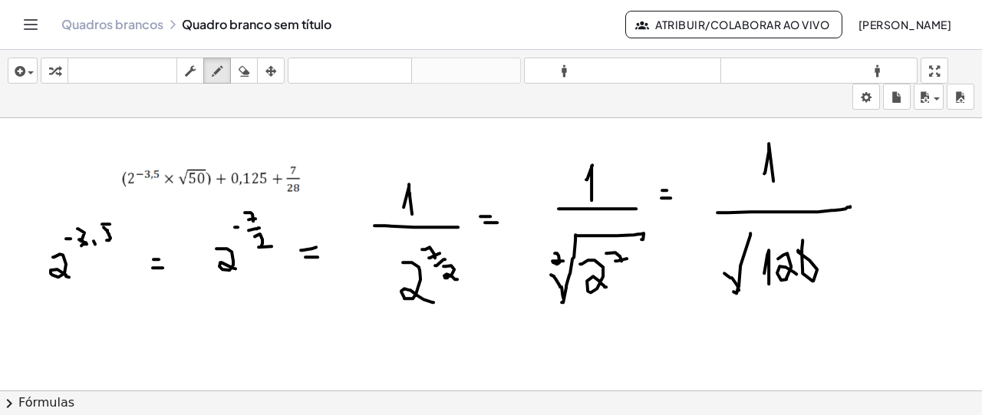
drag, startPoint x: 724, startPoint y: 271, endPoint x: 741, endPoint y: 257, distance: 21.8
drag, startPoint x: 753, startPoint y: 228, endPoint x: 844, endPoint y: 246, distance: 93.1
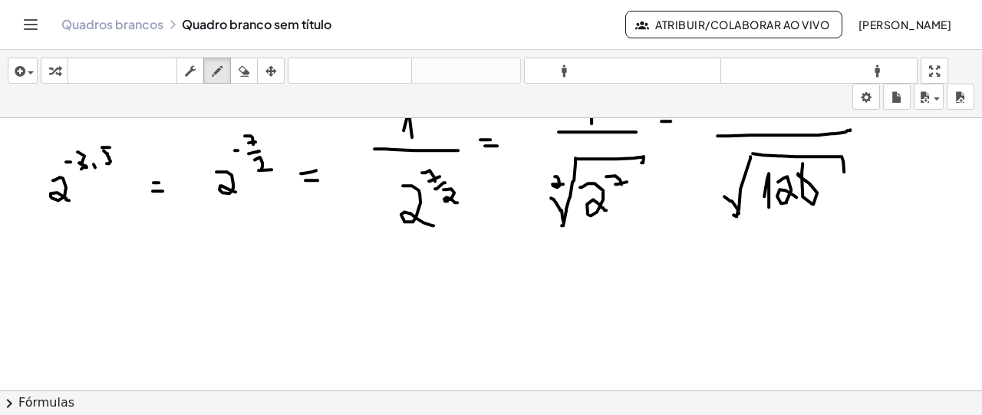
drag, startPoint x: 47, startPoint y: 325, endPoint x: 65, endPoint y: 323, distance: 18.5
drag, startPoint x: 164, startPoint y: 283, endPoint x: 170, endPoint y: 292, distance: 11.1
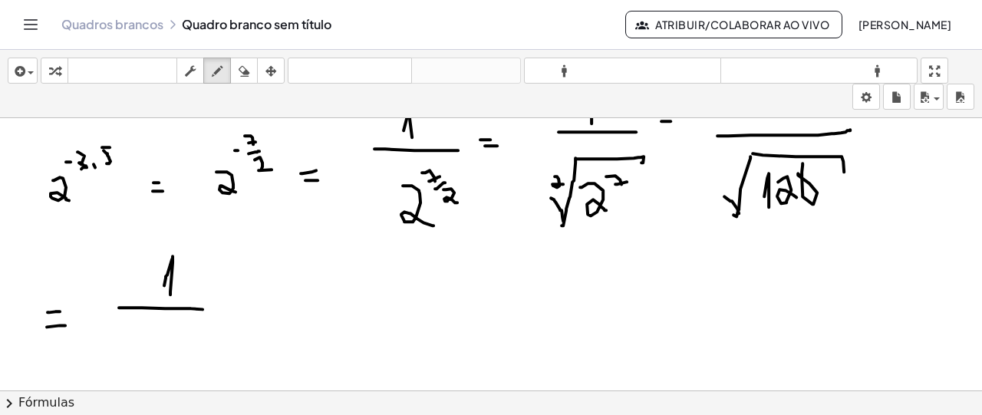
drag, startPoint x: 119, startPoint y: 305, endPoint x: 203, endPoint y: 302, distance: 83.7
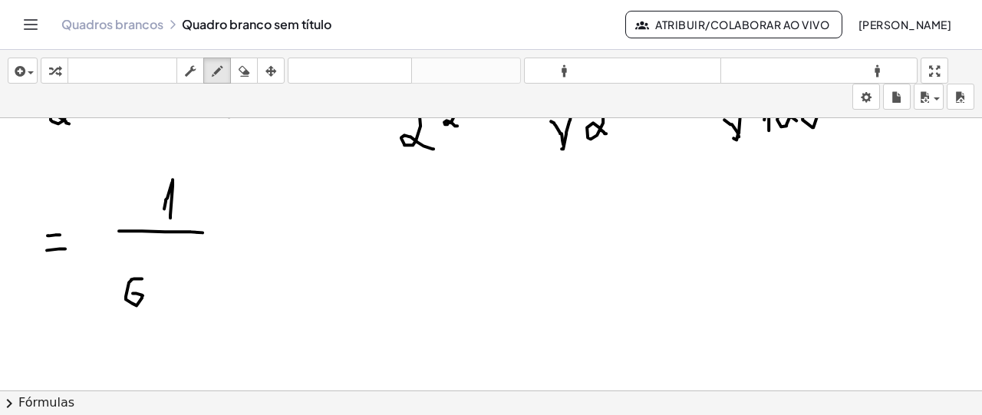
drag, startPoint x: 142, startPoint y: 276, endPoint x: 133, endPoint y: 292, distance: 17.5
drag, startPoint x: 157, startPoint y: 272, endPoint x: 162, endPoint y: 309, distance: 37.2
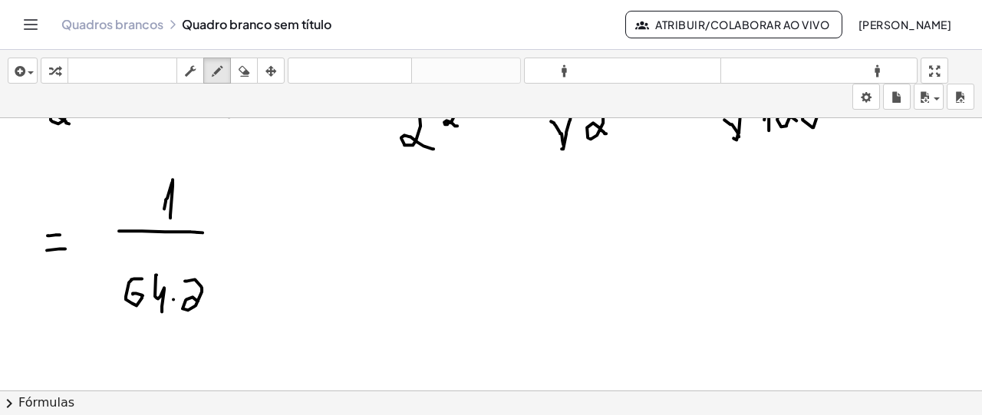
drag, startPoint x: 185, startPoint y: 278, endPoint x: 208, endPoint y: 306, distance: 36.0
drag, startPoint x: 122, startPoint y: 252, endPoint x: 101, endPoint y: 303, distance: 55.4
drag, startPoint x: 97, startPoint y: 297, endPoint x: 109, endPoint y: 311, distance: 18.5
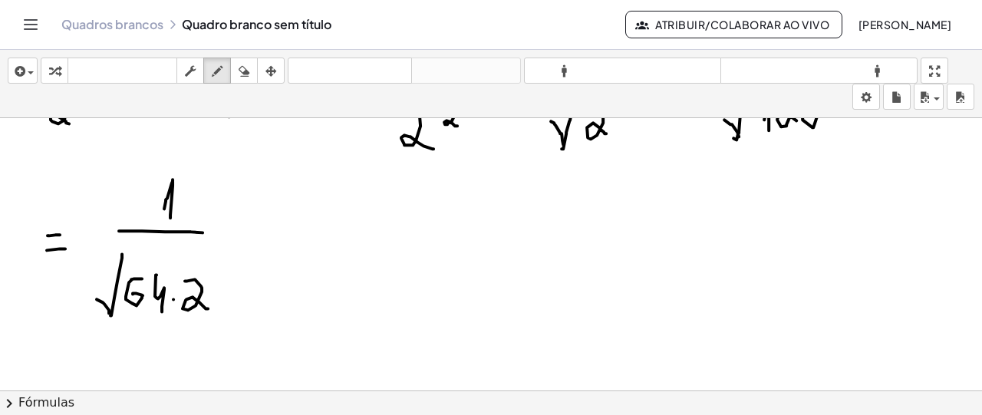
drag, startPoint x: 121, startPoint y: 252, endPoint x: 239, endPoint y: 265, distance: 118.8
drag, startPoint x: 297, startPoint y: 203, endPoint x: 305, endPoint y: 212, distance: 12.0
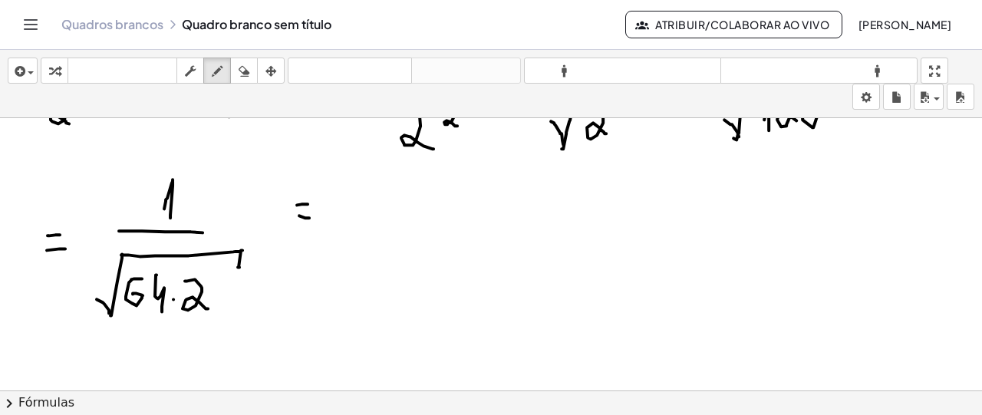
drag, startPoint x: 299, startPoint y: 213, endPoint x: 309, endPoint y: 216, distance: 10.2
drag, startPoint x: 395, startPoint y: 197, endPoint x: 397, endPoint y: 214, distance: 16.9
click at [238, 76] on div "button" at bounding box center [244, 70] width 20 height 18
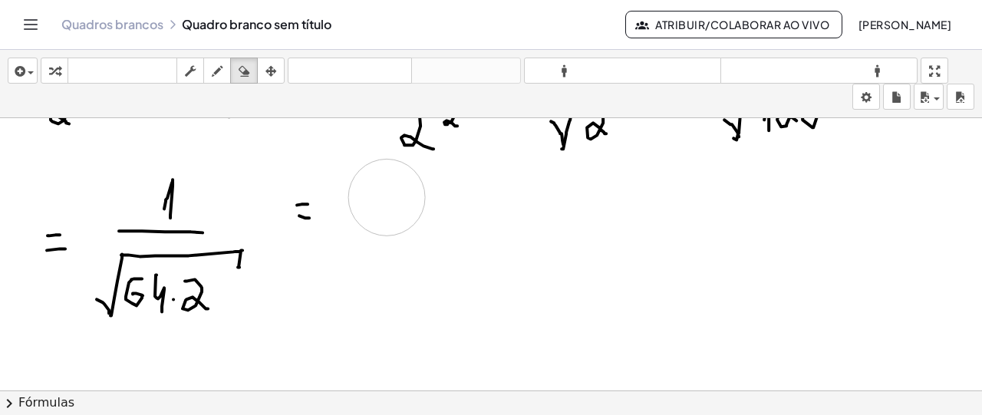
drag, startPoint x: 387, startPoint y: 195, endPoint x: 295, endPoint y: 152, distance: 100.9
click at [219, 74] on icon "button" at bounding box center [217, 71] width 11 height 18
drag, startPoint x: 394, startPoint y: 193, endPoint x: 402, endPoint y: 209, distance: 17.8
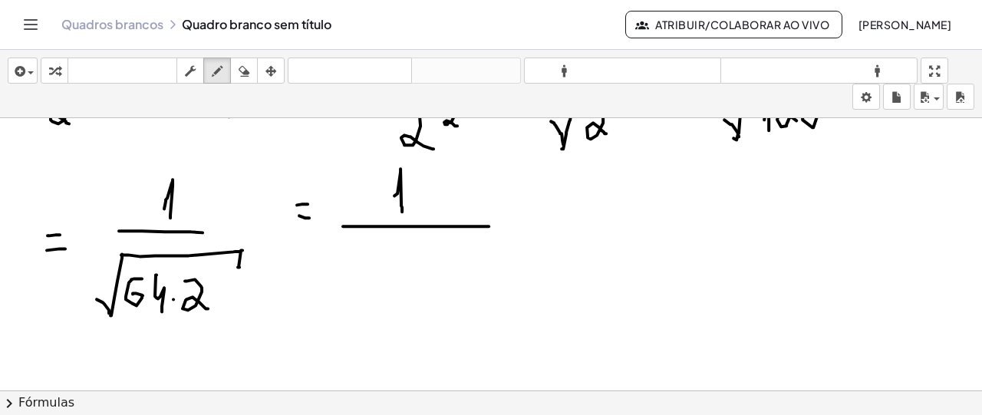
drag, startPoint x: 343, startPoint y: 224, endPoint x: 462, endPoint y: 243, distance: 120.4
drag, startPoint x: 397, startPoint y: 272, endPoint x: 433, endPoint y: 260, distance: 38.1
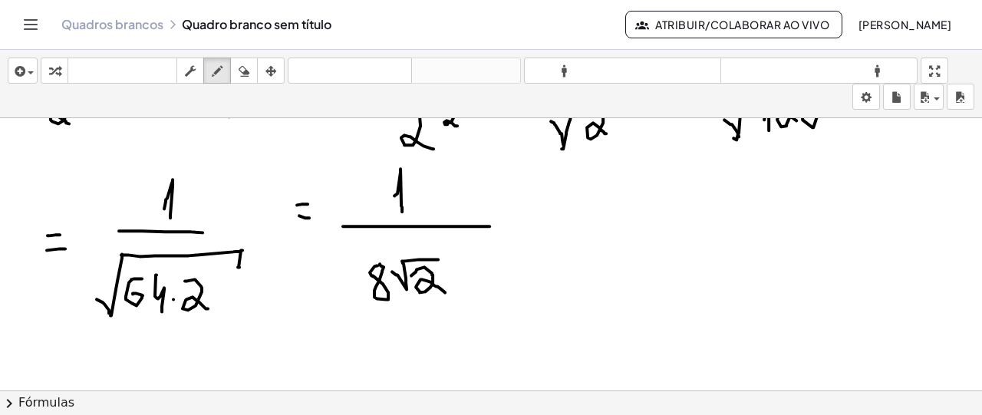
drag, startPoint x: 411, startPoint y: 273, endPoint x: 445, endPoint y: 290, distance: 37.7
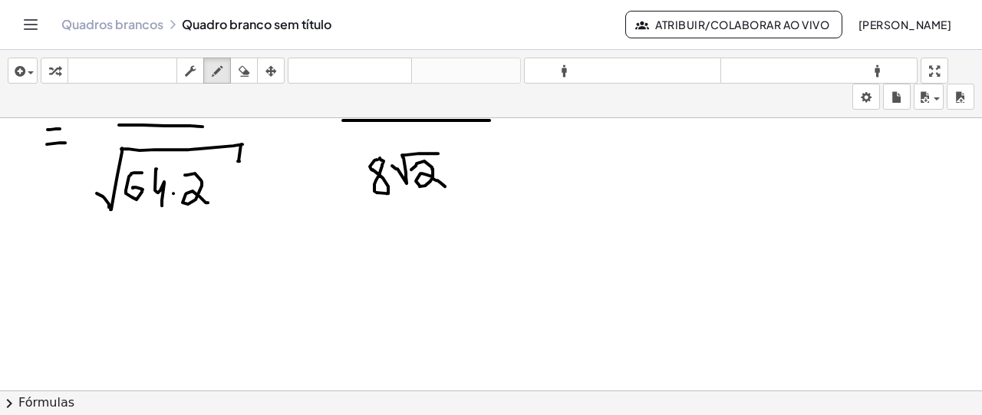
scroll to position [3290, 0]
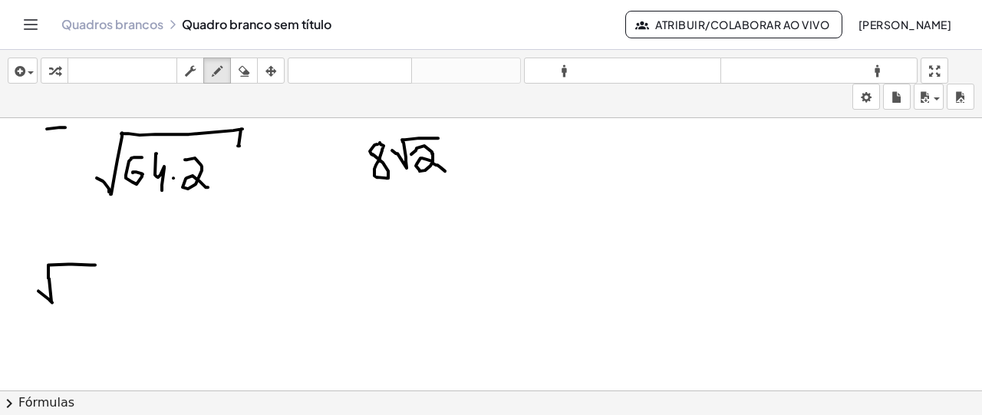
drag, startPoint x: 38, startPoint y: 289, endPoint x: 95, endPoint y: 263, distance: 62.5
drag, startPoint x: 71, startPoint y: 276, endPoint x: 84, endPoint y: 278, distance: 13.2
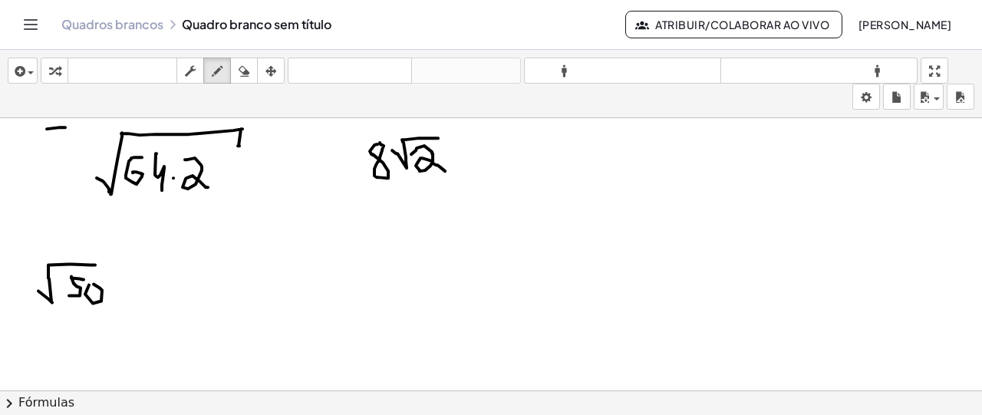
drag, startPoint x: 157, startPoint y: 275, endPoint x: 147, endPoint y: 285, distance: 13.6
drag, startPoint x: 204, startPoint y: 269, endPoint x: 239, endPoint y: 272, distance: 35.4
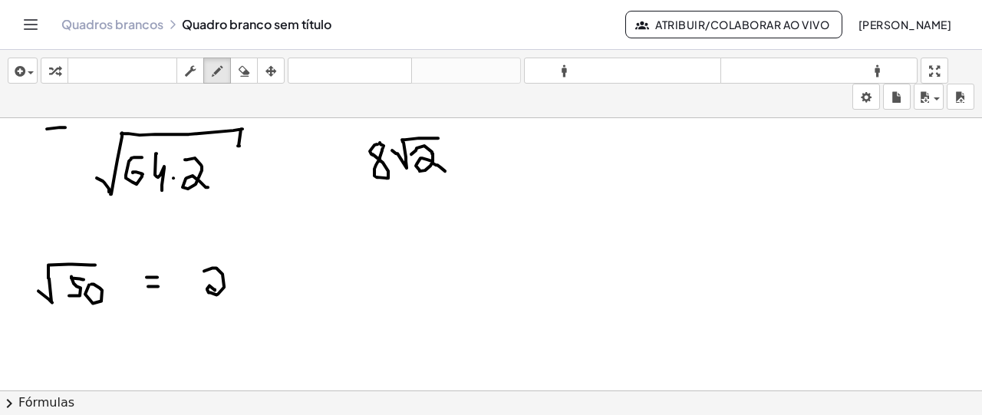
drag, startPoint x: 249, startPoint y: 259, endPoint x: 239, endPoint y: 286, distance: 28.6
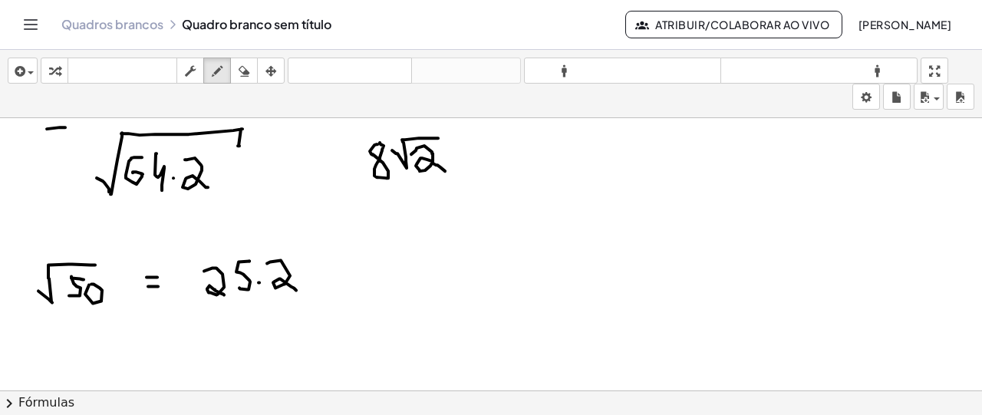
drag, startPoint x: 270, startPoint y: 260, endPoint x: 296, endPoint y: 288, distance: 38.5
drag, startPoint x: 205, startPoint y: 241, endPoint x: 183, endPoint y: 298, distance: 60.7
drag, startPoint x: 190, startPoint y: 298, endPoint x: 203, endPoint y: 237, distance: 62.7
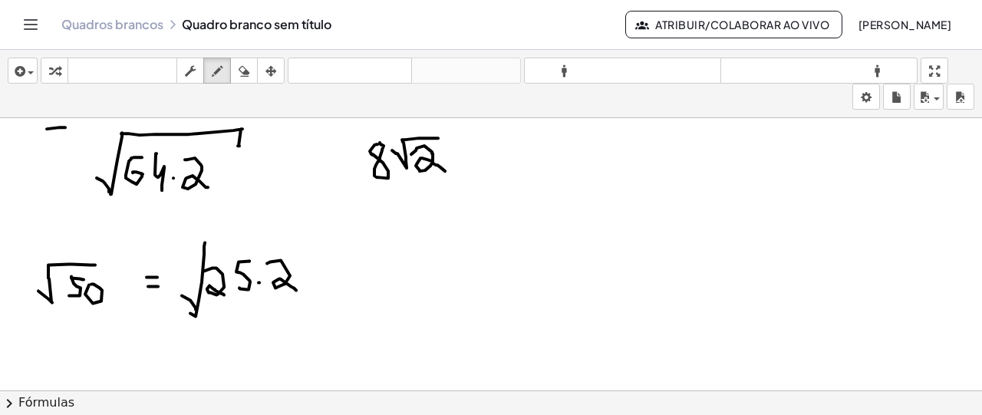
drag, startPoint x: 204, startPoint y: 236, endPoint x: 317, endPoint y: 265, distance: 116.3
drag, startPoint x: 374, startPoint y: 275, endPoint x: 389, endPoint y: 272, distance: 15.1
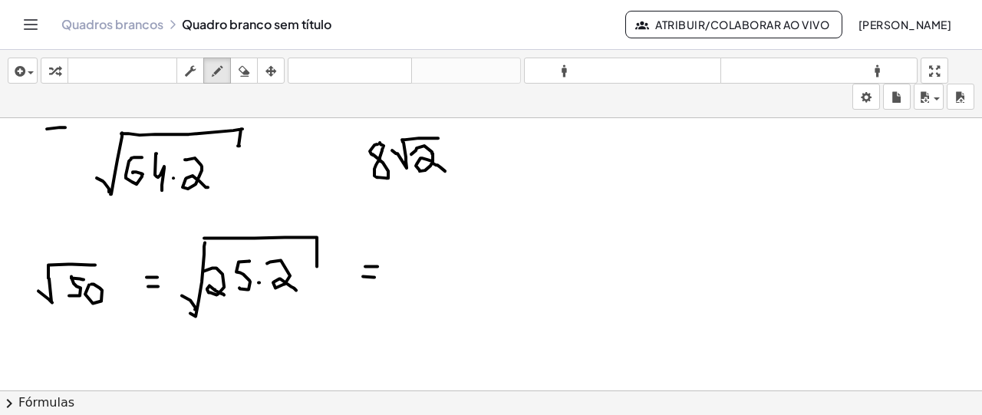
drag, startPoint x: 434, startPoint y: 246, endPoint x: 431, endPoint y: 271, distance: 24.7
drag, startPoint x: 460, startPoint y: 263, endPoint x: 488, endPoint y: 231, distance: 42.4
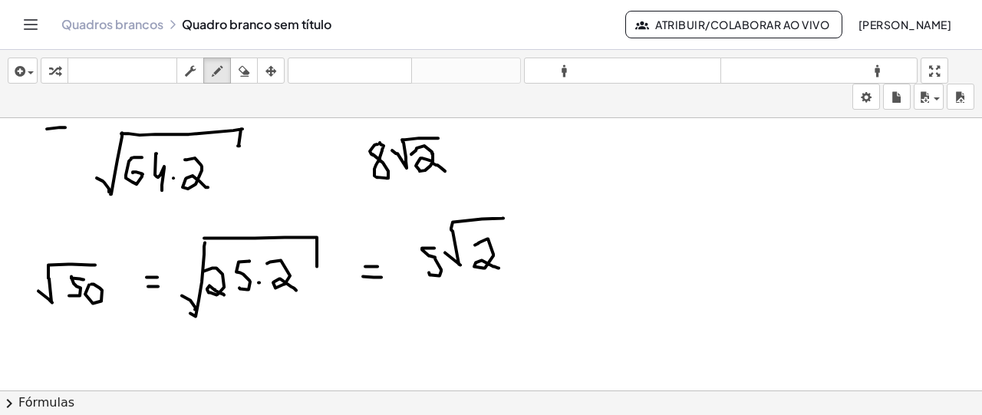
drag, startPoint x: 480, startPoint y: 240, endPoint x: 499, endPoint y: 266, distance: 31.9
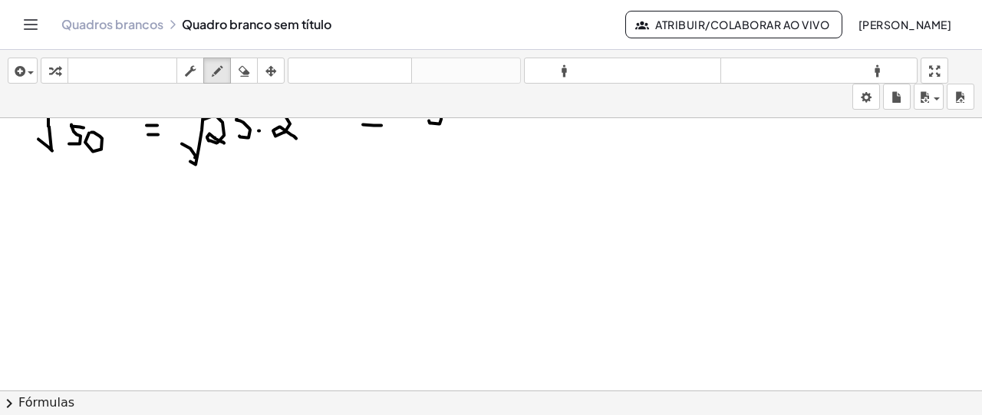
scroll to position [3443, 0]
drag, startPoint x: 25, startPoint y: 280, endPoint x: 35, endPoint y: 251, distance: 30.8
drag, startPoint x: 56, startPoint y: 272, endPoint x: 53, endPoint y: 291, distance: 18.7
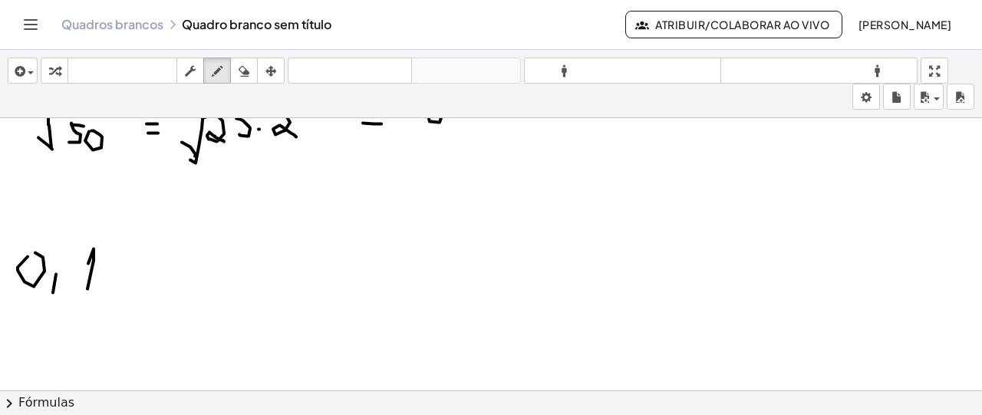
drag, startPoint x: 94, startPoint y: 254, endPoint x: 87, endPoint y: 287, distance: 33.6
drag, startPoint x: 111, startPoint y: 243, endPoint x: 136, endPoint y: 268, distance: 34.7
drag, startPoint x: 153, startPoint y: 239, endPoint x: 152, endPoint y: 271, distance: 32.3
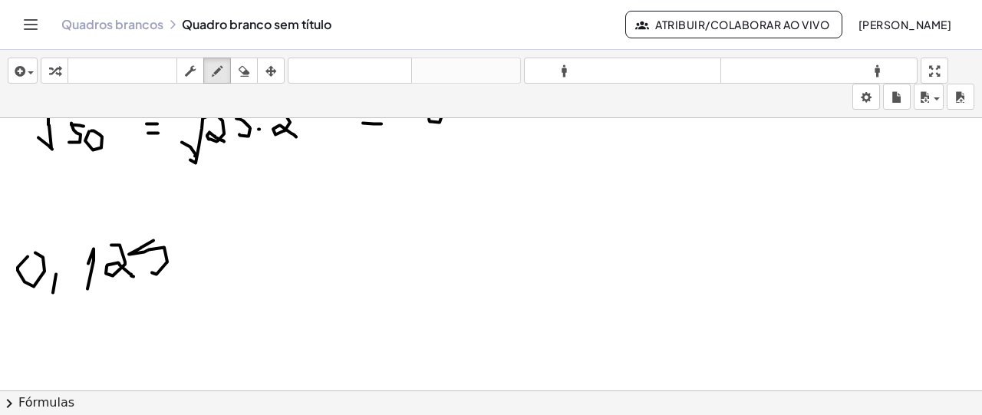
drag, startPoint x: 203, startPoint y: 247, endPoint x: 207, endPoint y: 256, distance: 10.3
drag, startPoint x: 203, startPoint y: 262, endPoint x: 213, endPoint y: 264, distance: 10.8
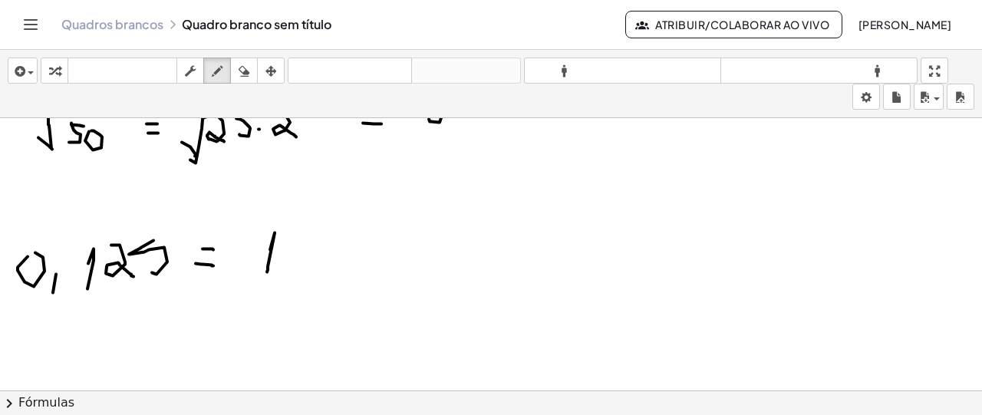
drag, startPoint x: 272, startPoint y: 239, endPoint x: 280, endPoint y: 240, distance: 7.7
drag, startPoint x: 281, startPoint y: 239, endPoint x: 314, endPoint y: 236, distance: 33.1
drag, startPoint x: 314, startPoint y: 234, endPoint x: 308, endPoint y: 262, distance: 28.1
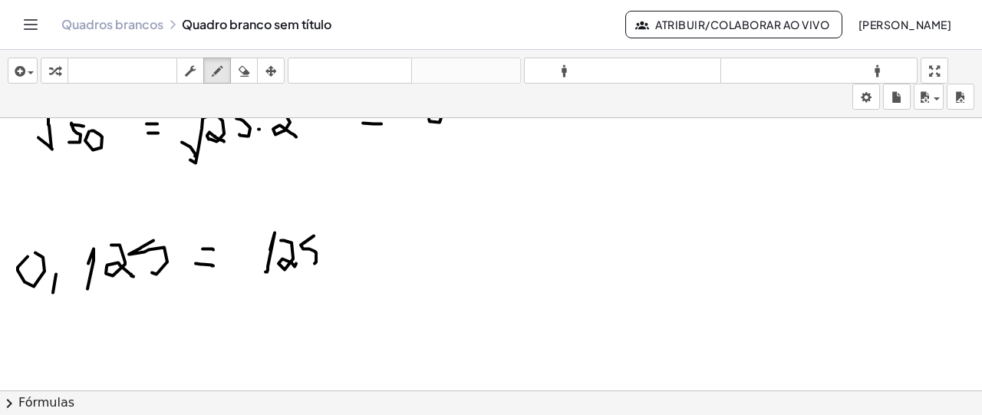
drag, startPoint x: 307, startPoint y: 282, endPoint x: 318, endPoint y: 282, distance: 11.5
drag, startPoint x: 269, startPoint y: 314, endPoint x: 278, endPoint y: 318, distance: 11.0
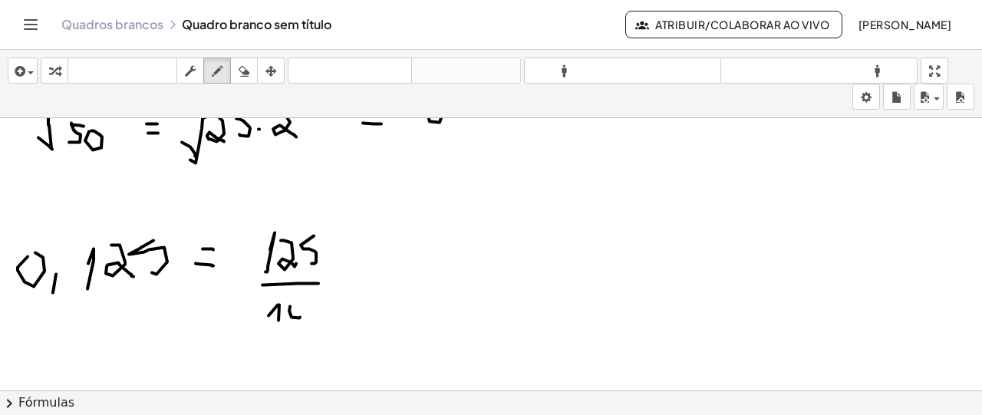
drag, startPoint x: 307, startPoint y: 309, endPoint x: 312, endPoint y: 297, distance: 13.4
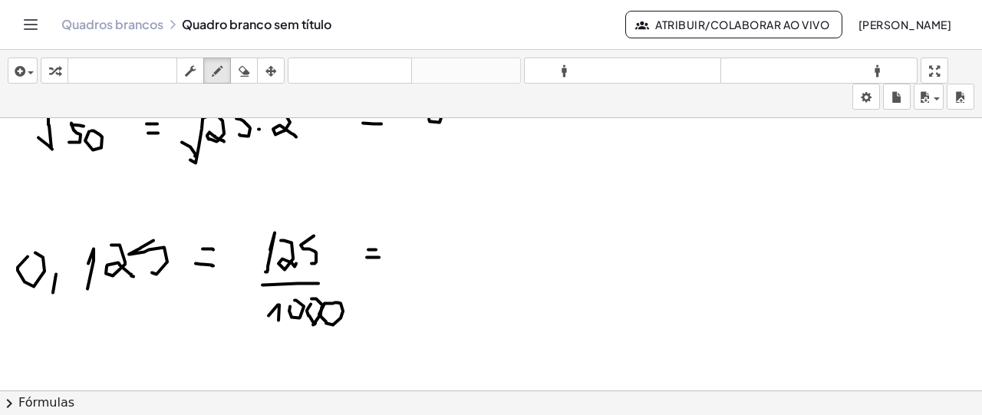
drag, startPoint x: 367, startPoint y: 255, endPoint x: 382, endPoint y: 255, distance: 15.3
drag, startPoint x: 416, startPoint y: 231, endPoint x: 420, endPoint y: 253, distance: 22.6
drag, startPoint x: 429, startPoint y: 265, endPoint x: 442, endPoint y: 264, distance: 13.1
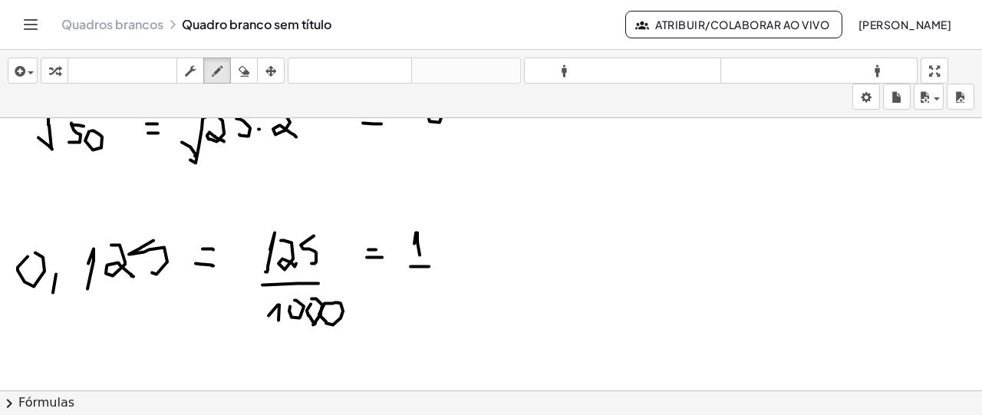
drag, startPoint x: 430, startPoint y: 278, endPoint x: 430, endPoint y: 291, distance: 13.1
drag, startPoint x: 436, startPoint y: 292, endPoint x: 431, endPoint y: 276, distance: 16.8
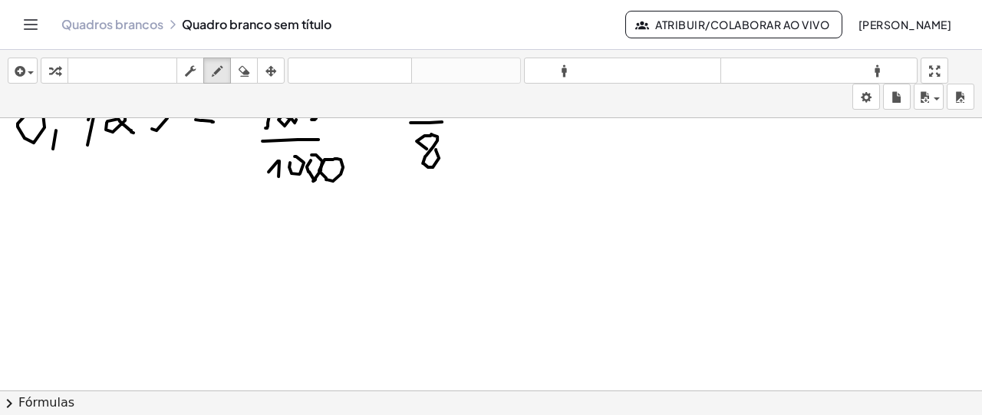
scroll to position [3563, 0]
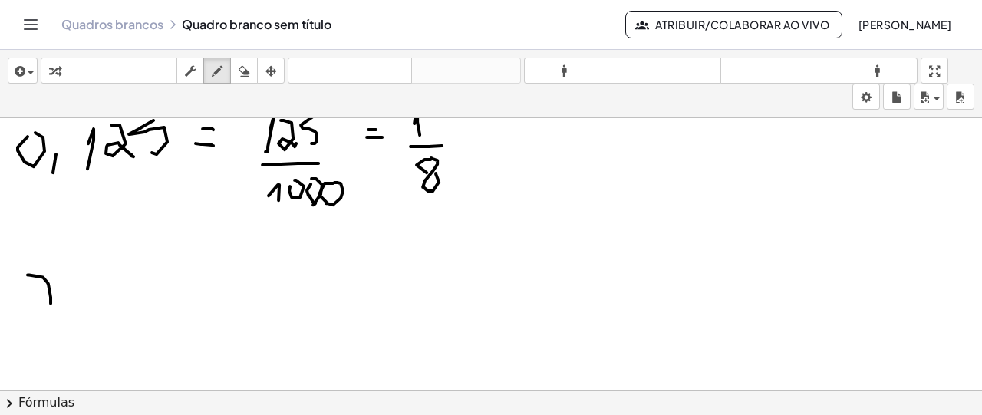
drag, startPoint x: 28, startPoint y: 272, endPoint x: 51, endPoint y: 301, distance: 36.5
drag, startPoint x: 52, startPoint y: 288, endPoint x: 48, endPoint y: 299, distance: 12.4
drag, startPoint x: 38, startPoint y: 311, endPoint x: 64, endPoint y: 310, distance: 26.1
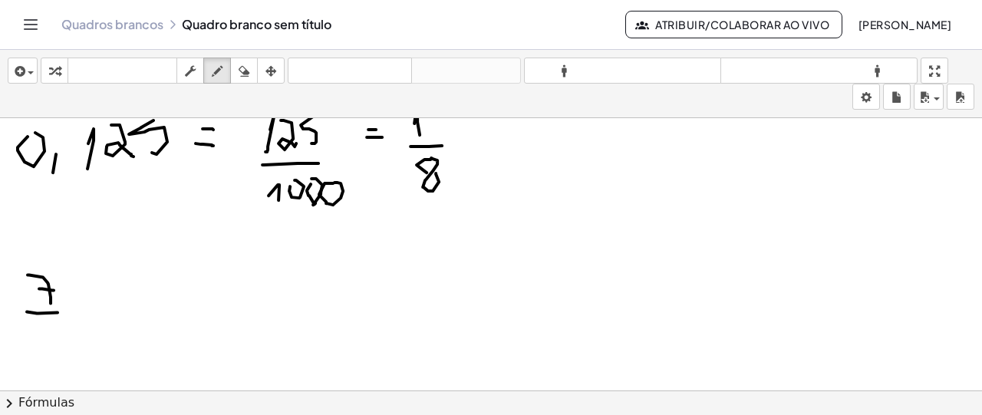
drag, startPoint x: 44, startPoint y: 337, endPoint x: 51, endPoint y: 360, distance: 23.8
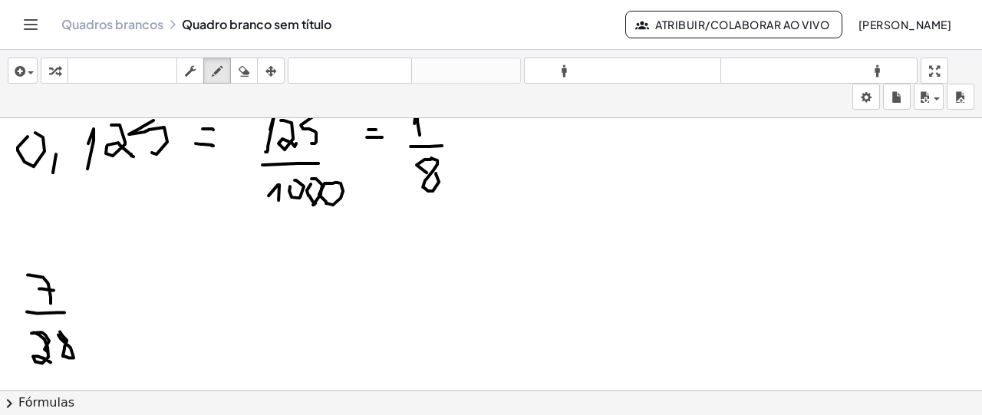
drag, startPoint x: 153, startPoint y: 269, endPoint x: 155, endPoint y: 296, distance: 27.7
drag, startPoint x: 144, startPoint y: 305, endPoint x: 177, endPoint y: 311, distance: 33.4
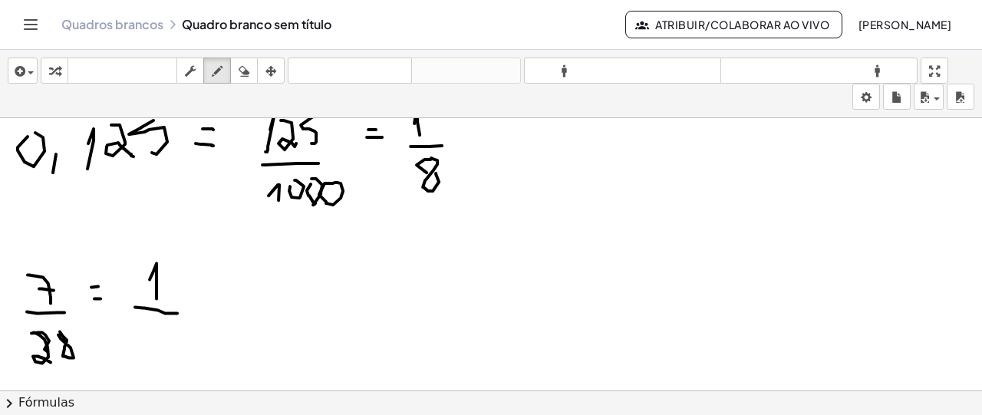
drag, startPoint x: 149, startPoint y: 324, endPoint x: 192, endPoint y: 283, distance: 59.2
drag, startPoint x: 196, startPoint y: 285, endPoint x: 206, endPoint y: 291, distance: 11.3
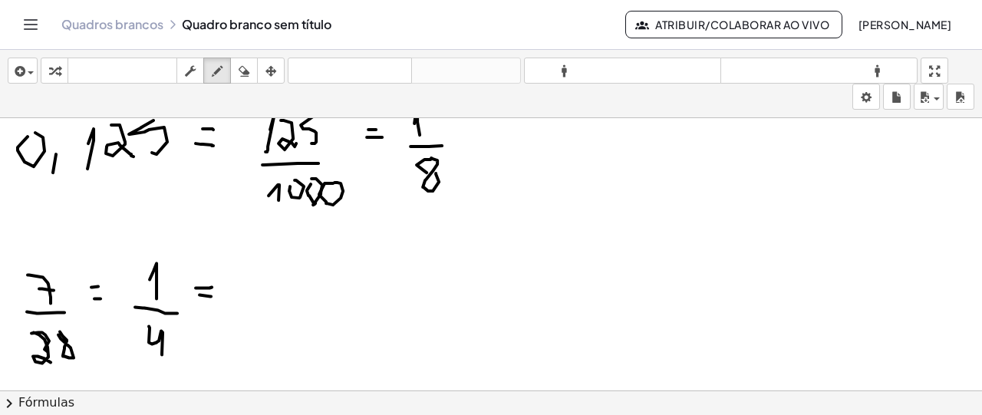
drag, startPoint x: 199, startPoint y: 292, endPoint x: 211, endPoint y: 294, distance: 11.6
drag, startPoint x: 240, startPoint y: 275, endPoint x: 240, endPoint y: 267, distance: 8.4
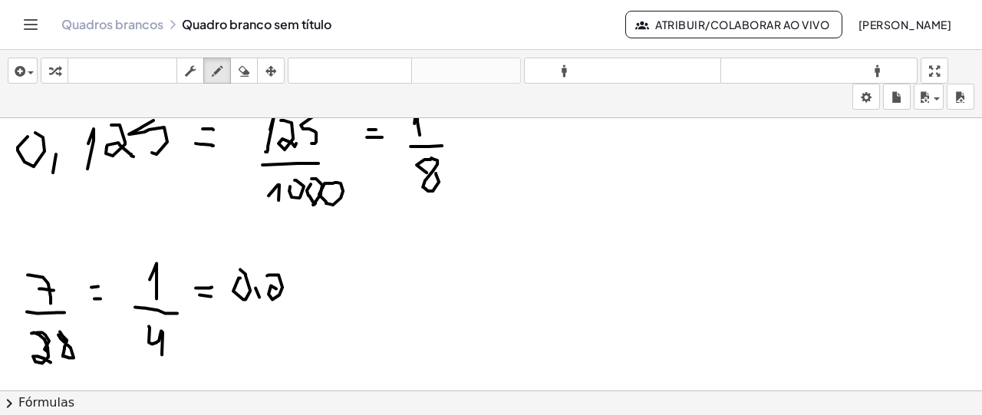
drag, startPoint x: 269, startPoint y: 272, endPoint x: 285, endPoint y: 292, distance: 25.5
drag, startPoint x: 303, startPoint y: 272, endPoint x: 296, endPoint y: 301, distance: 30.0
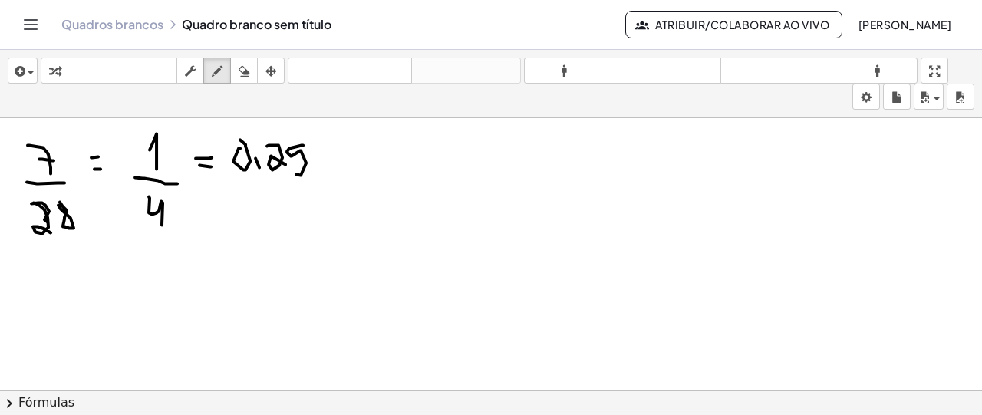
scroll to position [3717, 0]
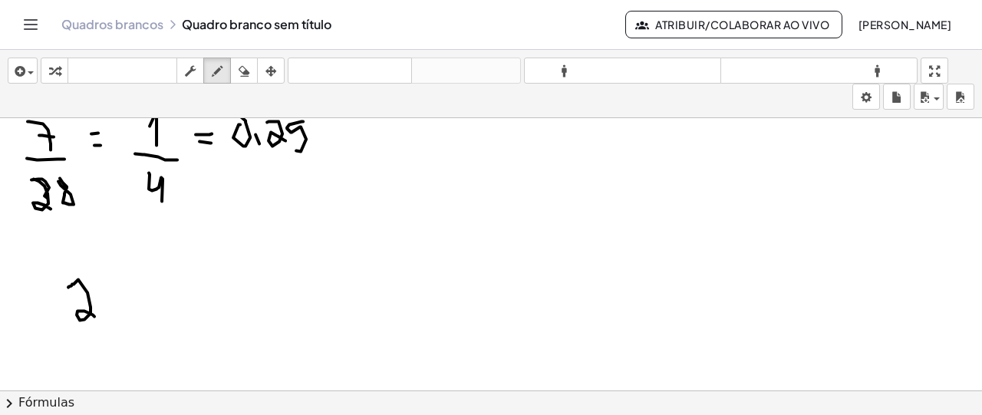
drag, startPoint x: 68, startPoint y: 285, endPoint x: 94, endPoint y: 314, distance: 39.1
drag, startPoint x: 94, startPoint y: 272, endPoint x: 104, endPoint y: 266, distance: 12.0
drag, startPoint x: 121, startPoint y: 277, endPoint x: 140, endPoint y: 180, distance: 99.2
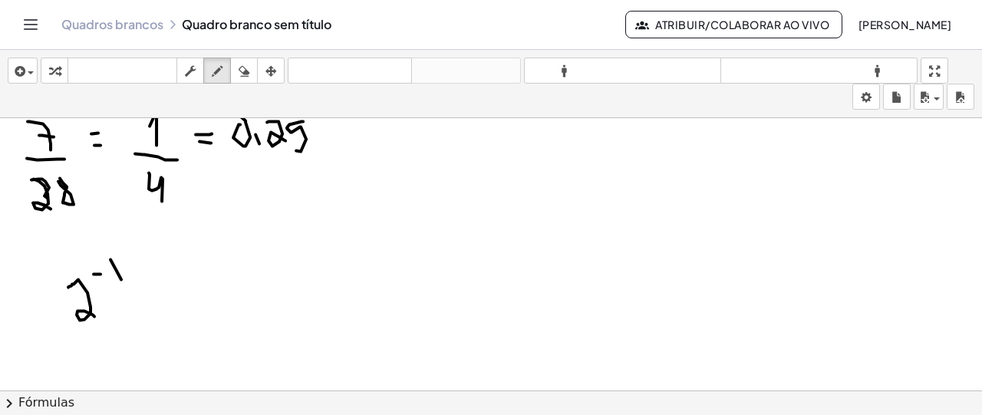
click at [239, 70] on icon "button" at bounding box center [244, 71] width 11 height 18
drag, startPoint x: 97, startPoint y: 295, endPoint x: 209, endPoint y: 93, distance: 231.1
click at [217, 76] on icon "button" at bounding box center [217, 71] width 11 height 18
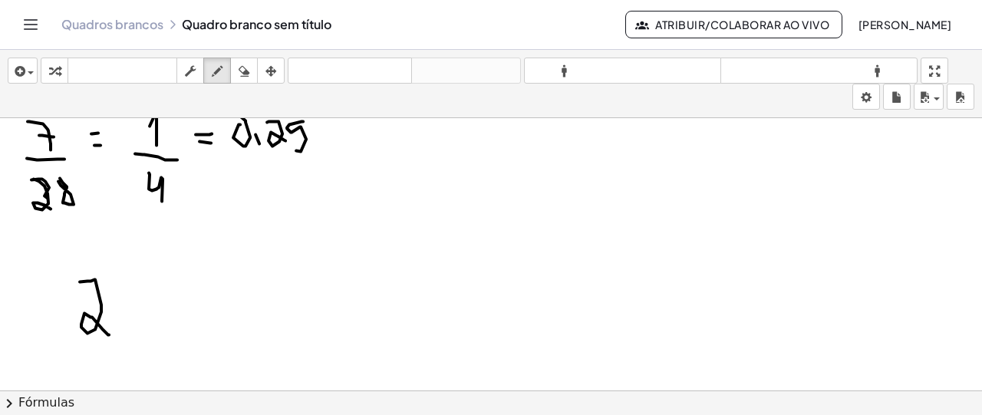
drag, startPoint x: 80, startPoint y: 279, endPoint x: 117, endPoint y: 281, distance: 36.9
drag, startPoint x: 120, startPoint y: 259, endPoint x: 122, endPoint y: 282, distance: 23.1
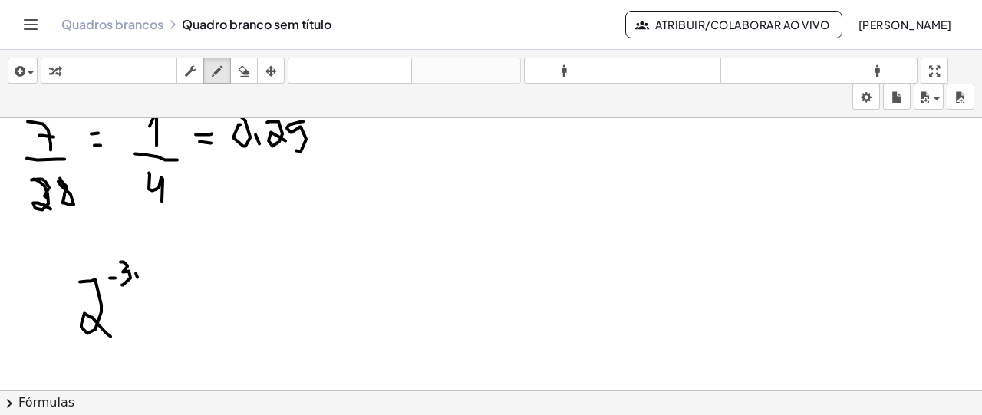
drag, startPoint x: 219, startPoint y: 305, endPoint x: 272, endPoint y: 248, distance: 77.1
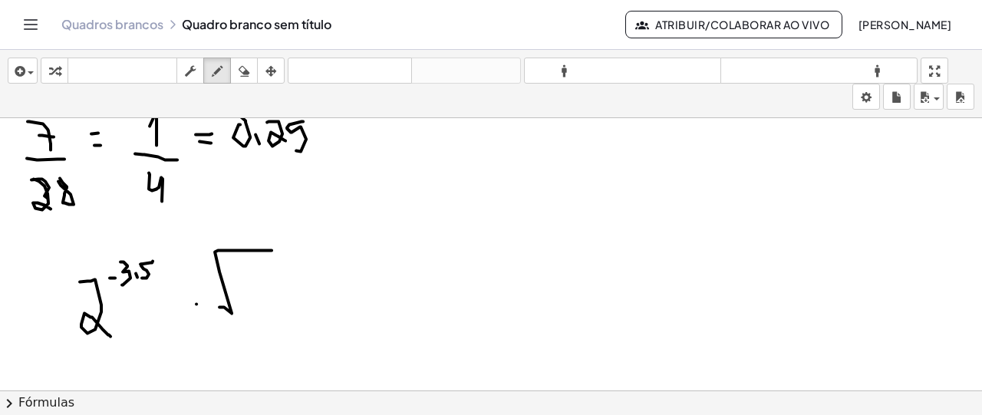
drag, startPoint x: 244, startPoint y: 276, endPoint x: 267, endPoint y: 280, distance: 23.3
drag, startPoint x: 305, startPoint y: 298, endPoint x: 81, endPoint y: 300, distance: 224.0
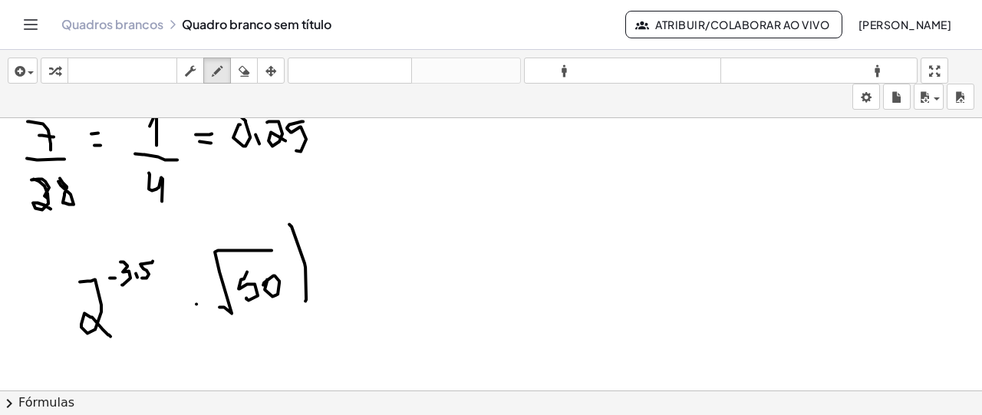
drag, startPoint x: 80, startPoint y: 247, endPoint x: 70, endPoint y: 348, distance: 101.0
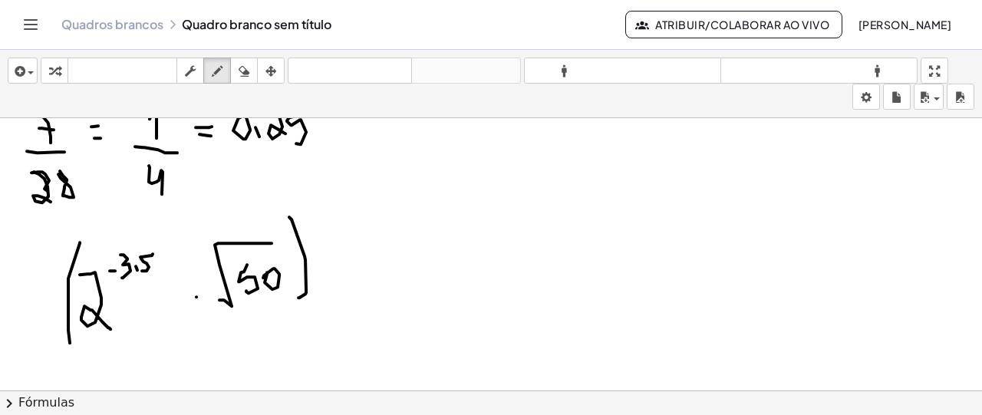
scroll to position [3684, 0]
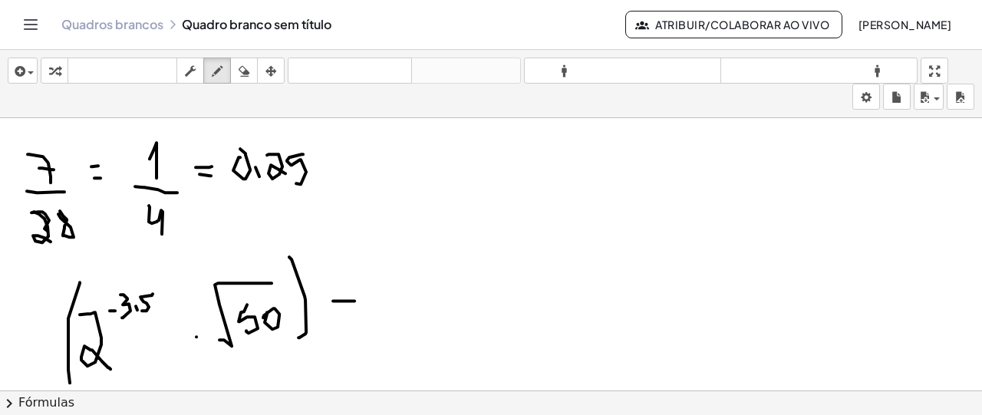
drag, startPoint x: 333, startPoint y: 298, endPoint x: 354, endPoint y: 298, distance: 21.5
drag, startPoint x: 345, startPoint y: 288, endPoint x: 348, endPoint y: 309, distance: 21.7
drag, startPoint x: 379, startPoint y: 308, endPoint x: 385, endPoint y: 285, distance: 23.8
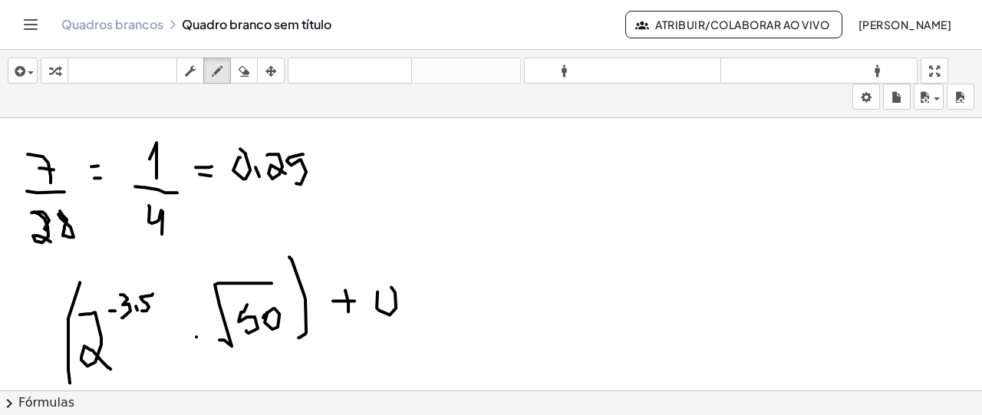
drag, startPoint x: 412, startPoint y: 285, endPoint x: 417, endPoint y: 305, distance: 20.7
drag, startPoint x: 437, startPoint y: 274, endPoint x: 468, endPoint y: 289, distance: 35.0
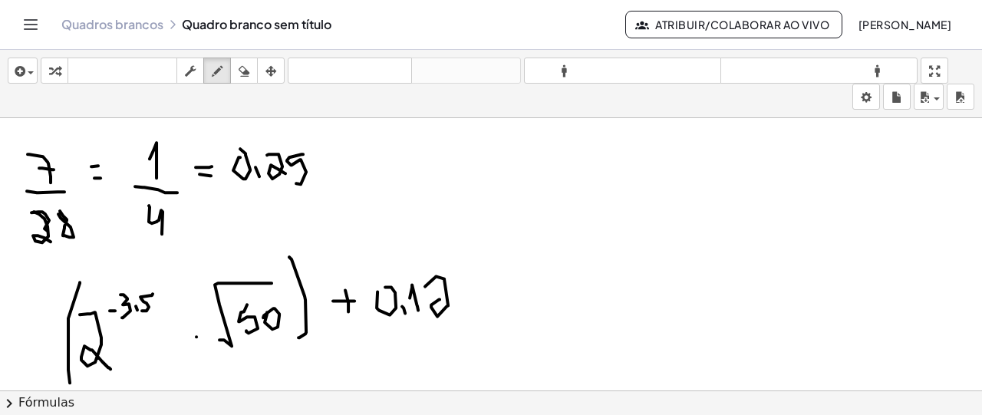
drag, startPoint x: 470, startPoint y: 269, endPoint x: 470, endPoint y: 309, distance: 40.7
drag, startPoint x: 522, startPoint y: 291, endPoint x: 515, endPoint y: 282, distance: 10.9
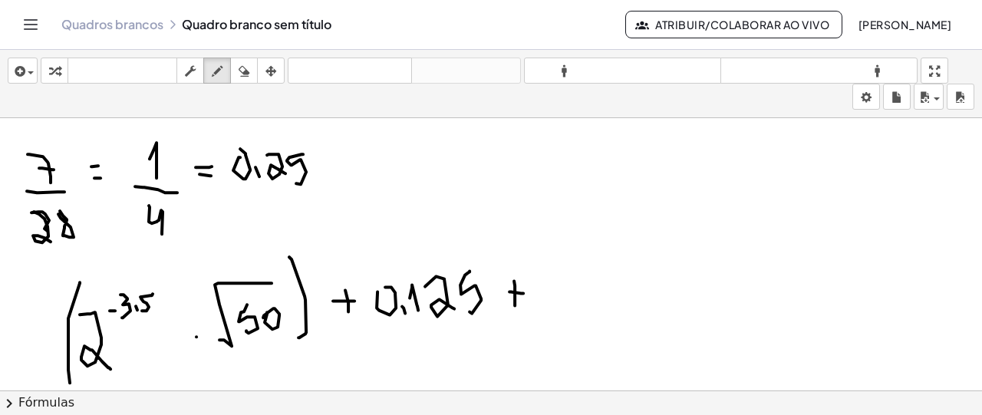
drag, startPoint x: 545, startPoint y: 265, endPoint x: 557, endPoint y: 280, distance: 19.2
drag, startPoint x: 558, startPoint y: 297, endPoint x: 578, endPoint y: 294, distance: 20.9
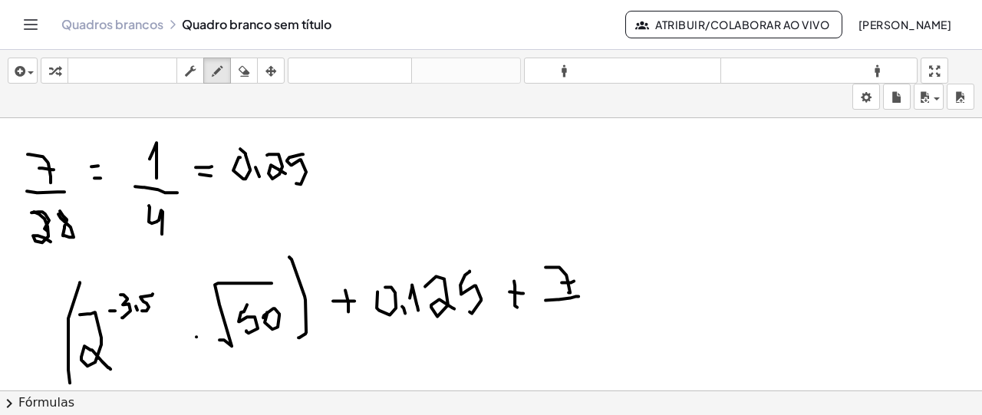
drag, startPoint x: 553, startPoint y: 311, endPoint x: 569, endPoint y: 335, distance: 28.7
drag, startPoint x: 578, startPoint y: 311, endPoint x: 576, endPoint y: 303, distance: 7.8
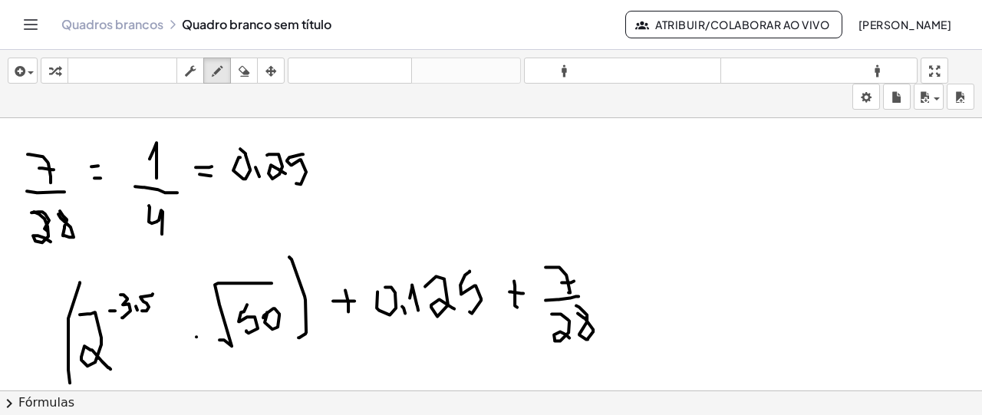
scroll to position [3837, 0]
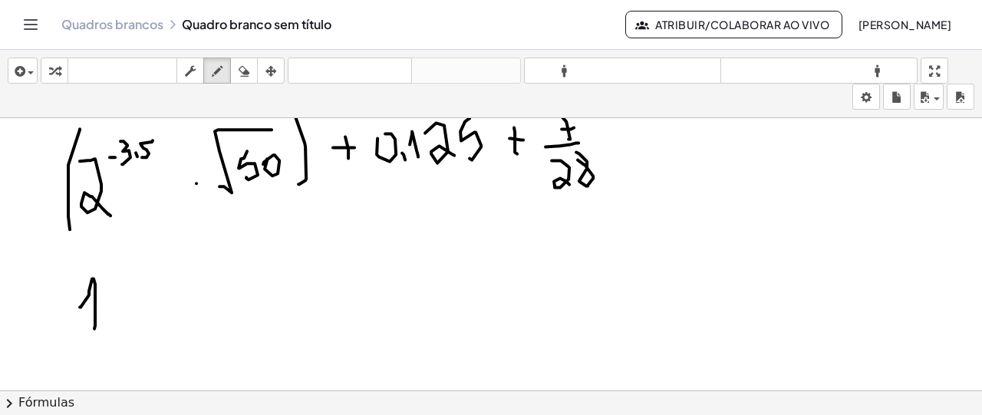
drag, startPoint x: 94, startPoint y: 276, endPoint x: 94, endPoint y: 326, distance: 49.9
drag, startPoint x: 94, startPoint y: 335, endPoint x: 120, endPoint y: 335, distance: 26.1
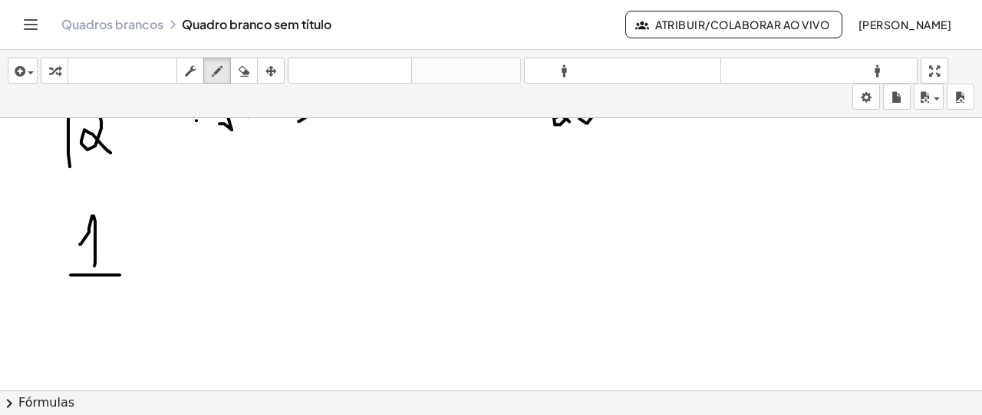
scroll to position [3914, 0]
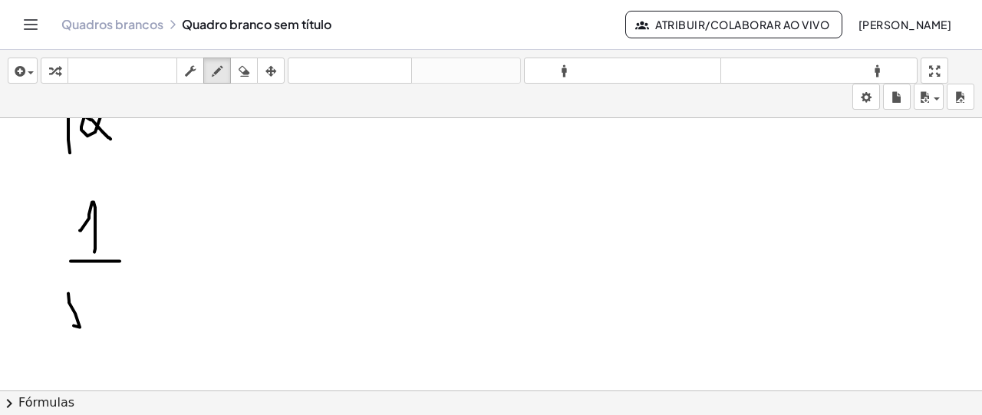
drag, startPoint x: 68, startPoint y: 291, endPoint x: 73, endPoint y: 301, distance: 11.7
drag, startPoint x: 72, startPoint y: 305, endPoint x: 75, endPoint y: 292, distance: 13.4
drag, startPoint x: 98, startPoint y: 321, endPoint x: 115, endPoint y: 292, distance: 33.7
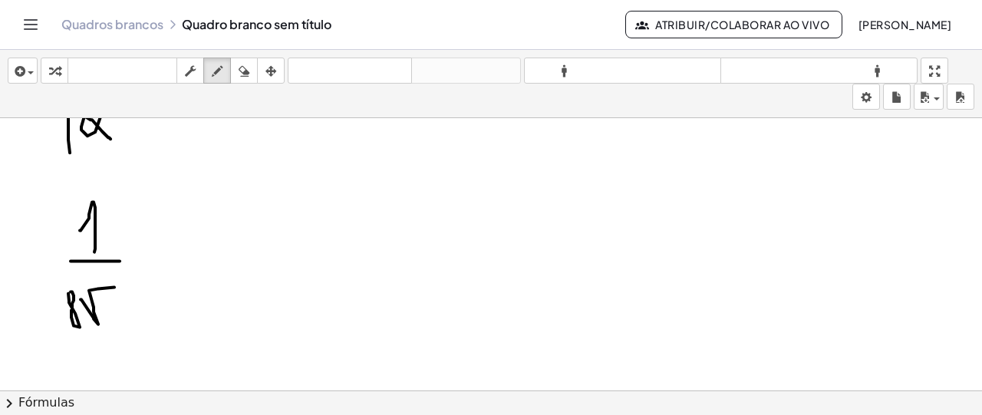
drag, startPoint x: 107, startPoint y: 299, endPoint x: 184, endPoint y: 239, distance: 97.8
drag, startPoint x: 186, startPoint y: 203, endPoint x: 180, endPoint y: 248, distance: 44.9
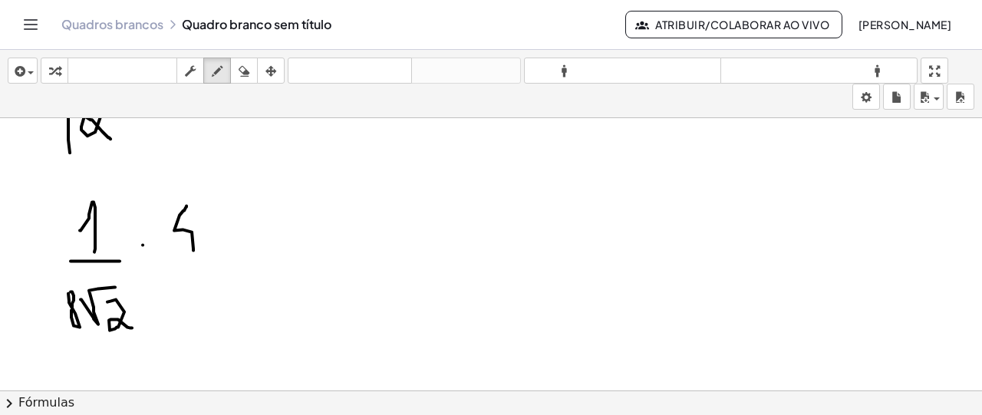
drag, startPoint x: 222, startPoint y: 240, endPoint x: 239, endPoint y: 213, distance: 31.7
drag, startPoint x: 252, startPoint y: 205, endPoint x: 265, endPoint y: 251, distance: 48.1
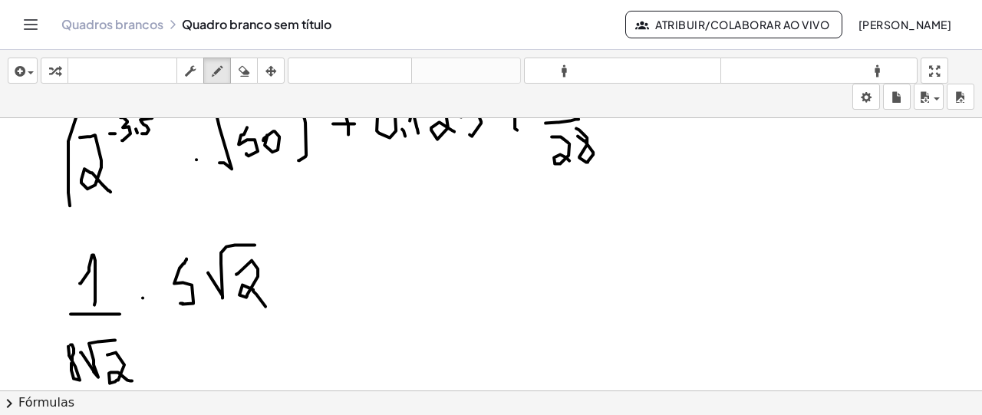
scroll to position [3837, 0]
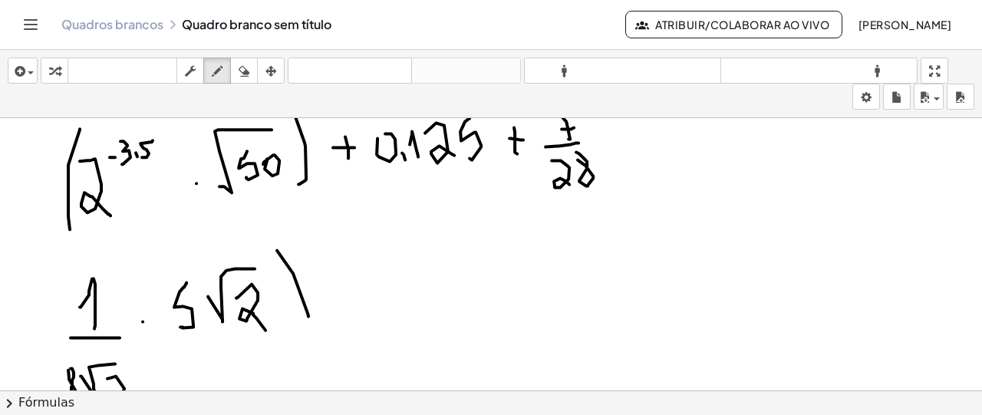
drag, startPoint x: 277, startPoint y: 248, endPoint x: 311, endPoint y: 374, distance: 131.2
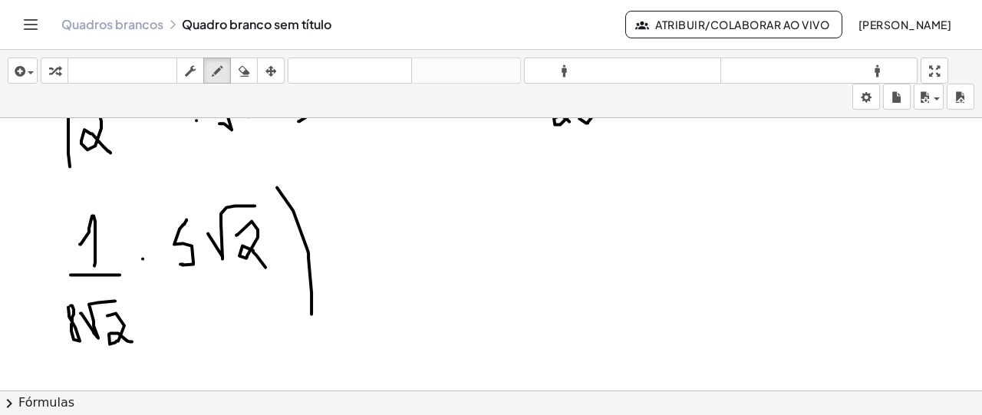
scroll to position [3991, 0]
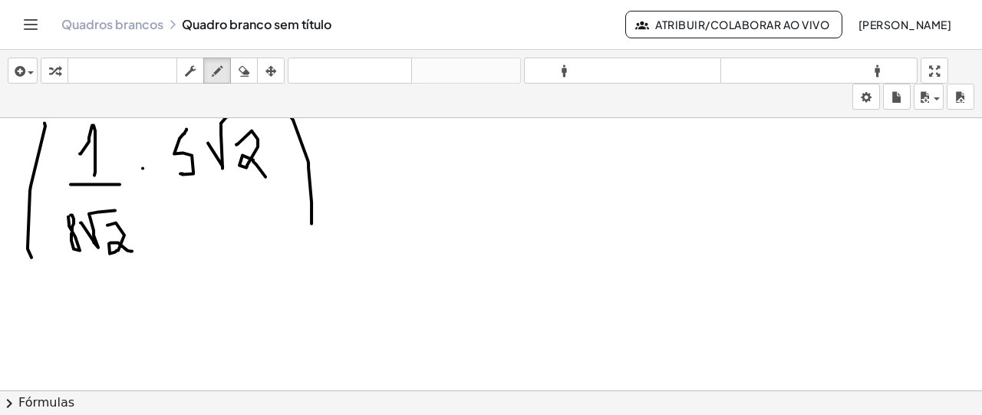
drag, startPoint x: 44, startPoint y: 120, endPoint x: 107, endPoint y: 255, distance: 147.9
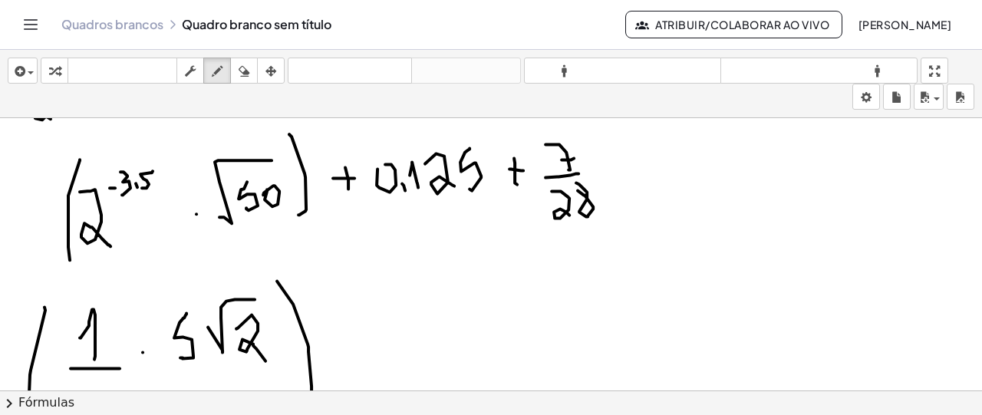
scroll to position [3837, 0]
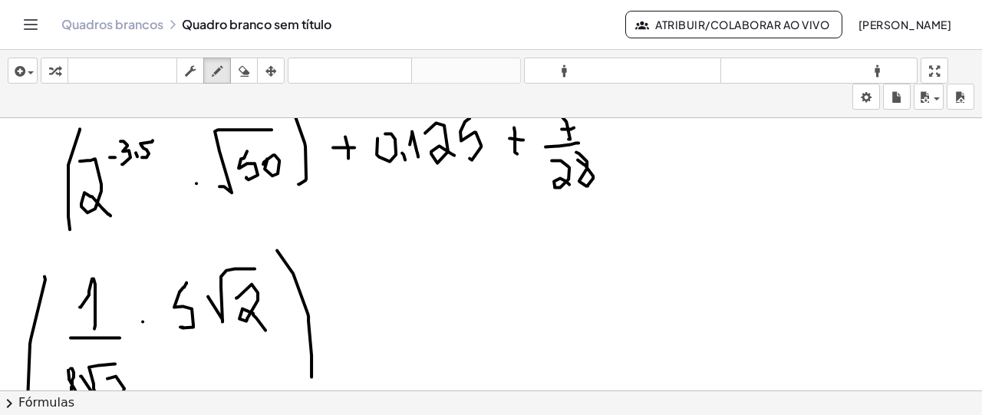
drag, startPoint x: 339, startPoint y: 297, endPoint x: 345, endPoint y: 326, distance: 29.8
drag, startPoint x: 400, startPoint y: 266, endPoint x: 404, endPoint y: 316, distance: 50.0
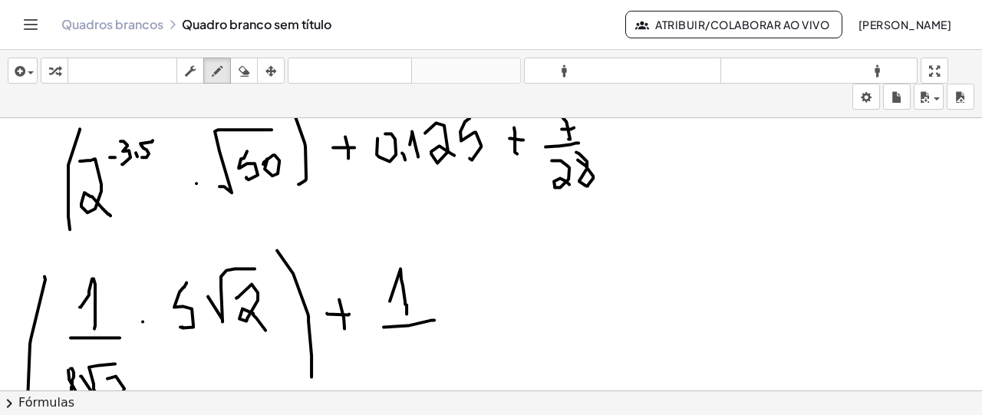
drag, startPoint x: 408, startPoint y: 323, endPoint x: 434, endPoint y: 318, distance: 26.6
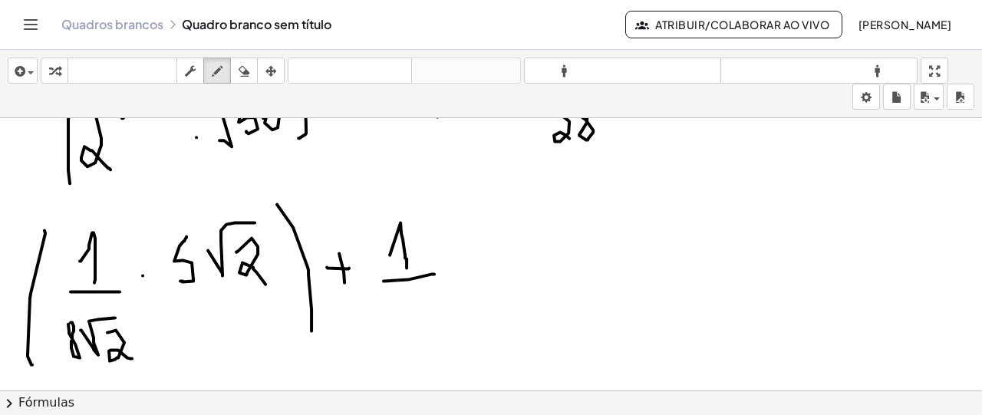
scroll to position [3914, 0]
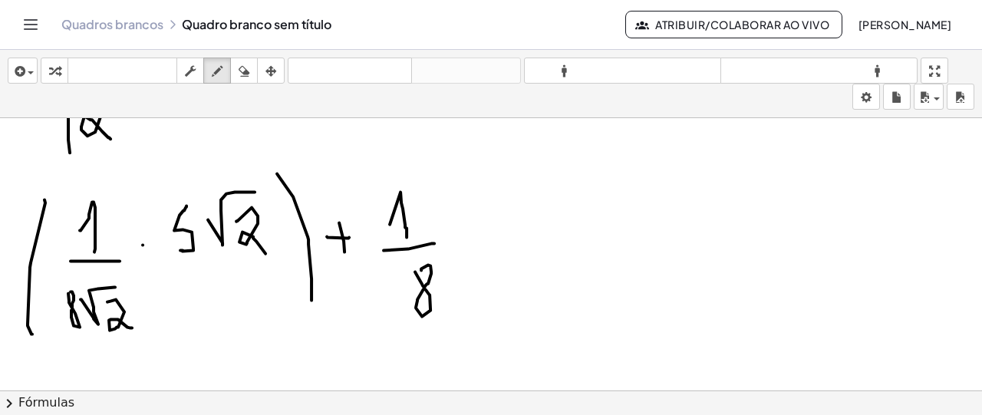
drag, startPoint x: 415, startPoint y: 269, endPoint x: 448, endPoint y: 263, distance: 33.6
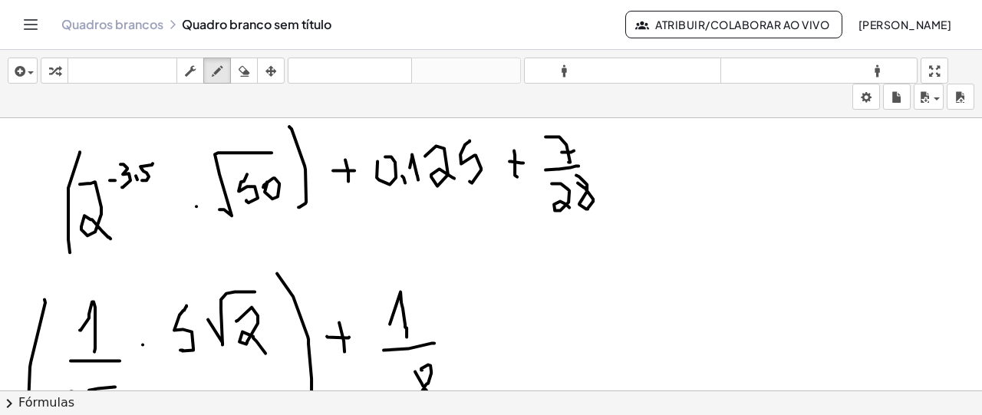
scroll to position [3837, 0]
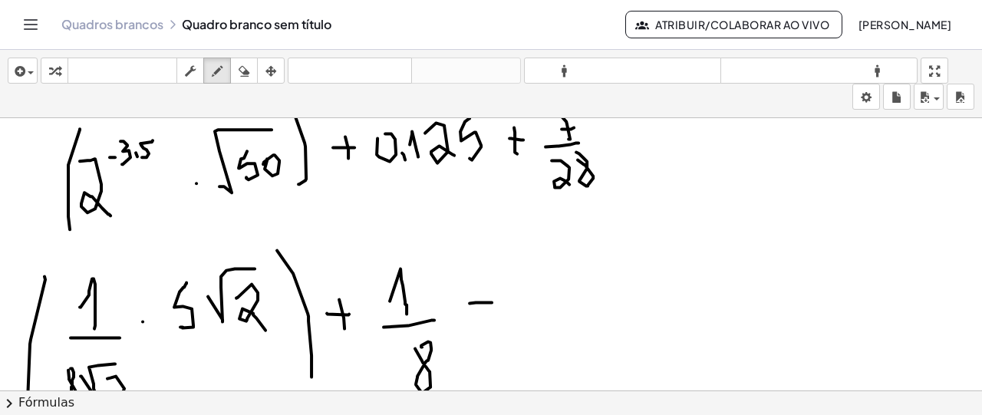
drag, startPoint x: 470, startPoint y: 301, endPoint x: 492, endPoint y: 300, distance: 22.3
drag, startPoint x: 484, startPoint y: 289, endPoint x: 499, endPoint y: 309, distance: 25.2
drag, startPoint x: 531, startPoint y: 283, endPoint x: 538, endPoint y: 305, distance: 22.6
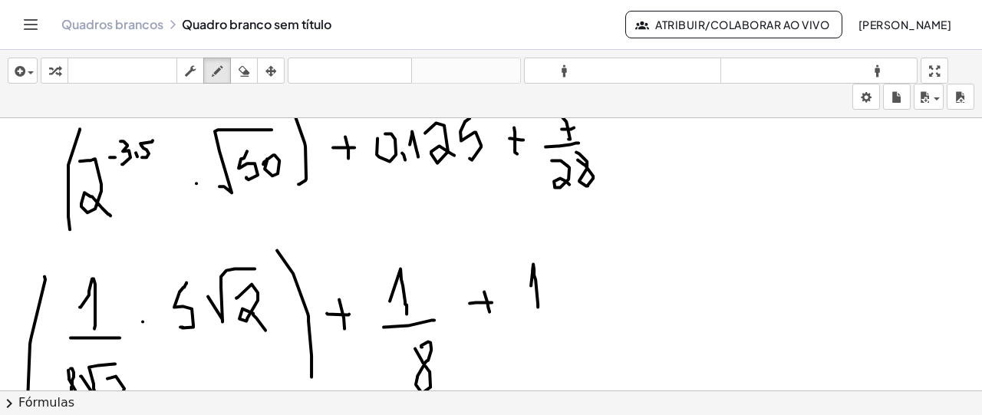
drag, startPoint x: 517, startPoint y: 312, endPoint x: 572, endPoint y: 311, distance: 54.5
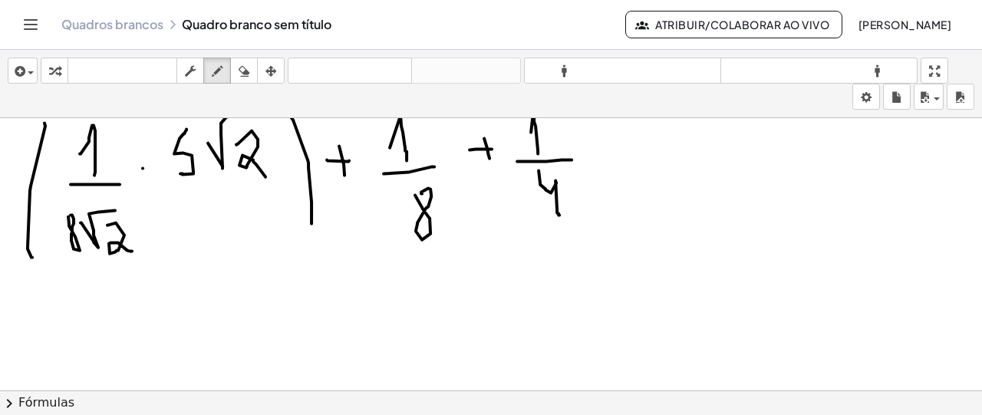
scroll to position [3914, 0]
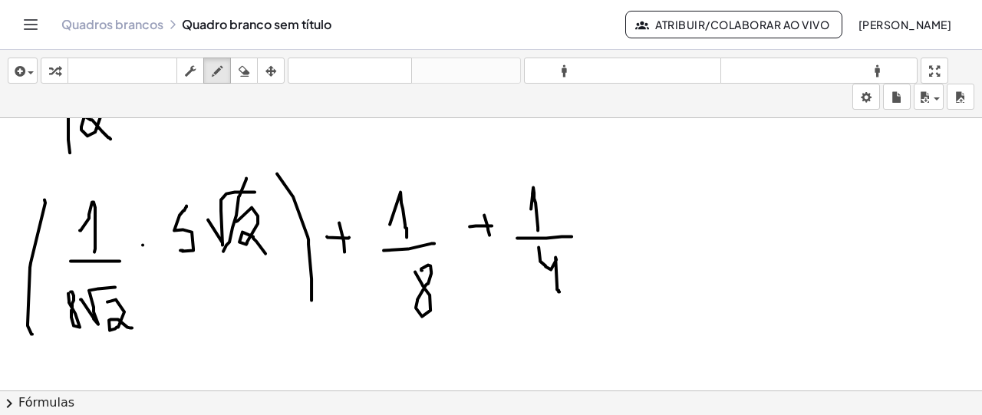
drag, startPoint x: 246, startPoint y: 176, endPoint x: 223, endPoint y: 249, distance: 76.4
drag, startPoint x: 110, startPoint y: 279, endPoint x: 104, endPoint y: 331, distance: 51.9
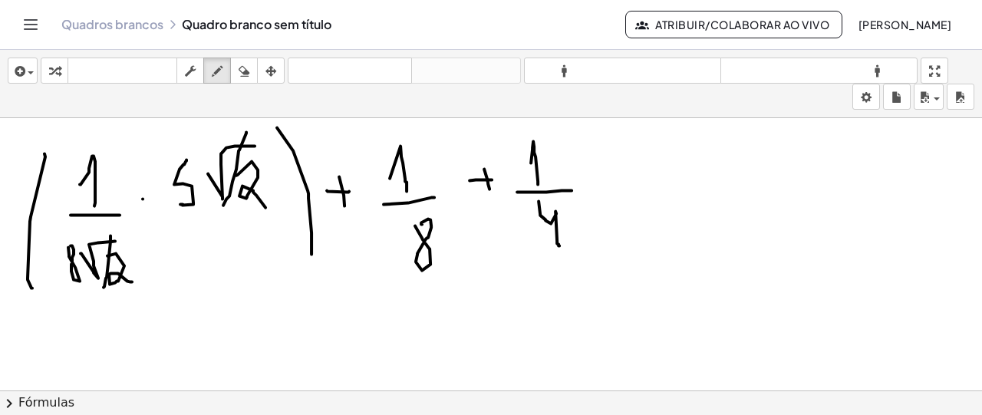
scroll to position [3991, 0]
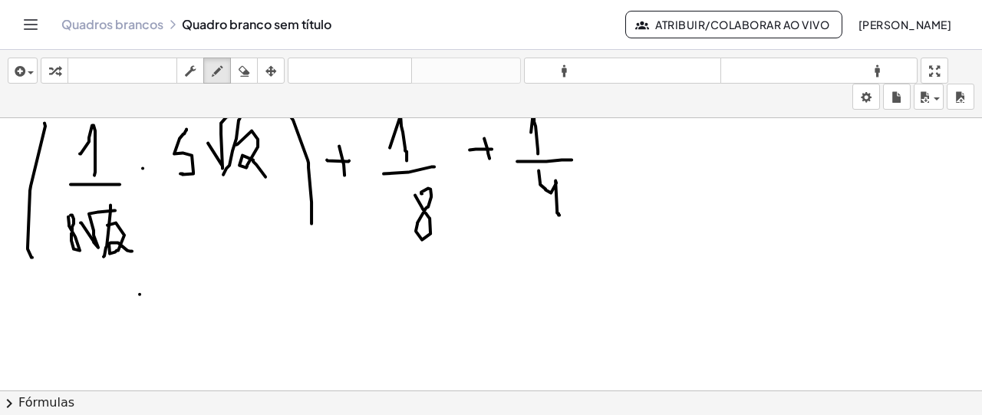
drag, startPoint x: 133, startPoint y: 301, endPoint x: 144, endPoint y: 293, distance: 14.3
click at [245, 62] on icon "button" at bounding box center [244, 71] width 11 height 18
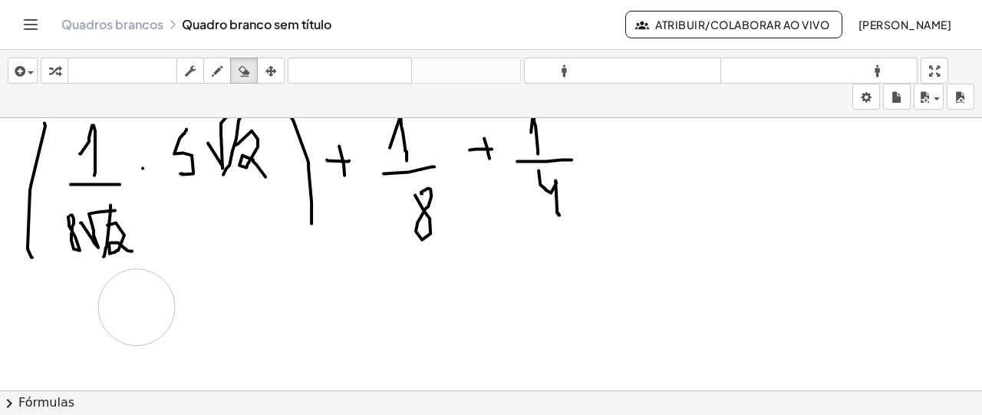
click at [218, 71] on icon "button" at bounding box center [217, 71] width 11 height 18
drag, startPoint x: 140, startPoint y: 285, endPoint x: 117, endPoint y: 333, distance: 52.8
drag, startPoint x: 95, startPoint y: 351, endPoint x: 158, endPoint y: 335, distance: 64.8
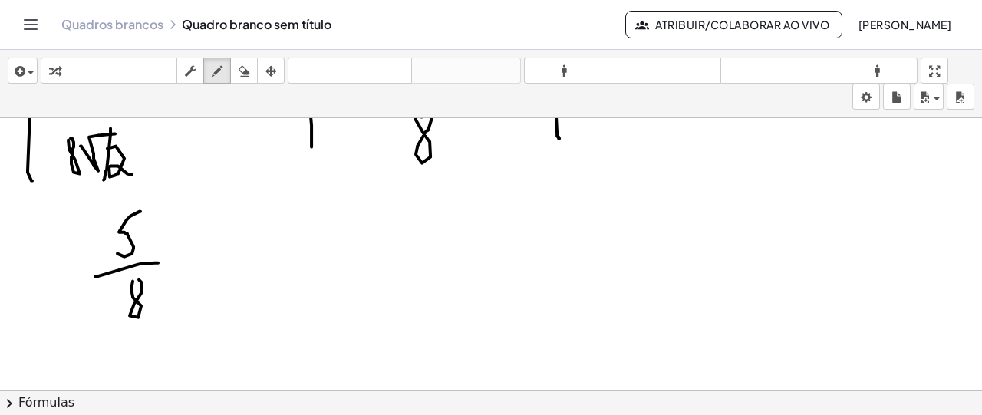
drag, startPoint x: 186, startPoint y: 236, endPoint x: 186, endPoint y: 257, distance: 20.7
drag, startPoint x: 226, startPoint y: 214, endPoint x: 203, endPoint y: 277, distance: 67.0
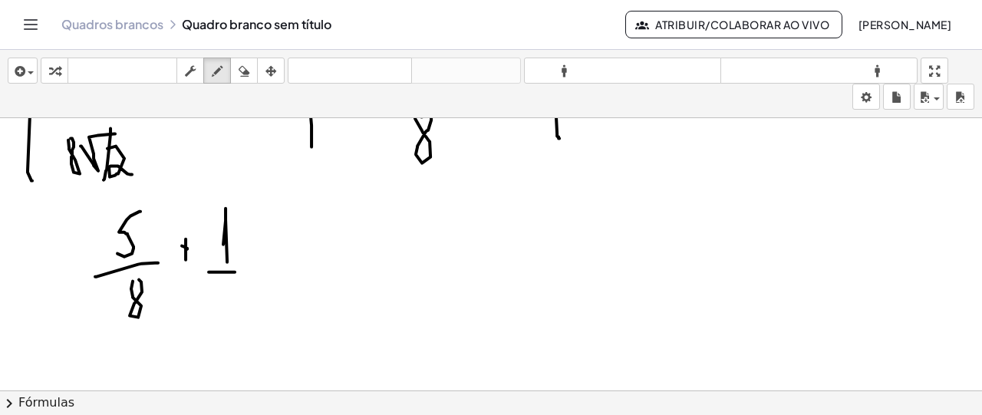
drag, startPoint x: 209, startPoint y: 269, endPoint x: 237, endPoint y: 278, distance: 29.6
drag, startPoint x: 266, startPoint y: 247, endPoint x: 288, endPoint y: 243, distance: 22.6
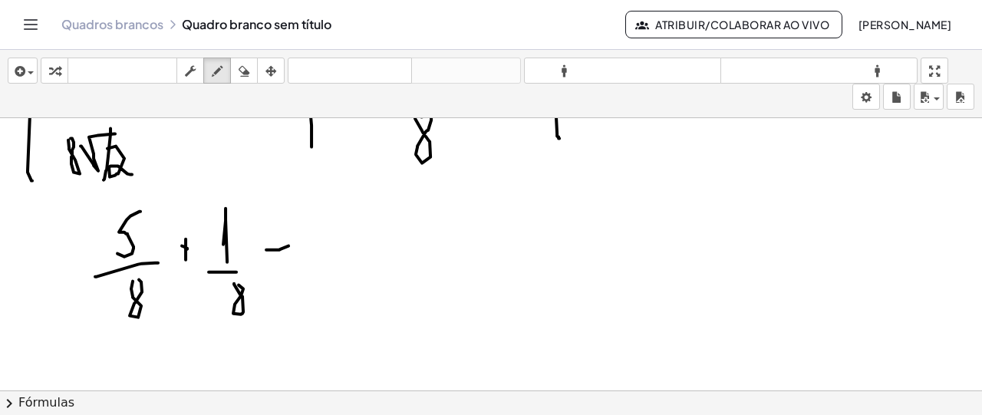
drag, startPoint x: 325, startPoint y: 216, endPoint x: 327, endPoint y: 248, distance: 31.5
drag, startPoint x: 328, startPoint y: 251, endPoint x: 338, endPoint y: 273, distance: 24.4
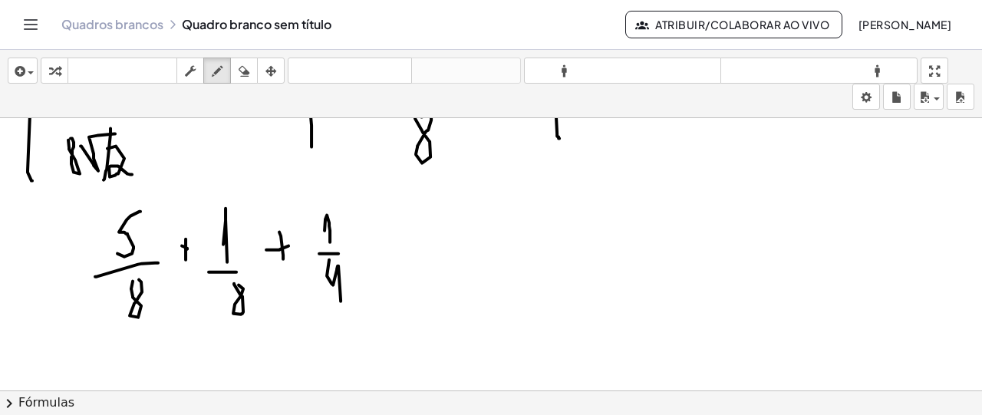
drag, startPoint x: 327, startPoint y: 273, endPoint x: 341, endPoint y: 303, distance: 33.0
drag, startPoint x: 370, startPoint y: 217, endPoint x: 396, endPoint y: 240, distance: 34.8
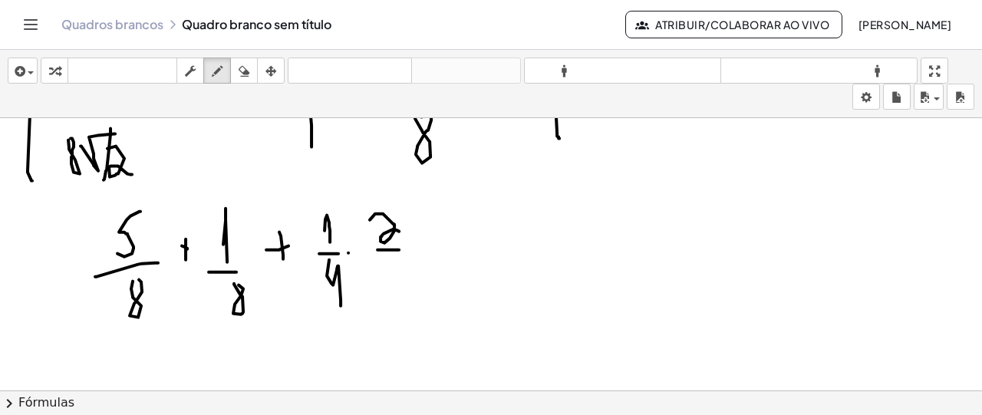
drag, startPoint x: 377, startPoint y: 247, endPoint x: 399, endPoint y: 247, distance: 21.5
drag, startPoint x: 388, startPoint y: 265, endPoint x: 415, endPoint y: 289, distance: 35.9
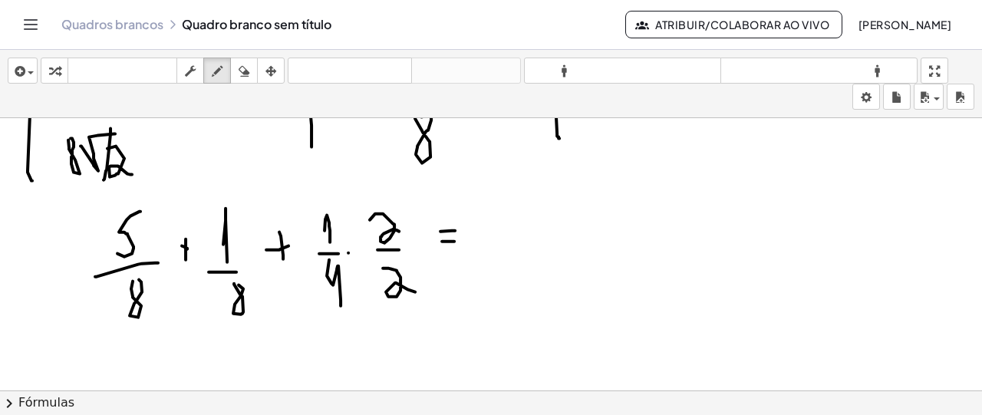
drag, startPoint x: 509, startPoint y: 199, endPoint x: 494, endPoint y: 241, distance: 44.9
drag, startPoint x: 494, startPoint y: 241, endPoint x: 525, endPoint y: 242, distance: 30.7
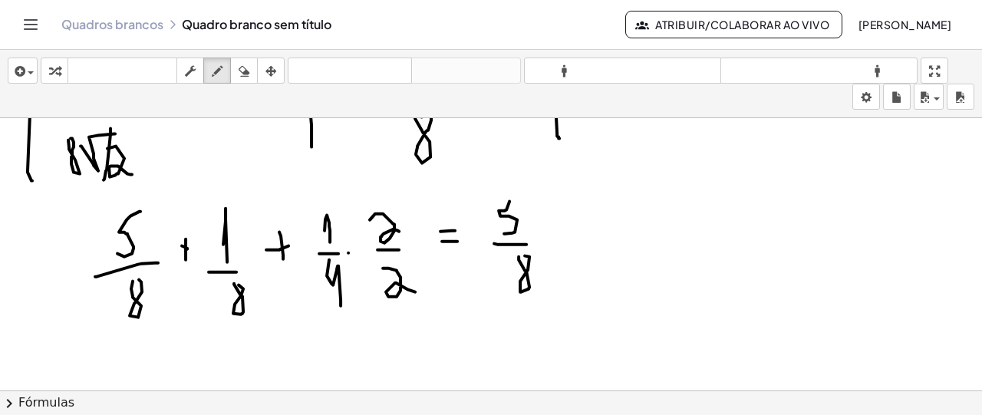
drag, startPoint x: 543, startPoint y: 226, endPoint x: 552, endPoint y: 210, distance: 18.6
drag, startPoint x: 552, startPoint y: 210, endPoint x: 559, endPoint y: 230, distance: 21.1
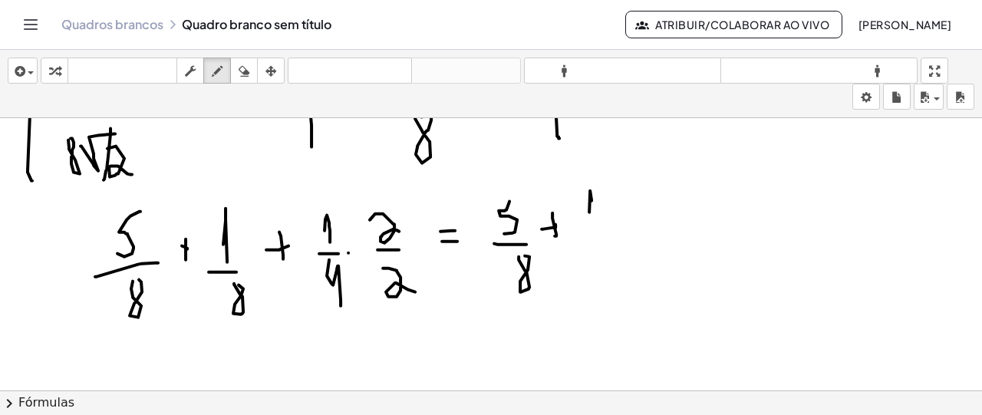
drag, startPoint x: 590, startPoint y: 189, endPoint x: 593, endPoint y: 226, distance: 37.0
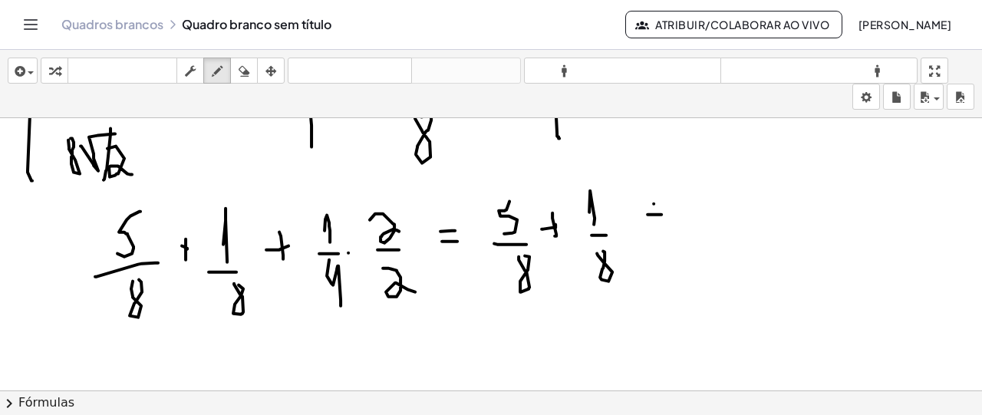
drag, startPoint x: 654, startPoint y: 201, endPoint x: 664, endPoint y: 209, distance: 13.1
drag, startPoint x: 687, startPoint y: 185, endPoint x: 703, endPoint y: 215, distance: 33.6
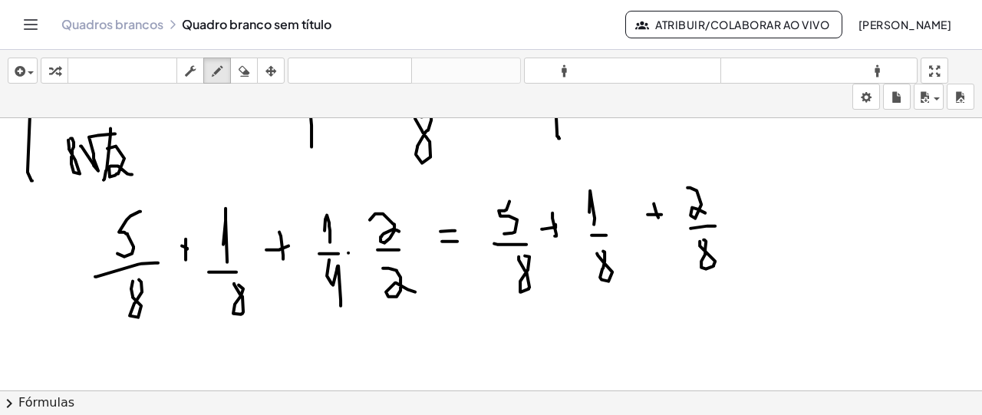
drag, startPoint x: 792, startPoint y: 181, endPoint x: 817, endPoint y: 167, distance: 28.8
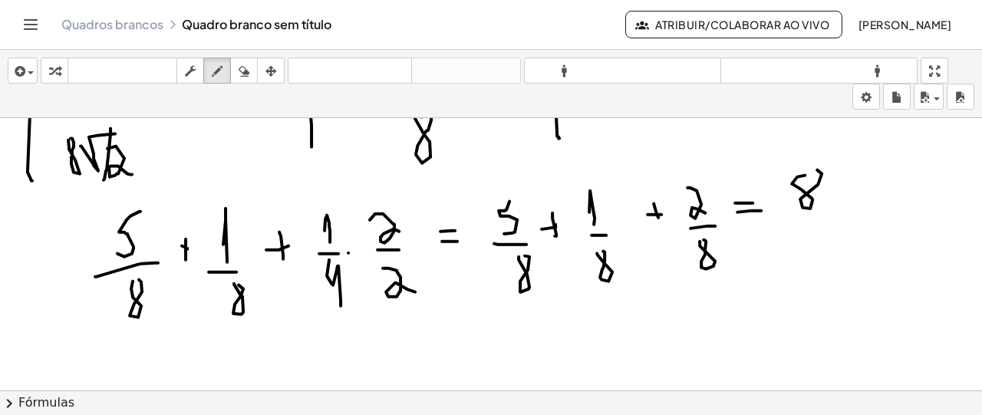
drag, startPoint x: 816, startPoint y: 231, endPoint x: 816, endPoint y: 222, distance: 9.2
drag, startPoint x: 847, startPoint y: 192, endPoint x: 855, endPoint y: 197, distance: 9.4
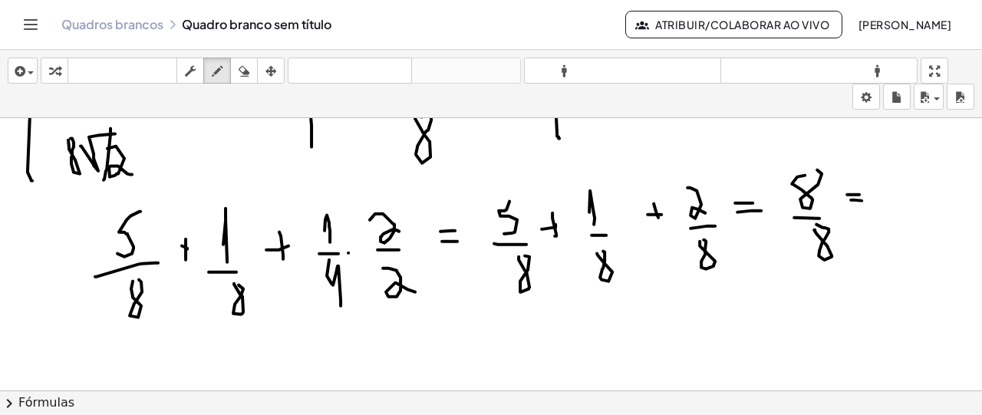
drag, startPoint x: 862, startPoint y: 198, endPoint x: 875, endPoint y: 193, distance: 13.8
drag, startPoint x: 884, startPoint y: 180, endPoint x: 888, endPoint y: 210, distance: 30.3
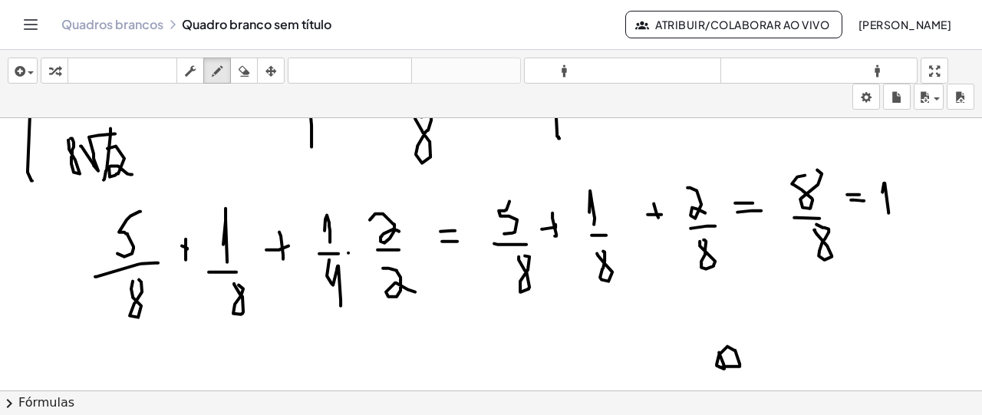
click at [242, 58] on button "apagar" at bounding box center [244, 71] width 28 height 26
click at [219, 64] on icon "button" at bounding box center [217, 71] width 11 height 18
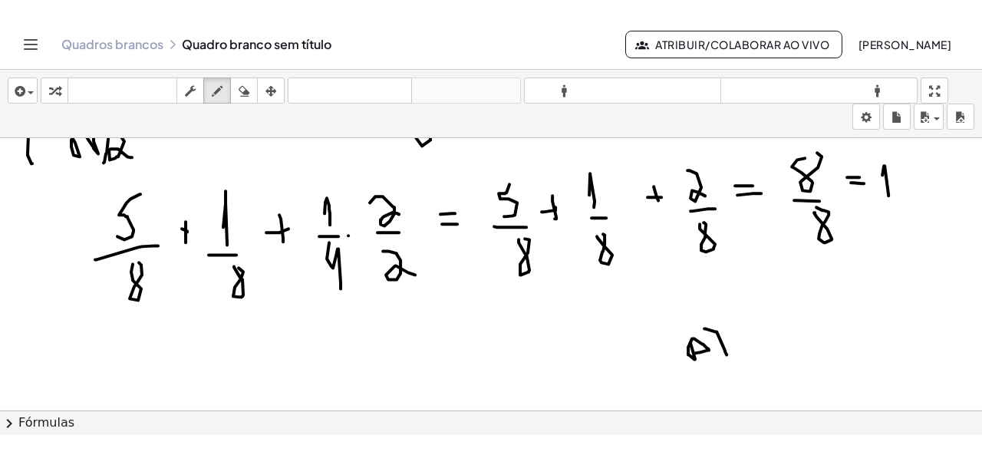
scroll to position [4112, 0]
